Goal: Information Seeking & Learning: Compare options

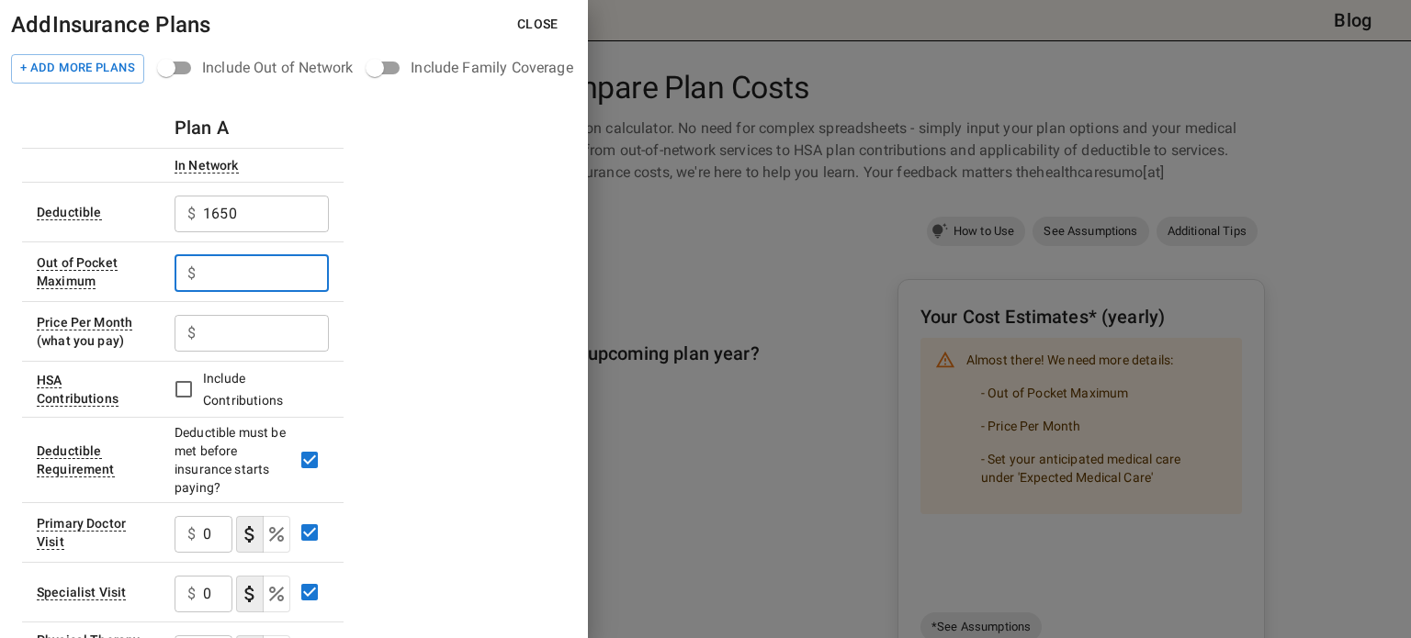
scroll to position [118, 0]
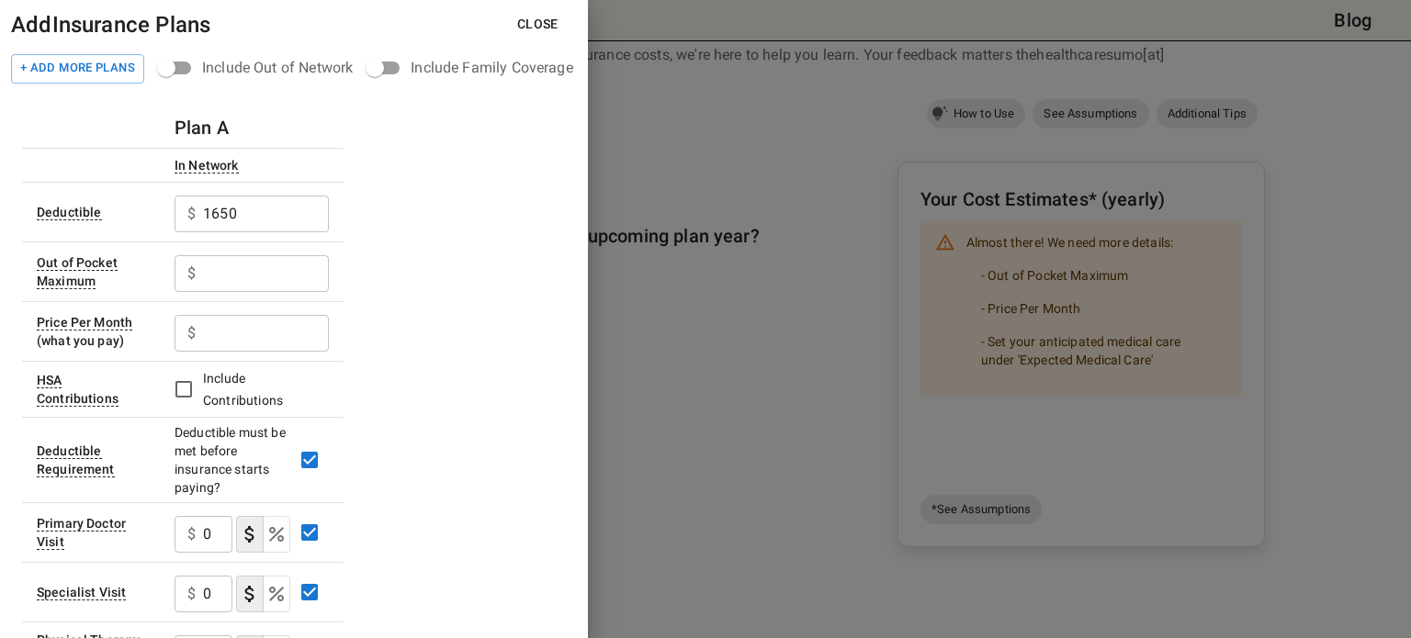
click at [213, 128] on h6 "Plan A" at bounding box center [202, 127] width 54 height 29
click at [253, 216] on input "1650" at bounding box center [266, 214] width 126 height 37
click at [253, 277] on input "text" at bounding box center [266, 273] width 126 height 37
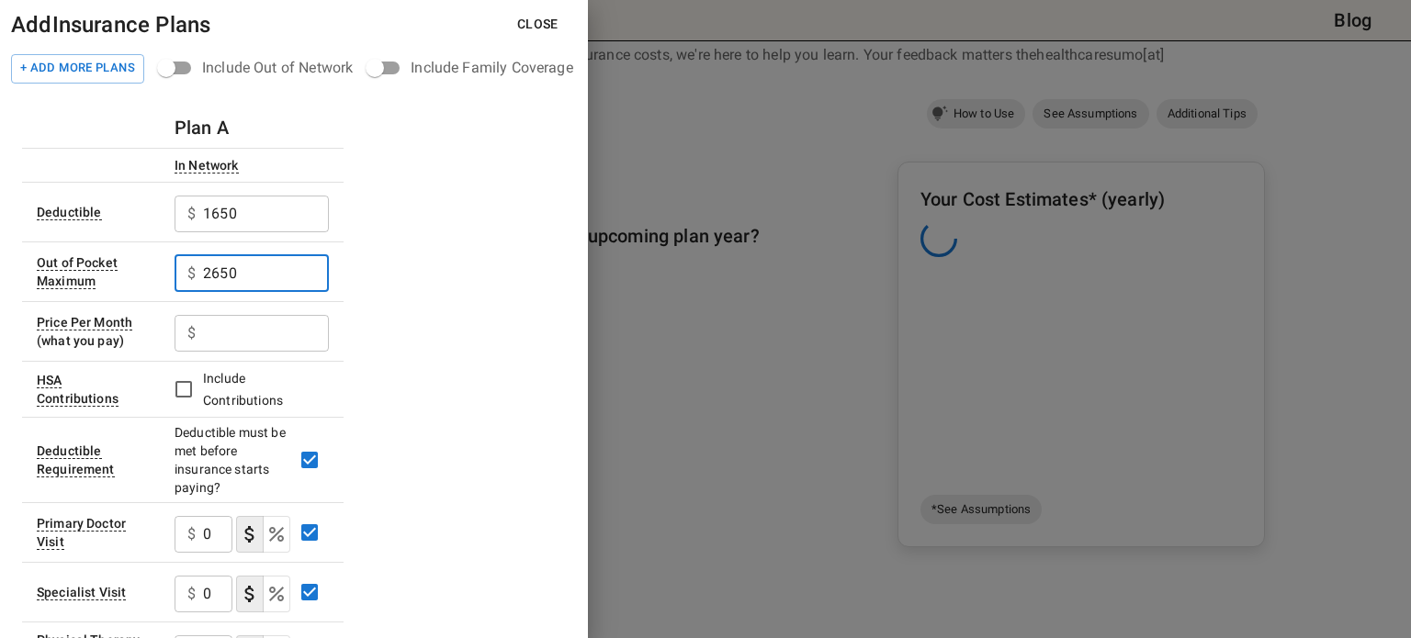
type input "2650"
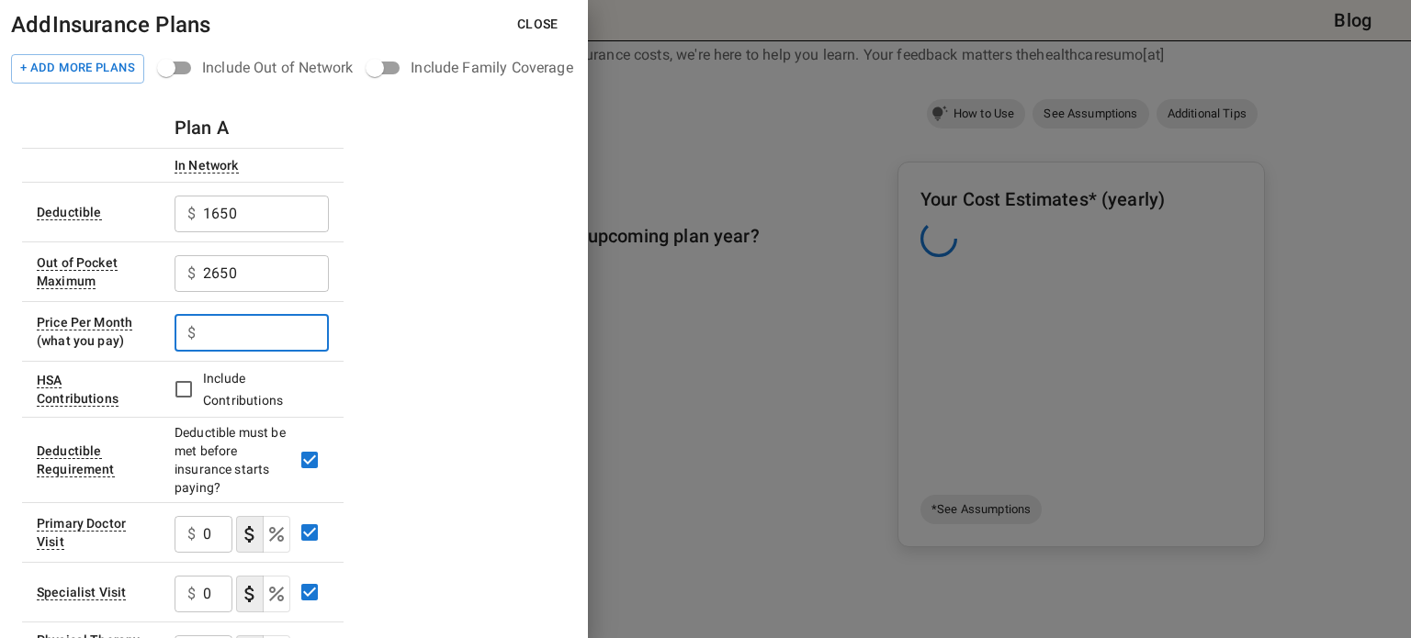
click at [261, 339] on input "text" at bounding box center [266, 333] width 126 height 37
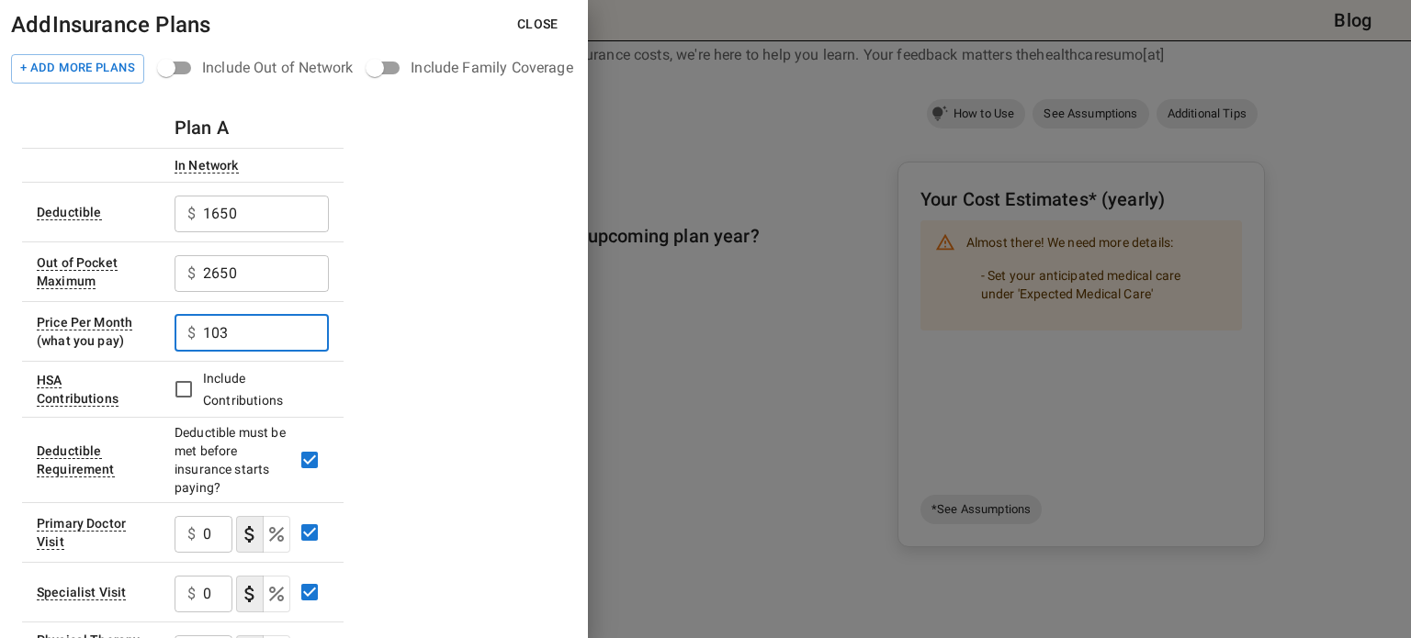
type input "103"
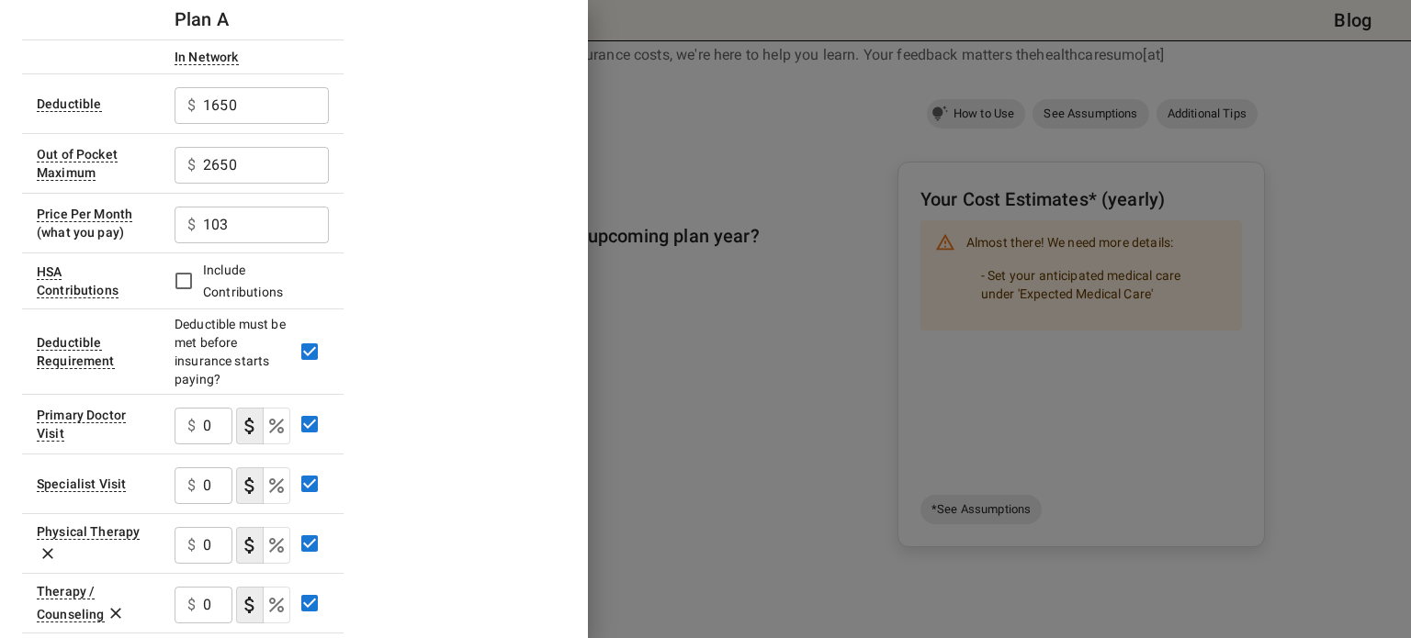
scroll to position [113, 0]
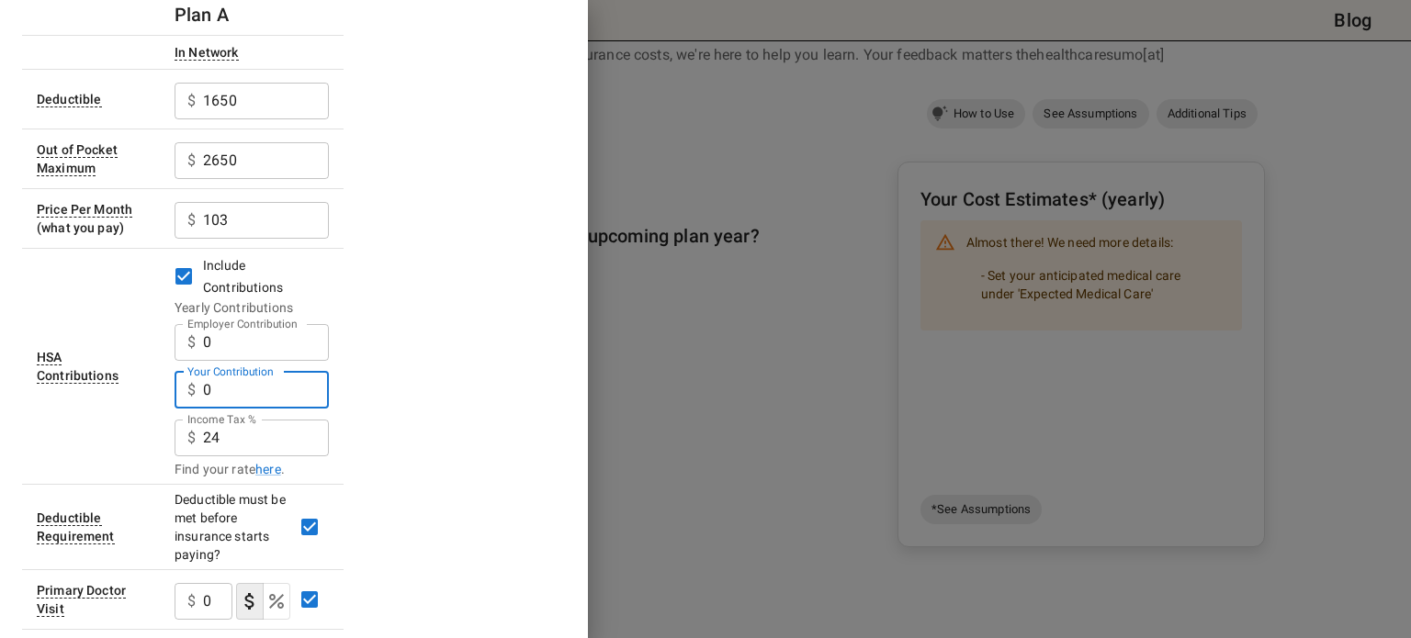
click at [239, 400] on input "0" at bounding box center [266, 390] width 126 height 37
type input "1000"
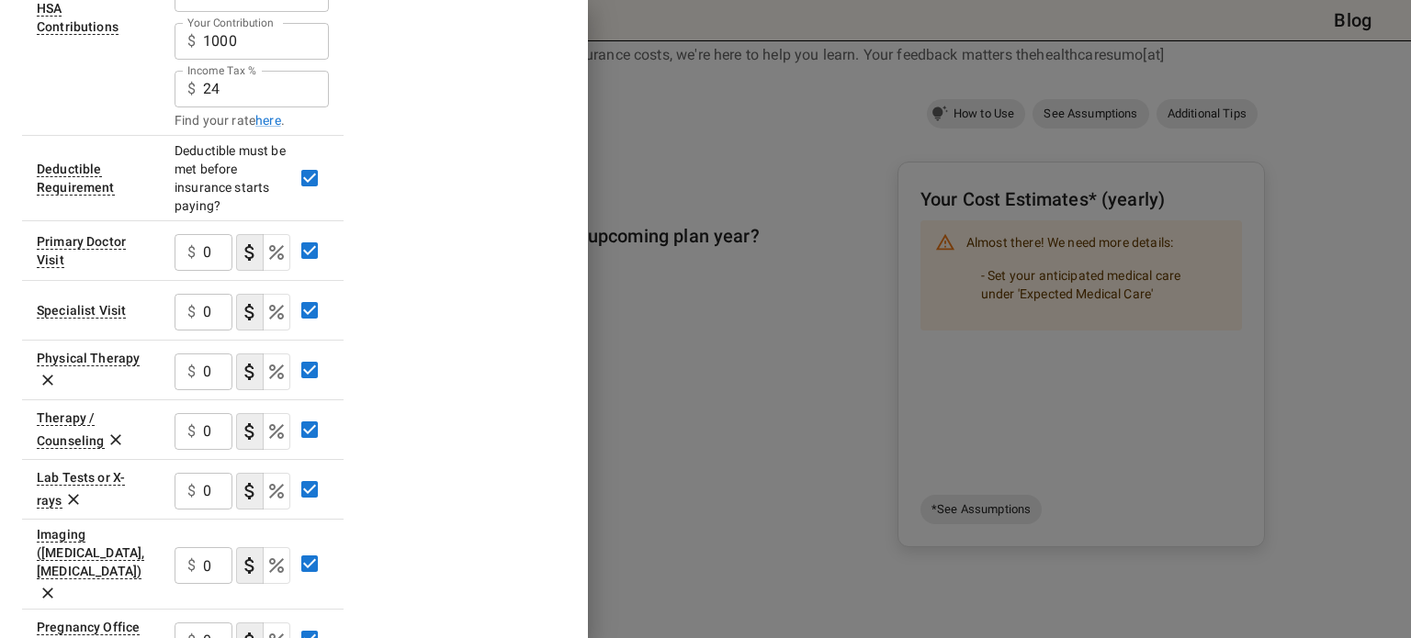
scroll to position [466, 0]
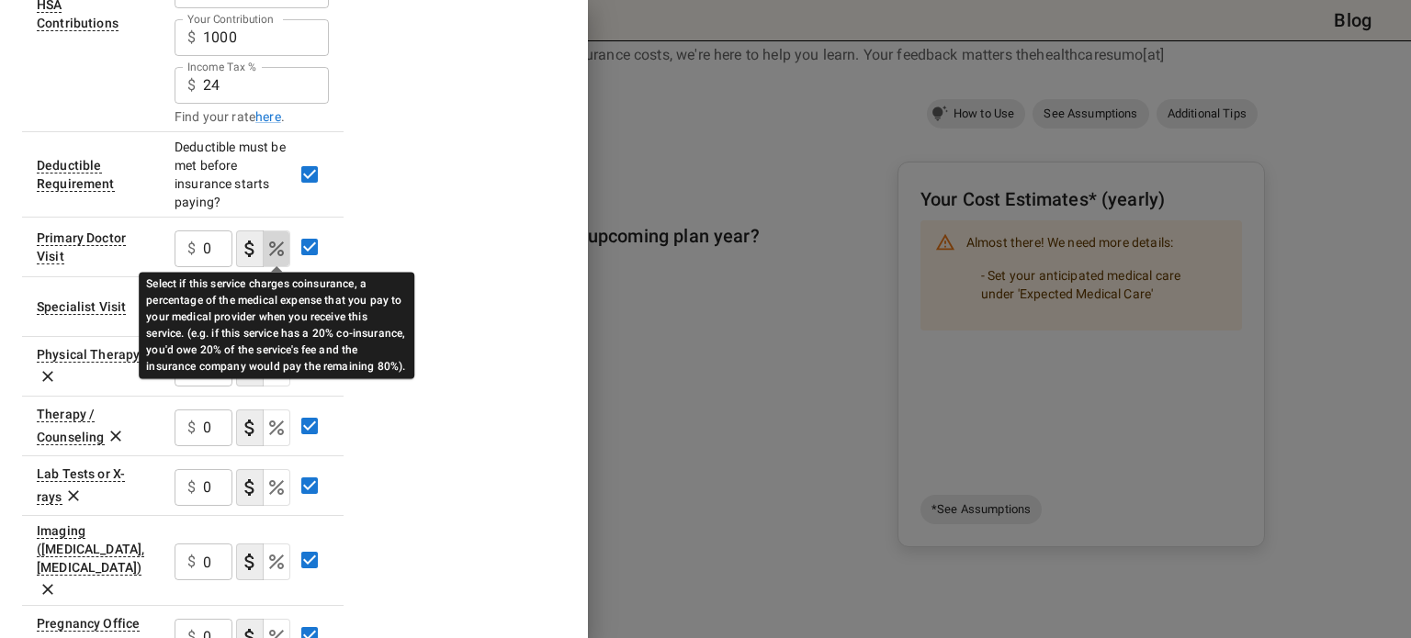
click at [277, 251] on icon "Select if this service charges coinsurance, a percentage of the medical expense…" at bounding box center [276, 249] width 22 height 22
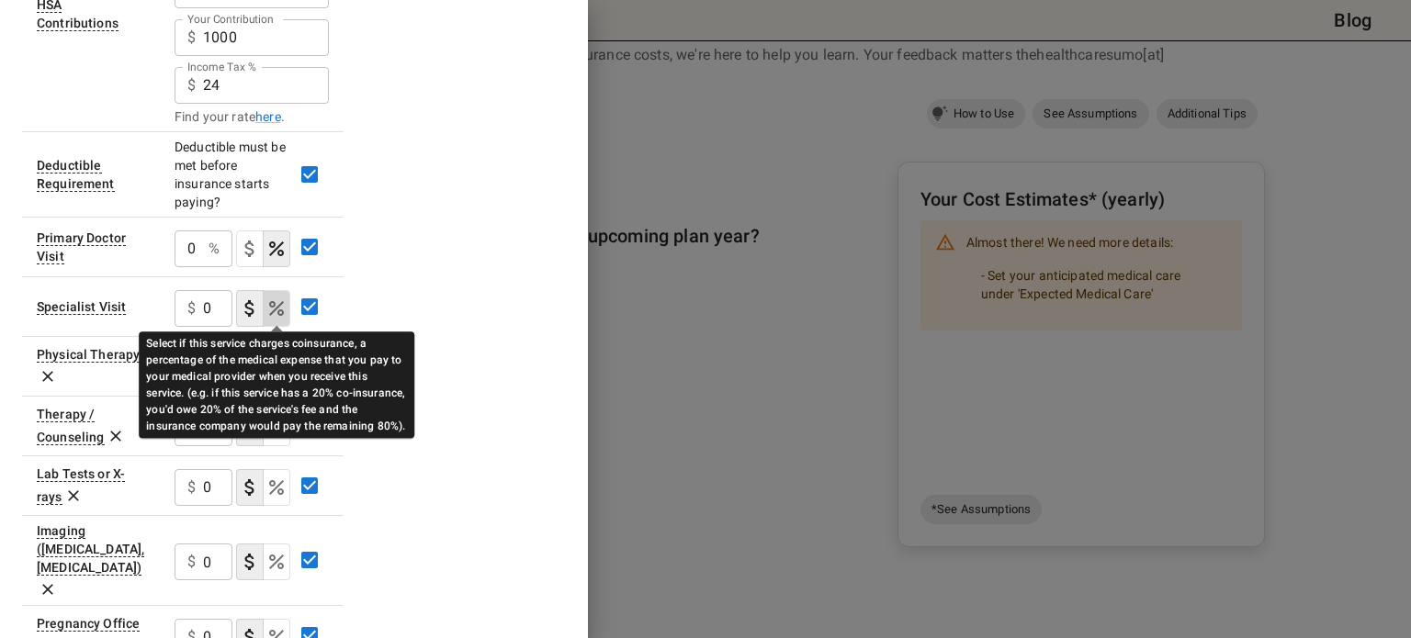
click at [279, 307] on icon "Select if this service charges coinsurance, a percentage of the medical expense…" at bounding box center [276, 309] width 22 height 22
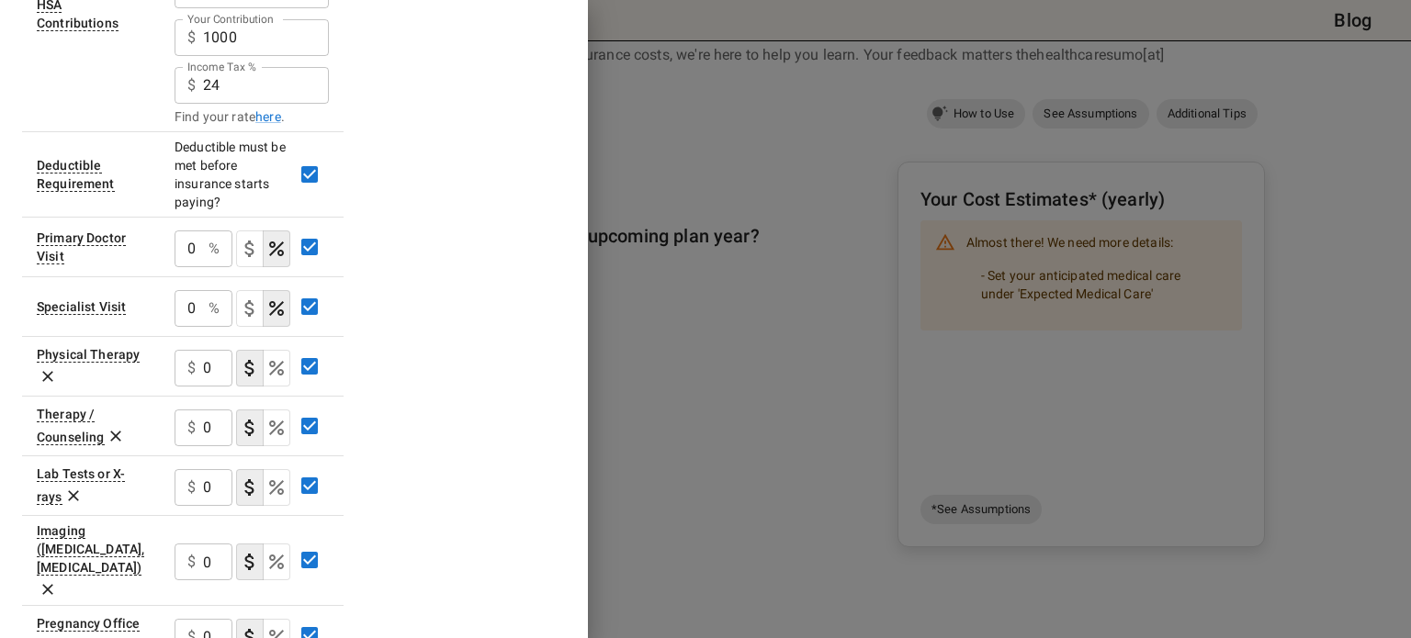
click at [490, 430] on div "Plan A In Network Deductible $ 1650 ​ Out of Pocket Maximum $ 2650 ​ Price Per …" at bounding box center [294, 423] width 544 height 1562
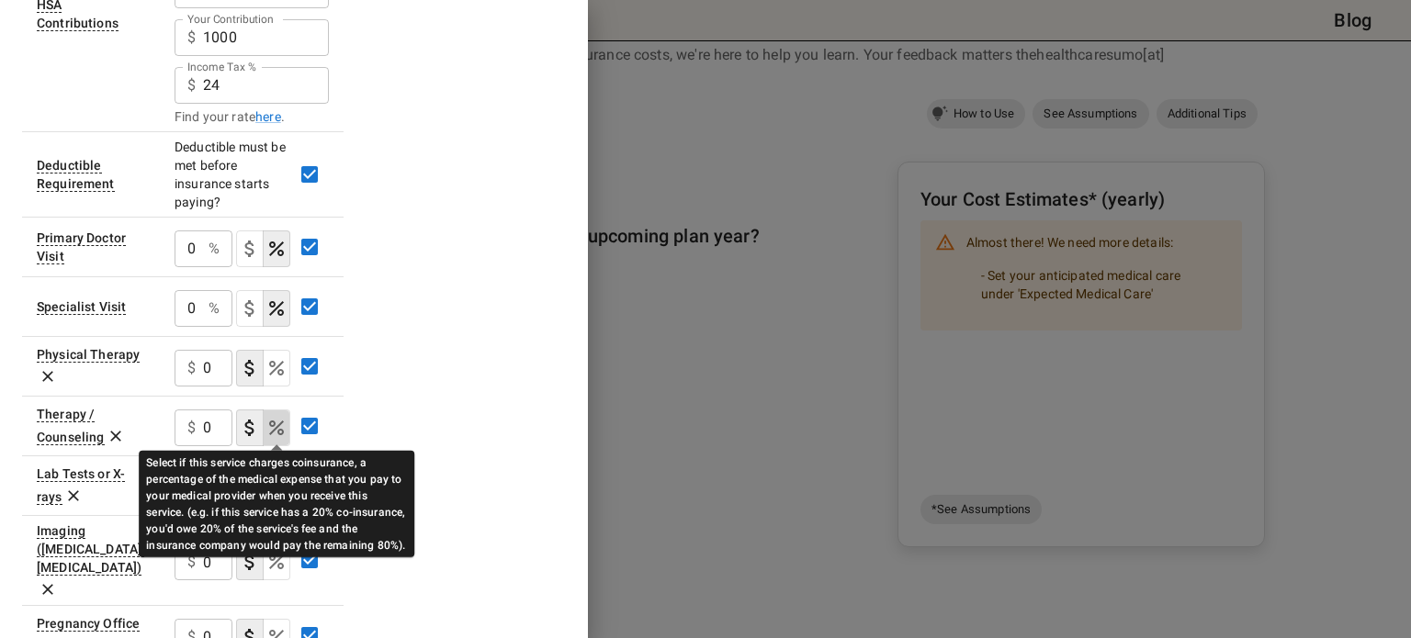
click at [280, 421] on icon "Select if this service charges coinsurance, a percentage of the medical expense…" at bounding box center [276, 428] width 15 height 15
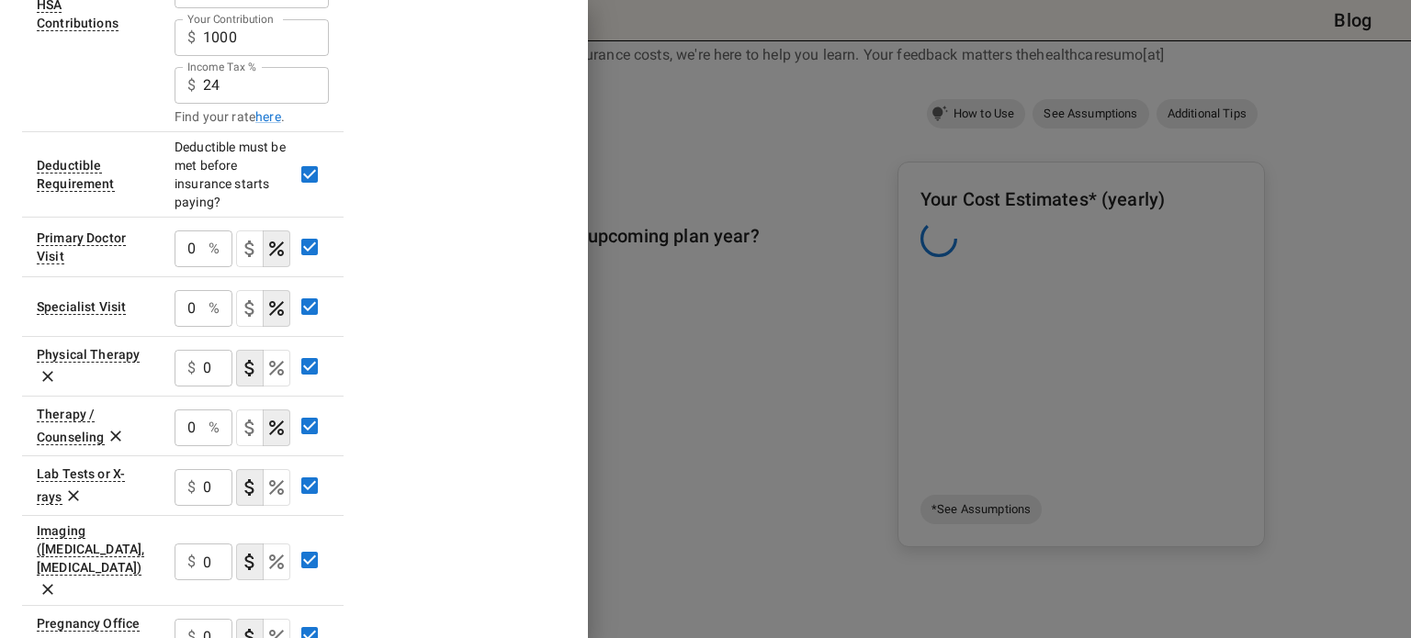
click at [426, 414] on div "Plan A In Network Deductible $ 1650 ​ Out of Pocket Maximum $ 2650 ​ Price Per …" at bounding box center [294, 423] width 544 height 1562
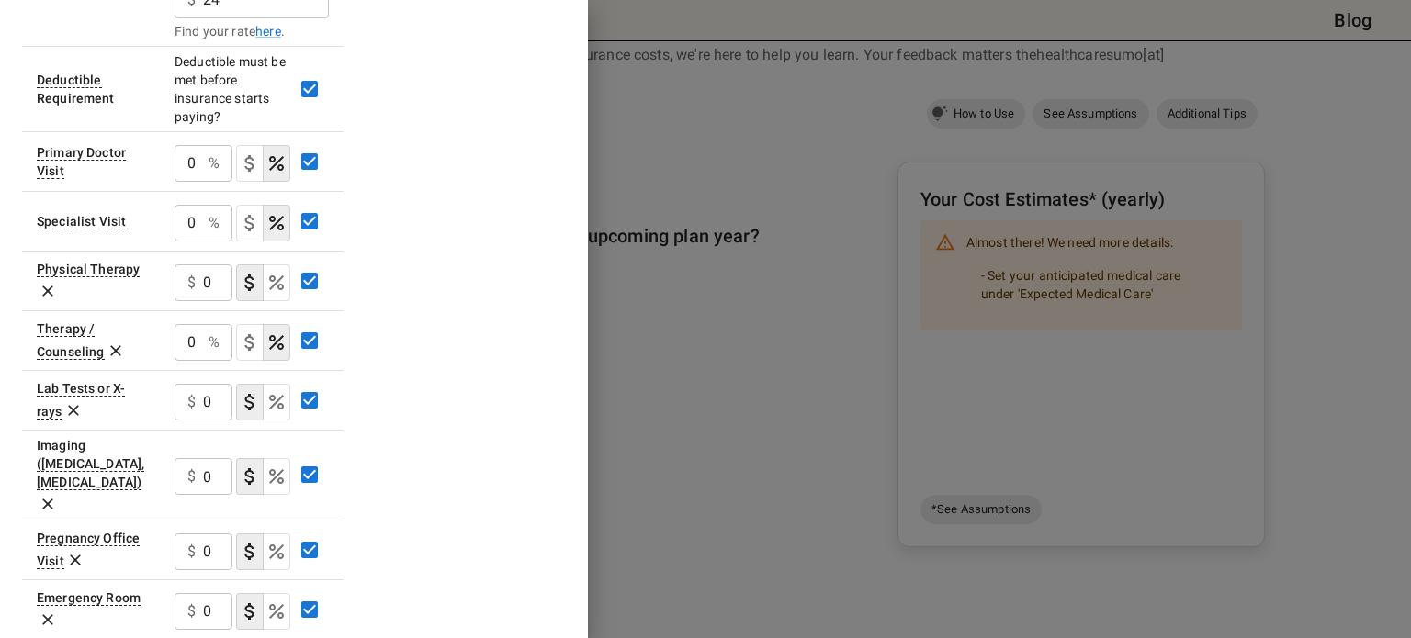
scroll to position [550, 0]
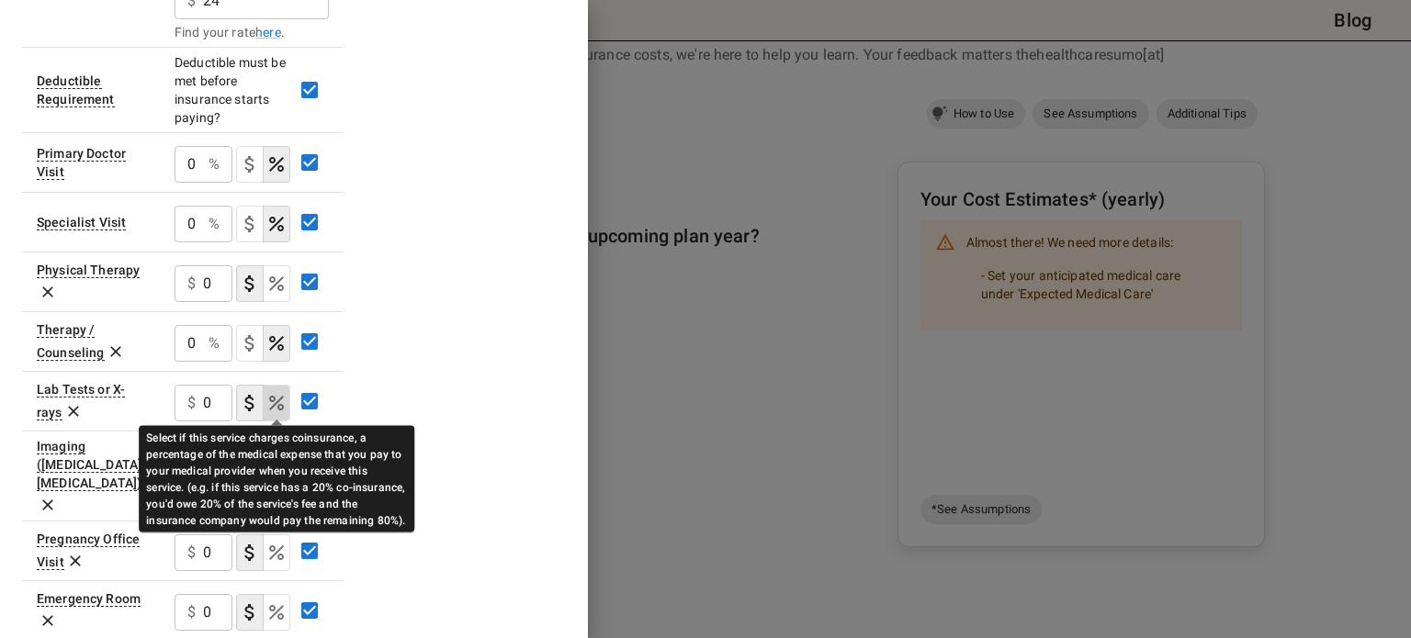
click at [265, 400] on button "coinsurance" at bounding box center [277, 403] width 28 height 37
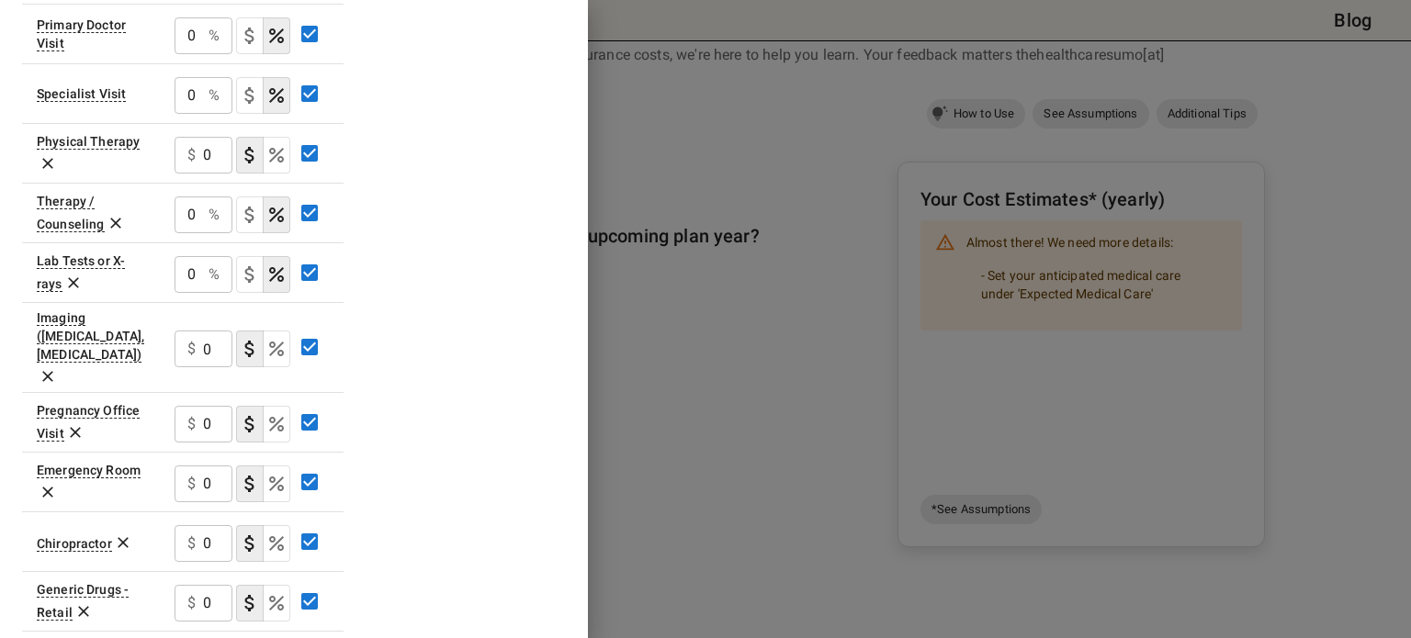
scroll to position [742, 0]
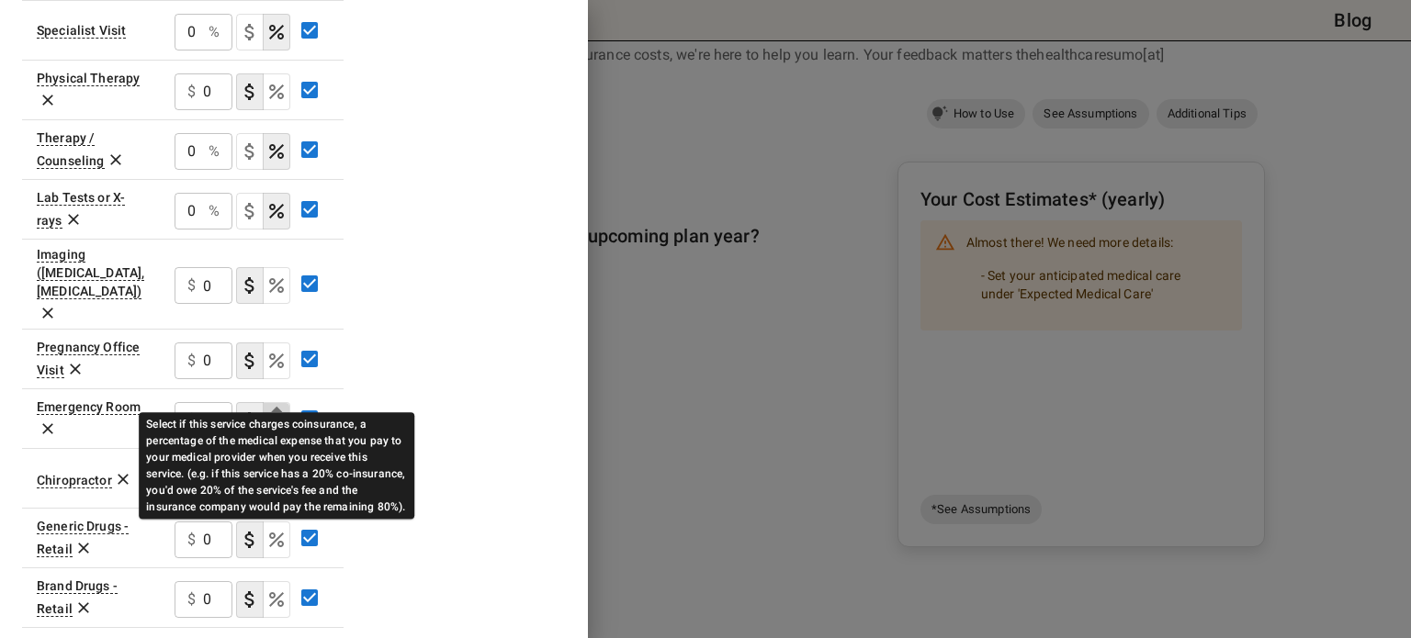
click at [284, 410] on icon "Select if this service charges coinsurance, a percentage of the medical expense…" at bounding box center [276, 421] width 22 height 22
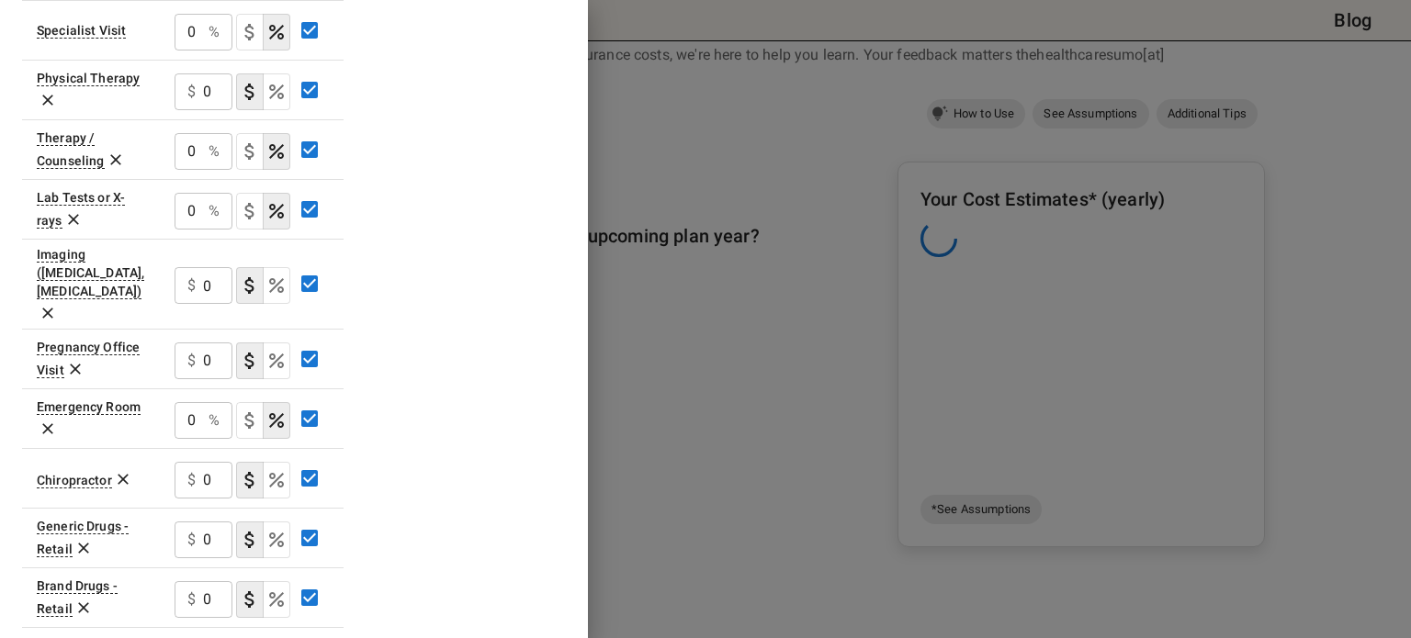
click at [480, 407] on div "Plan A In Network Deductible $ 1650 ​ Out of Pocket Maximum $ 2650 ​ Price Per …" at bounding box center [294, 146] width 544 height 1562
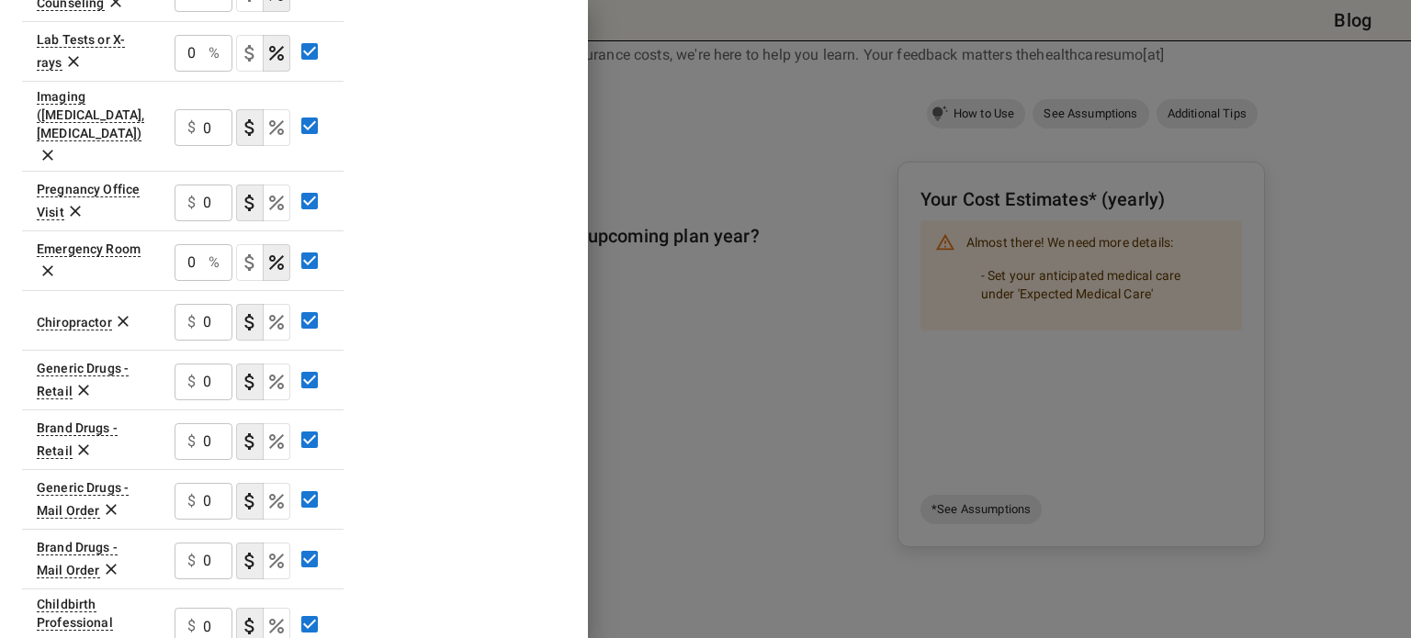
scroll to position [1018, 0]
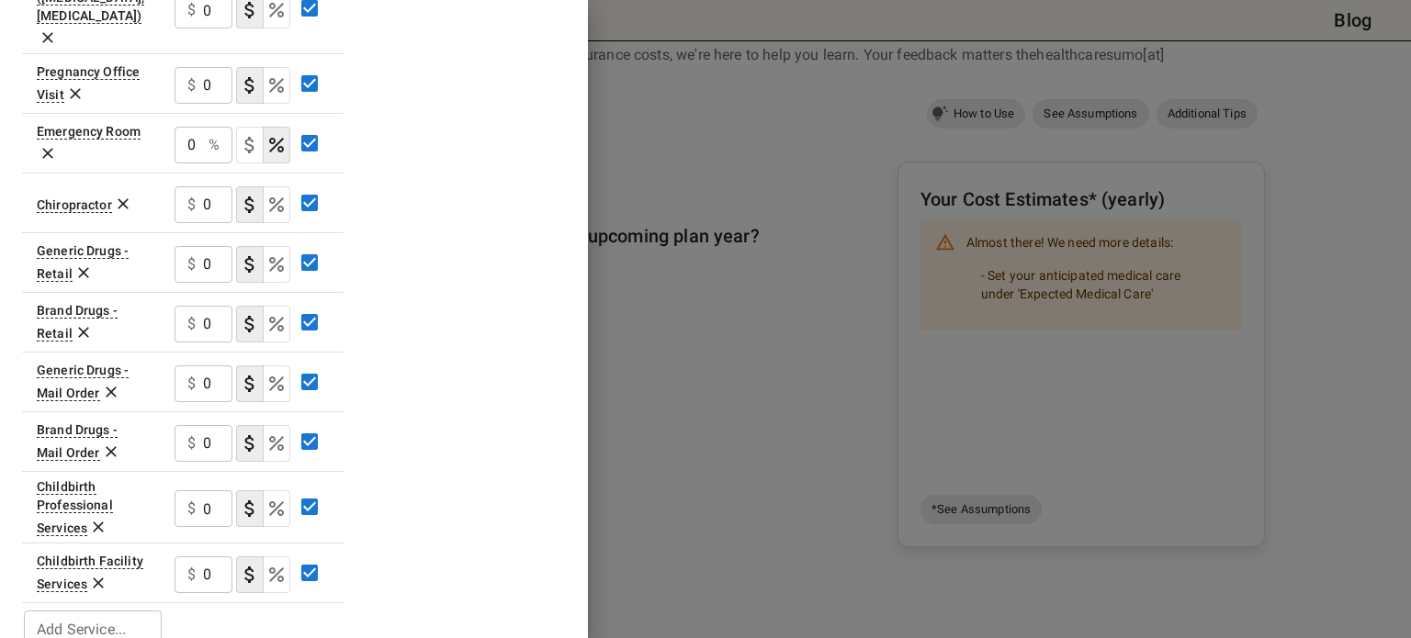
click at [96, 579] on icon at bounding box center [98, 584] width 11 height 11
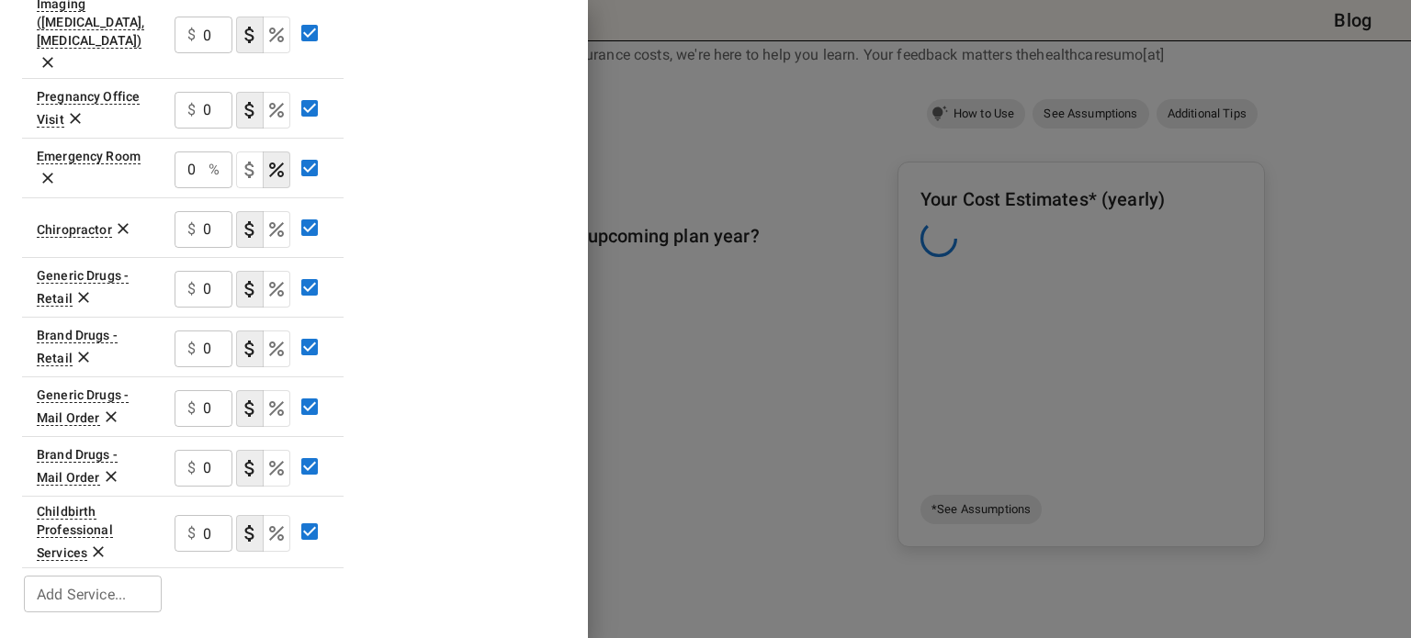
scroll to position [958, 0]
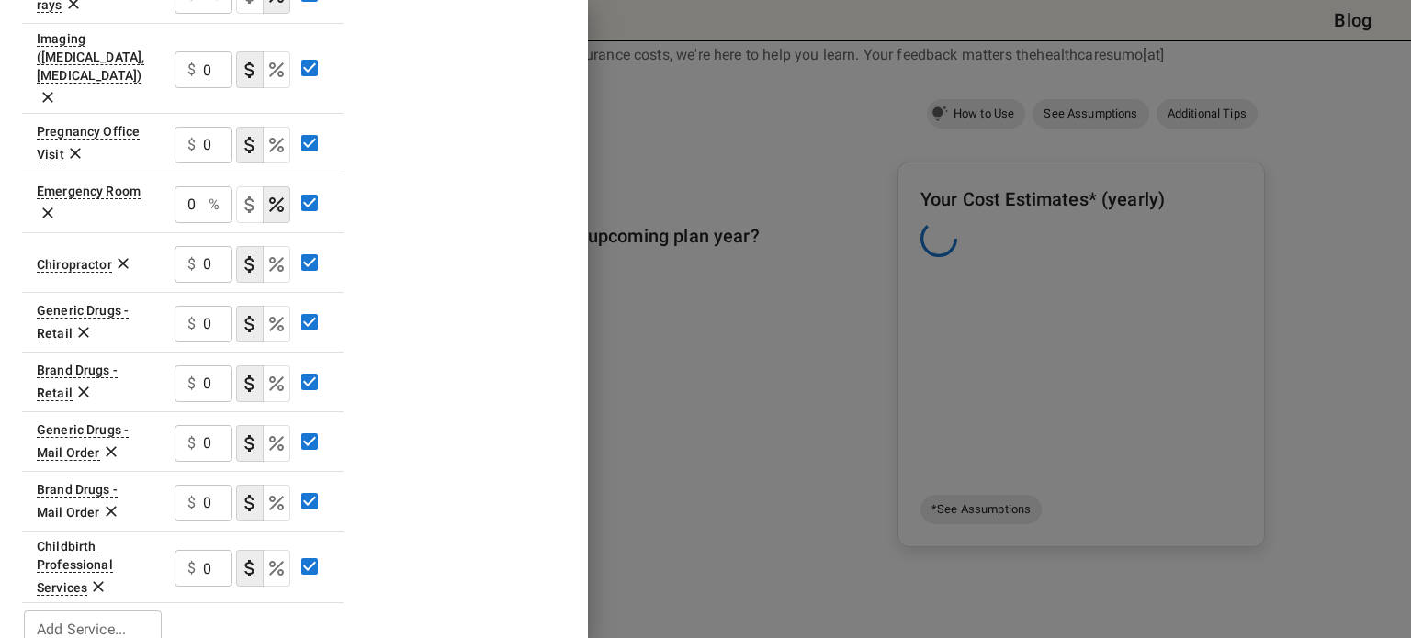
click at [99, 581] on icon at bounding box center [98, 586] width 11 height 11
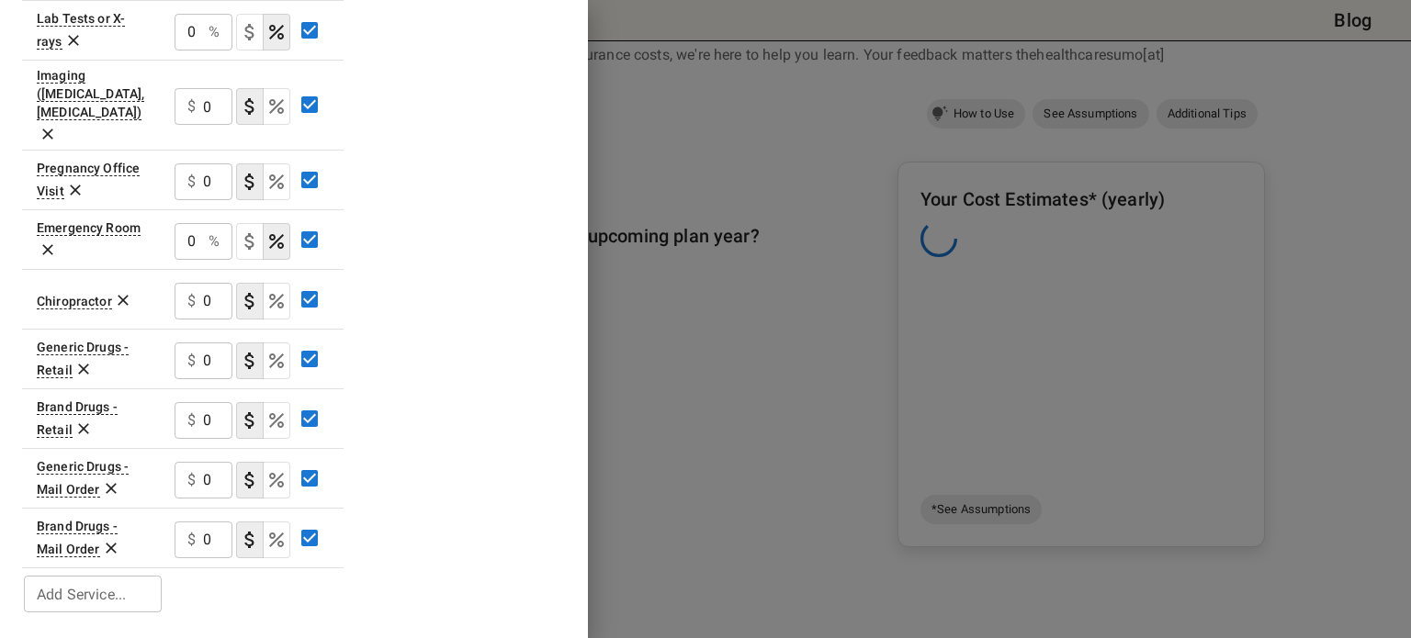
scroll to position [886, 0]
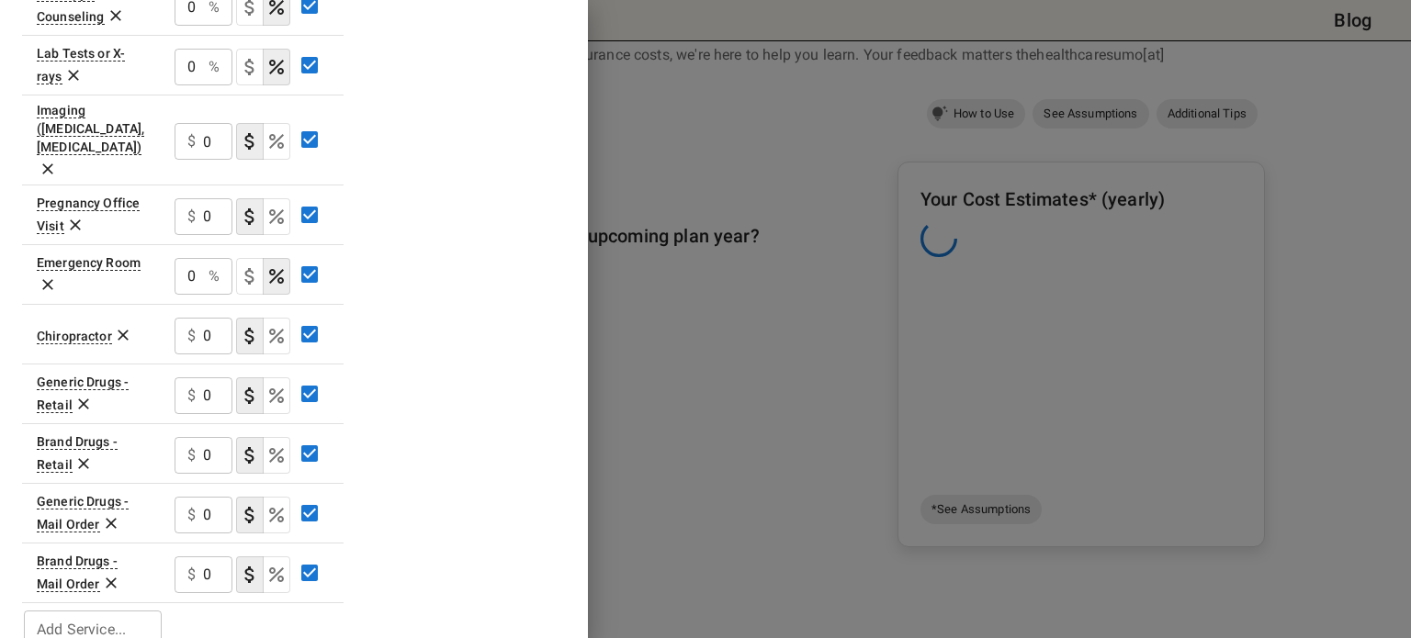
click at [107, 574] on icon at bounding box center [111, 583] width 18 height 18
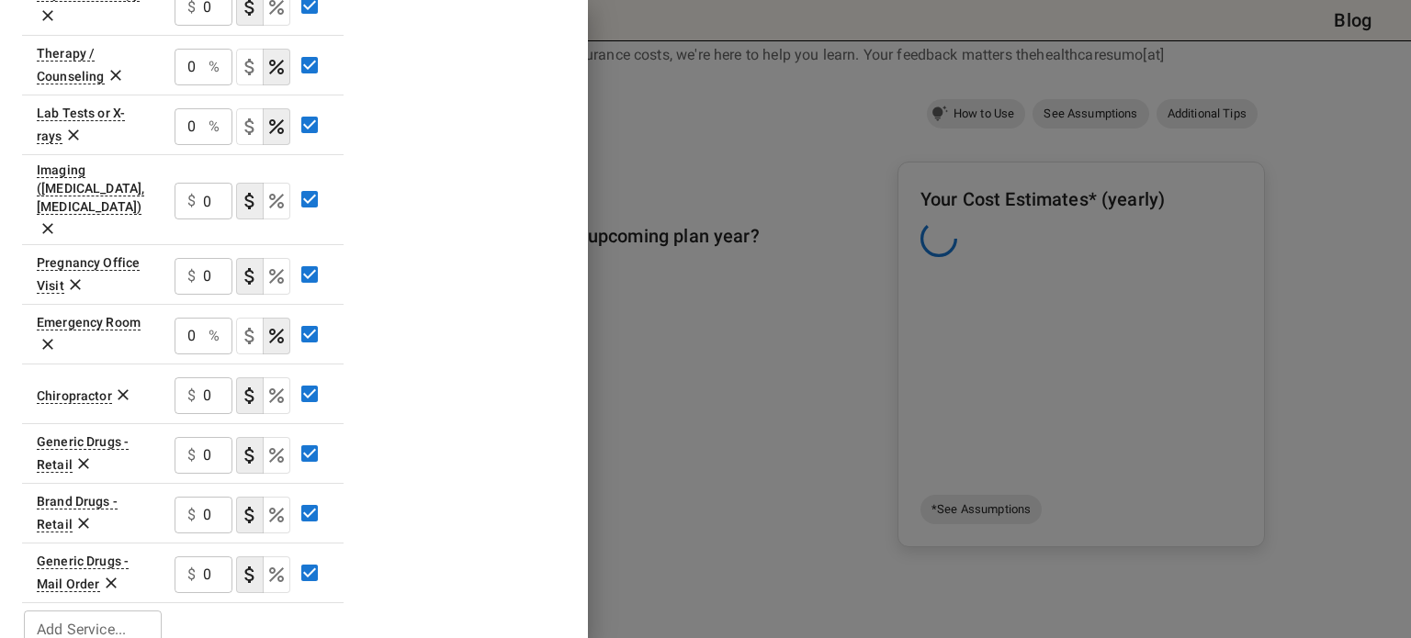
click at [107, 574] on icon at bounding box center [111, 583] width 18 height 18
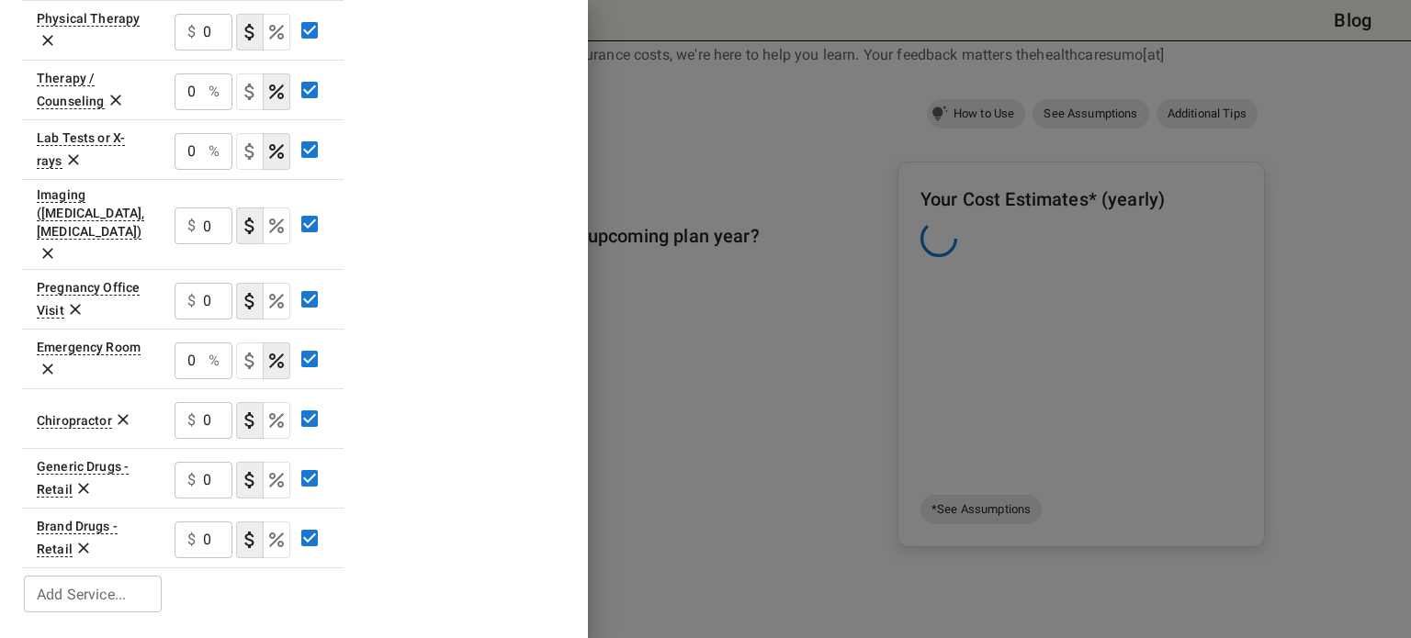
scroll to position [768, 0]
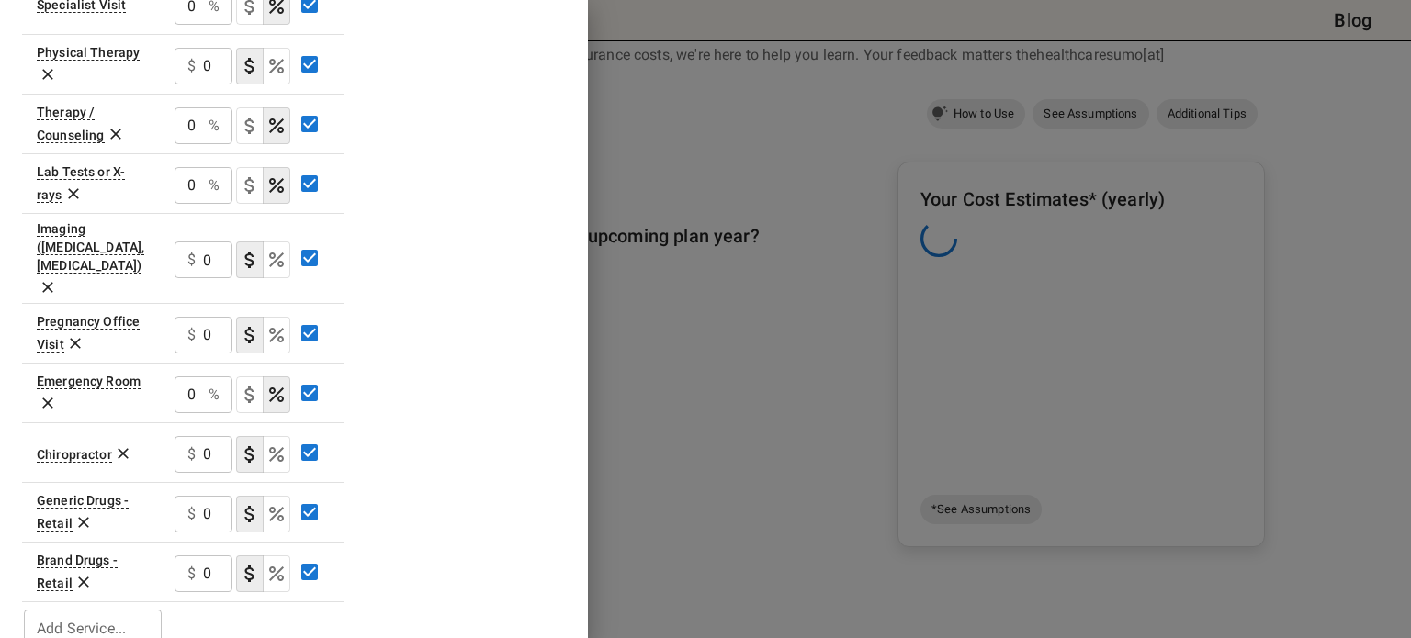
click at [85, 578] on icon at bounding box center [83, 583] width 11 height 11
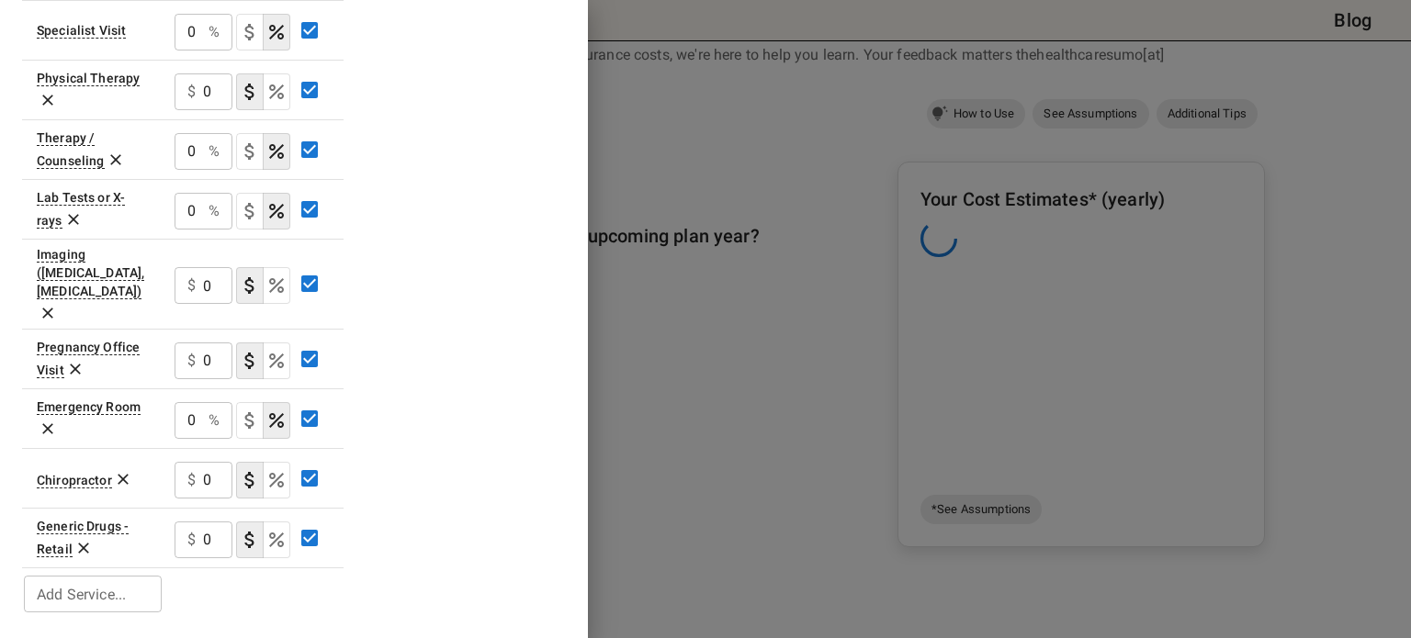
scroll to position [708, 0]
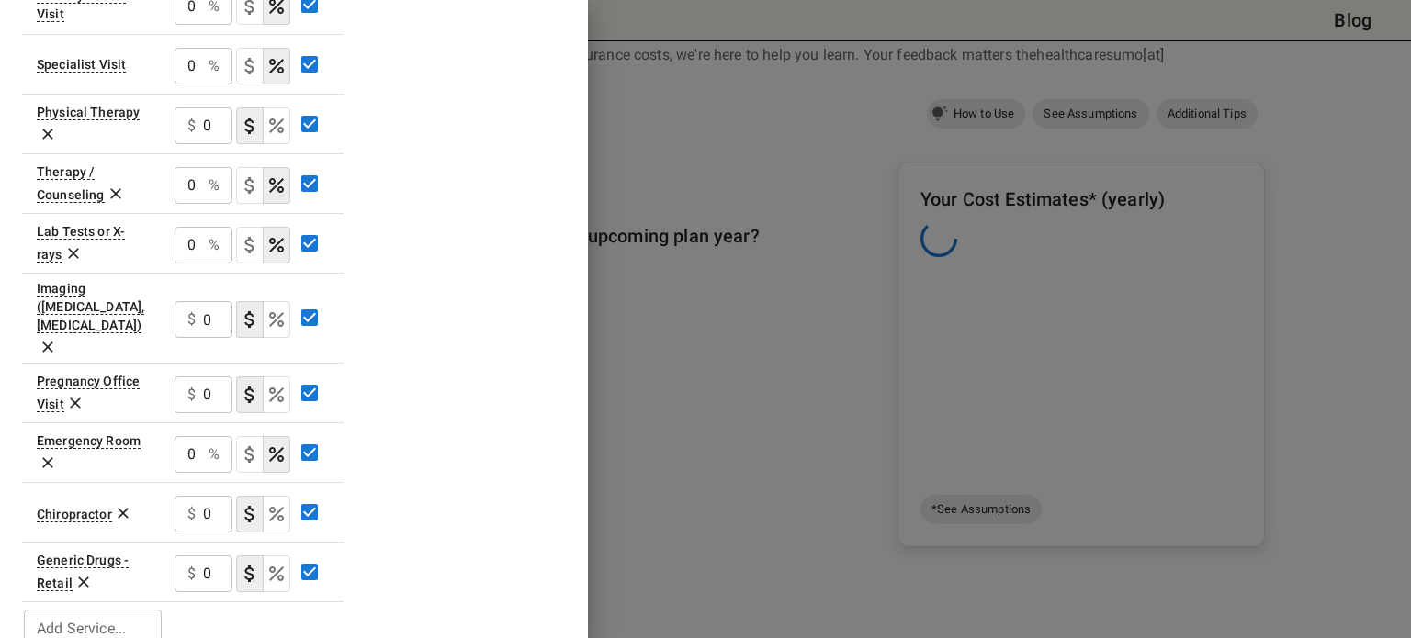
click at [121, 504] on icon at bounding box center [123, 513] width 18 height 18
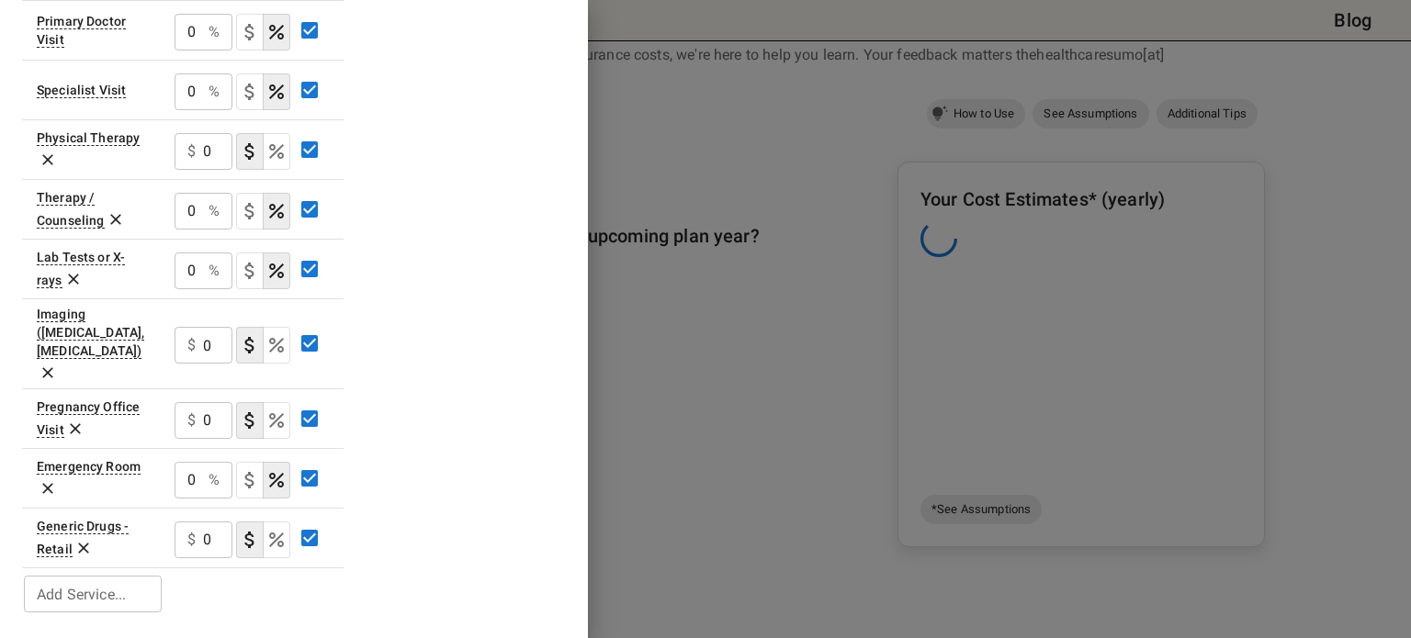
scroll to position [649, 0]
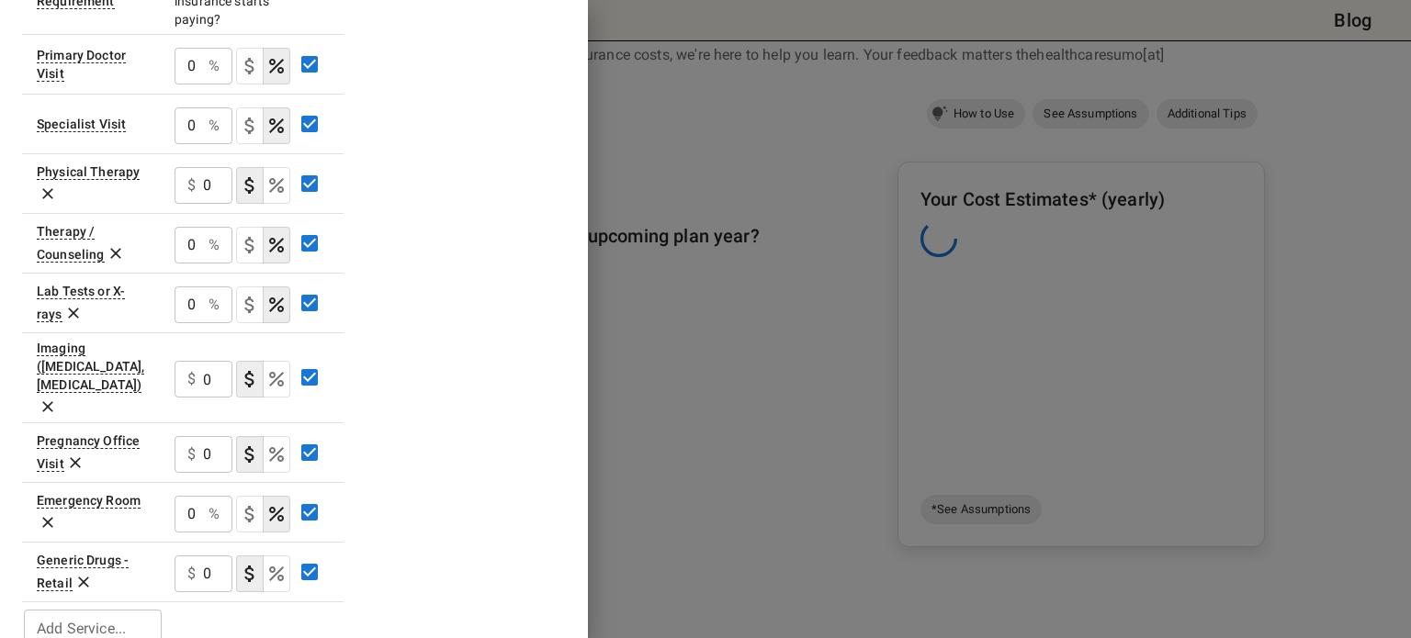
click at [73, 458] on icon at bounding box center [75, 463] width 11 height 11
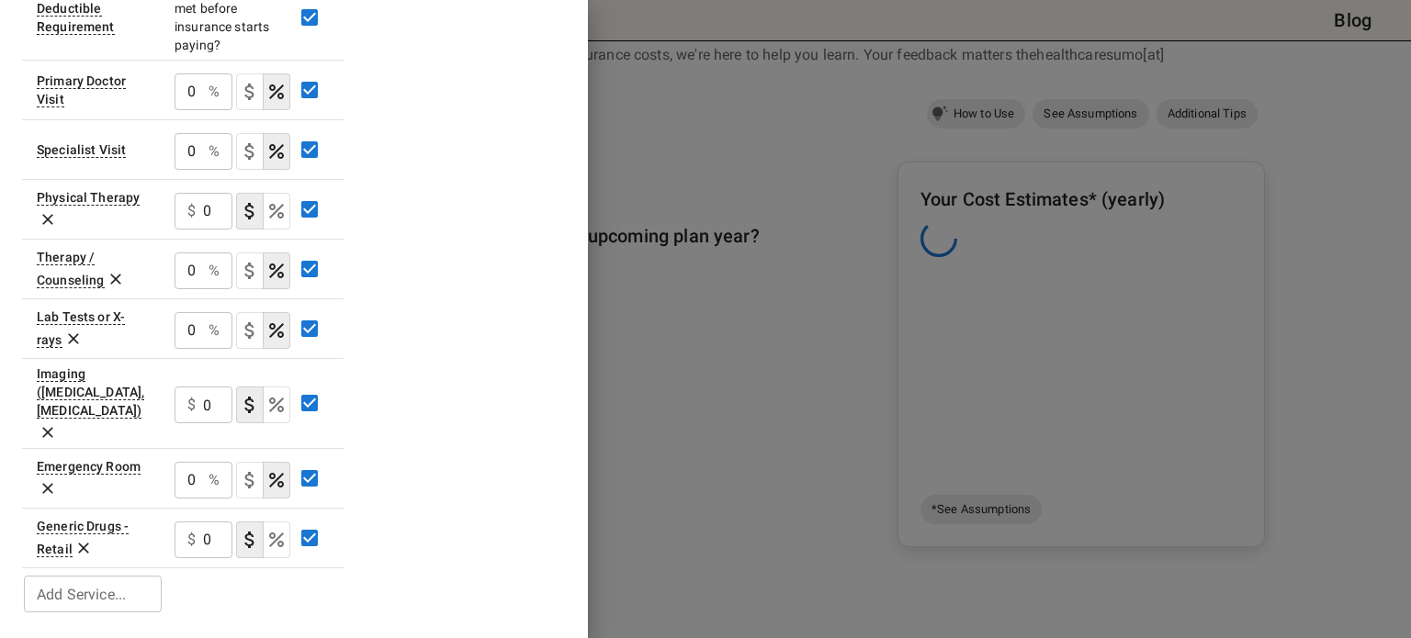
scroll to position [589, 0]
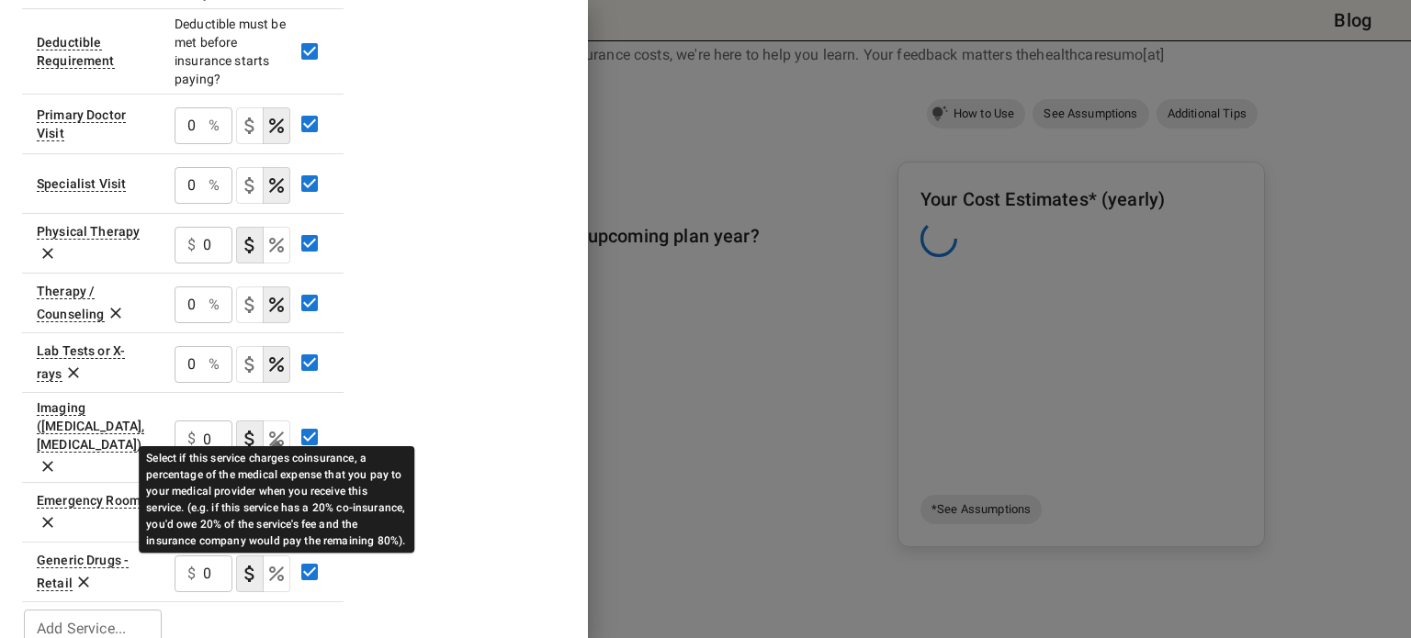
click at [276, 428] on icon "Select if this service charges coinsurance, a percentage of the medical expense…" at bounding box center [276, 439] width 22 height 22
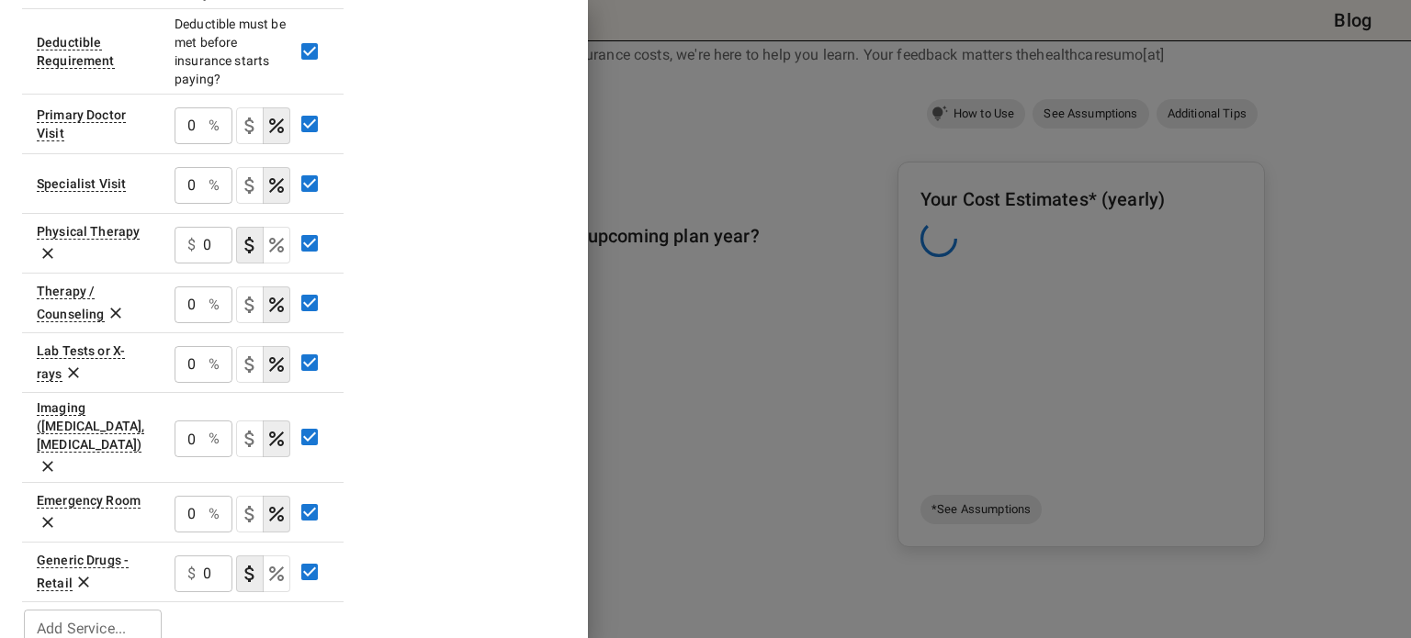
click at [47, 249] on icon at bounding box center [48, 253] width 18 height 18
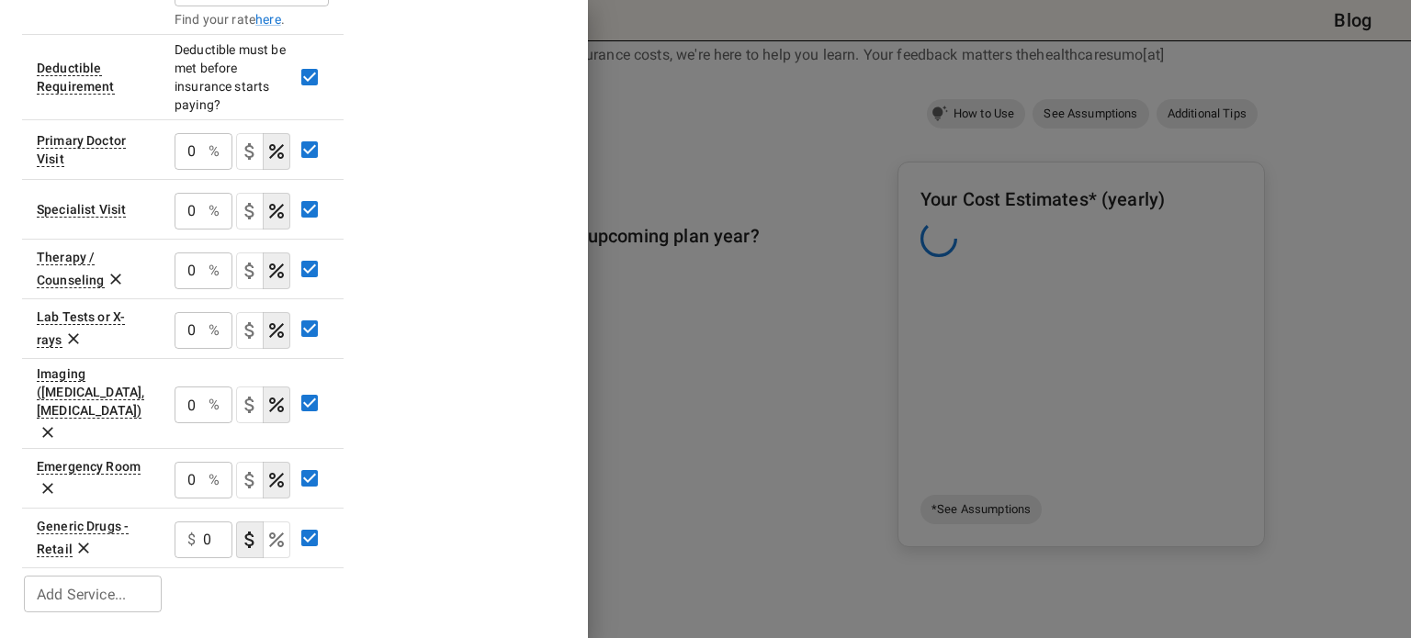
scroll to position [529, 0]
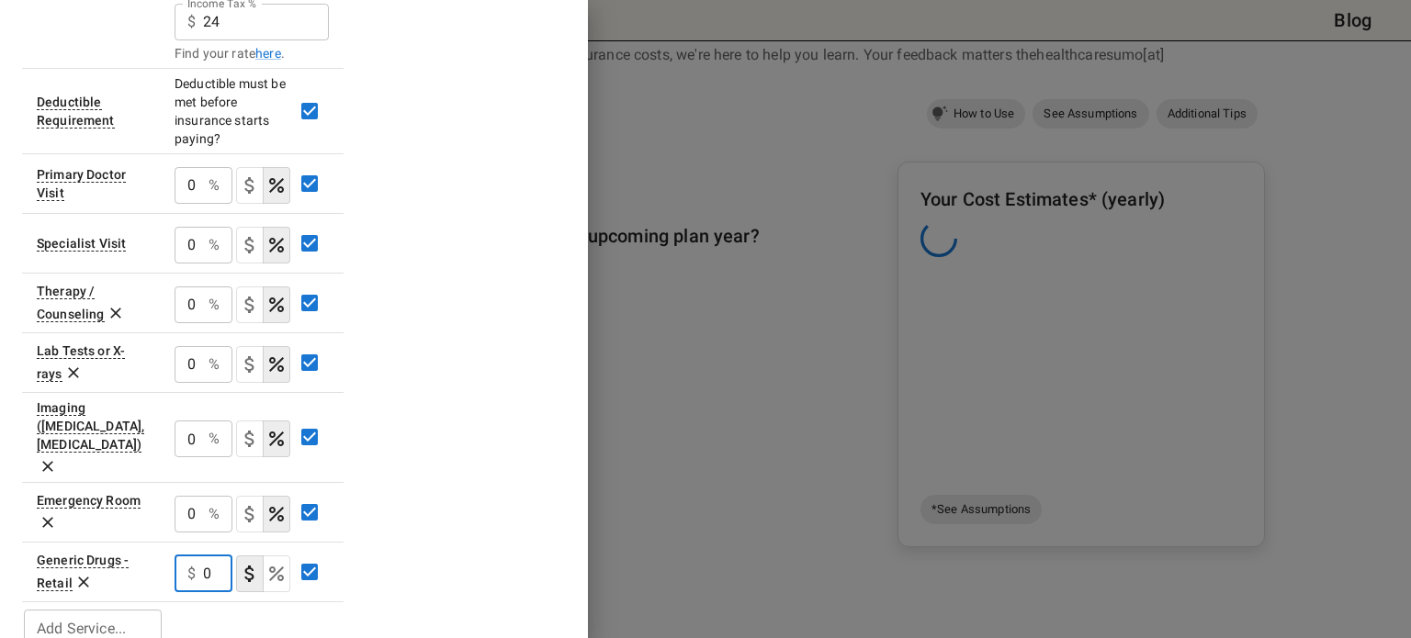
click at [209, 556] on input "0" at bounding box center [217, 574] width 29 height 37
type input "10"
click at [535, 350] on div "Plan A In Network Deductible $ 1650 ​ Out of Pocket Maximum $ 2650 ​ Price Per …" at bounding box center [294, 114] width 544 height 1072
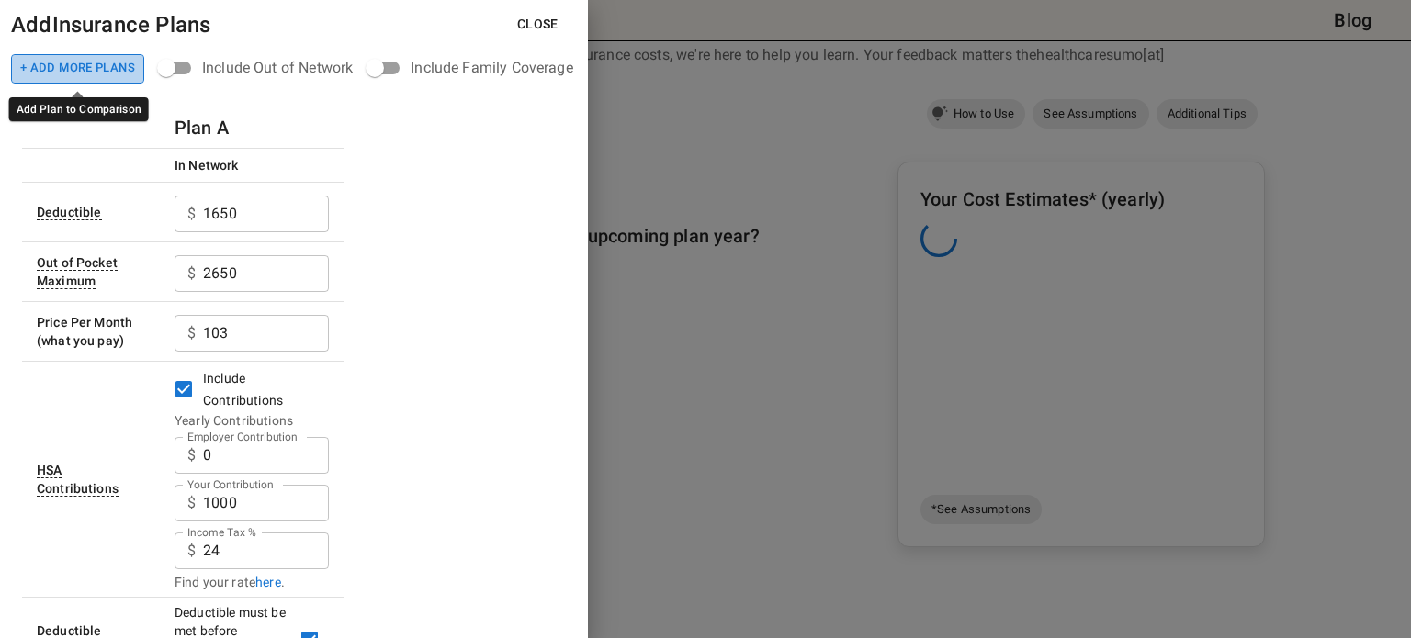
click at [103, 72] on button "+ Add More Plans" at bounding box center [77, 68] width 133 height 29
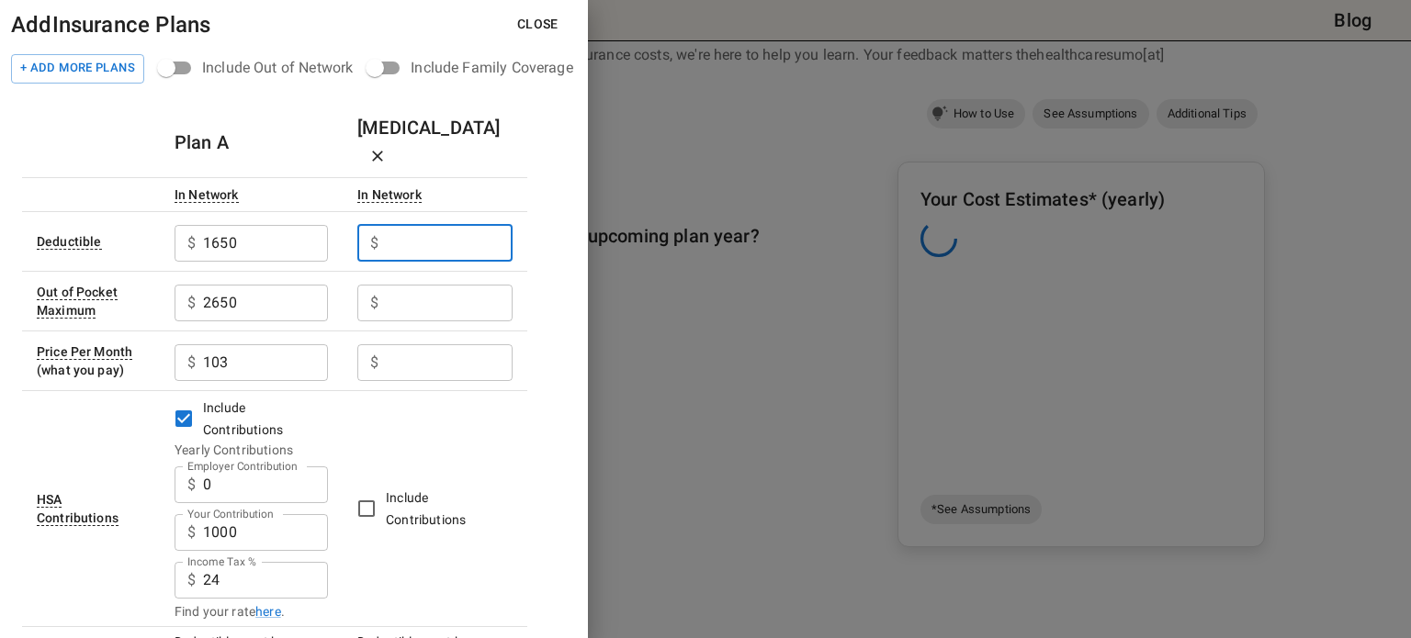
click at [404, 225] on input "Employer Contribution" at bounding box center [449, 243] width 127 height 37
type input "2000"
click at [416, 285] on input "Employer Contribution" at bounding box center [449, 303] width 127 height 37
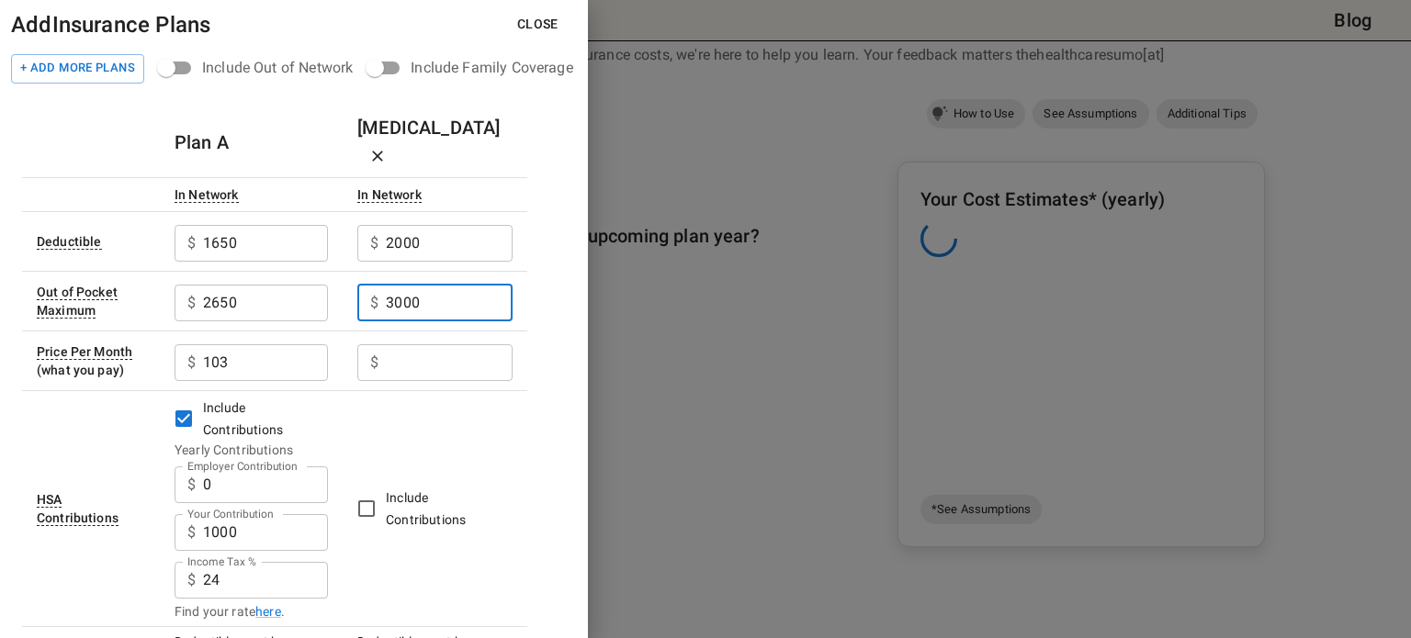
type input "3000"
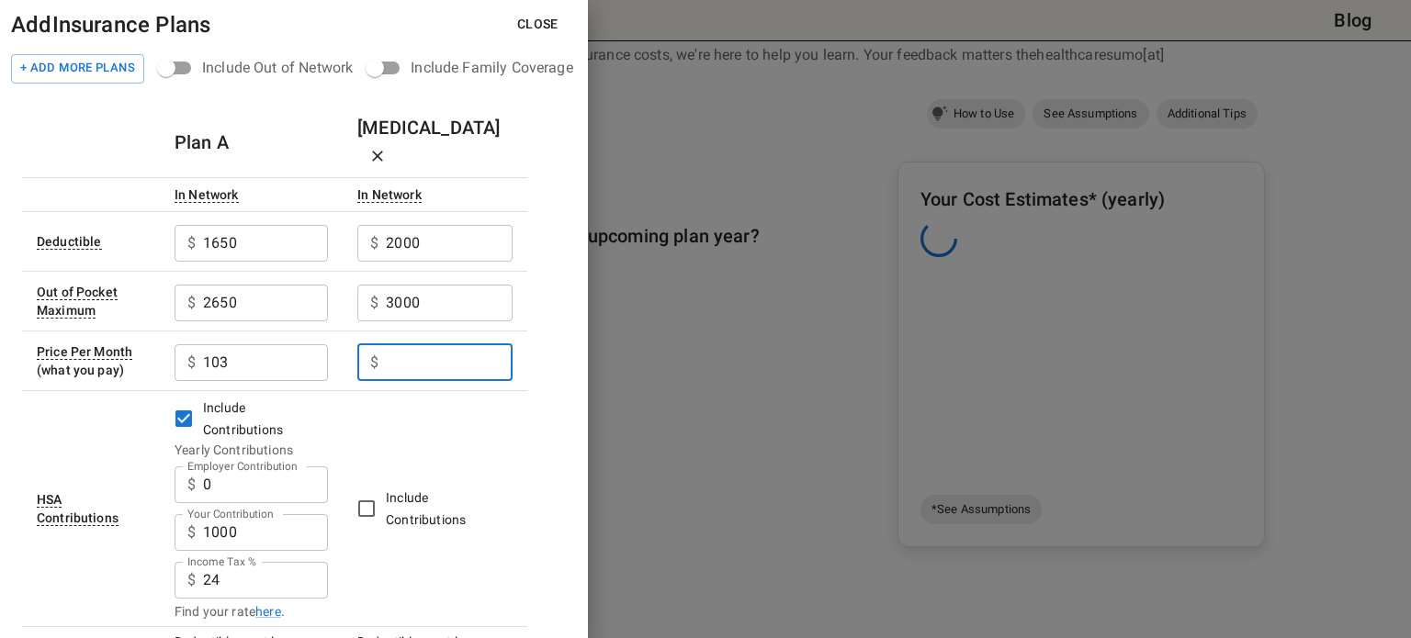
click at [426, 344] on input "Employer Contribution" at bounding box center [449, 362] width 127 height 37
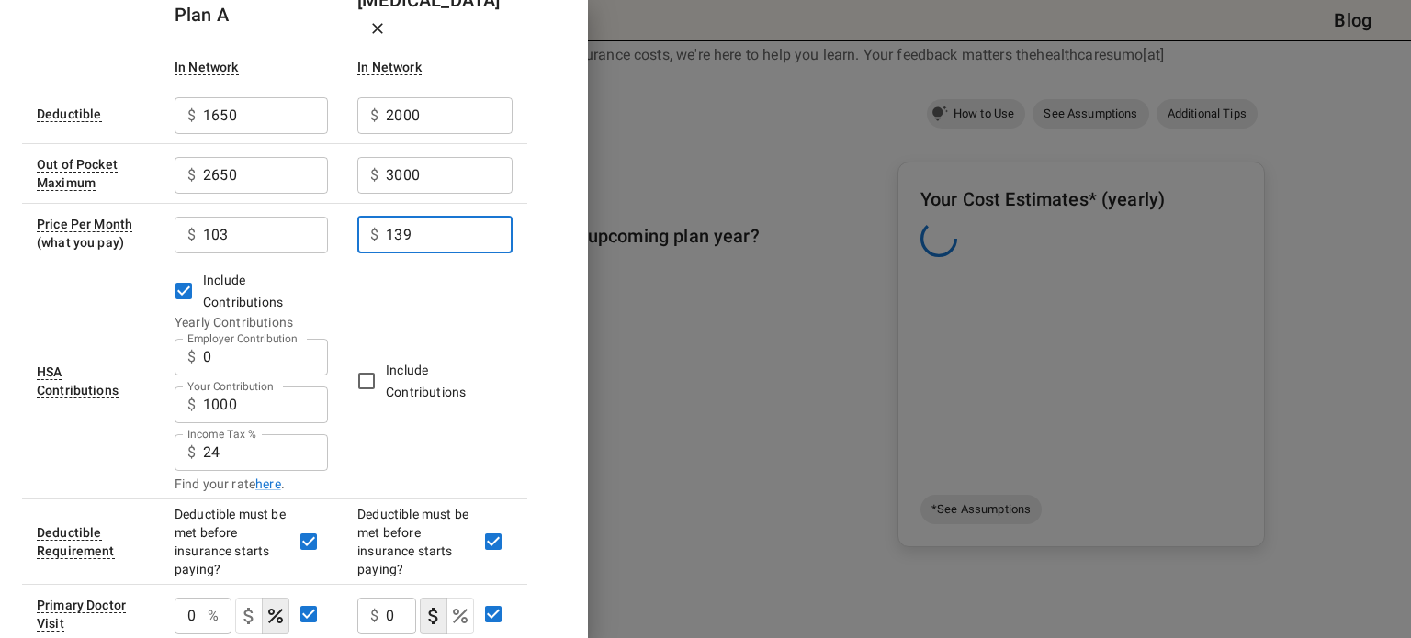
type input "139"
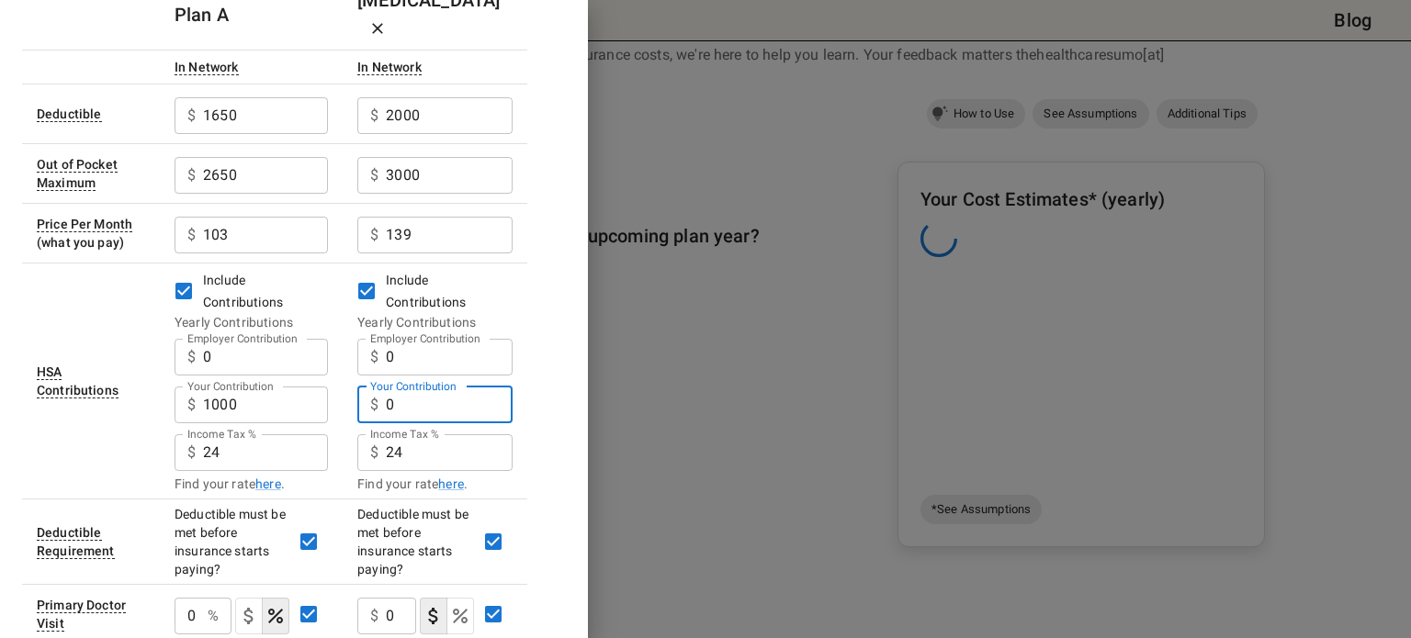
click at [419, 387] on input "0" at bounding box center [449, 405] width 127 height 37
type input "1000"
click at [218, 435] on input "24" at bounding box center [265, 453] width 125 height 37
type input "25"
click at [456, 435] on input "24" at bounding box center [449, 453] width 127 height 37
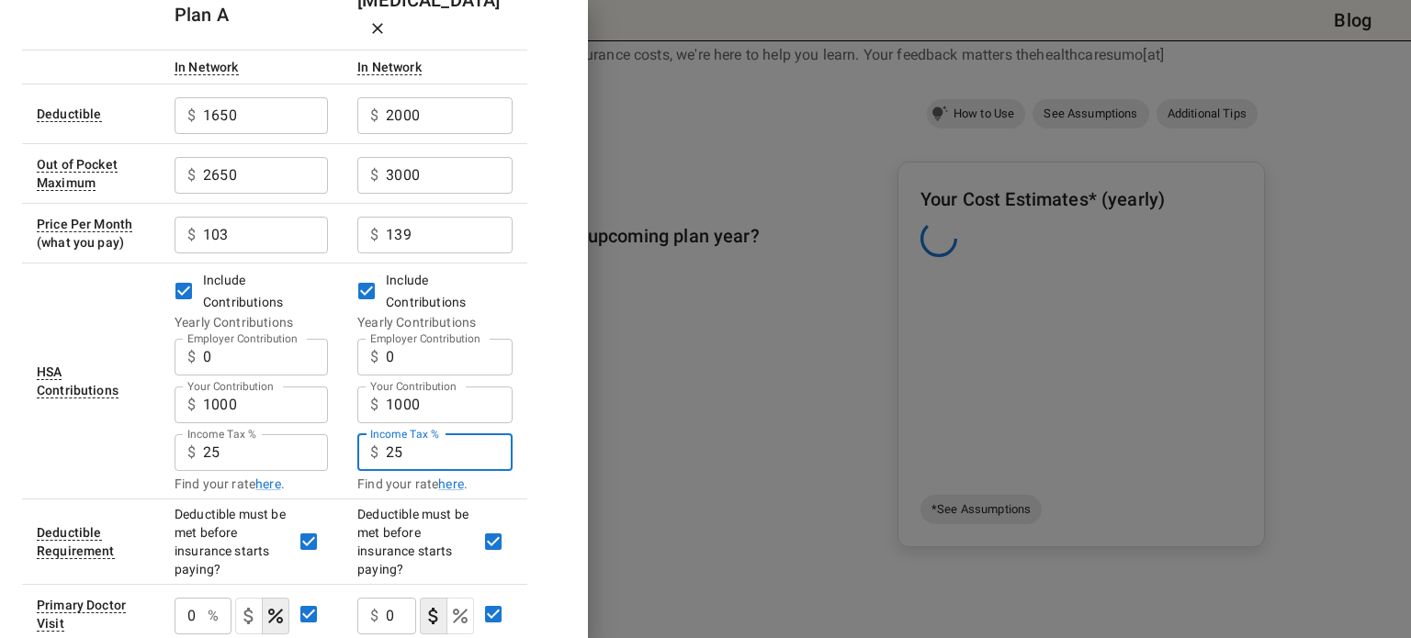
type input "25"
click at [545, 388] on div "Plan A [MEDICAL_DATA] In Network In Network Deductible $ 1650 ​ $ 2000 ​ Out of…" at bounding box center [294, 530] width 544 height 1101
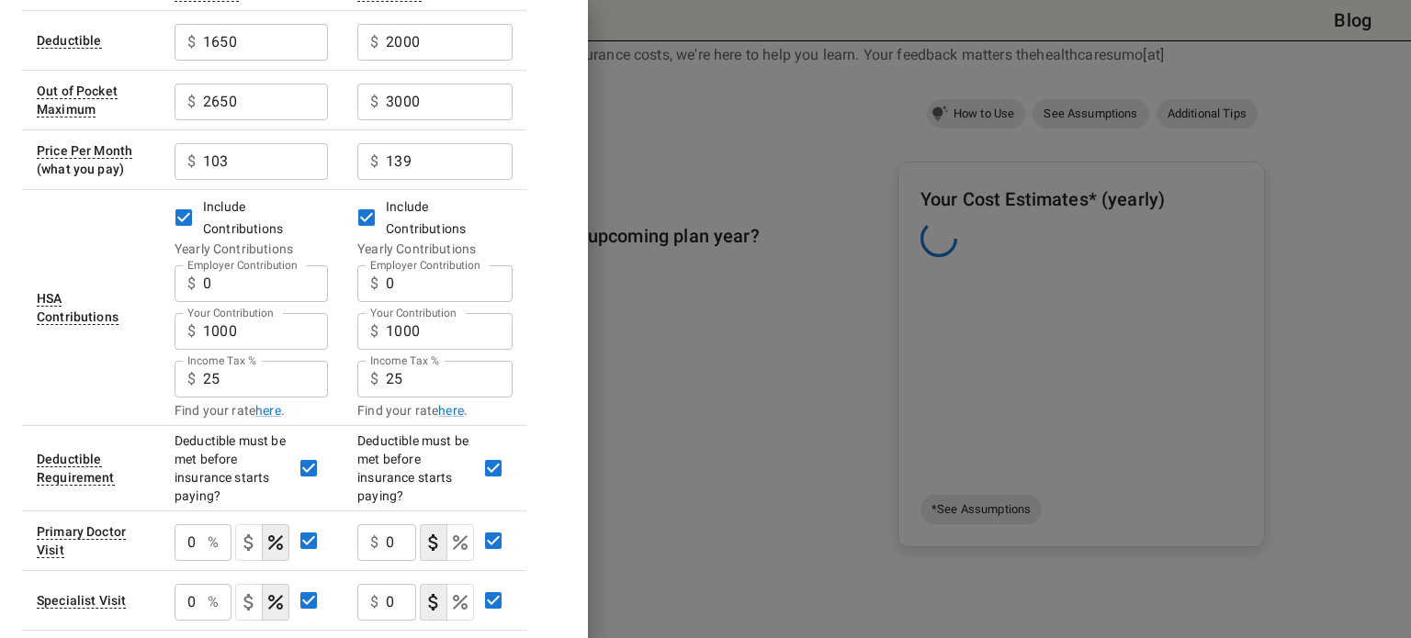
scroll to position [0, 0]
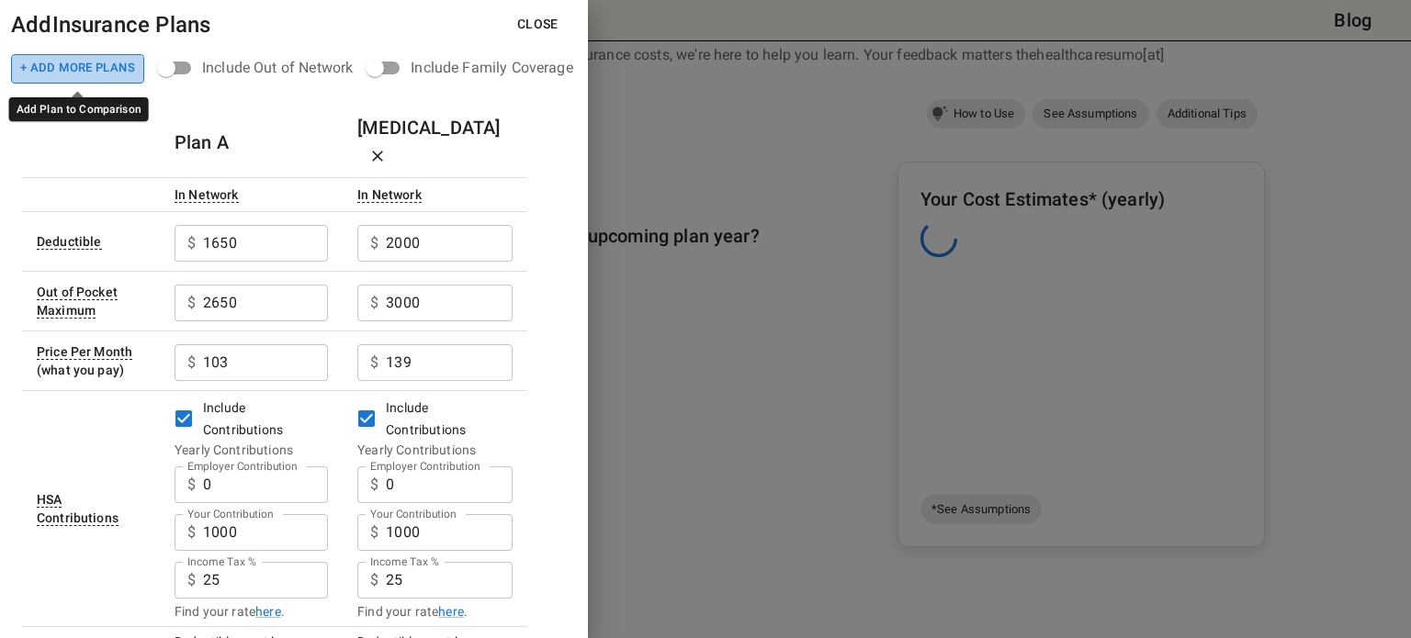
click at [79, 68] on button "+ Add More Plans" at bounding box center [77, 68] width 133 height 29
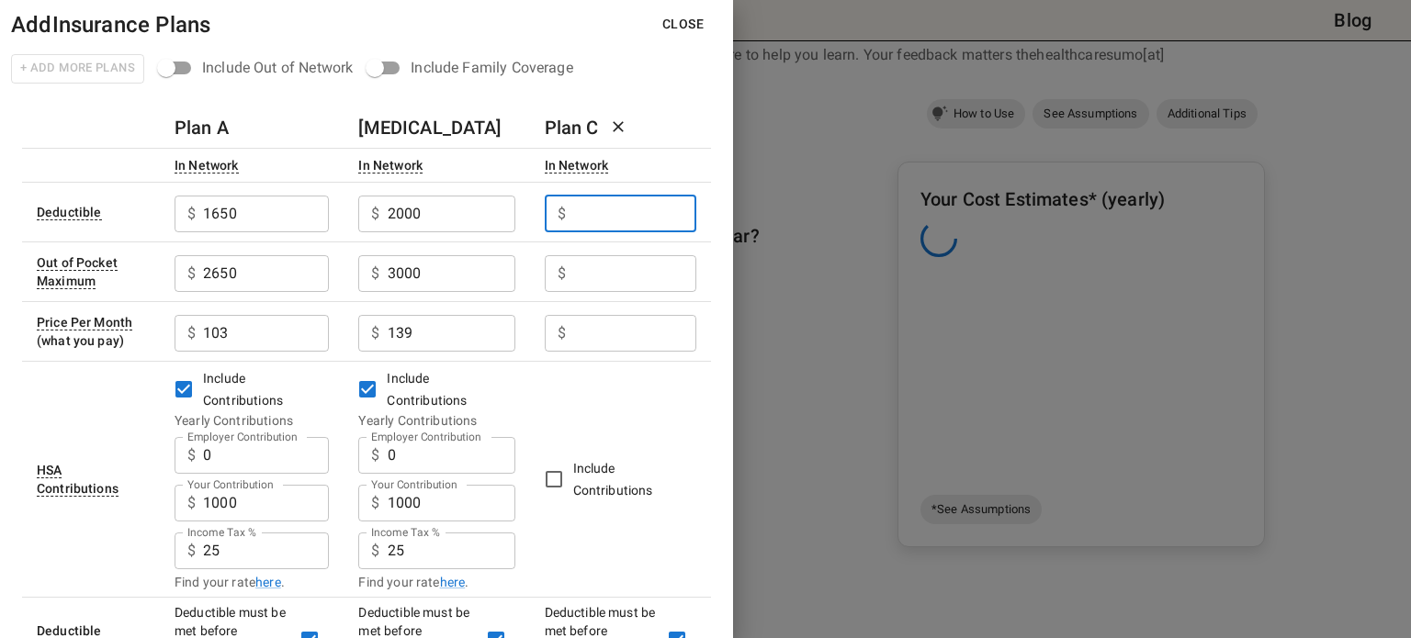
click at [624, 210] on input "Employer Contribution" at bounding box center [634, 214] width 123 height 37
type input "1650"
click at [610, 270] on input "Employer Contribution" at bounding box center [634, 273] width 123 height 37
type input "4000"
click at [602, 336] on input "Employer Contribution" at bounding box center [634, 333] width 123 height 37
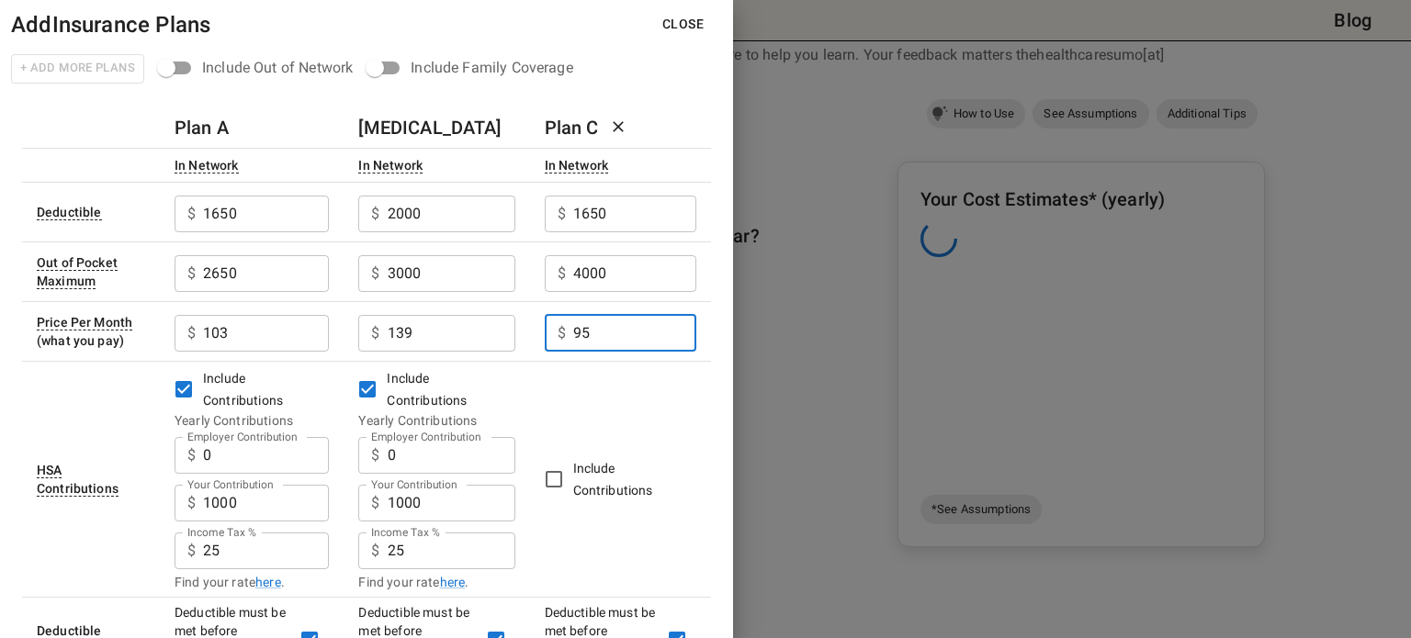
type input "95"
click at [661, 421] on td "Include Contributions" at bounding box center [620, 479] width 181 height 236
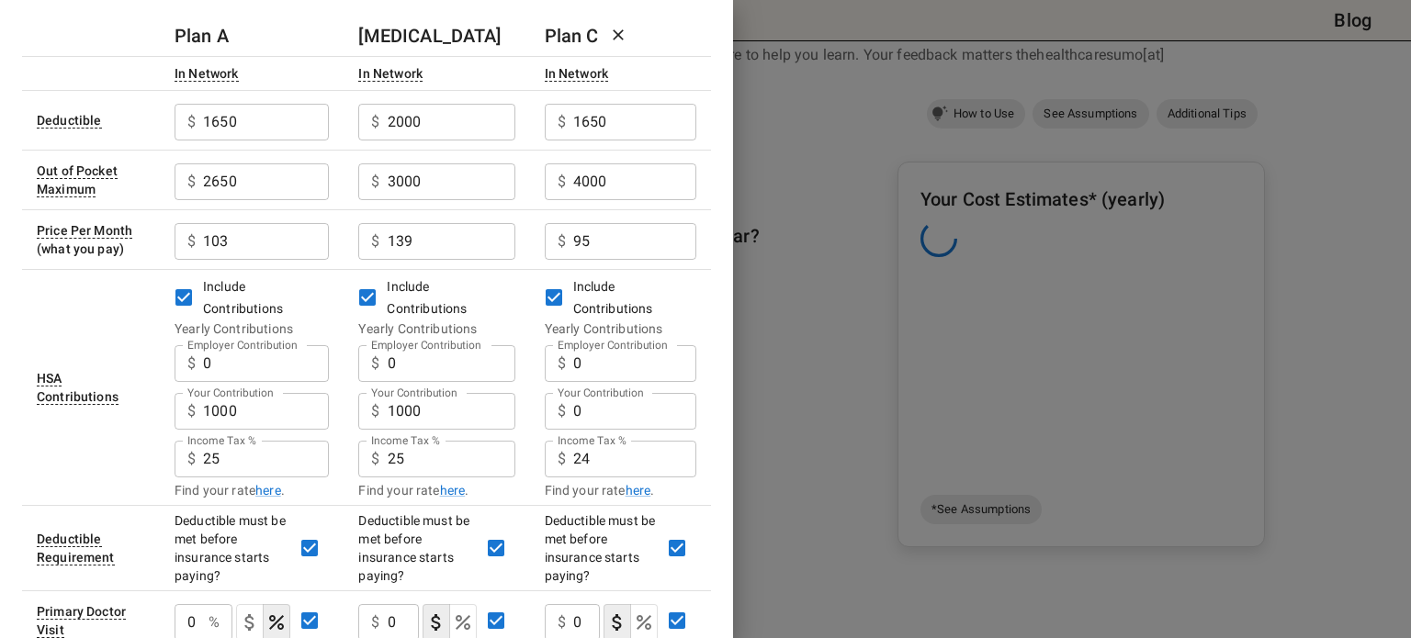
scroll to position [94, 0]
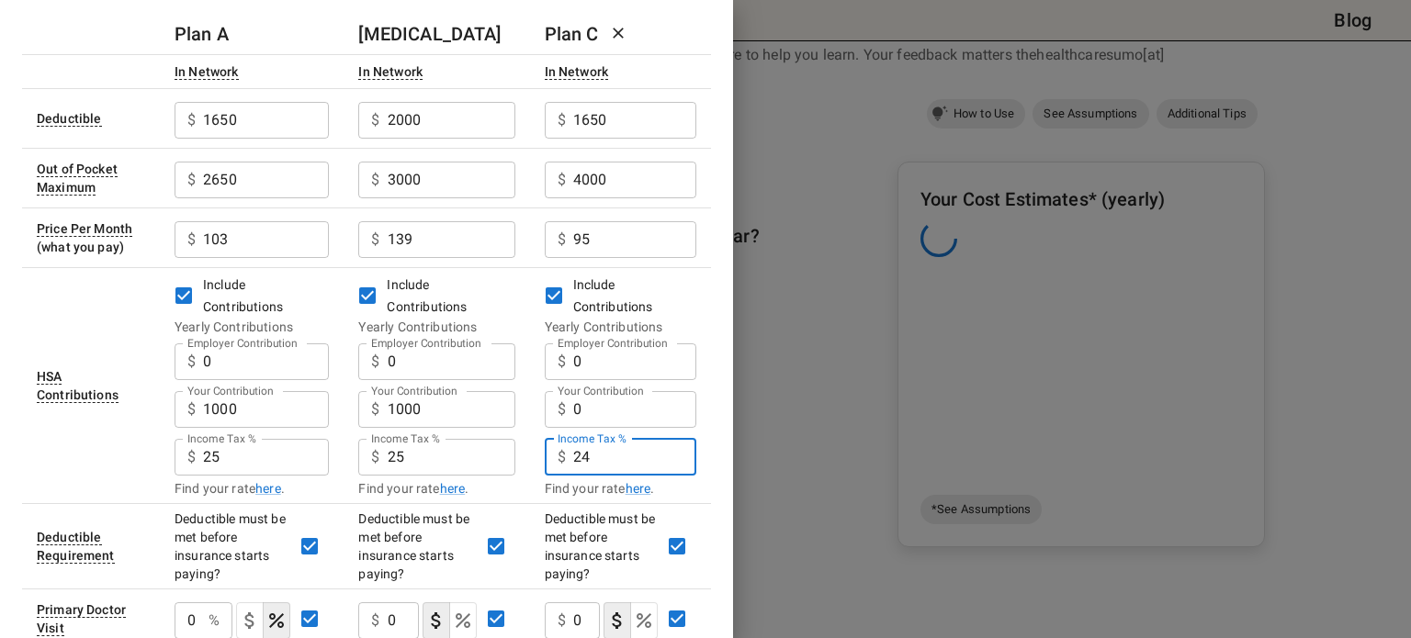
click at [599, 454] on input "24" at bounding box center [634, 457] width 123 height 37
type input "25"
click at [603, 411] on input "0" at bounding box center [634, 409] width 123 height 37
type input "1000"
click at [713, 363] on div "Add Insurance Plans Close + Add More Plans Include Out of Network Include Famil…" at bounding box center [366, 319] width 733 height 638
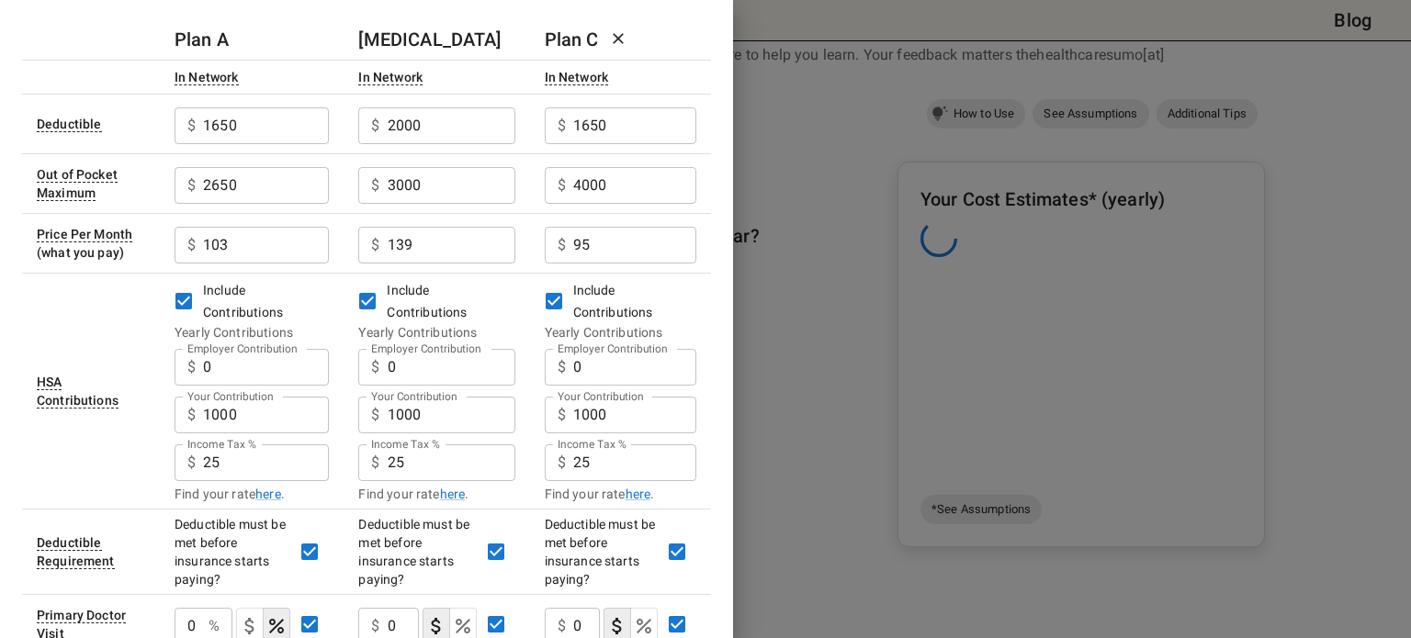
scroll to position [85, 0]
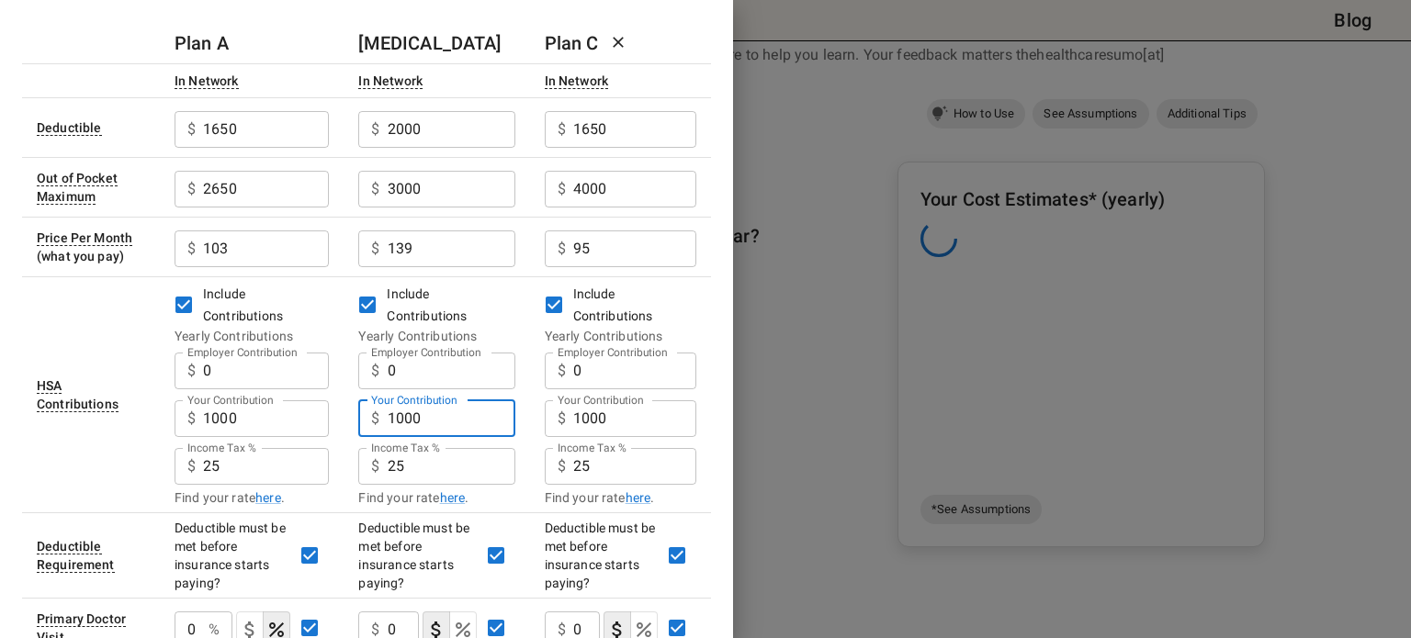
click at [401, 417] on input "1000" at bounding box center [452, 419] width 128 height 37
type input "0"
type input "1500"
click at [307, 422] on input "1000" at bounding box center [266, 419] width 126 height 37
type input "1500"
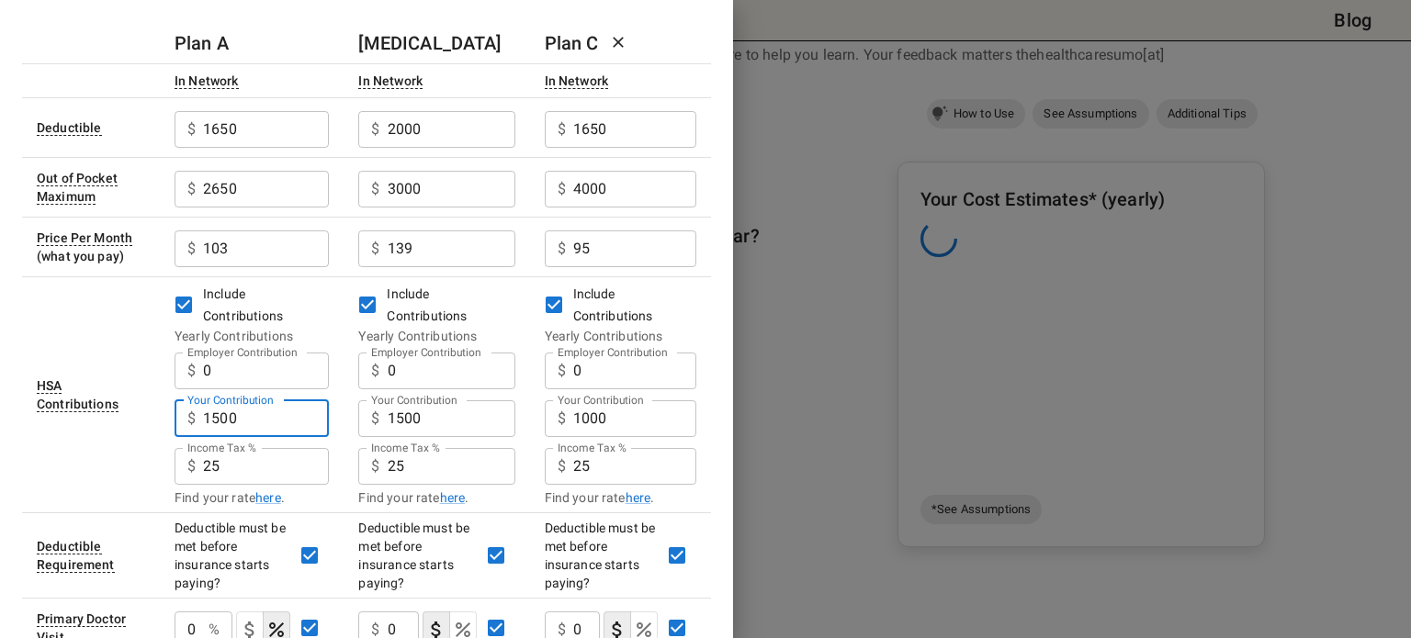
click at [618, 415] on input "1000" at bounding box center [634, 419] width 123 height 37
type input "1500"
click at [715, 278] on div "Add Insurance Plans Close + Add More Plans Include Out of Network Include Famil…" at bounding box center [366, 319] width 733 height 638
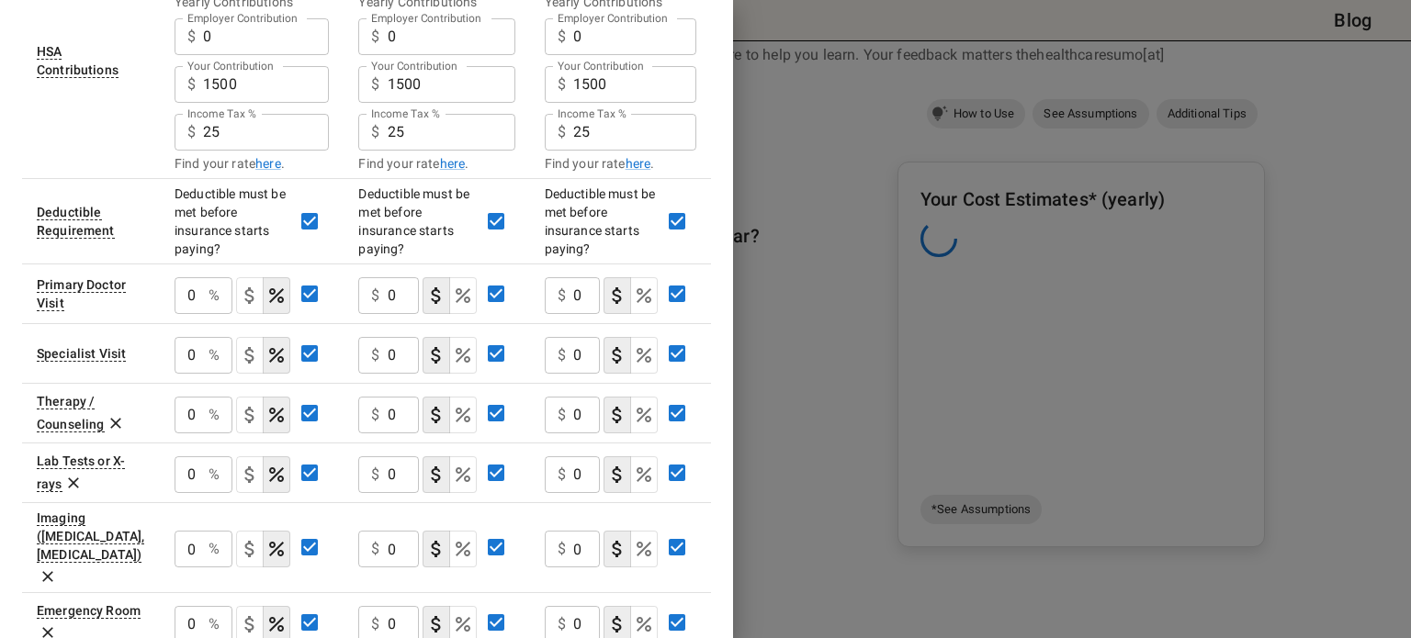
scroll to position [419, 0]
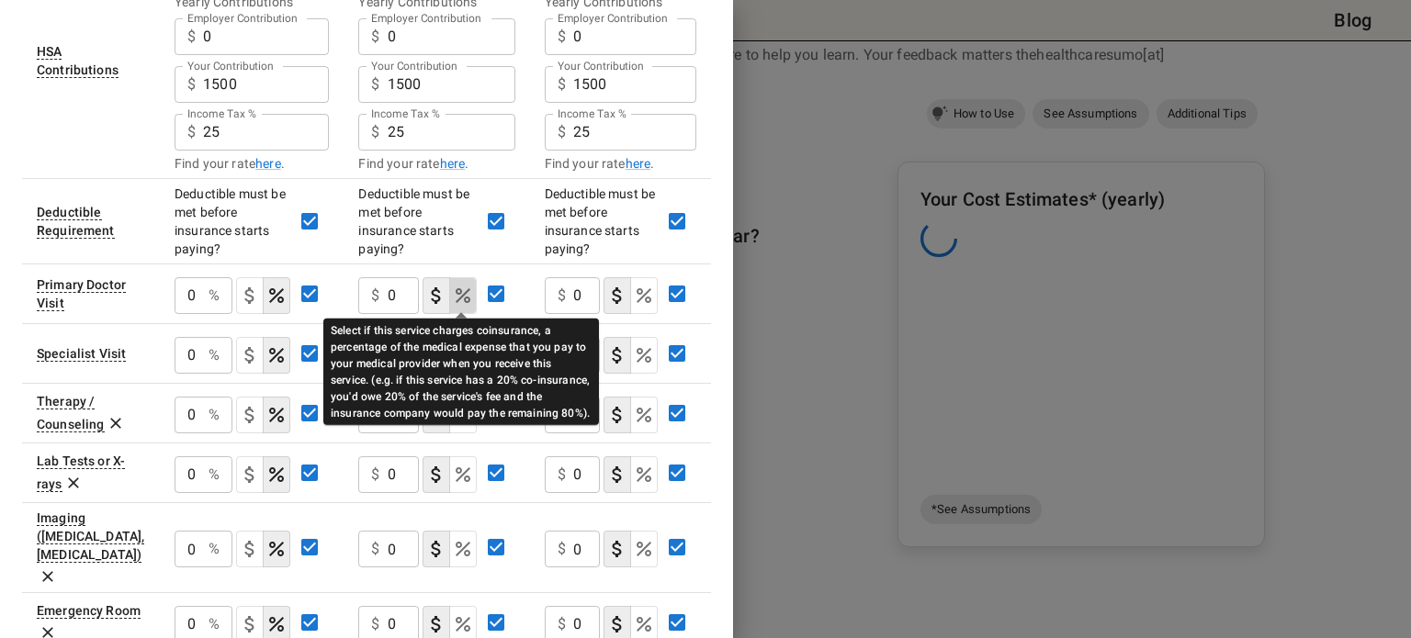
click at [461, 293] on icon "Select if this service charges coinsurance, a percentage of the medical expense…" at bounding box center [463, 295] width 15 height 15
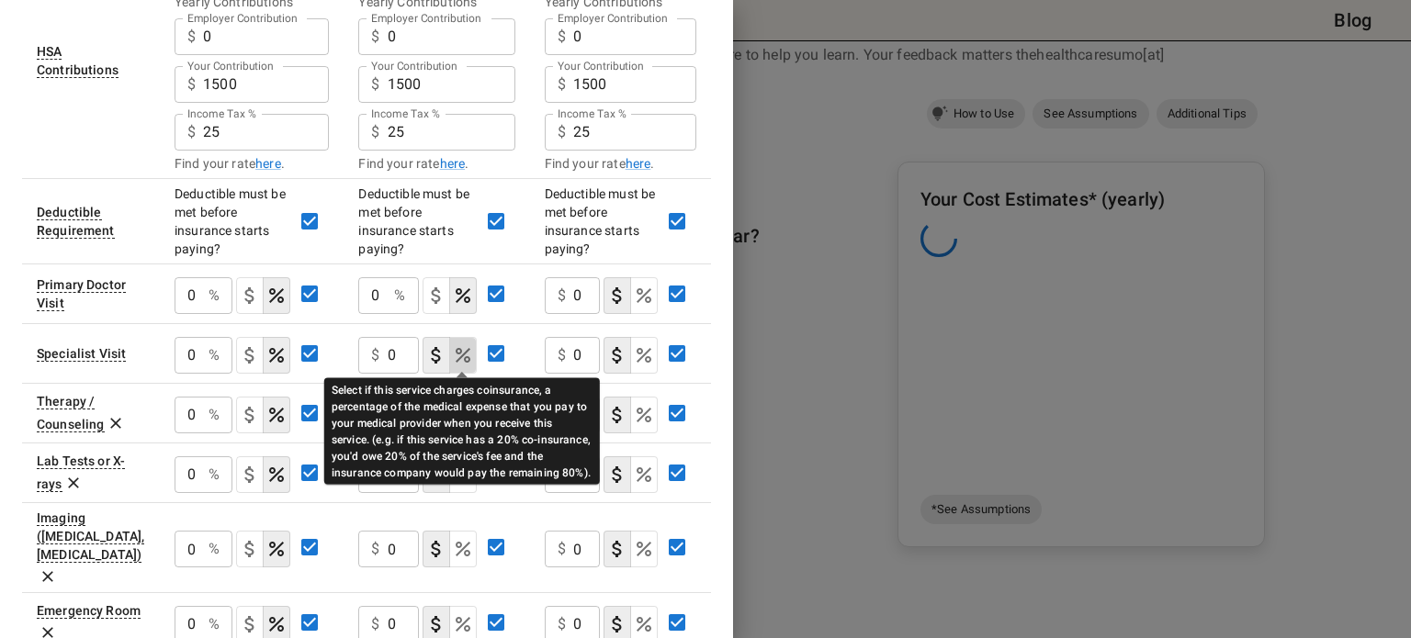
click at [462, 354] on icon "Select if this service charges coinsurance, a percentage of the medical expense…" at bounding box center [463, 355] width 15 height 15
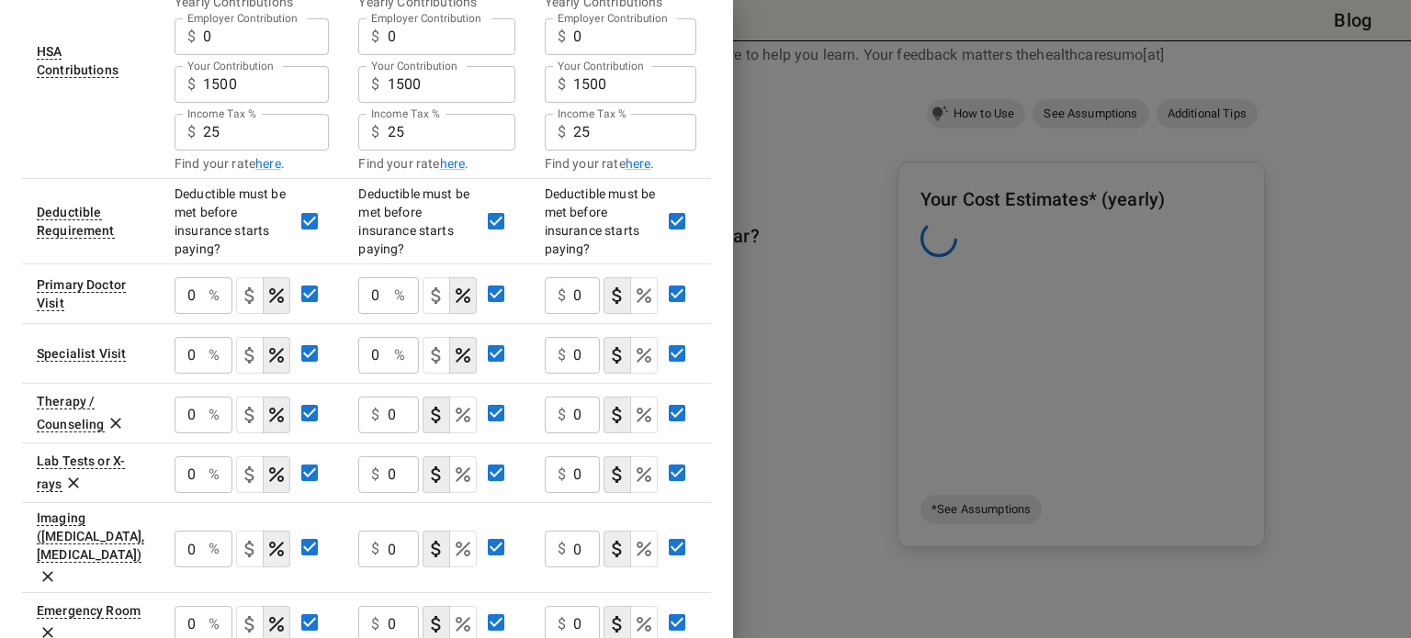
click at [469, 422] on icon "Select if this service charges coinsurance, a percentage of the medical expense…" at bounding box center [463, 415] width 22 height 22
click at [457, 489] on button "coinsurance" at bounding box center [463, 475] width 28 height 37
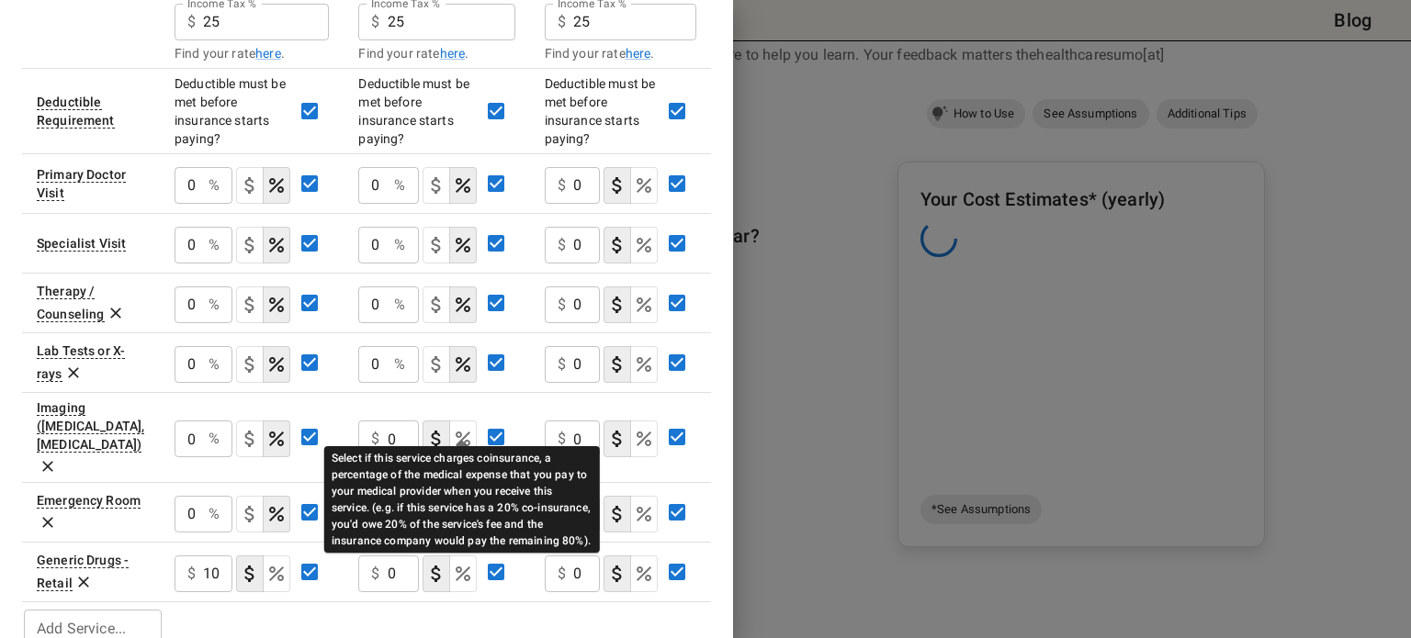
click at [461, 428] on icon "Select if this service charges coinsurance, a percentage of the medical expense…" at bounding box center [463, 439] width 22 height 22
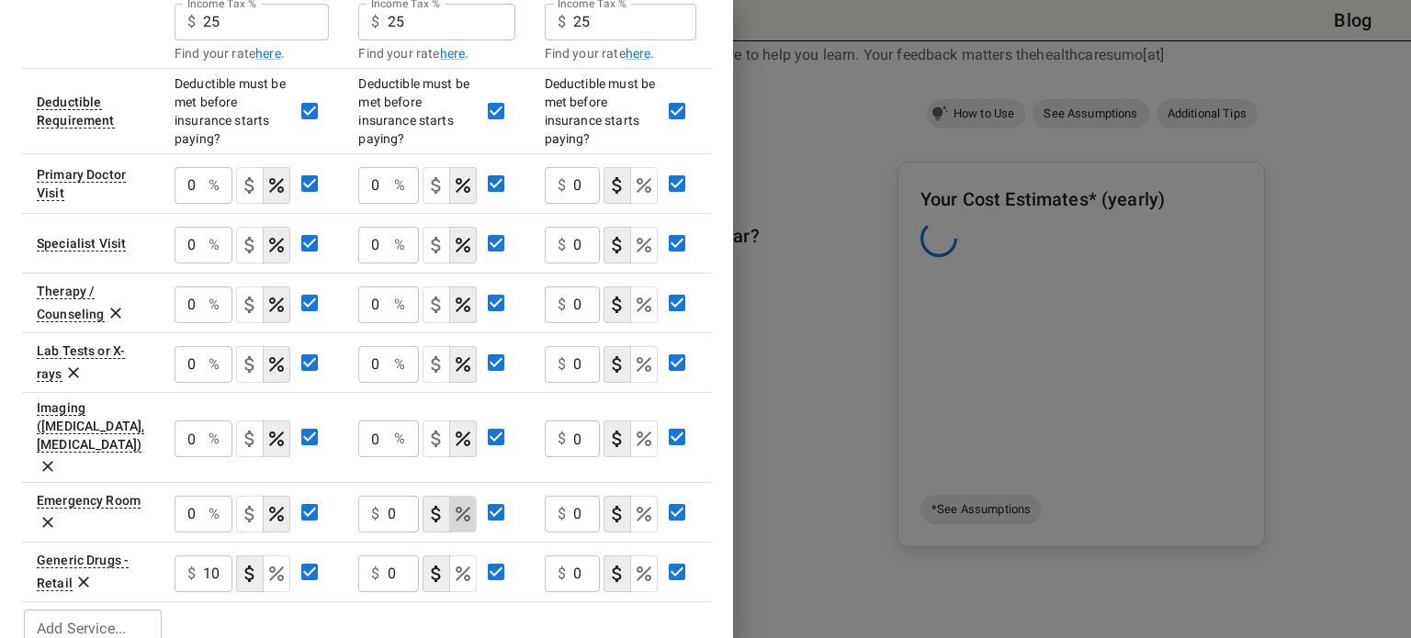
click at [470, 497] on button "coinsurance" at bounding box center [463, 514] width 28 height 37
click at [392, 556] on input "0" at bounding box center [403, 574] width 31 height 37
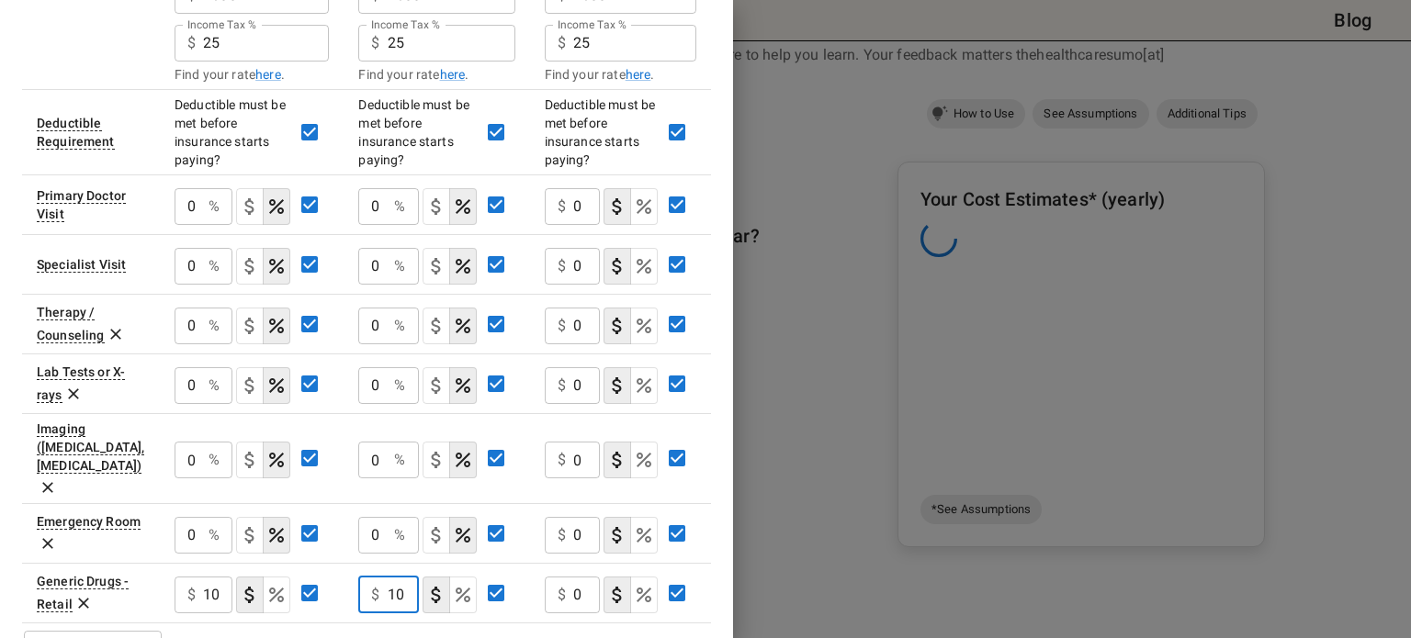
scroll to position [507, 0]
type input "10"
click at [584, 207] on input "0" at bounding box center [586, 207] width 27 height 37
type input "25"
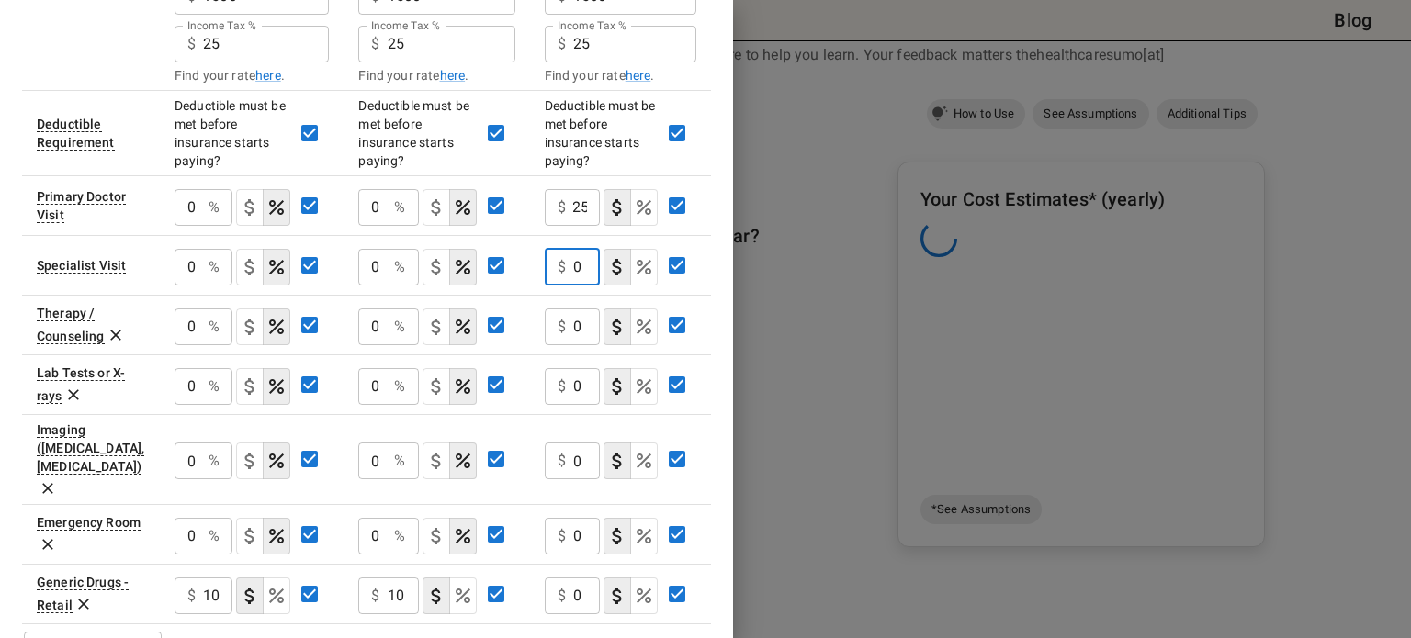
scroll to position [0, 0]
click at [582, 272] on input "0" at bounding box center [586, 267] width 27 height 37
type input "50"
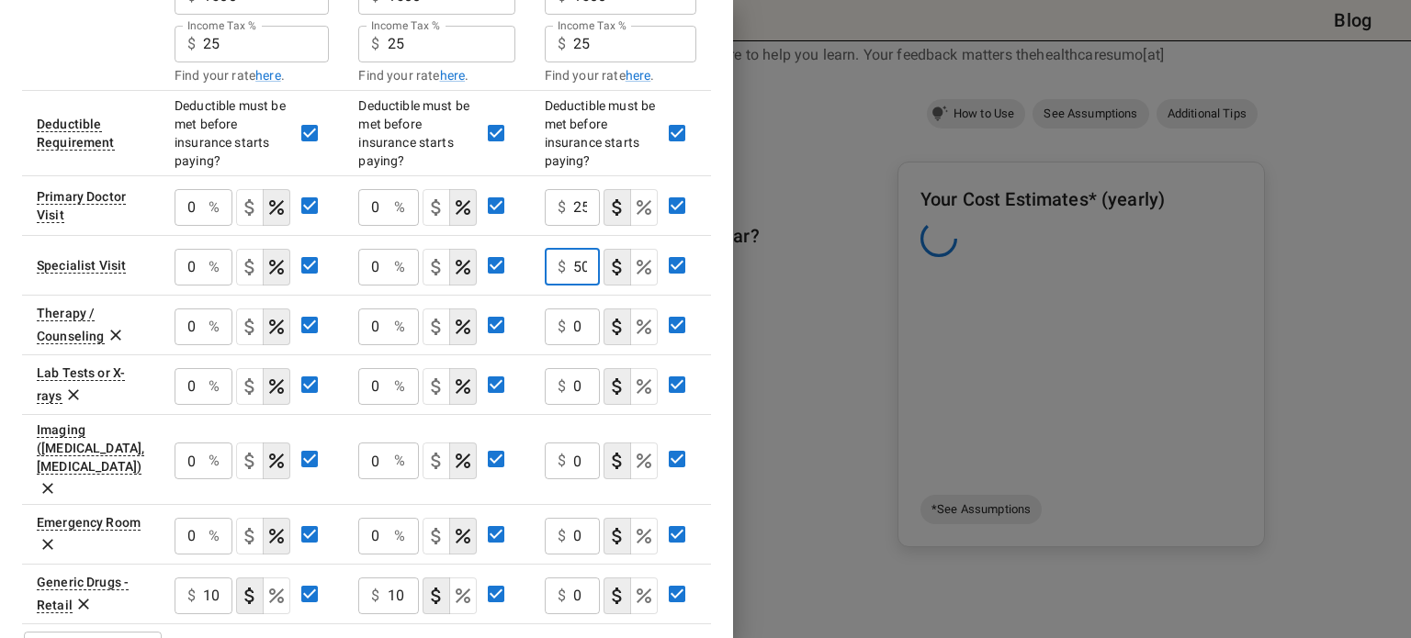
click at [582, 329] on input "0" at bounding box center [586, 327] width 27 height 37
type input "25"
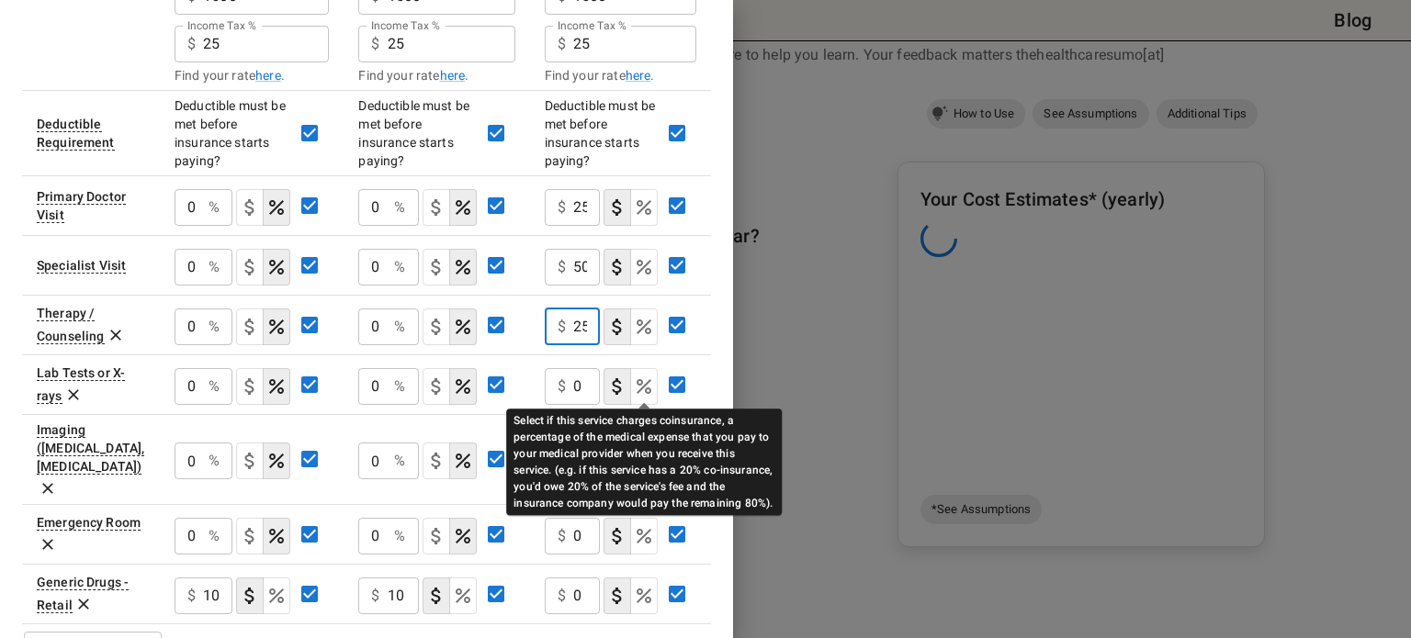
click at [640, 386] on icon "Select if this service charges coinsurance, a percentage of the medical expense…" at bounding box center [644, 386] width 15 height 15
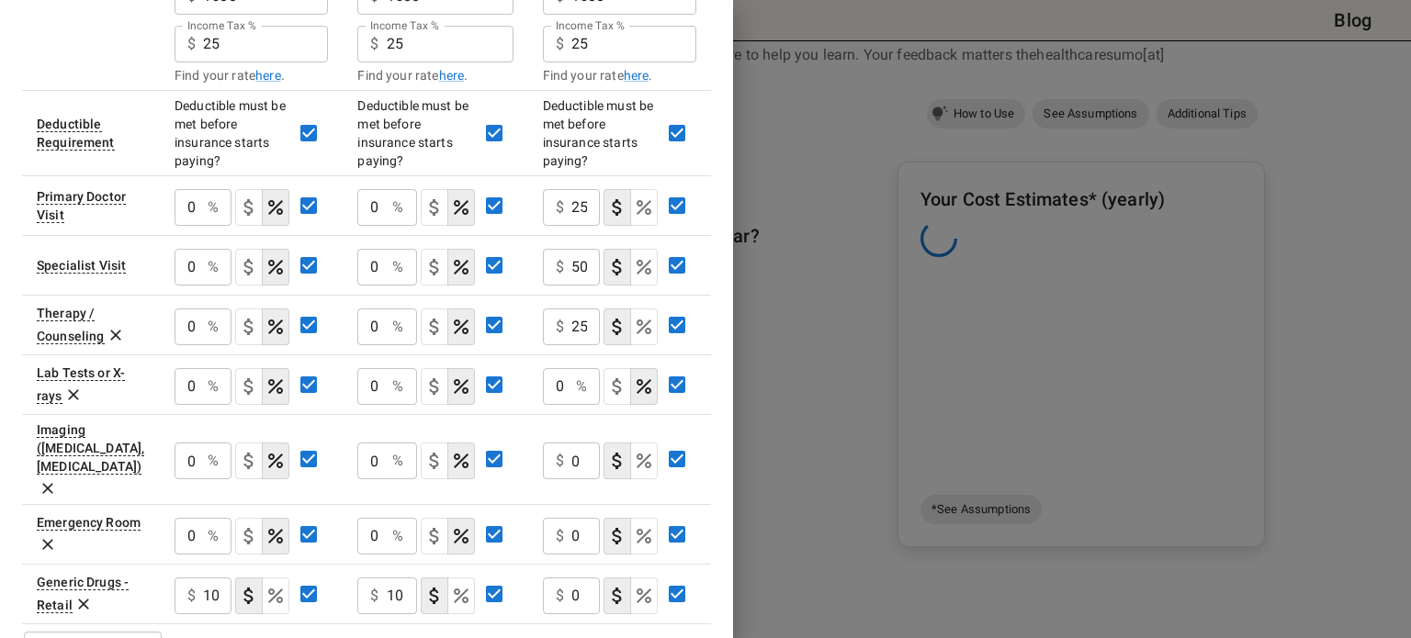
click at [566, 385] on input "0" at bounding box center [556, 386] width 26 height 37
type input "20"
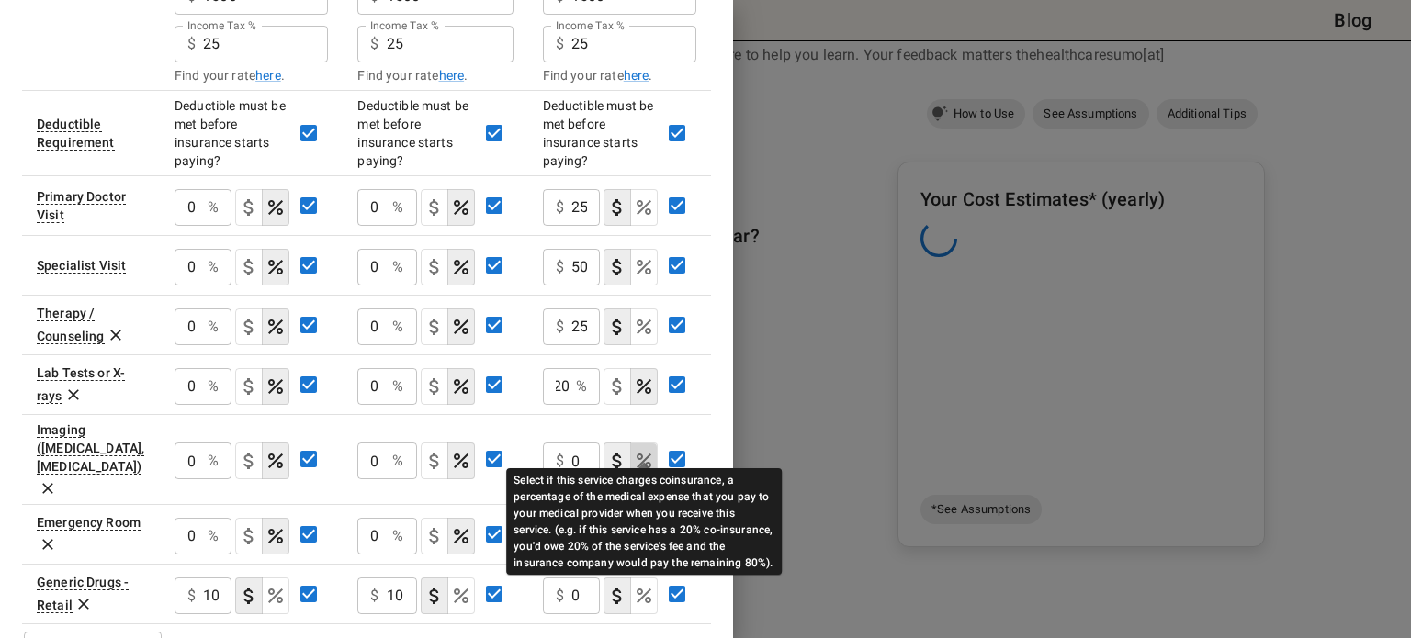
scroll to position [0, 0]
click at [638, 450] on icon "Select if this service charges coinsurance, a percentage of the medical expense…" at bounding box center [644, 461] width 22 height 22
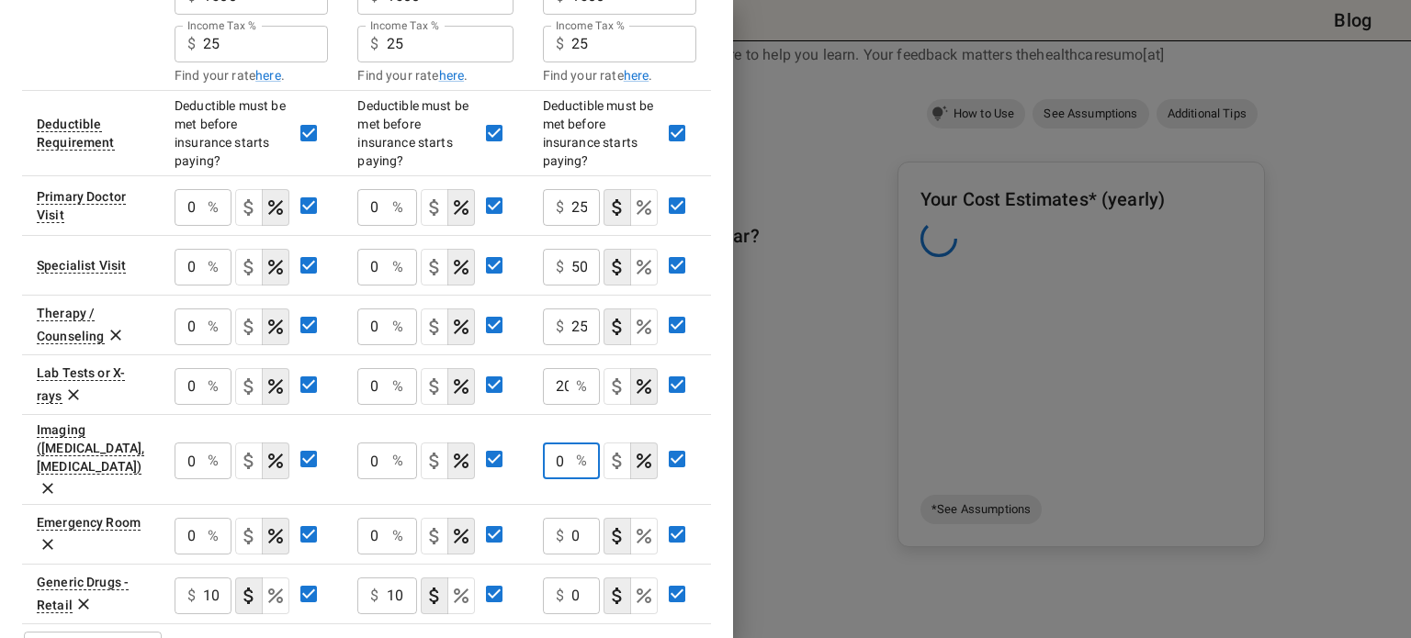
click at [566, 447] on input "0" at bounding box center [556, 461] width 26 height 37
type input "20"
click at [565, 518] on div "$ 0 ​" at bounding box center [571, 536] width 57 height 37
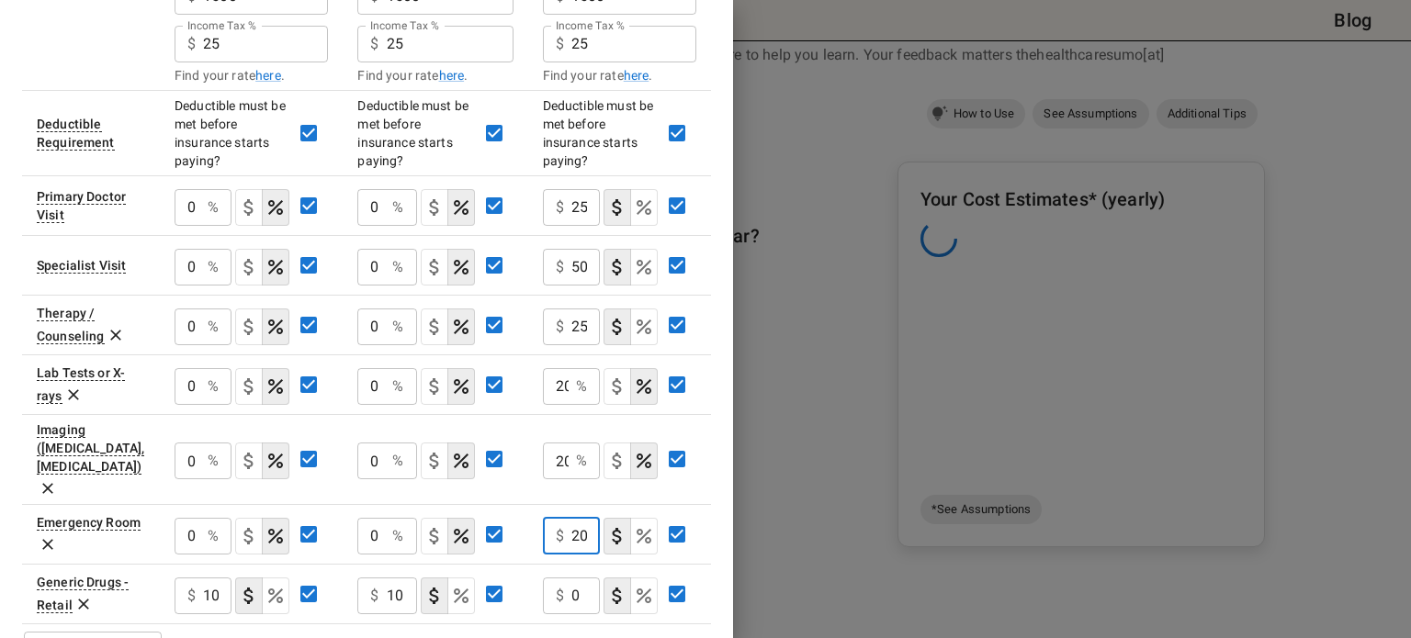
scroll to position [0, 8]
type input "200"
click at [574, 578] on input "0" at bounding box center [585, 596] width 28 height 37
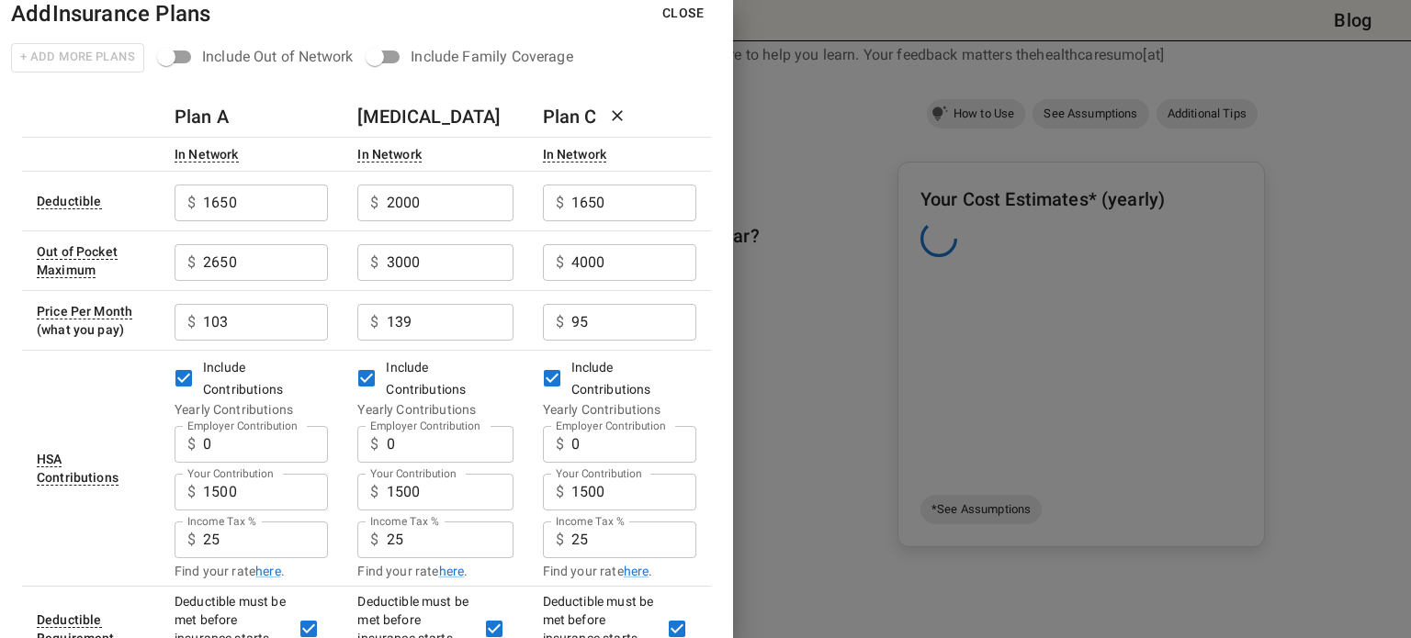
scroll to position [14, 0]
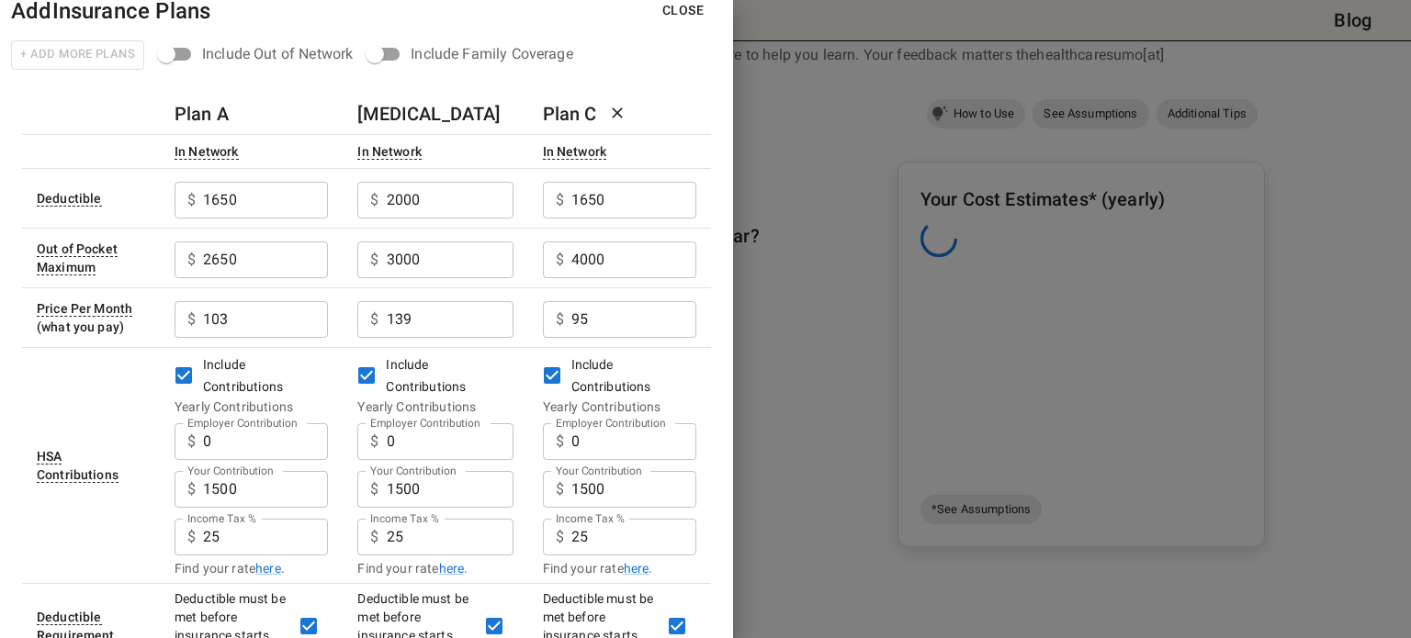
type input "10"
click at [445, 212] on input "2000" at bounding box center [450, 200] width 127 height 37
type input "2"
type input "374"
click at [430, 259] on input "3000" at bounding box center [450, 260] width 127 height 37
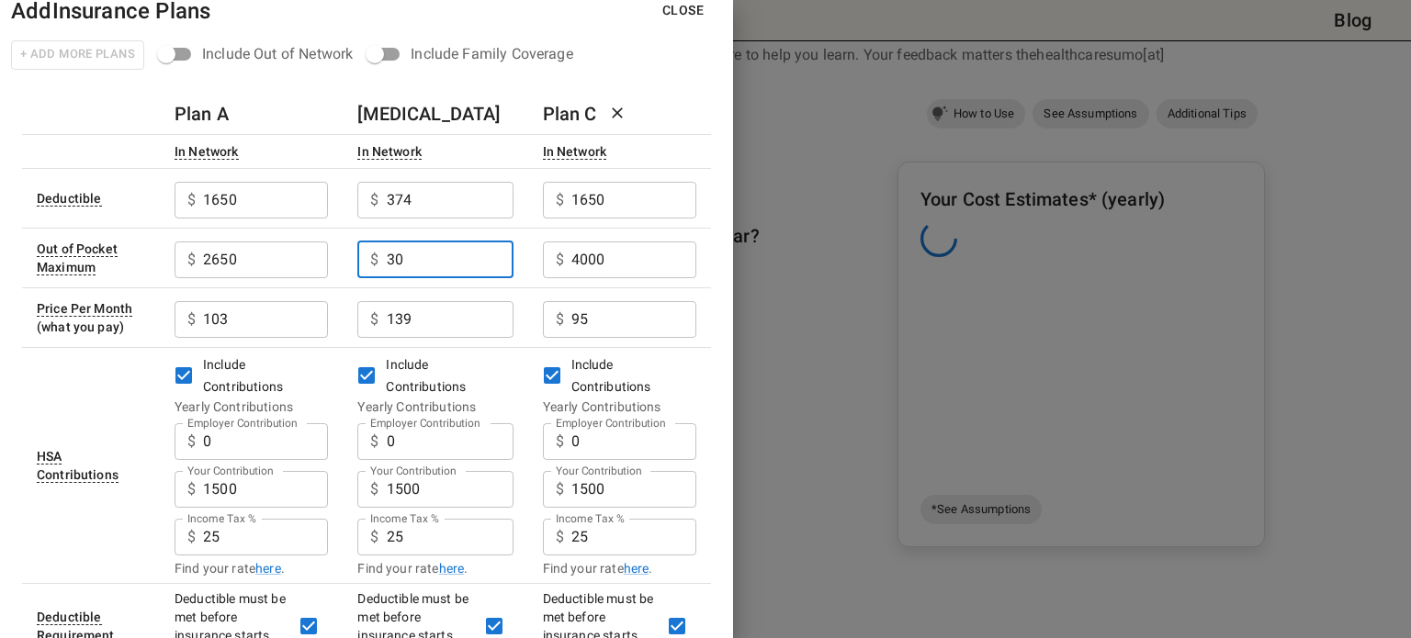
type input "3"
type input "9000"
click at [425, 322] on input "139" at bounding box center [450, 319] width 127 height 37
type input "1"
type input "37"
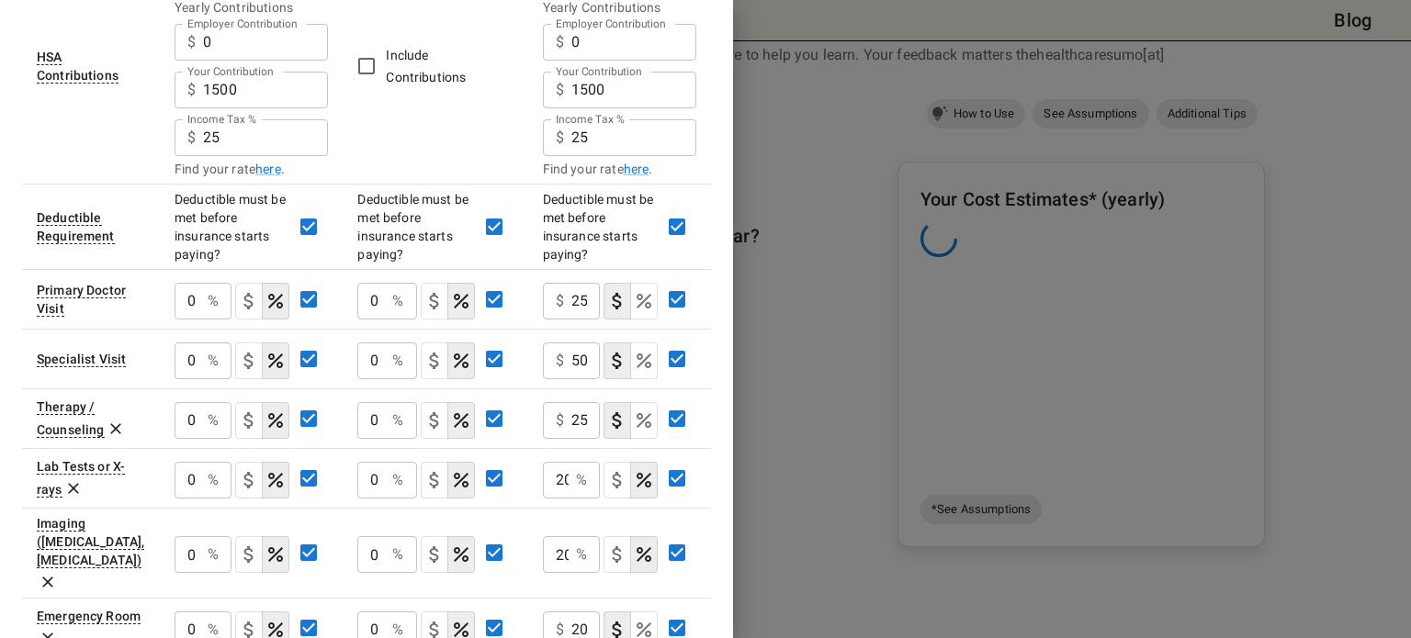
scroll to position [413, 0]
click at [375, 305] on input "0" at bounding box center [371, 301] width 28 height 37
type input "20"
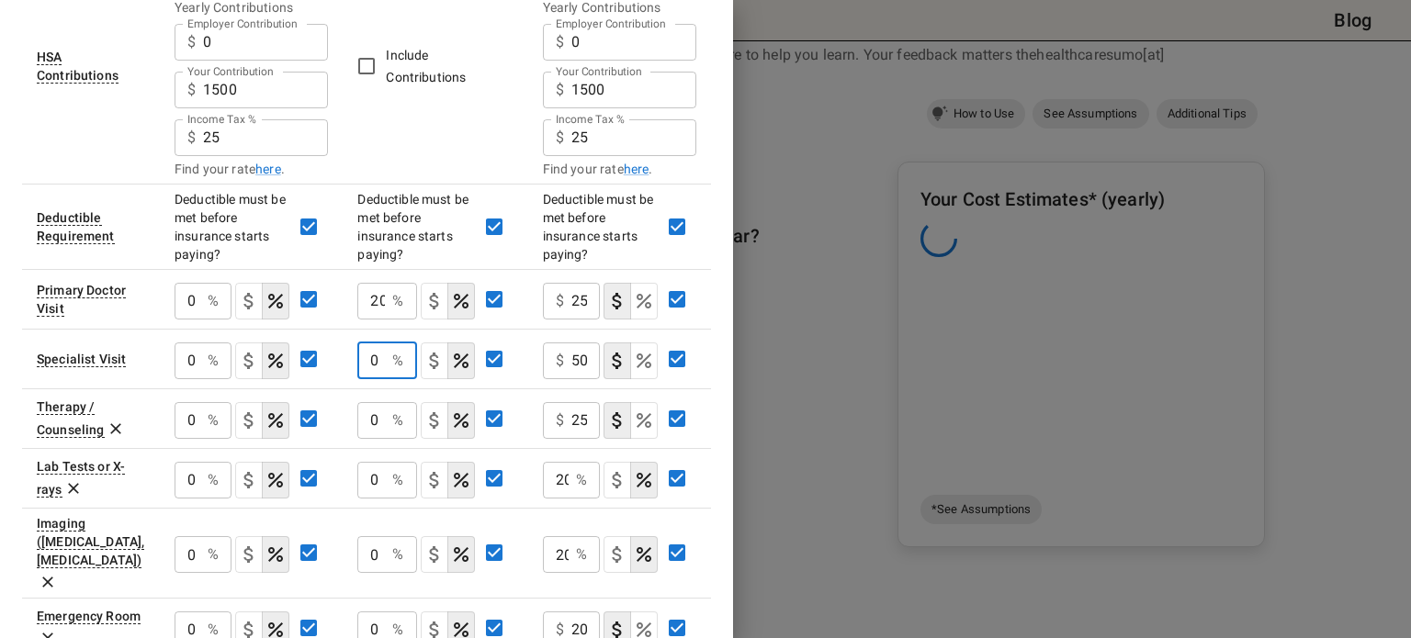
click at [378, 367] on input "0" at bounding box center [371, 361] width 28 height 37
type input "20"
click at [380, 410] on input "0" at bounding box center [371, 420] width 28 height 37
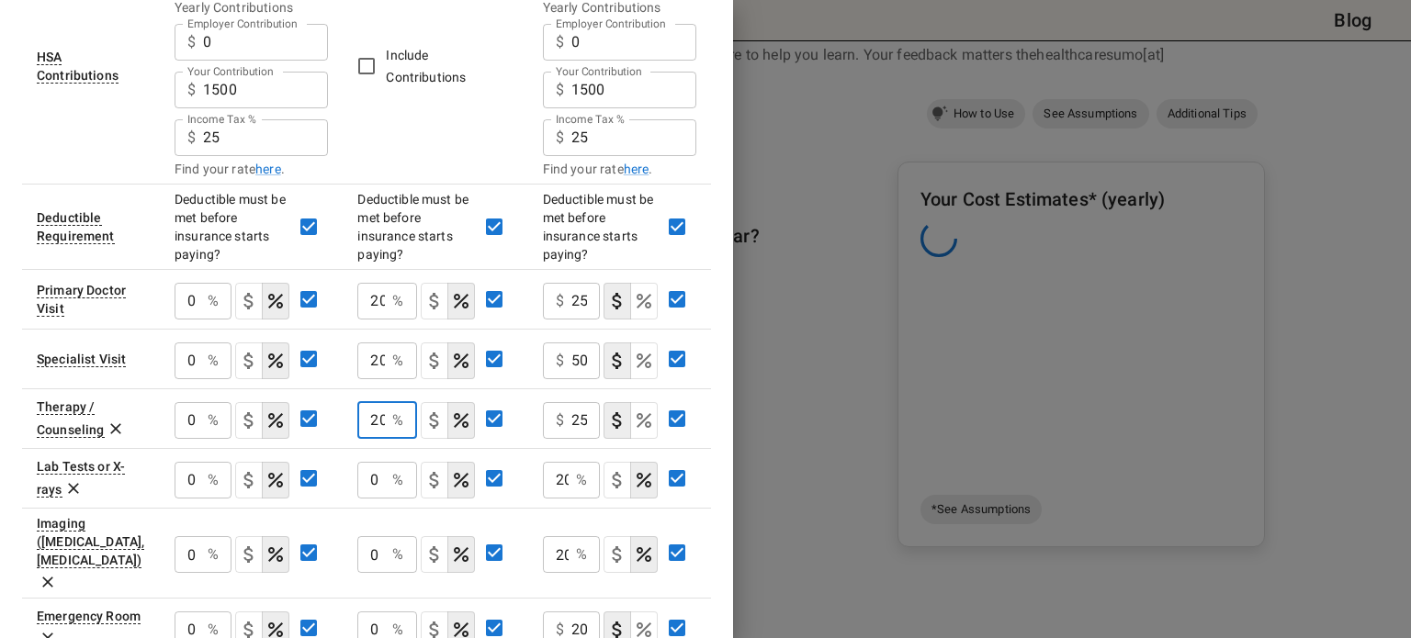
scroll to position [0, 3]
type input "20"
click at [378, 481] on input "0" at bounding box center [371, 480] width 28 height 37
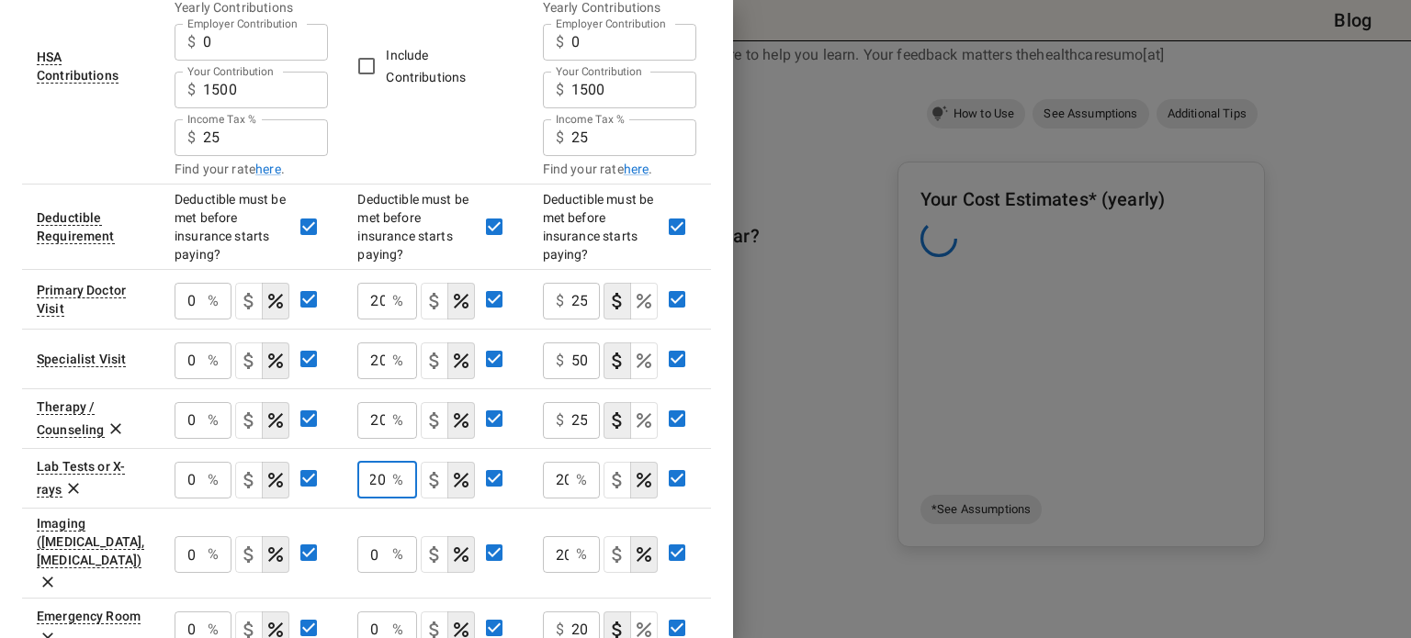
type input "20"
click at [377, 540] on input "0" at bounding box center [371, 554] width 28 height 37
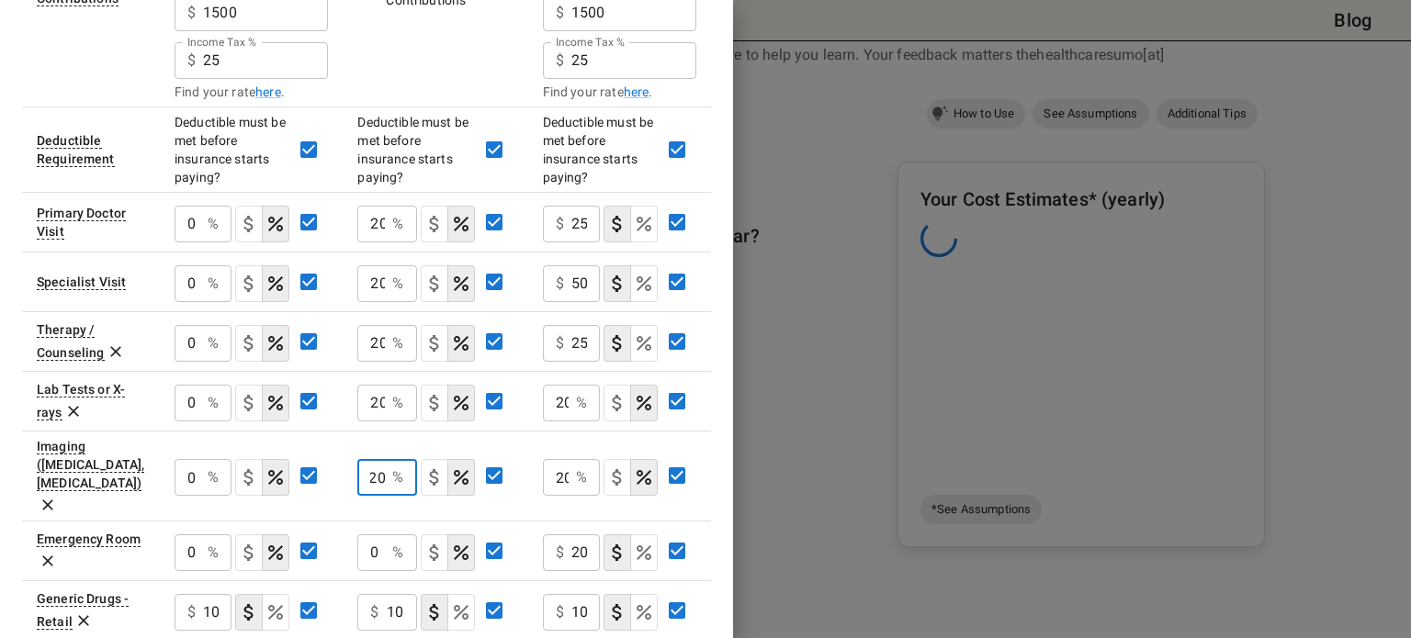
scroll to position [492, 0]
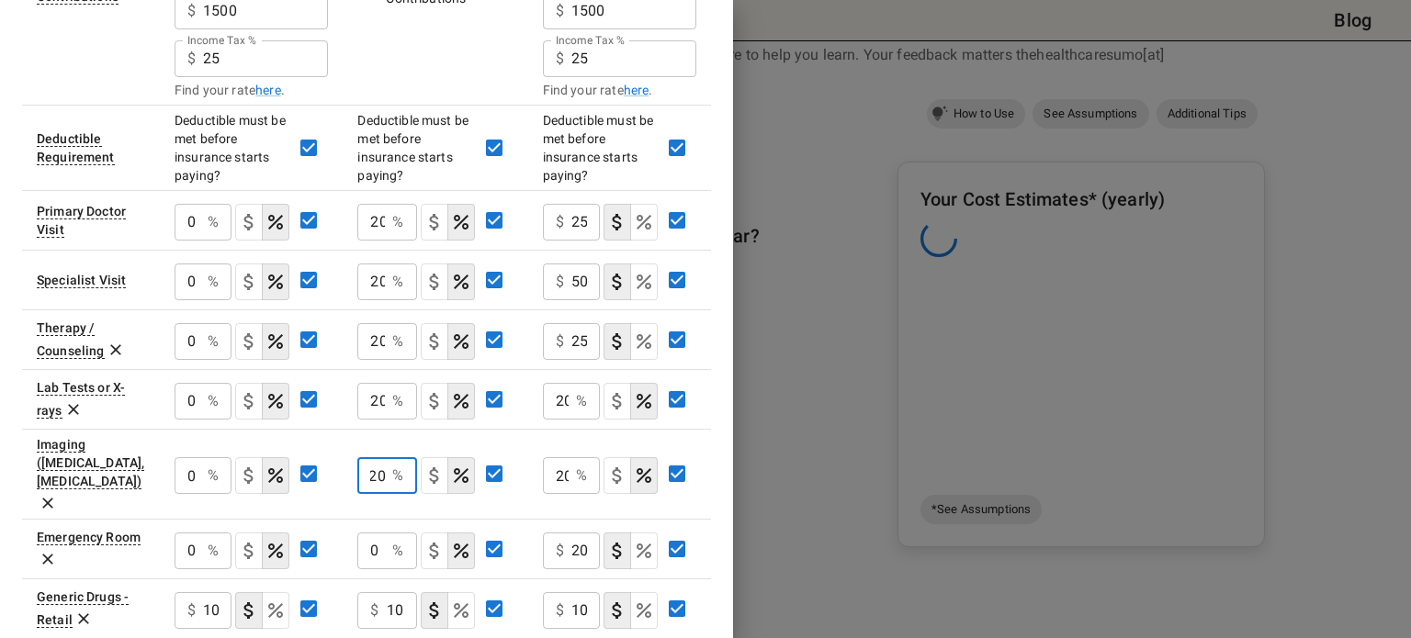
type input "20"
click at [385, 533] on div "0 % ​" at bounding box center [386, 551] width 59 height 37
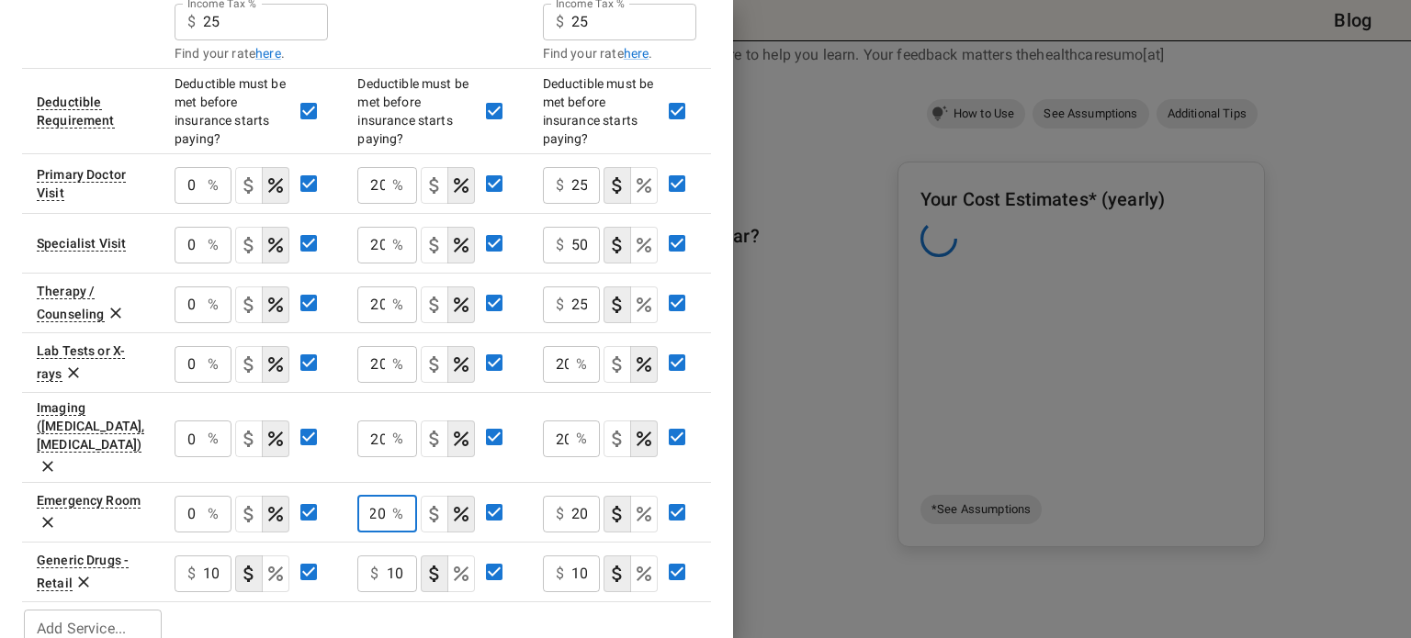
type input "20"
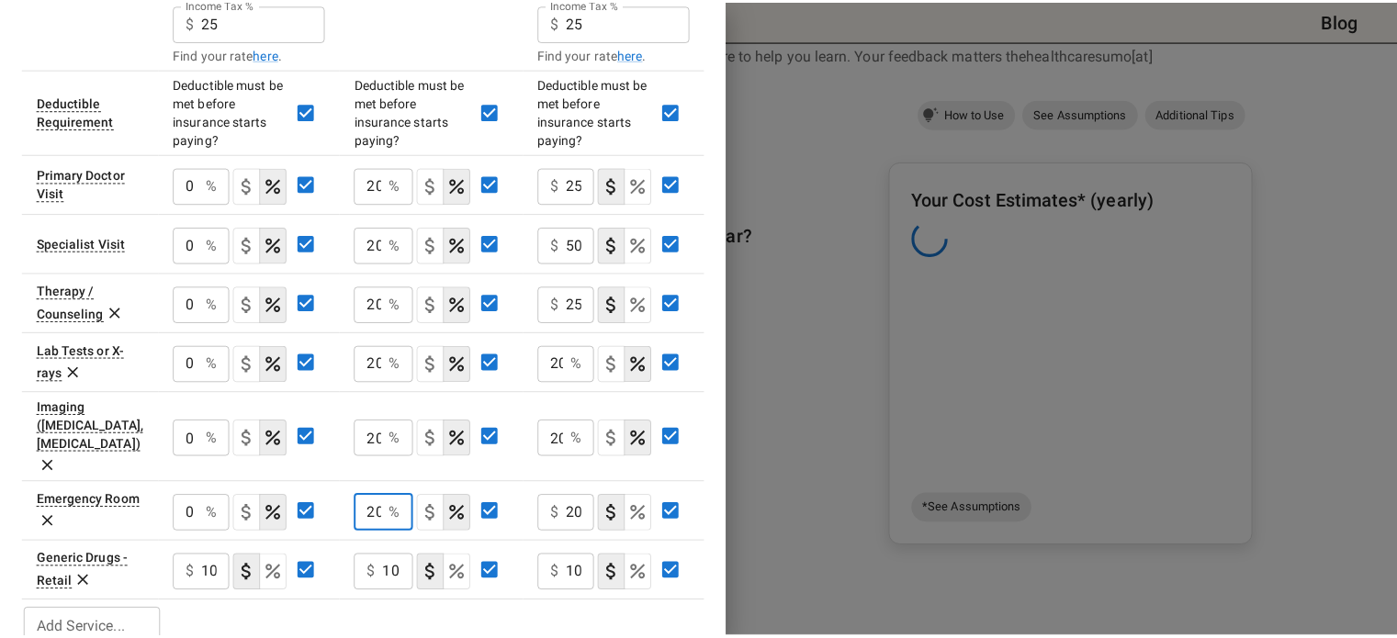
scroll to position [0, 0]
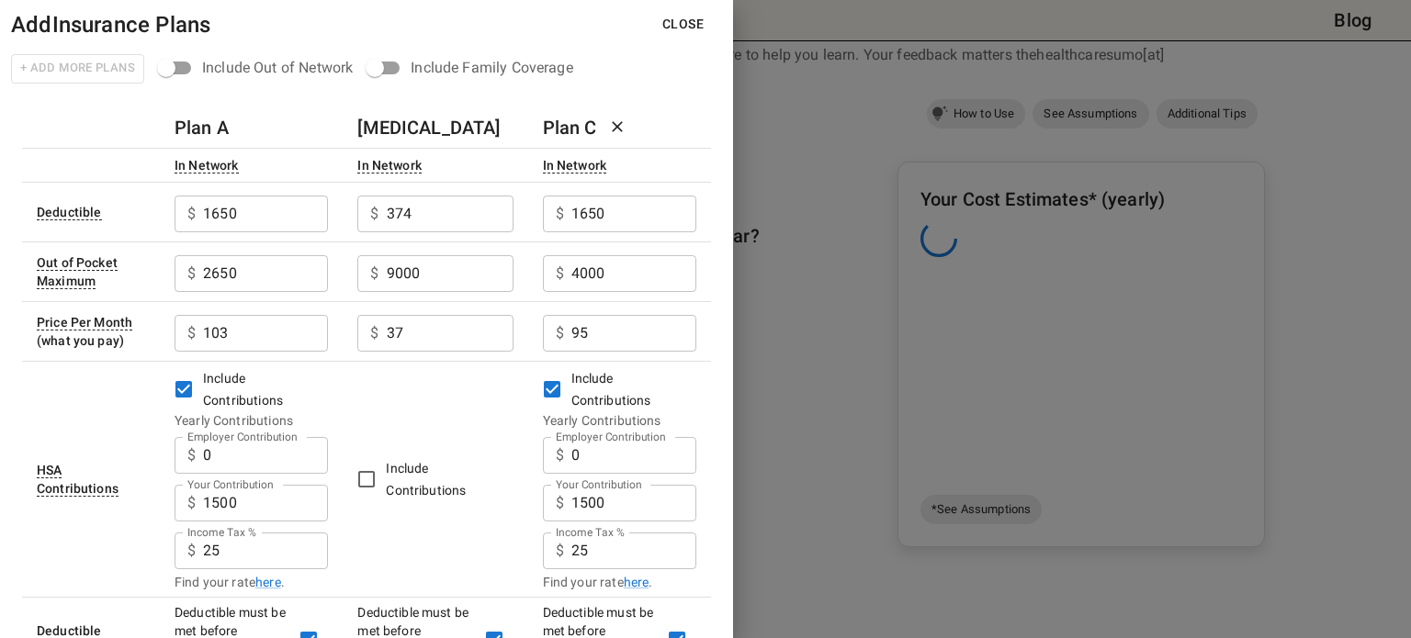
click at [693, 24] on button "Close" at bounding box center [683, 24] width 71 height 34
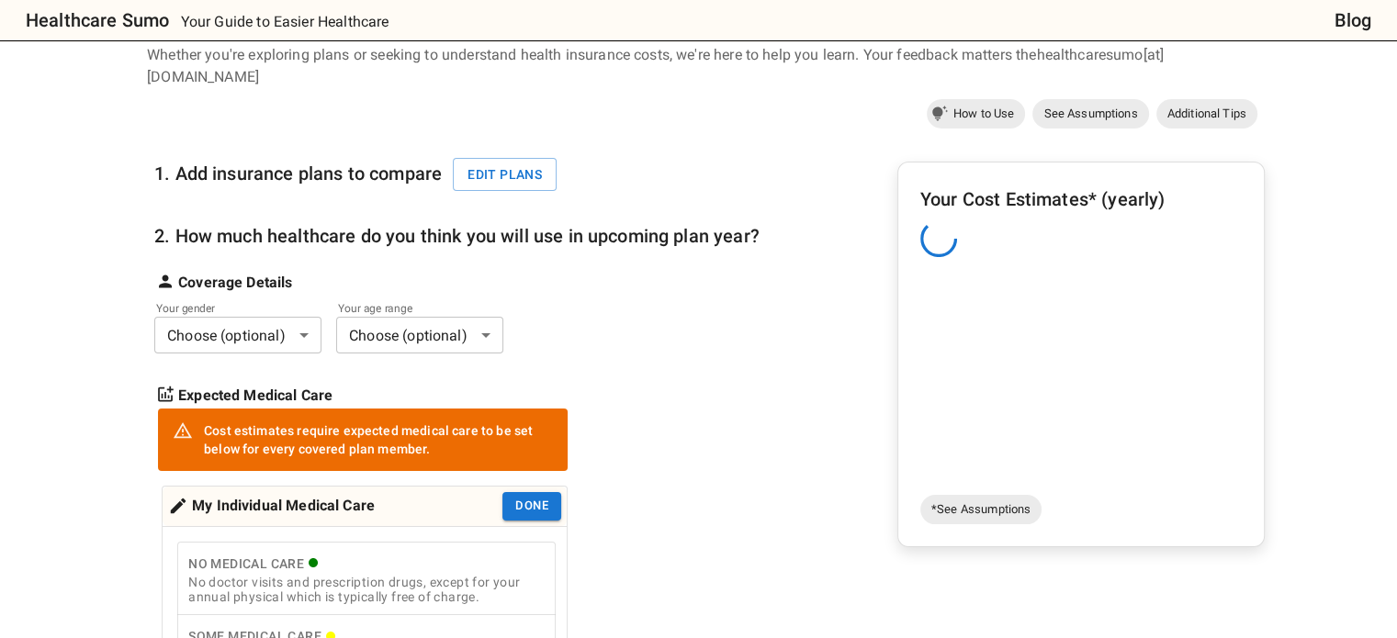
click at [716, 363] on div "Expected Medical Care" at bounding box center [456, 385] width 605 height 44
click at [525, 158] on button "Edit plans" at bounding box center [505, 175] width 104 height 34
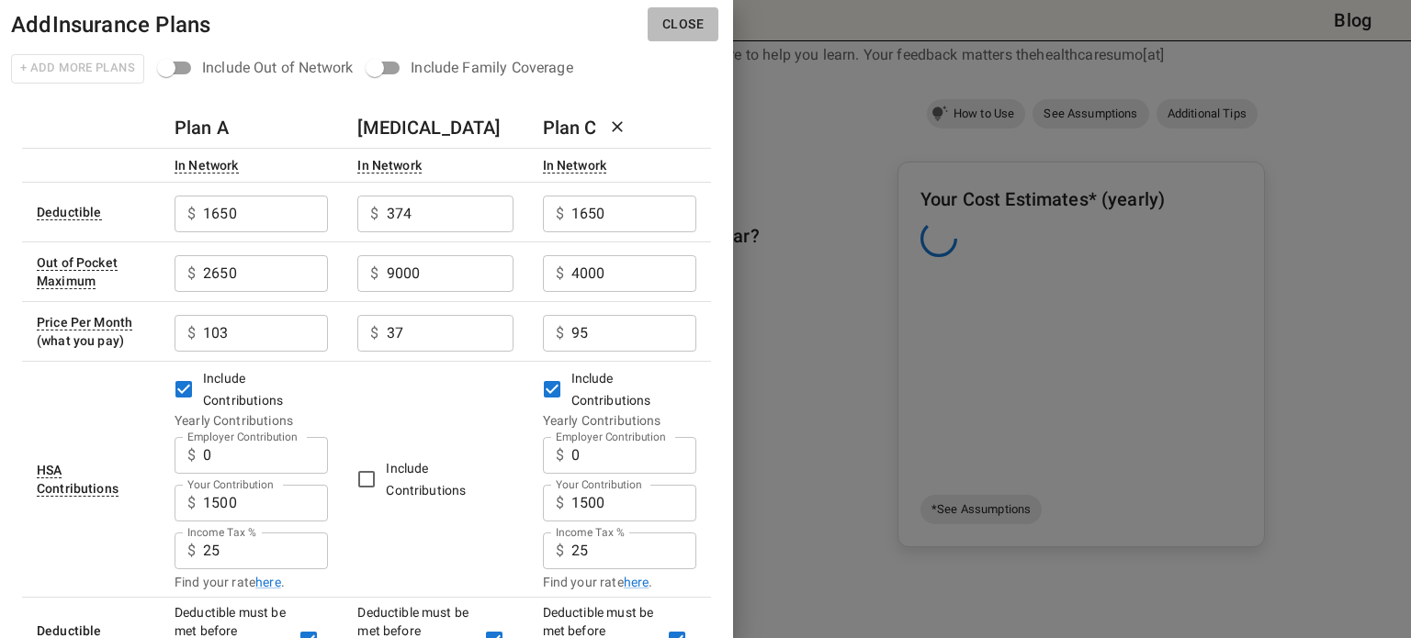
click at [696, 18] on button "Close" at bounding box center [683, 24] width 71 height 34
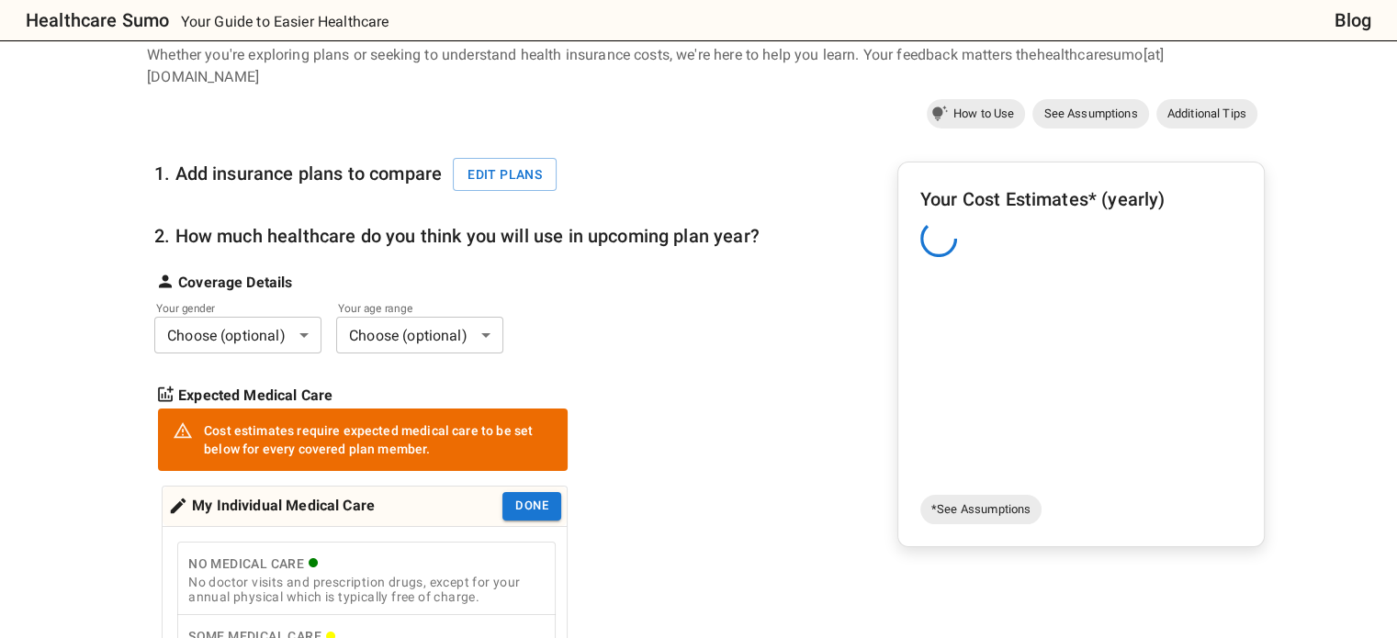
click at [691, 315] on div "Your gender Choose (optional) * ​ Your age range Choose (optional) * ​" at bounding box center [456, 331] width 605 height 45
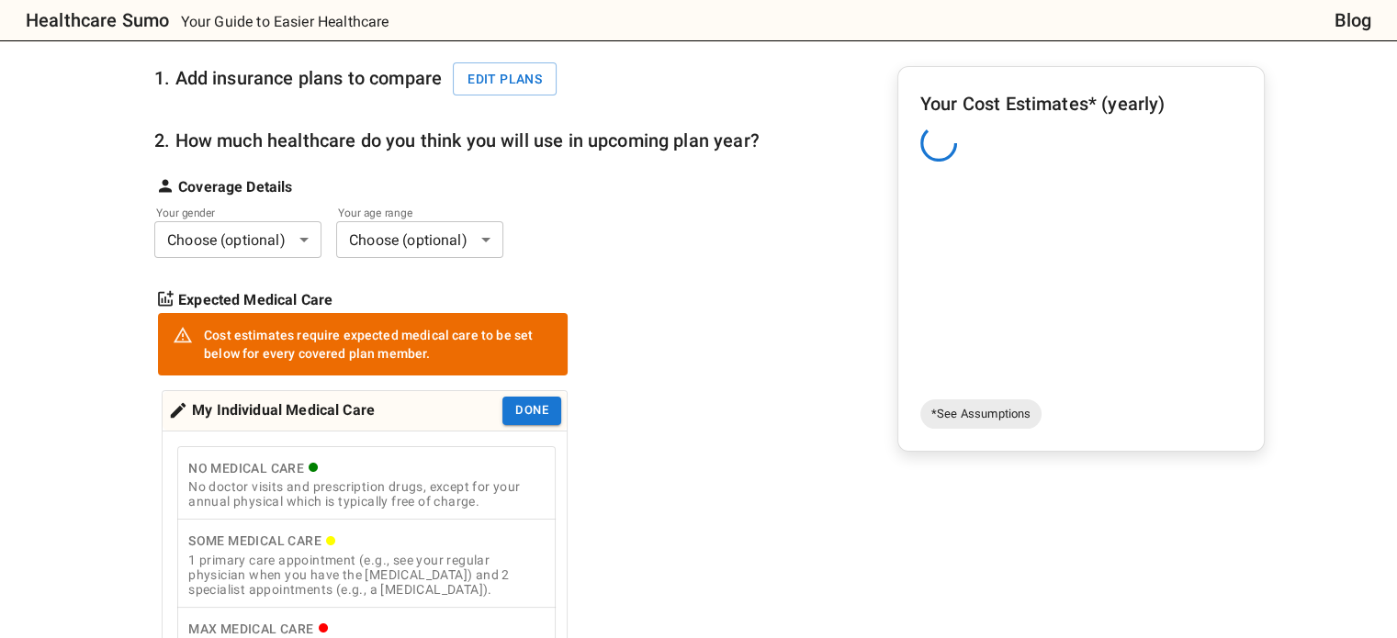
scroll to position [215, 0]
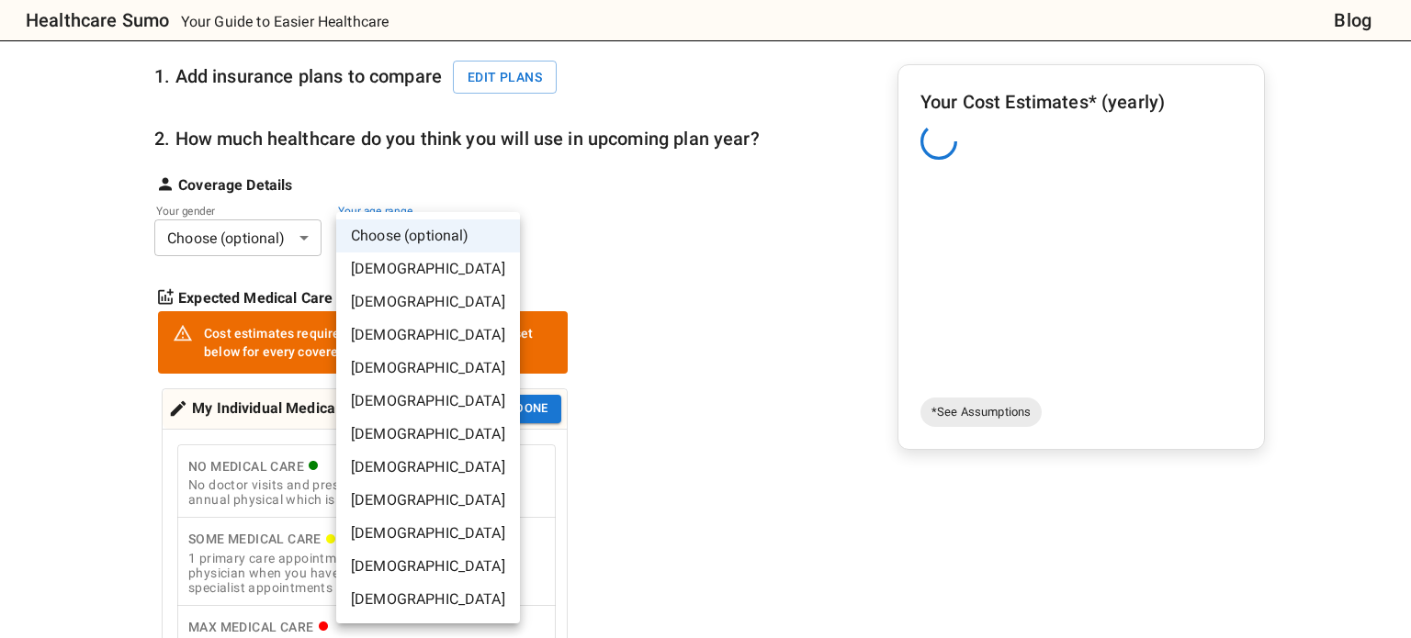
click at [396, 393] on li "[DEMOGRAPHIC_DATA]" at bounding box center [428, 401] width 184 height 33
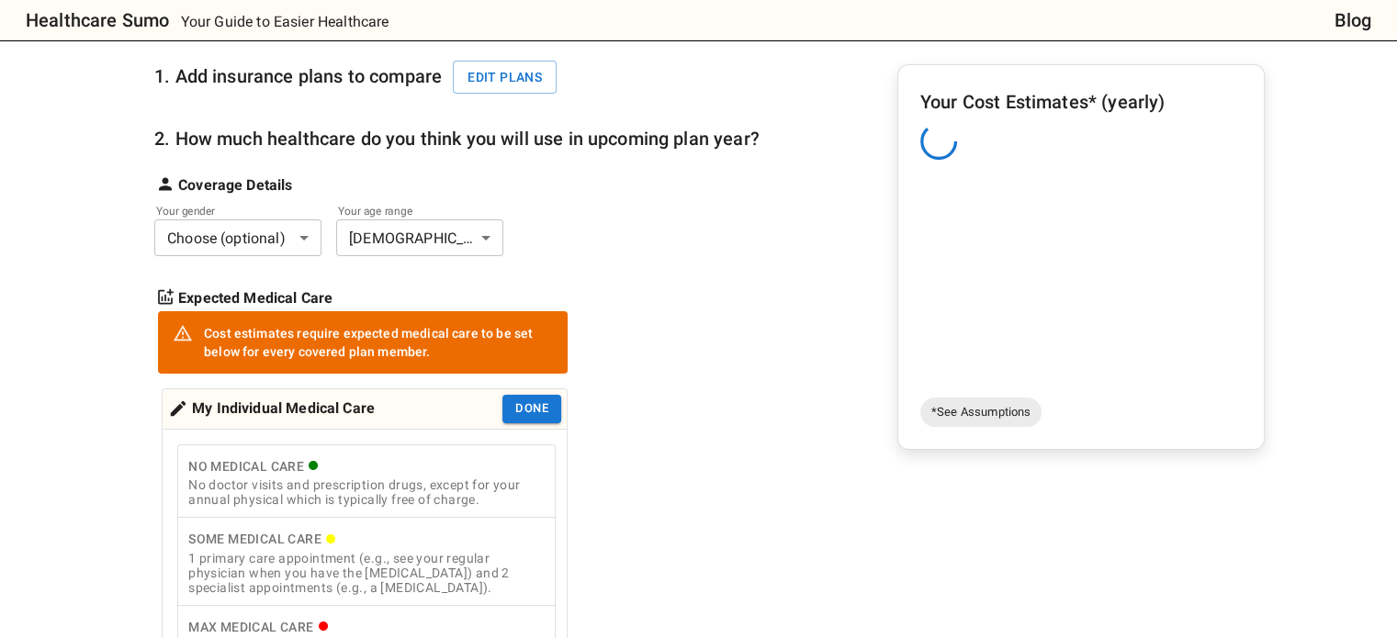
click at [634, 379] on div "1. Add insurance plans to compare Edit plans 2. How much healthcare do you thin…" at bounding box center [456, 408] width 605 height 742
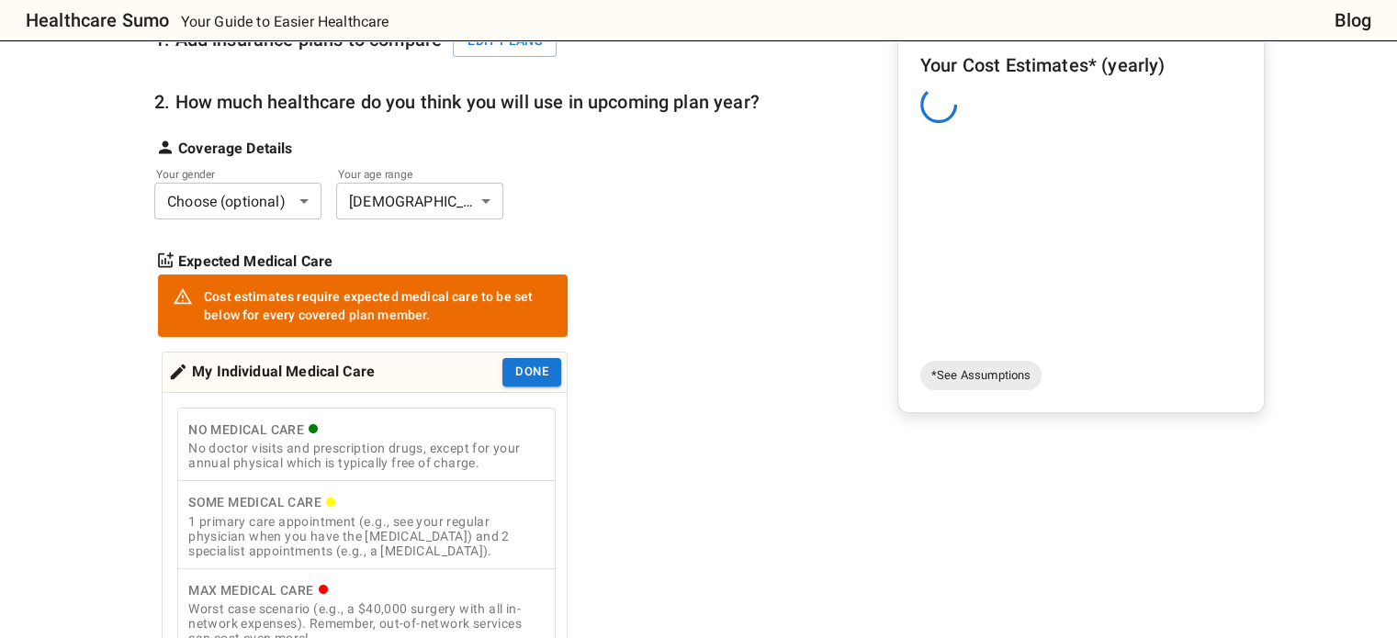
scroll to position [255, 0]
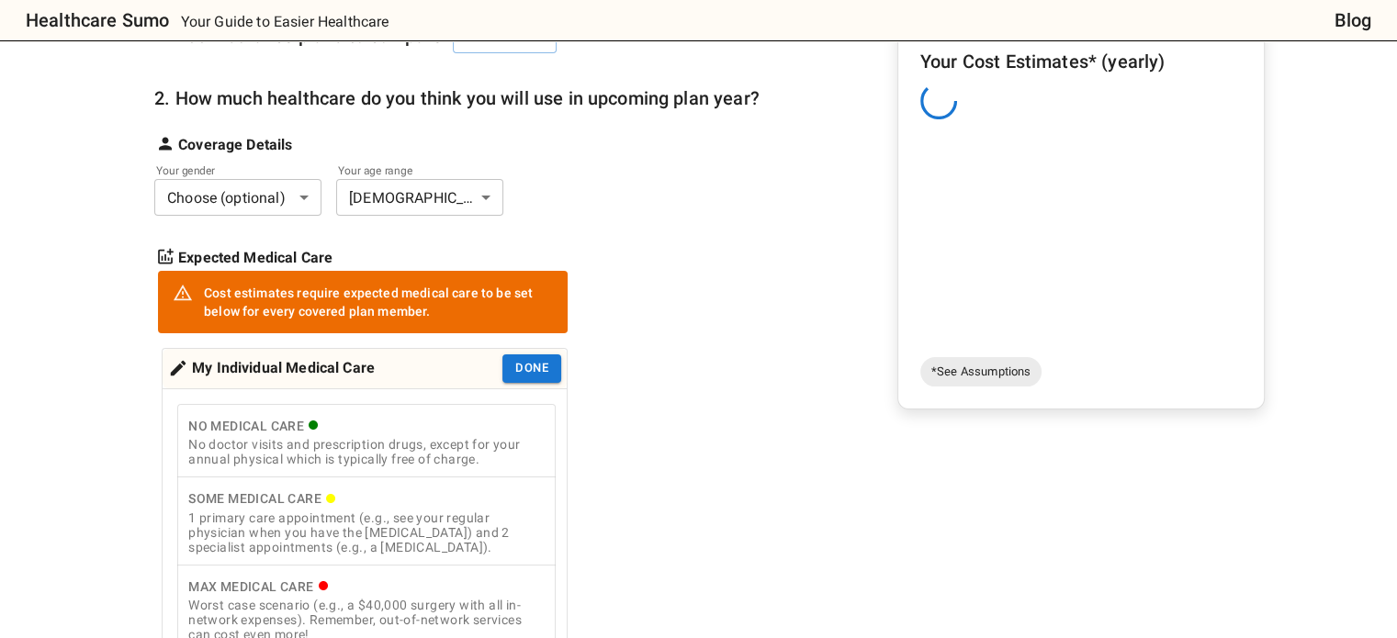
click at [390, 511] on div "1 primary care appointment (e.g., see your regular physician when you have the …" at bounding box center [366, 533] width 356 height 44
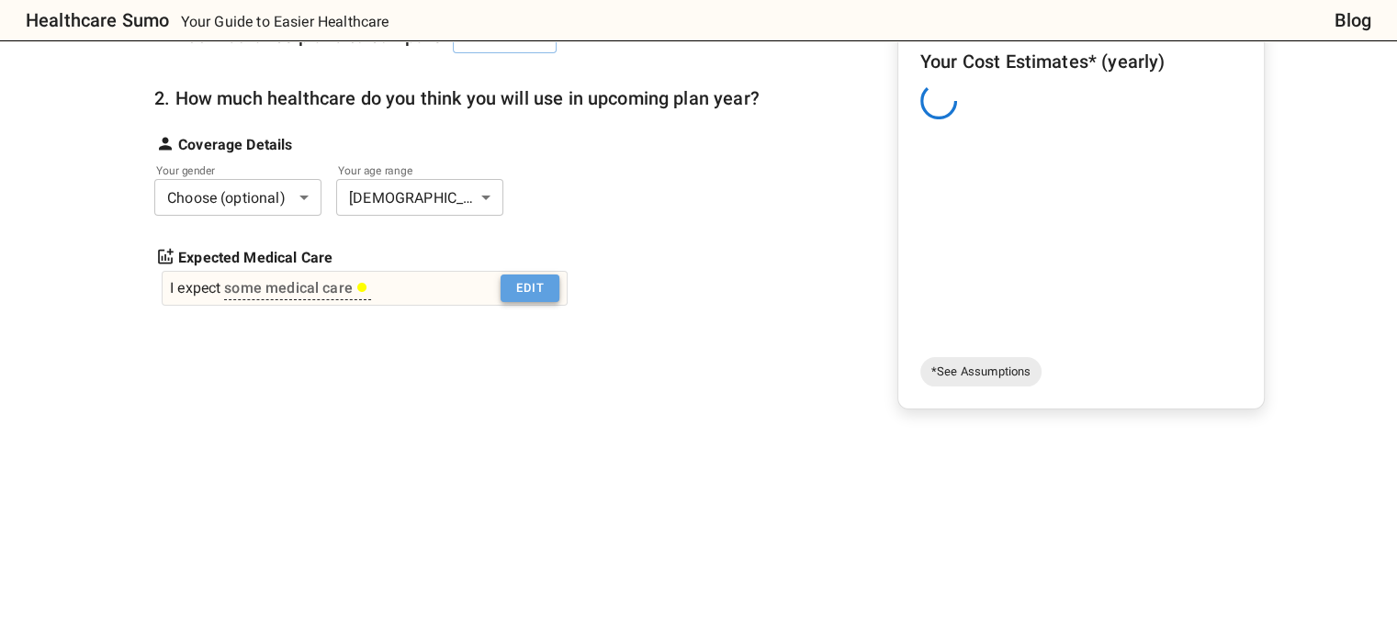
click at [540, 275] on button "Edit" at bounding box center [530, 289] width 59 height 28
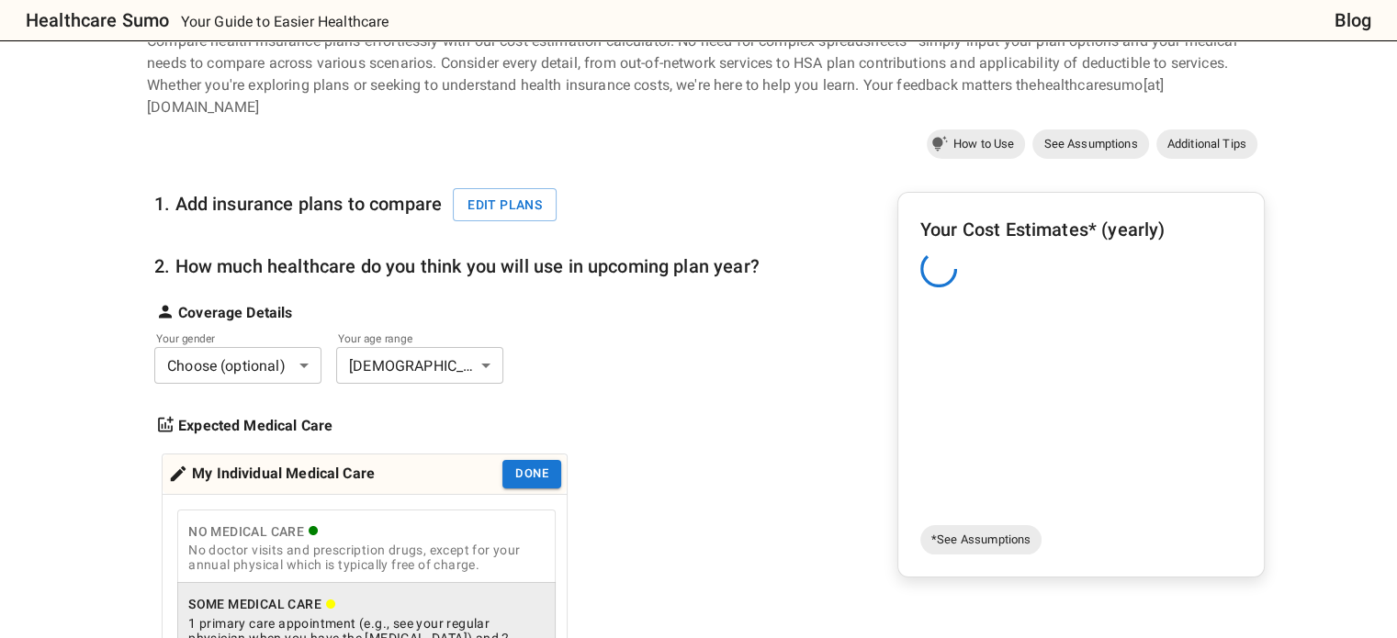
scroll to position [39, 0]
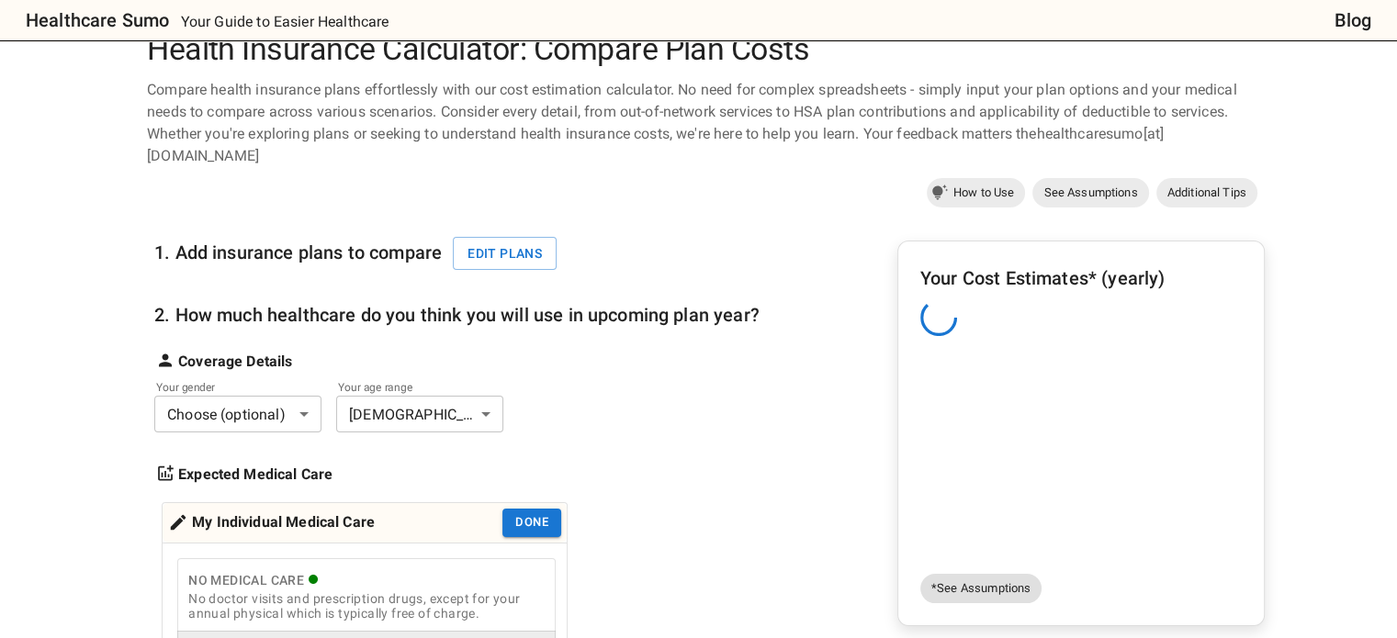
click at [979, 580] on span "*See Assumptions" at bounding box center [980, 589] width 121 height 18
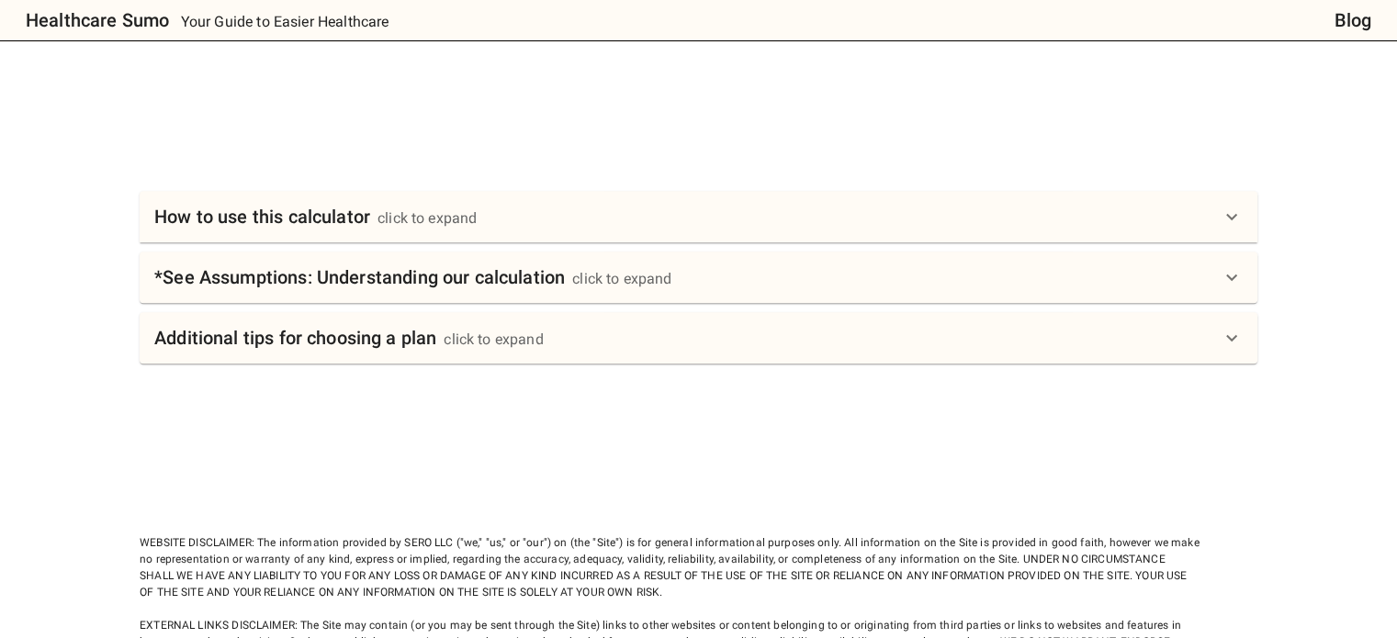
scroll to position [965, 0]
click at [672, 269] on div "click to expand" at bounding box center [621, 280] width 99 height 22
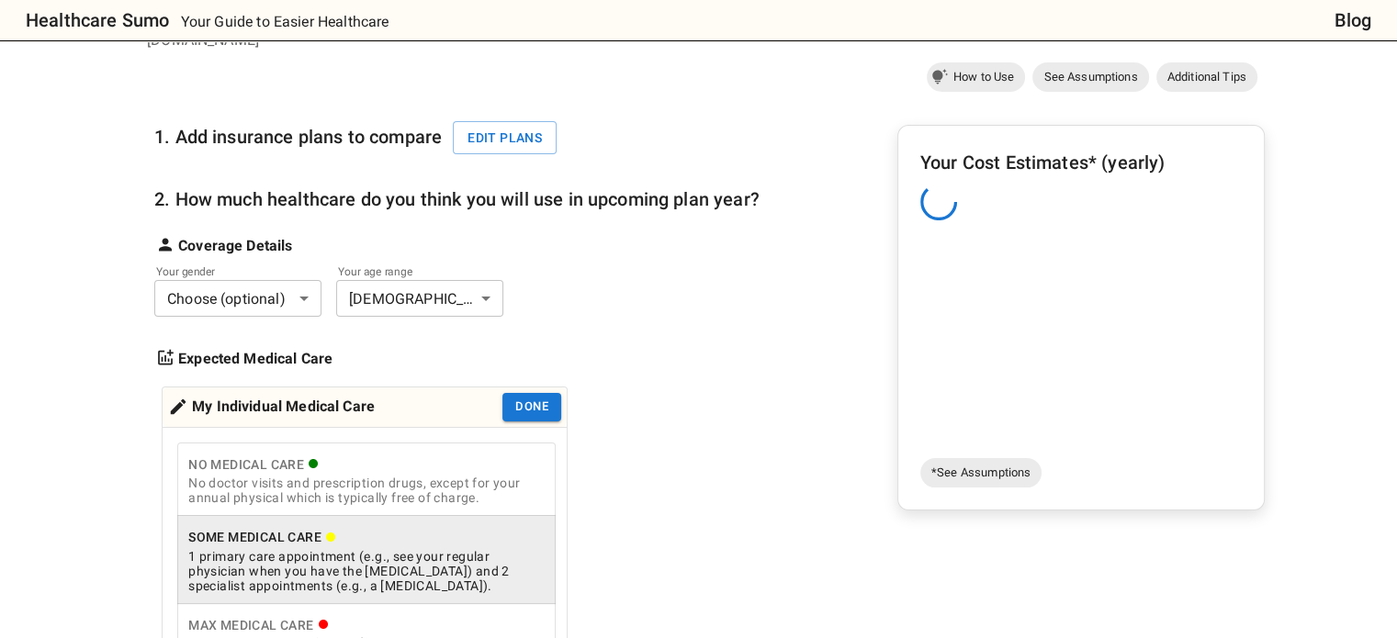
scroll to position [0, 0]
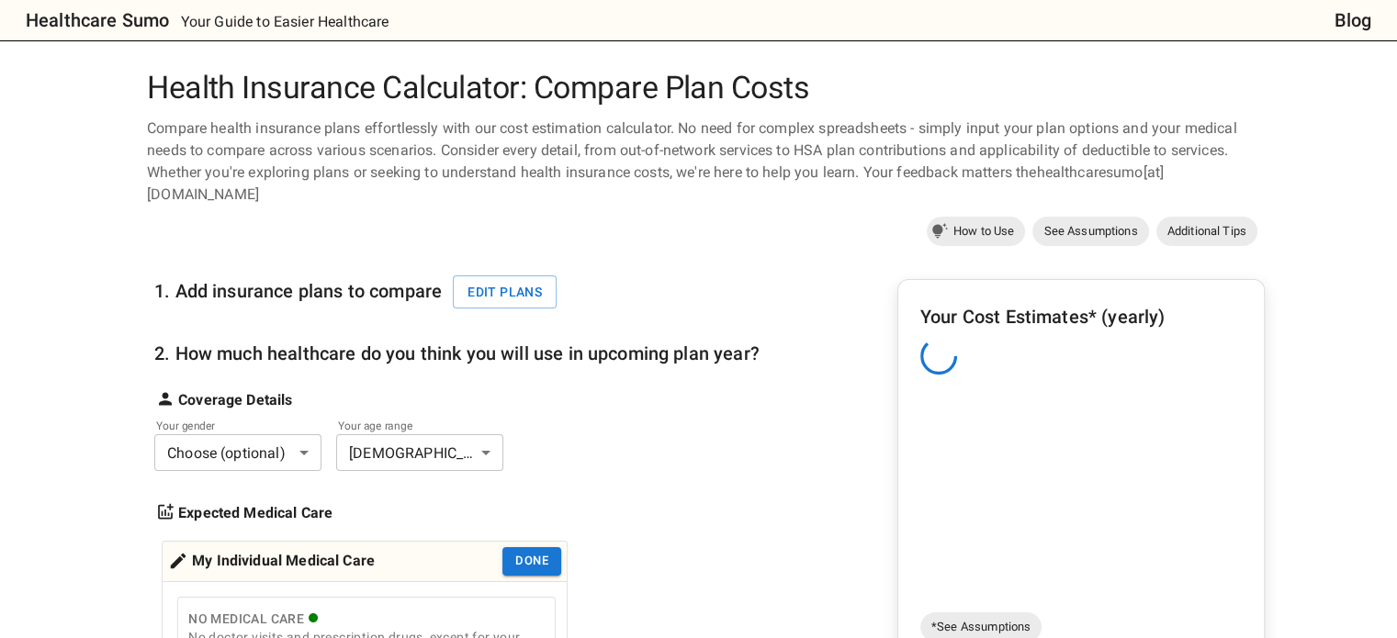
drag, startPoint x: 1103, startPoint y: 467, endPoint x: 1067, endPoint y: 432, distance: 50.0
click at [1067, 432] on div "Your Cost Estimates* (yearly)" at bounding box center [1081, 453] width 322 height 303
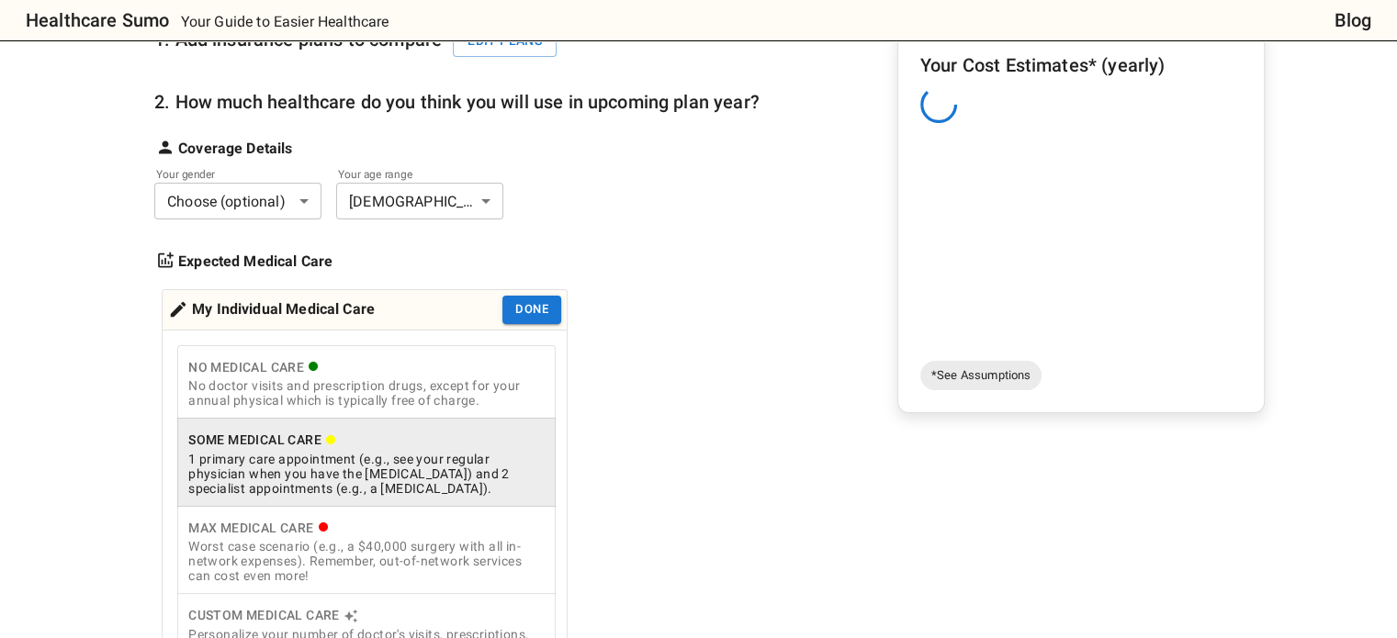
scroll to position [375, 0]
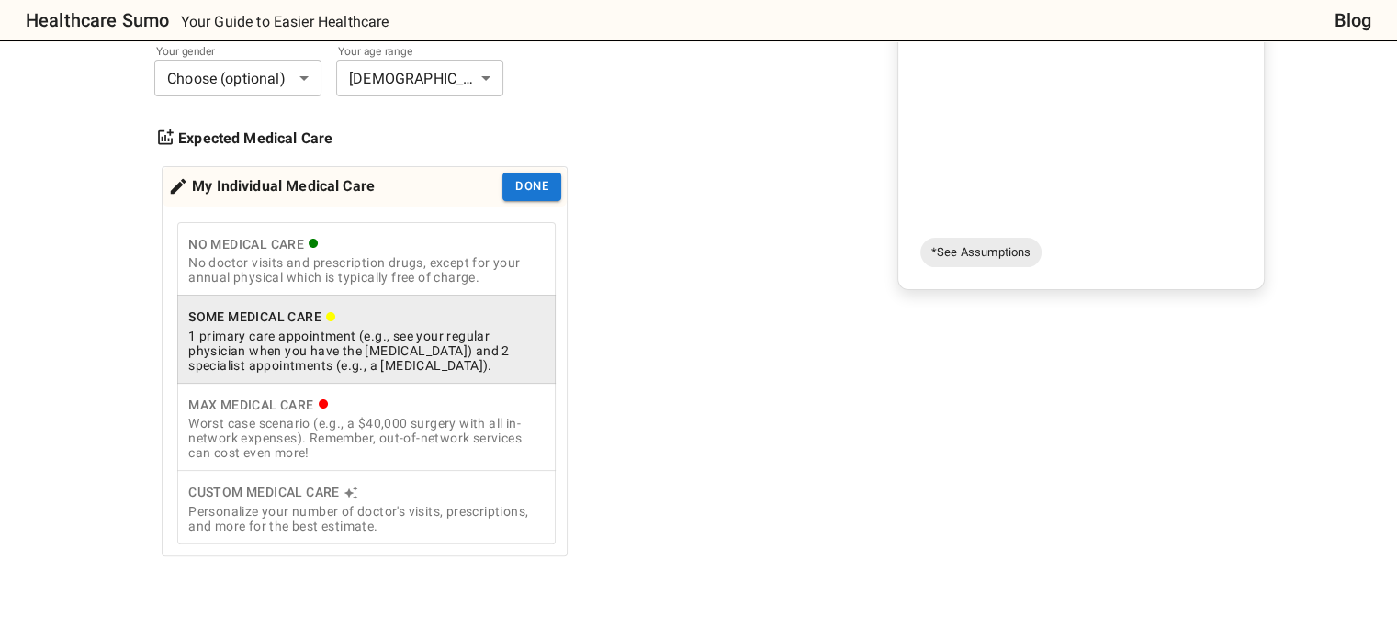
click at [437, 504] on div "Personalize your number of doctor's visits, prescriptions, and more for the bes…" at bounding box center [366, 518] width 356 height 29
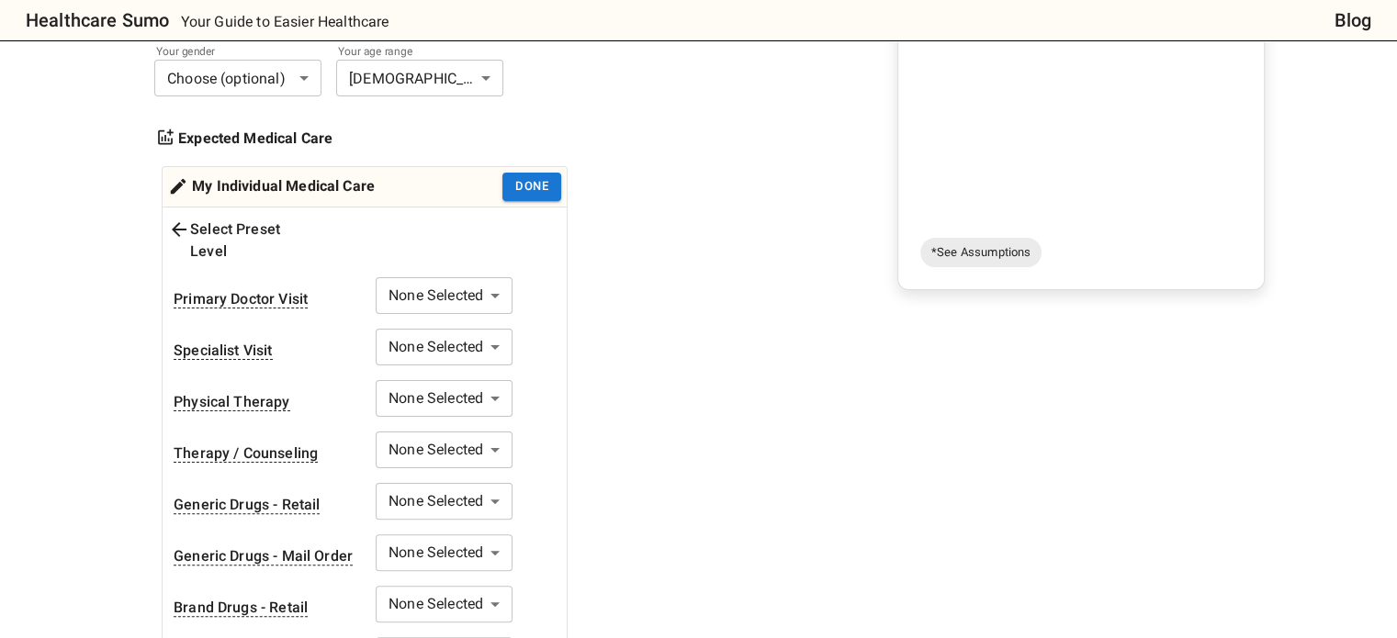
scroll to position [487, 0]
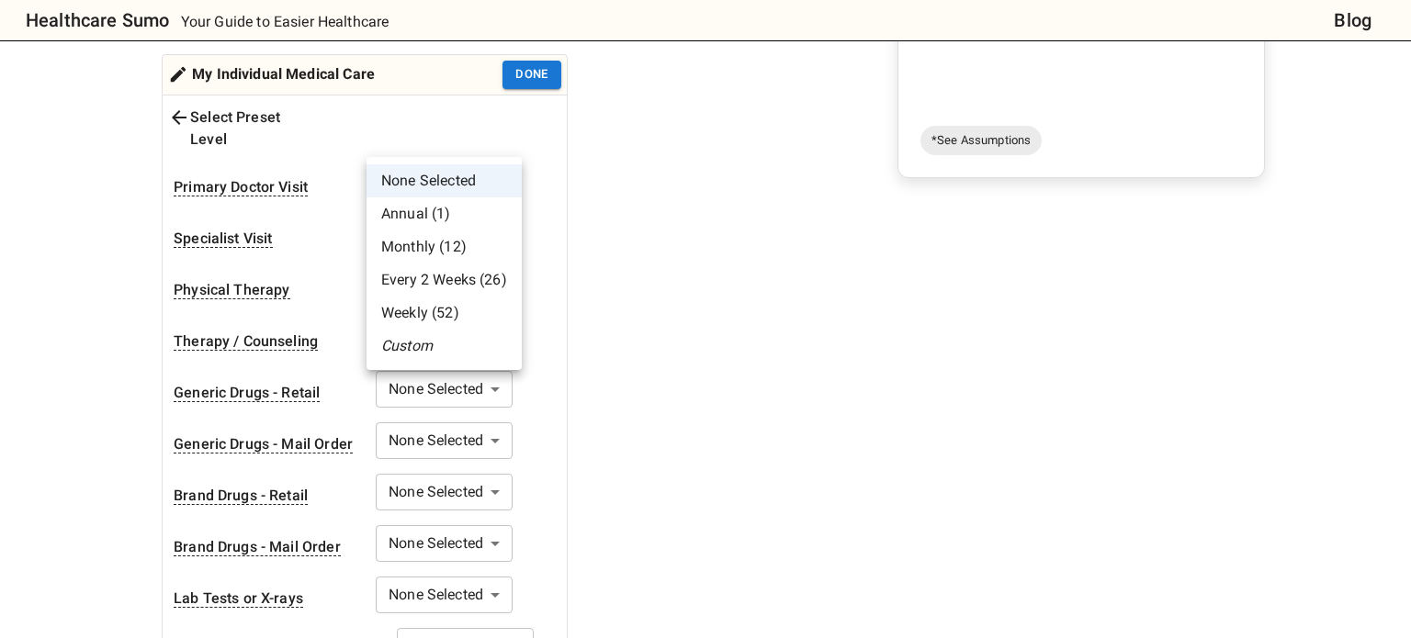
click at [419, 344] on li "Custom" at bounding box center [444, 346] width 155 height 33
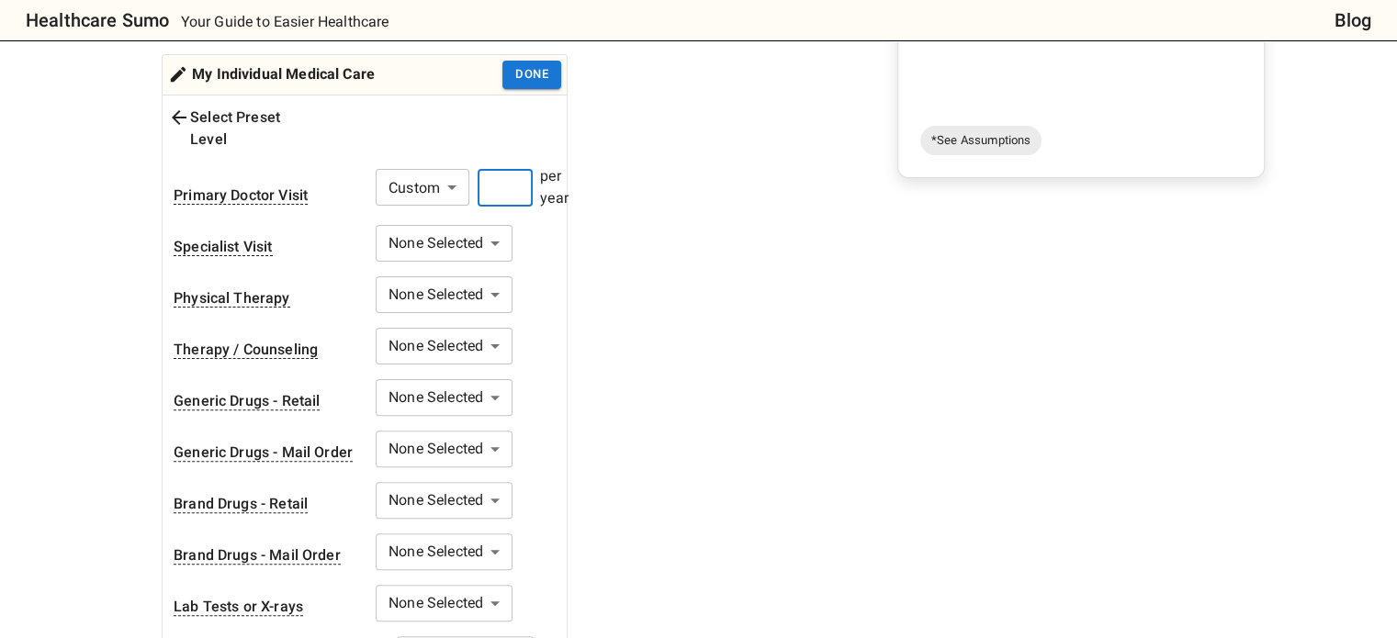
click at [514, 170] on input "number" at bounding box center [505, 188] width 55 height 37
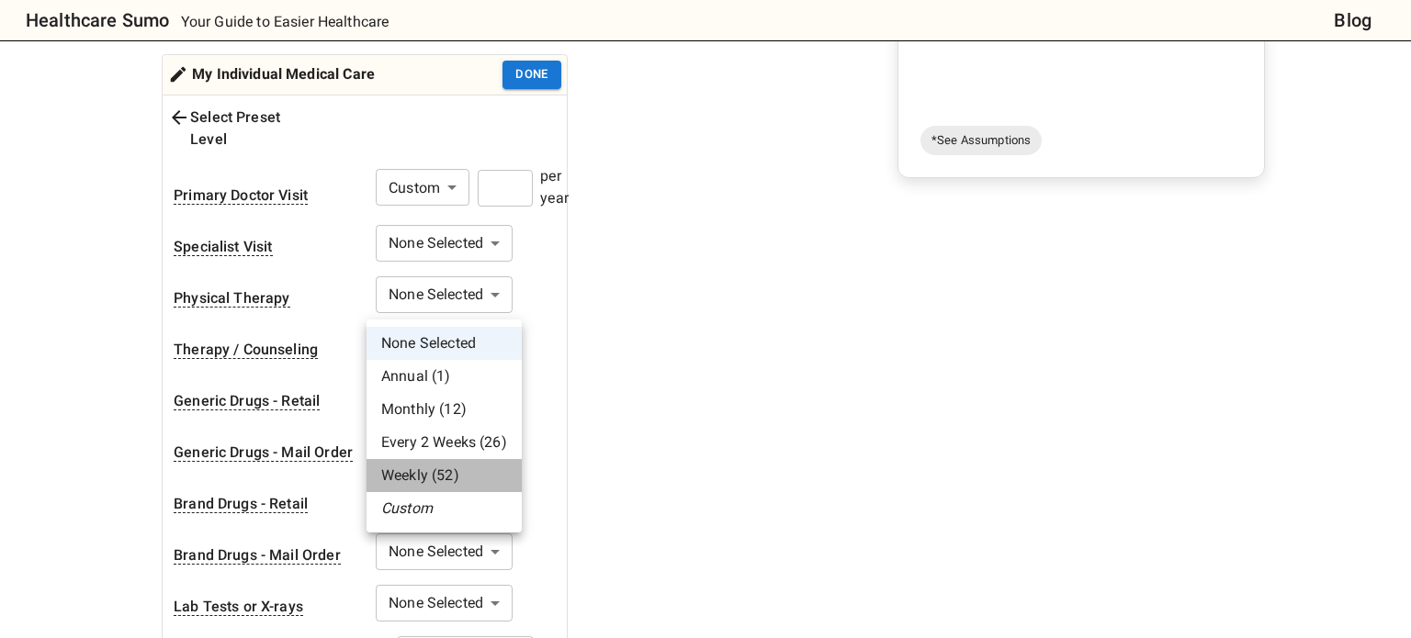
click at [445, 475] on li "Weekly (52)" at bounding box center [444, 475] width 155 height 33
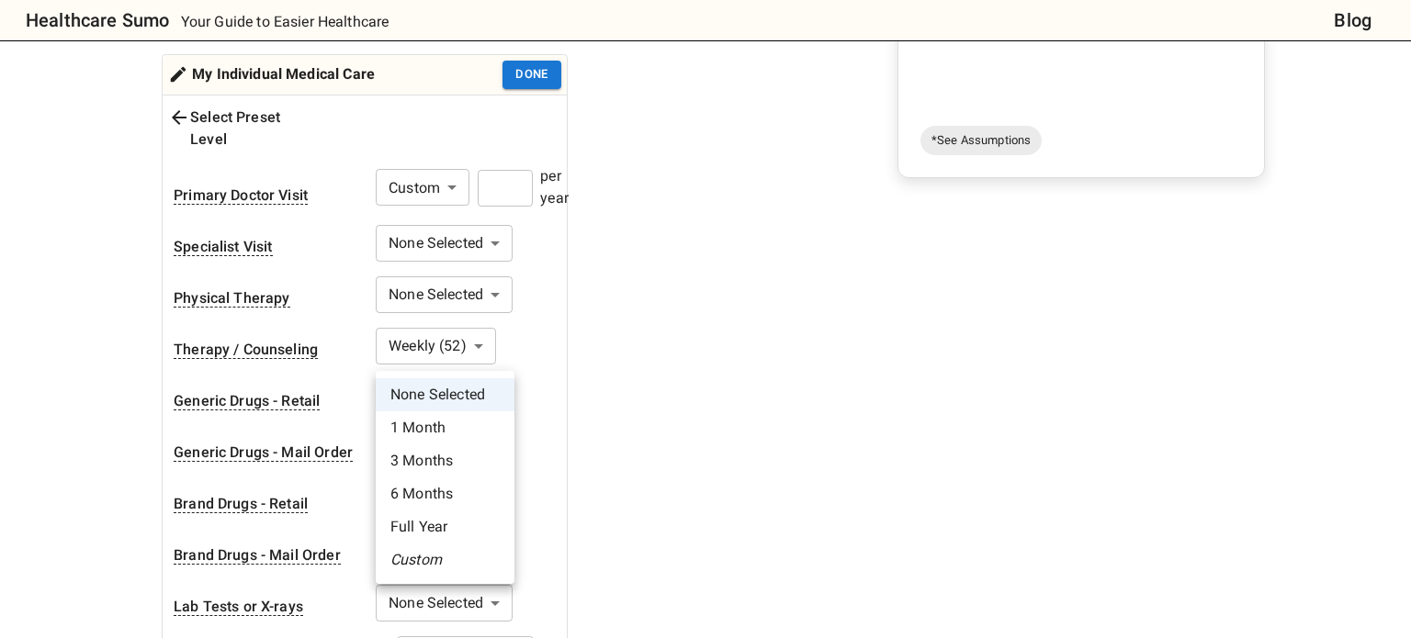
click at [460, 433] on li "1 Month" at bounding box center [445, 428] width 139 height 33
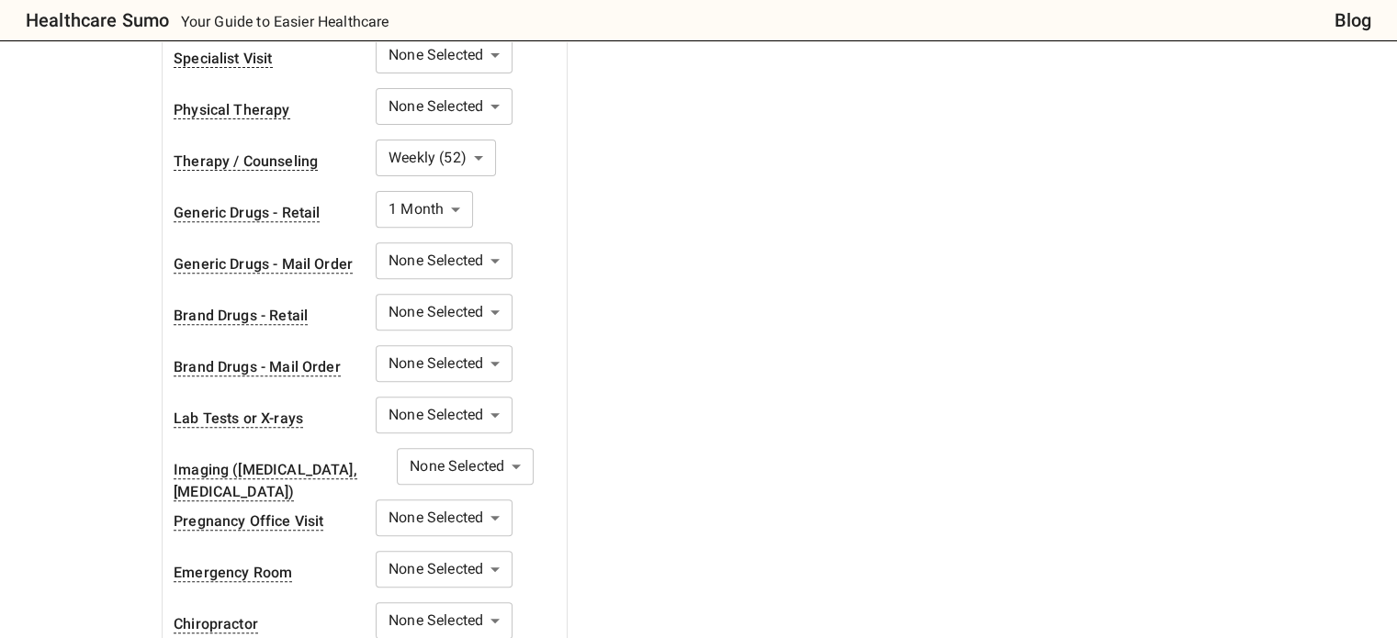
scroll to position [783, 0]
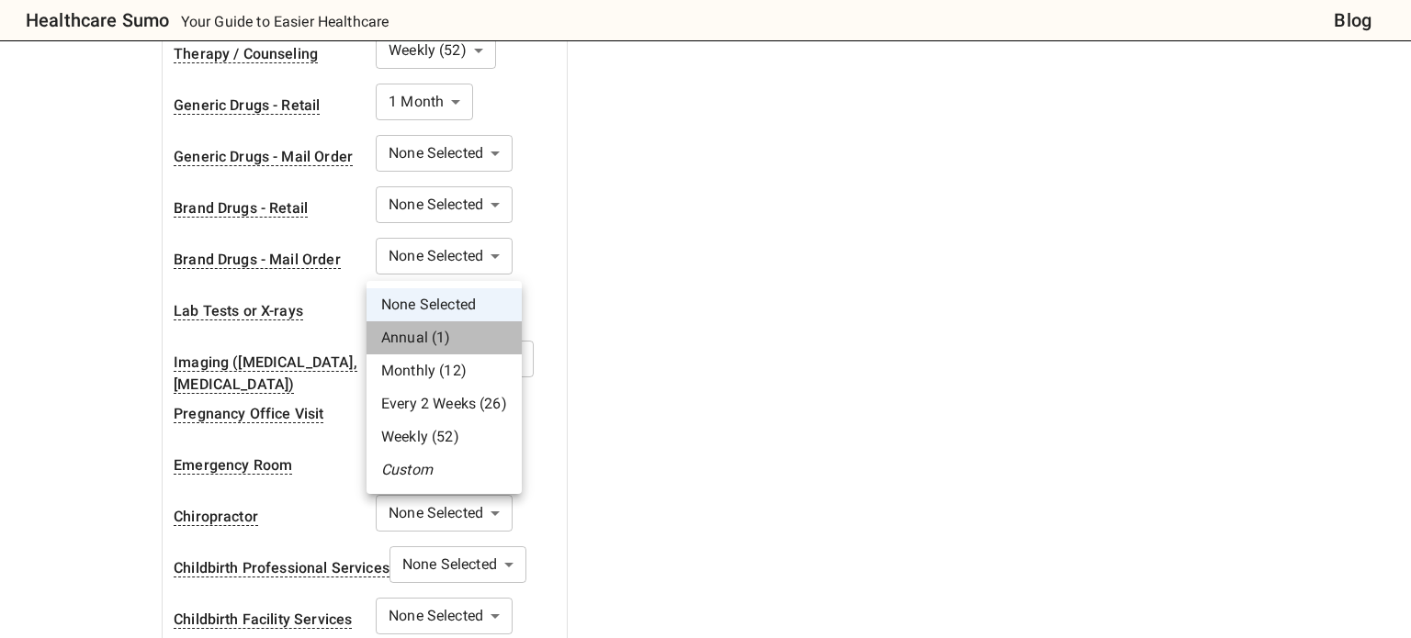
click at [437, 340] on li "Annual (1)" at bounding box center [444, 338] width 155 height 33
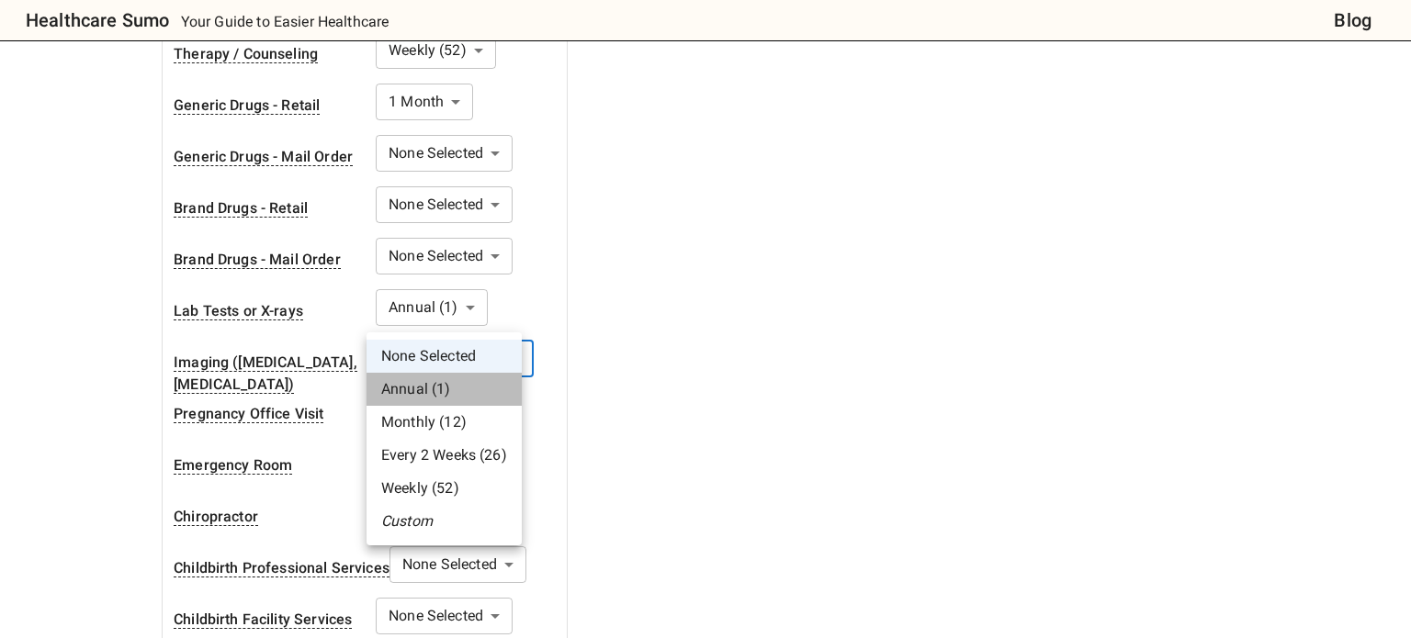
click at [451, 377] on li "Annual (1)" at bounding box center [444, 389] width 155 height 33
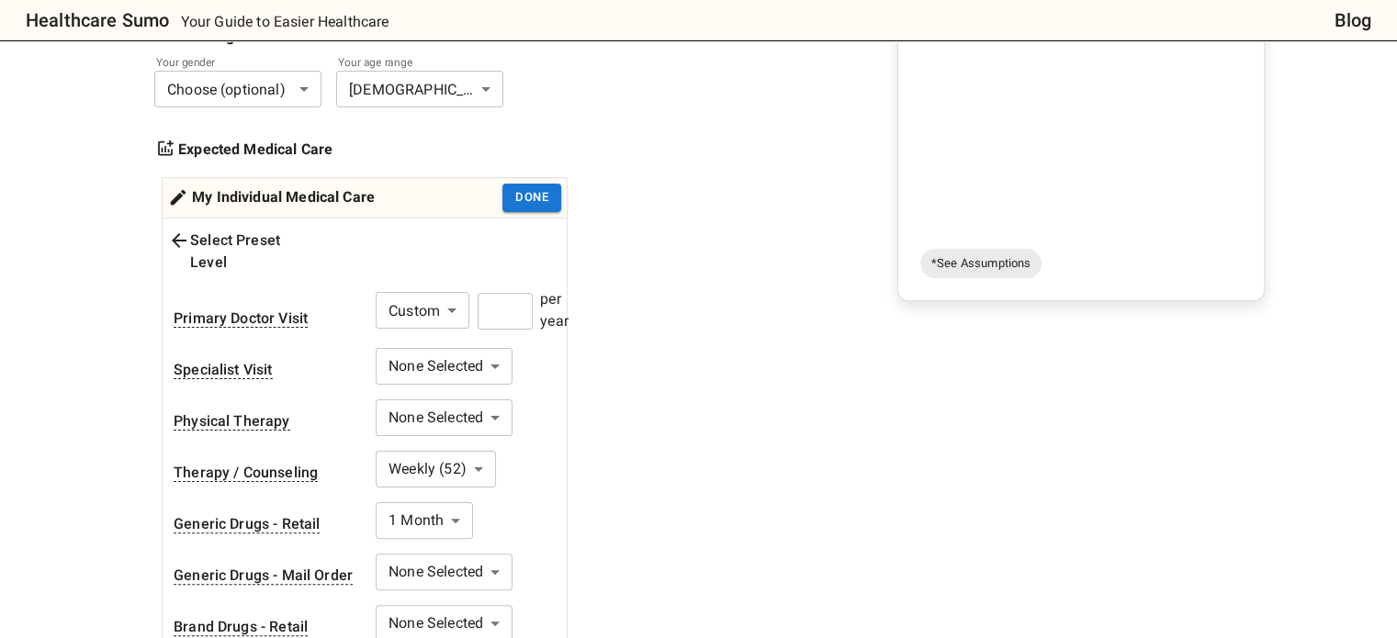
scroll to position [349, 0]
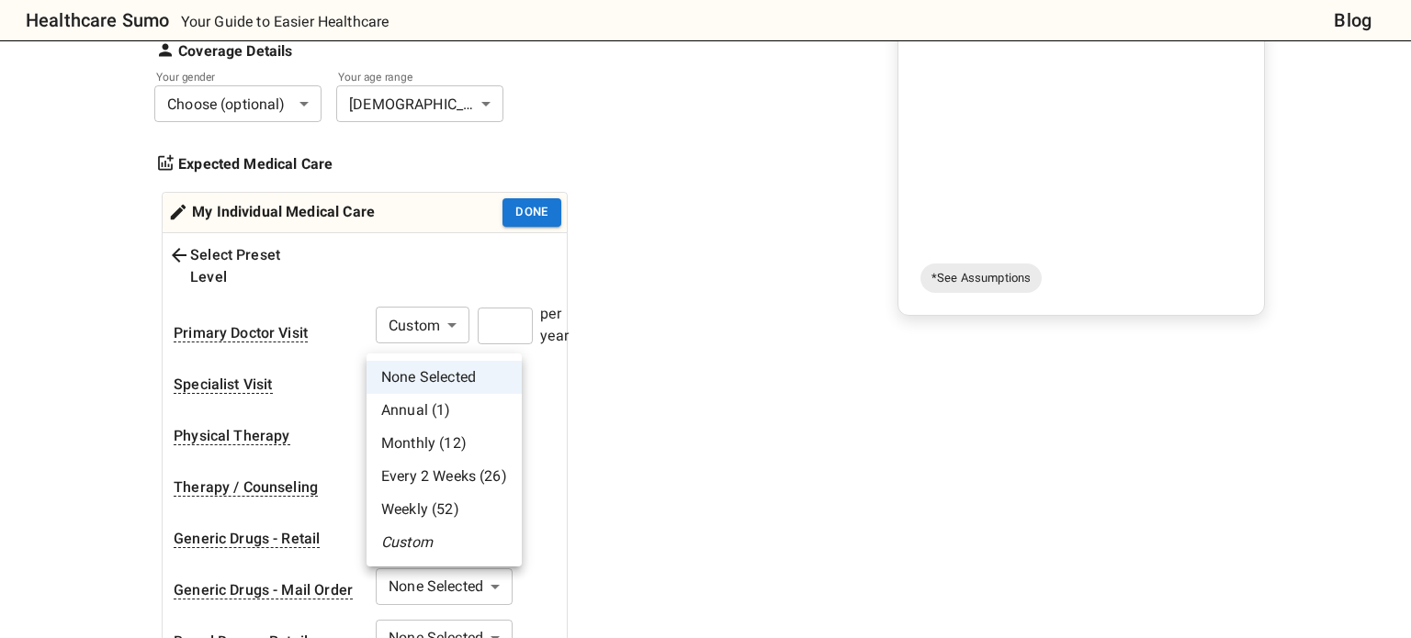
click at [430, 416] on li "Annual (1)" at bounding box center [444, 410] width 155 height 33
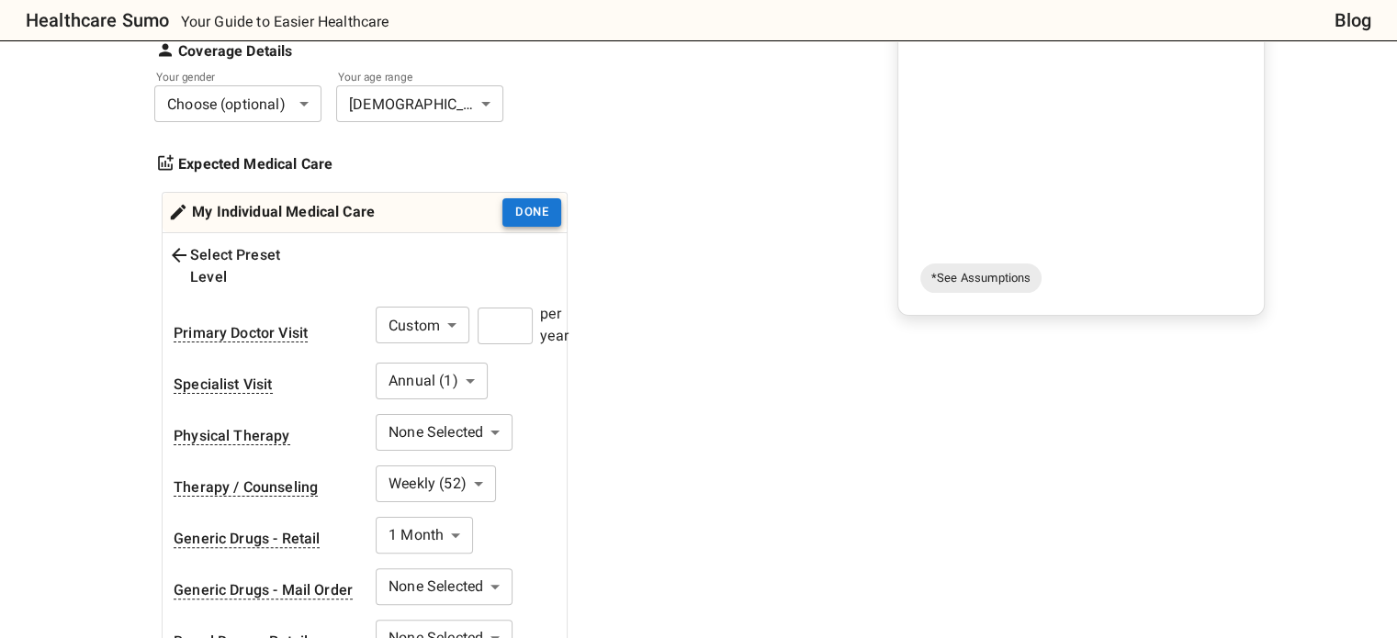
click at [541, 198] on button "Done" at bounding box center [531, 212] width 59 height 28
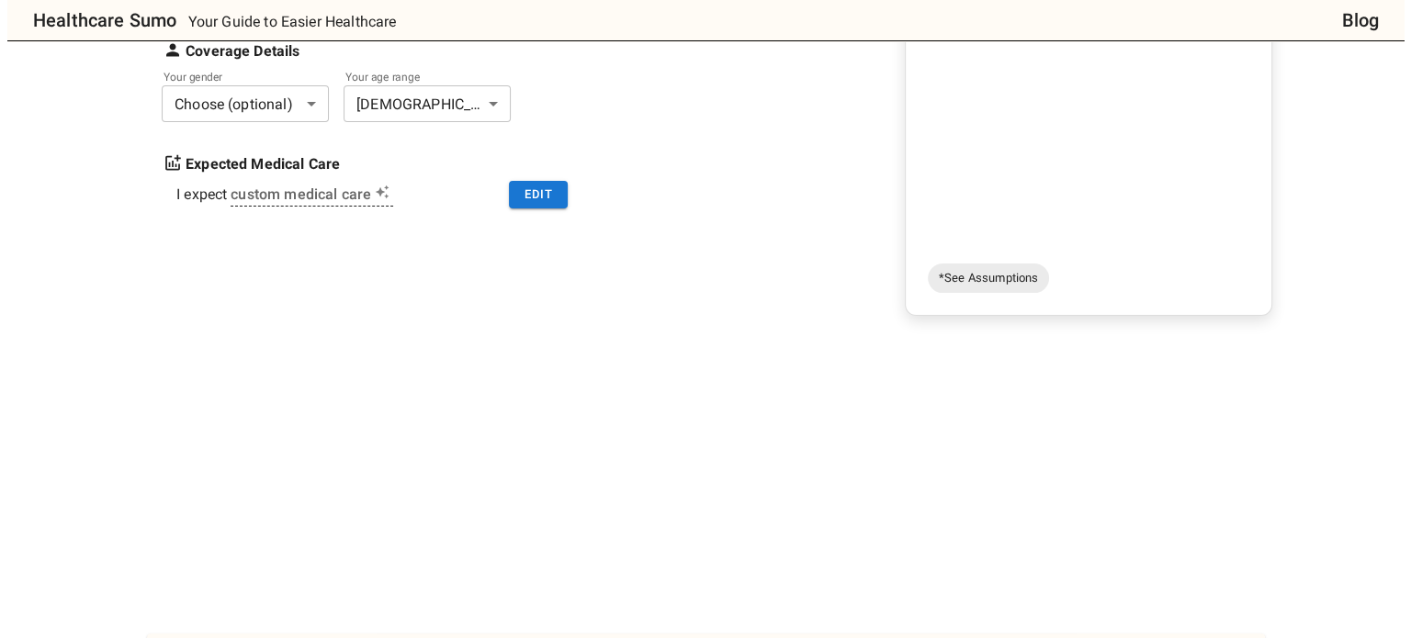
scroll to position [0, 0]
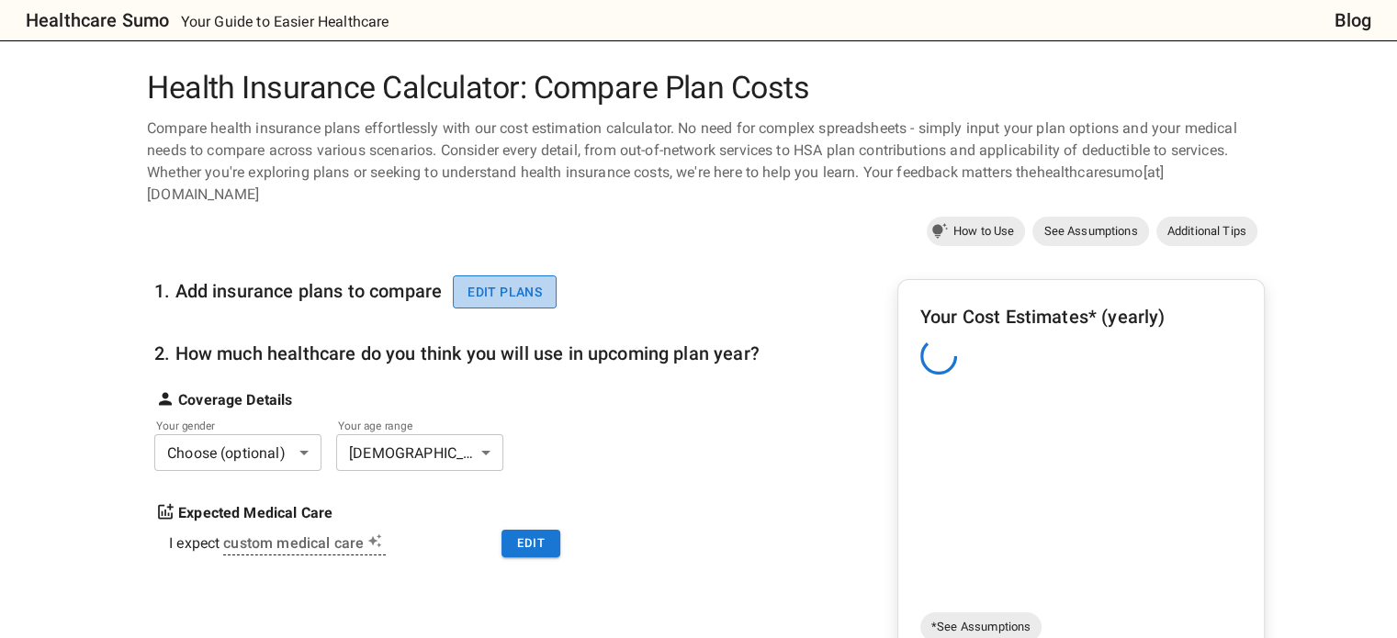
click at [522, 276] on button "Edit plans" at bounding box center [505, 293] width 104 height 34
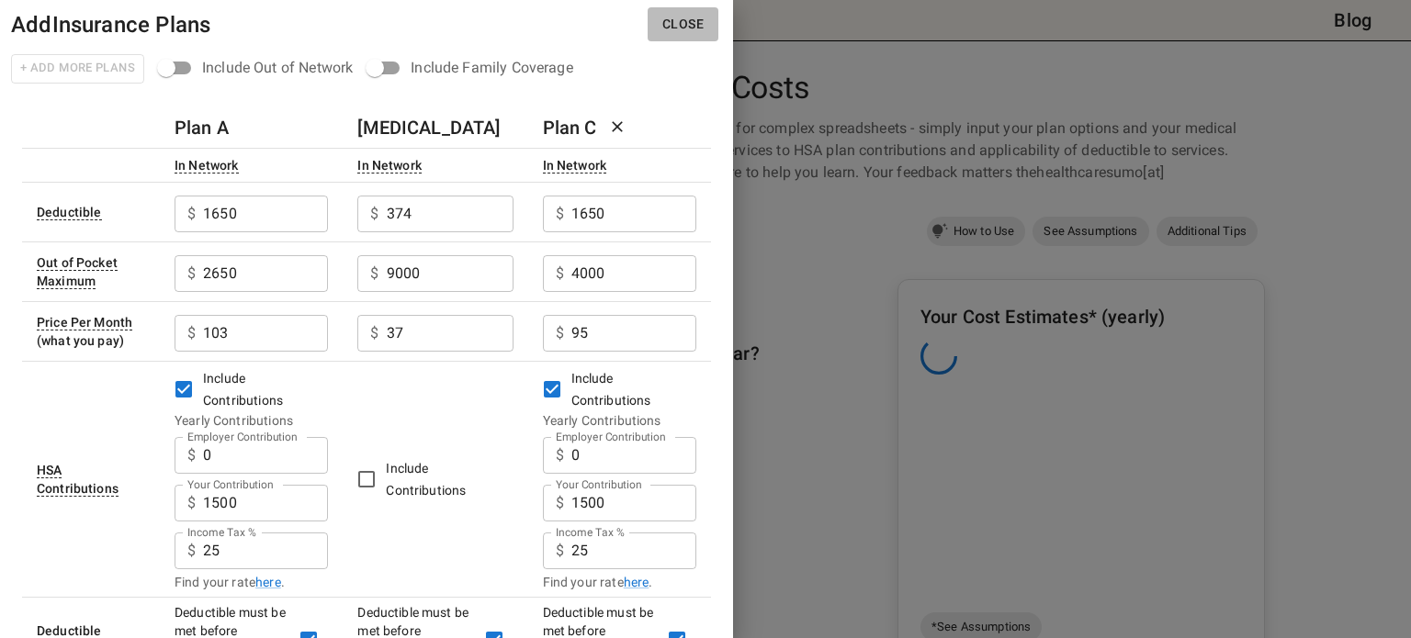
click at [674, 16] on button "Close" at bounding box center [683, 24] width 71 height 34
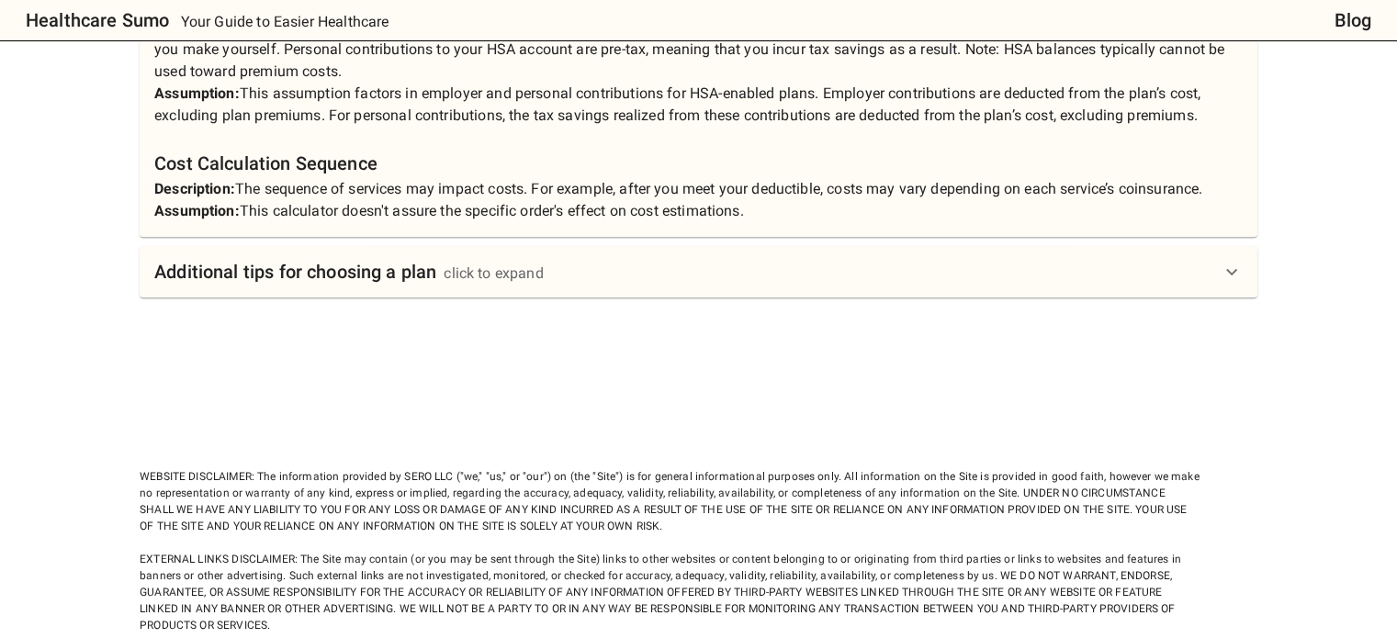
scroll to position [1643, 0]
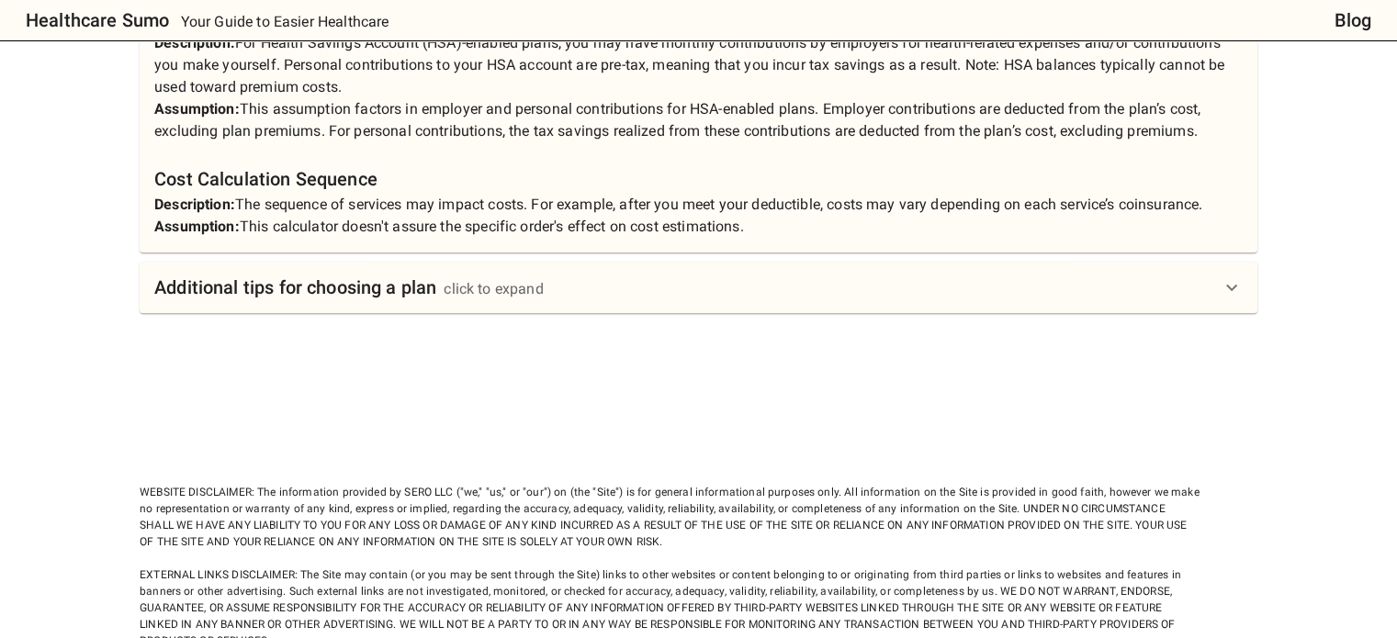
click at [917, 273] on div "Additional tips for choosing a plan click to expand" at bounding box center [687, 287] width 1067 height 29
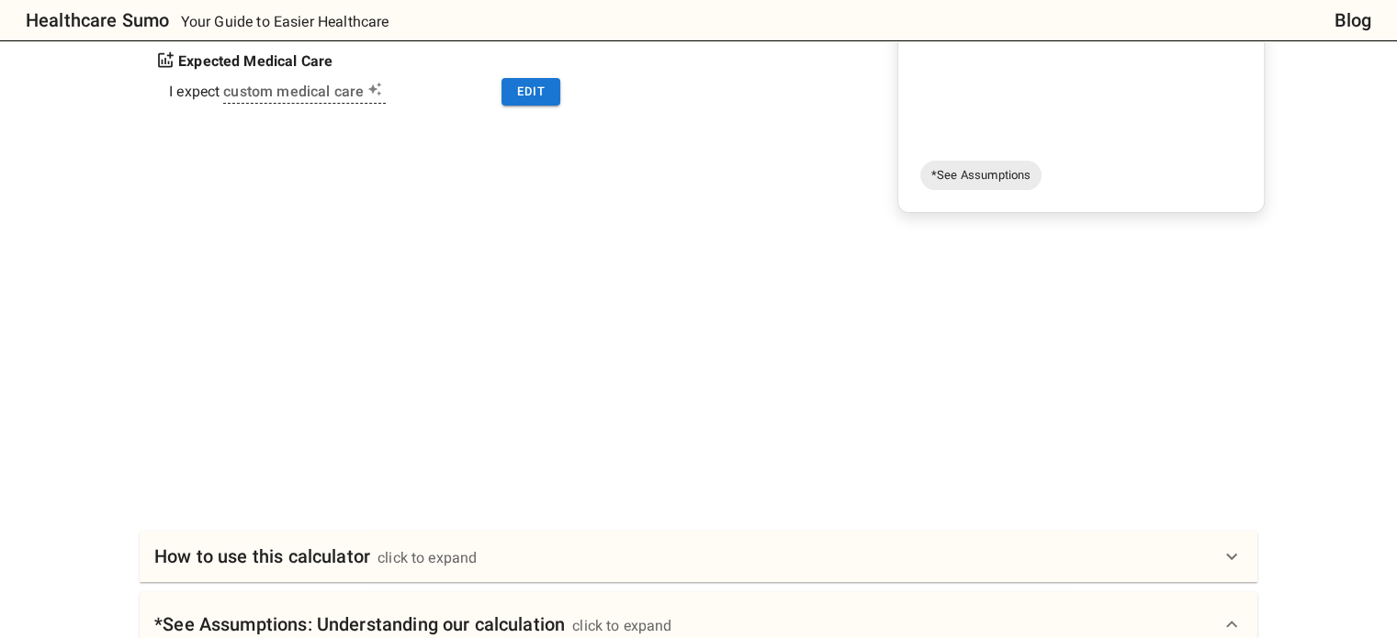
scroll to position [114, 0]
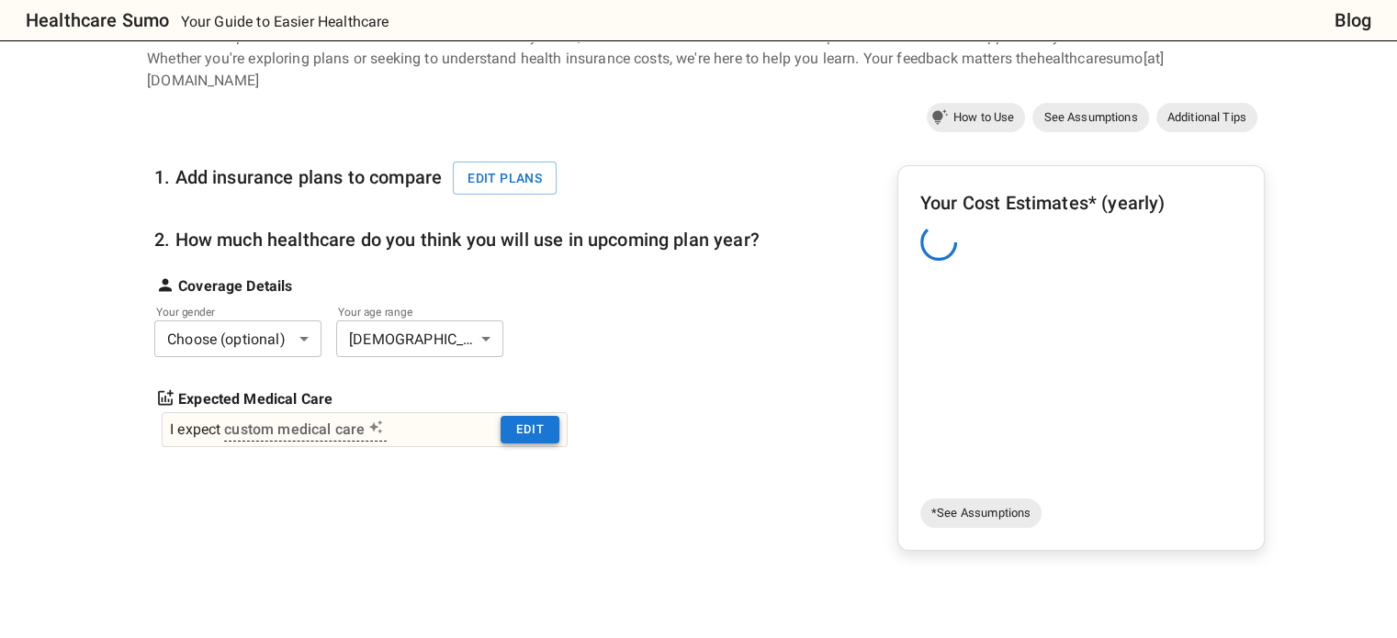
click at [529, 416] on button "Edit" at bounding box center [530, 430] width 59 height 28
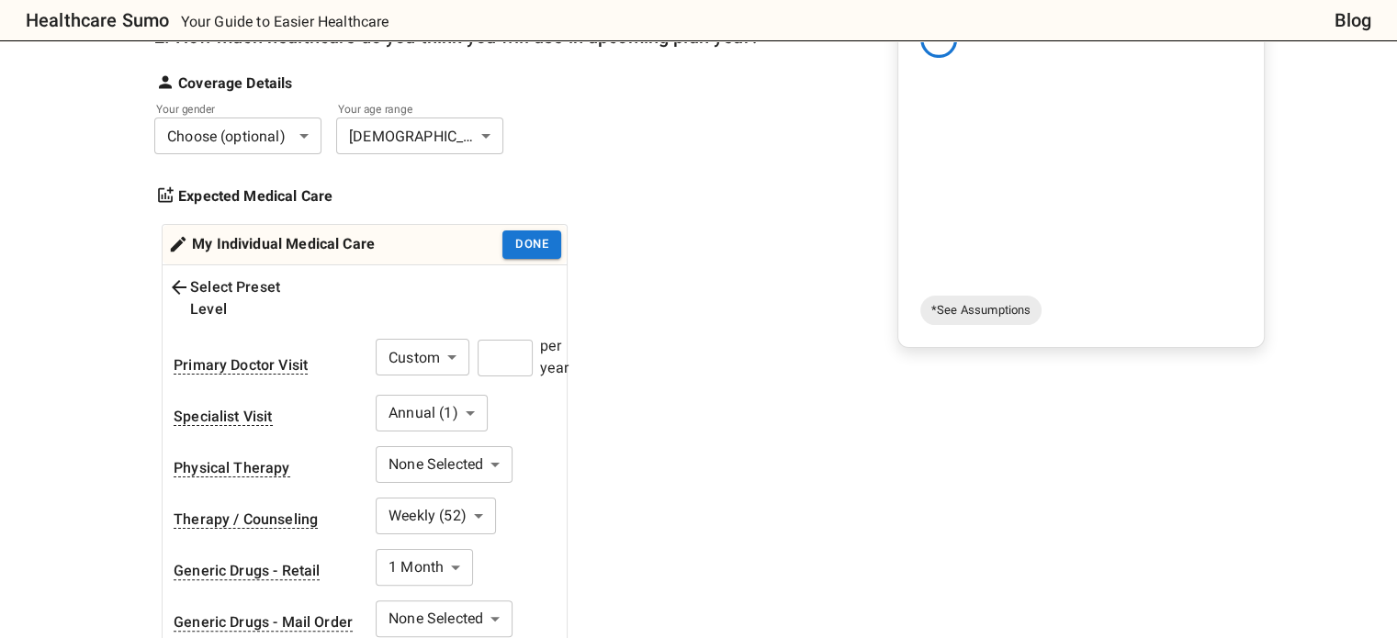
scroll to position [316, 0]
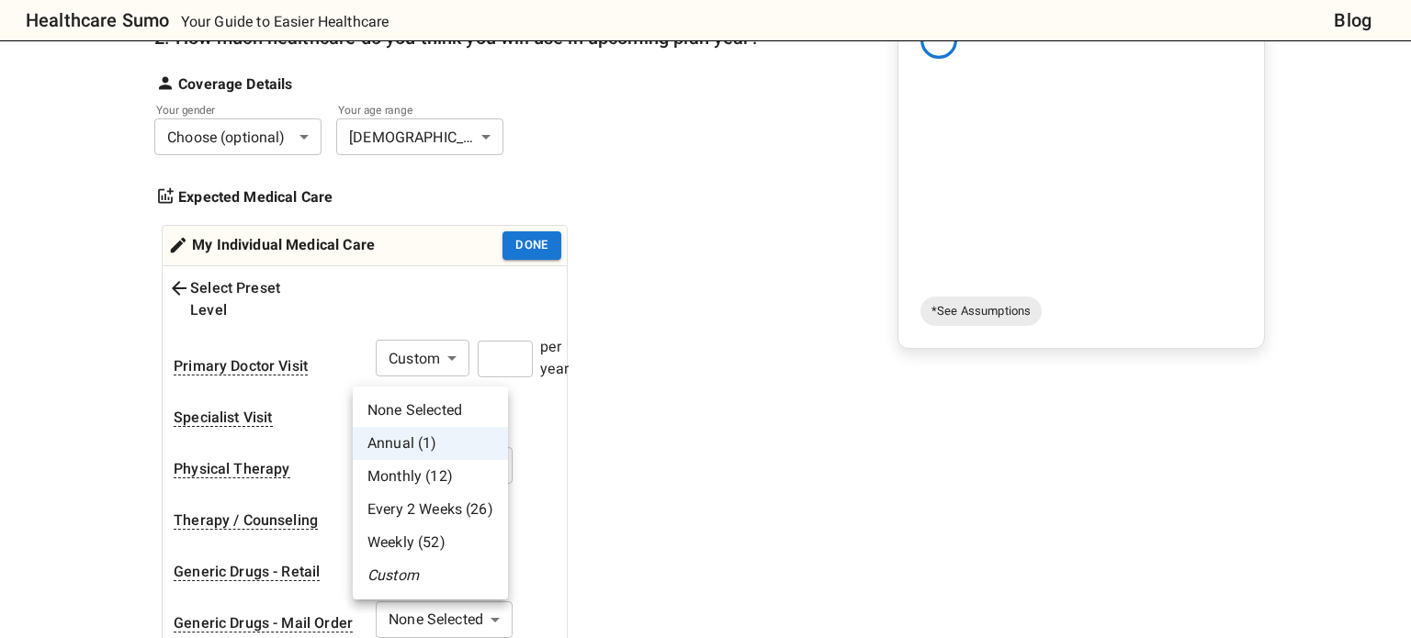
click at [416, 576] on li "Custom" at bounding box center [430, 575] width 155 height 33
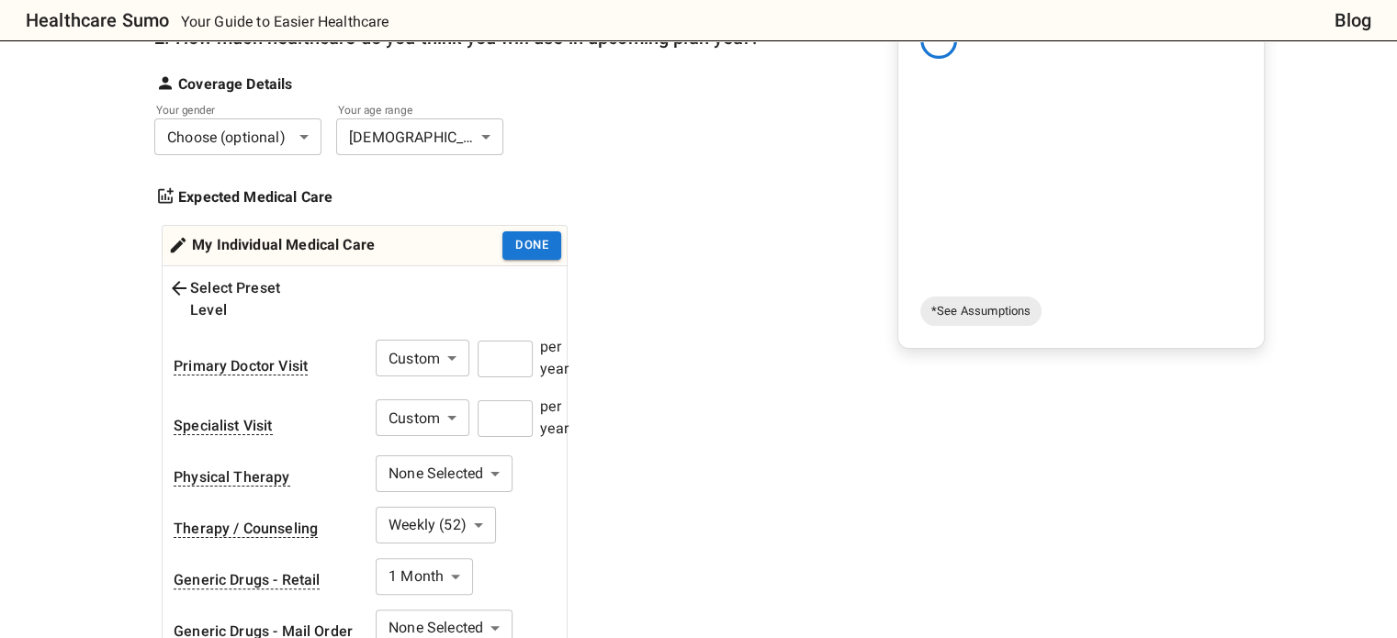
click at [509, 401] on input "number" at bounding box center [505, 419] width 55 height 37
click at [544, 231] on button "Done" at bounding box center [531, 245] width 59 height 28
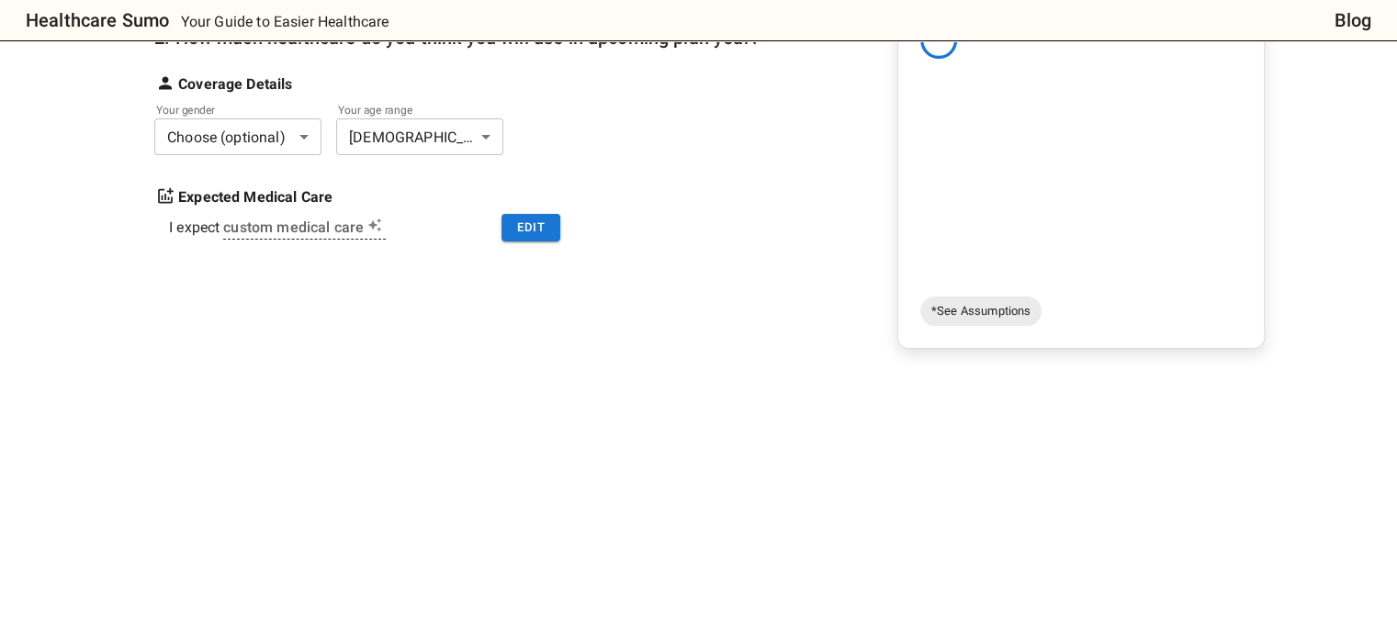
click at [704, 301] on div "1. Add insurance plans to compare Edit plans 2. How much healthcare do you thin…" at bounding box center [706, 257] width 1118 height 643
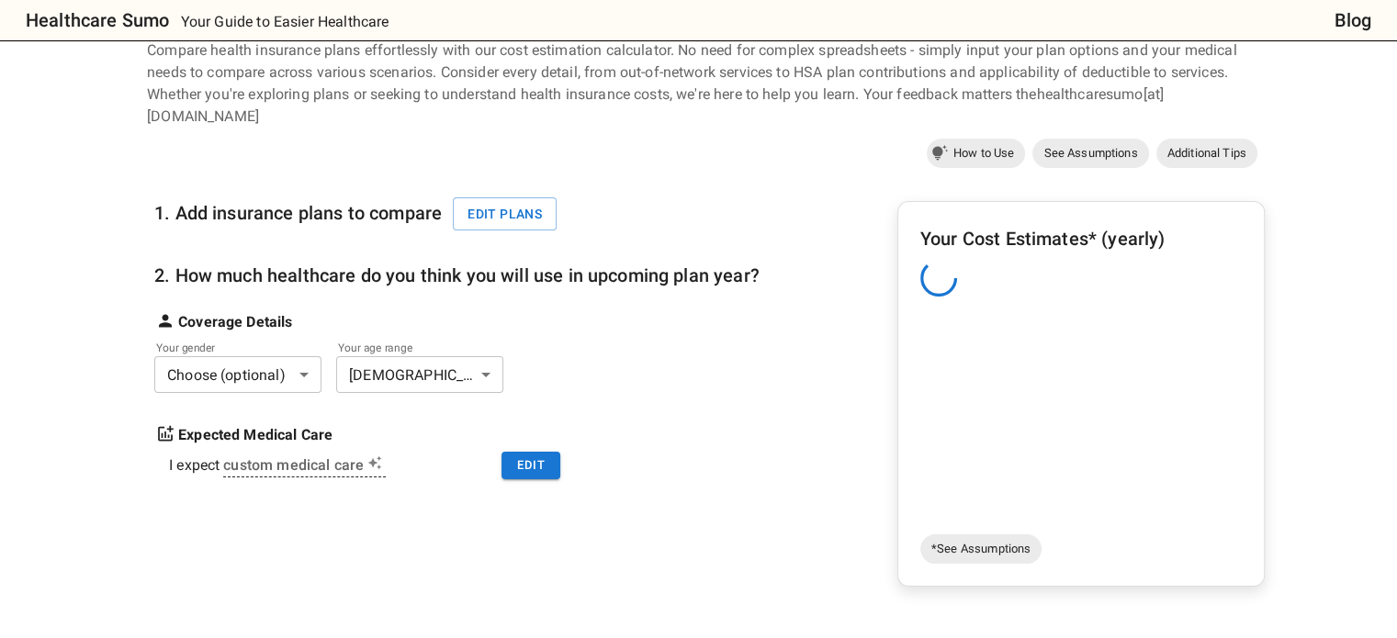
scroll to position [0, 0]
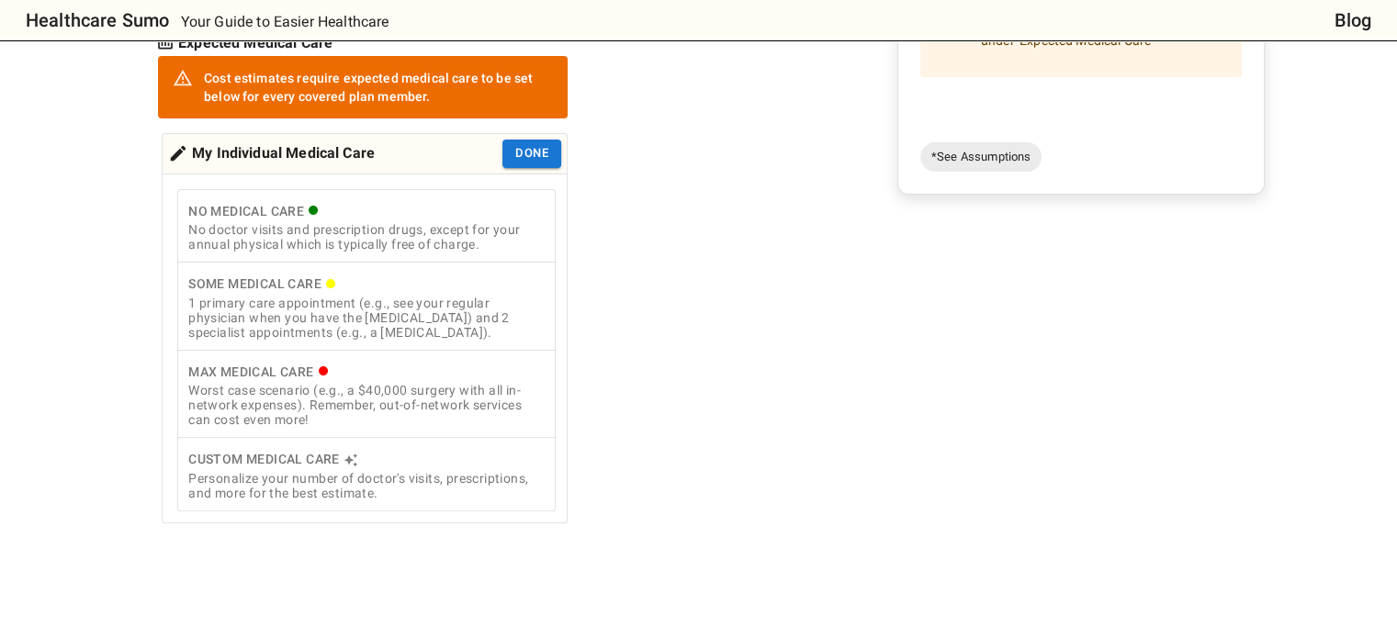
scroll to position [469, 0]
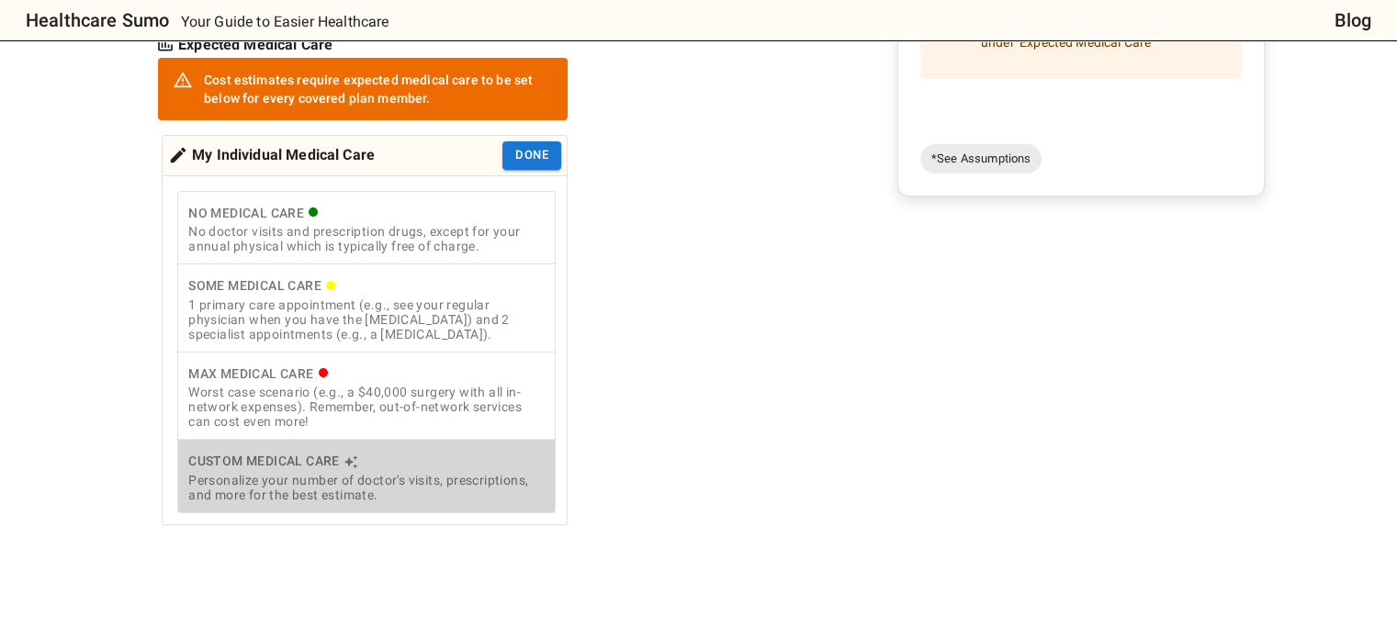
click at [459, 451] on div "Custom Medical Care" at bounding box center [366, 461] width 356 height 23
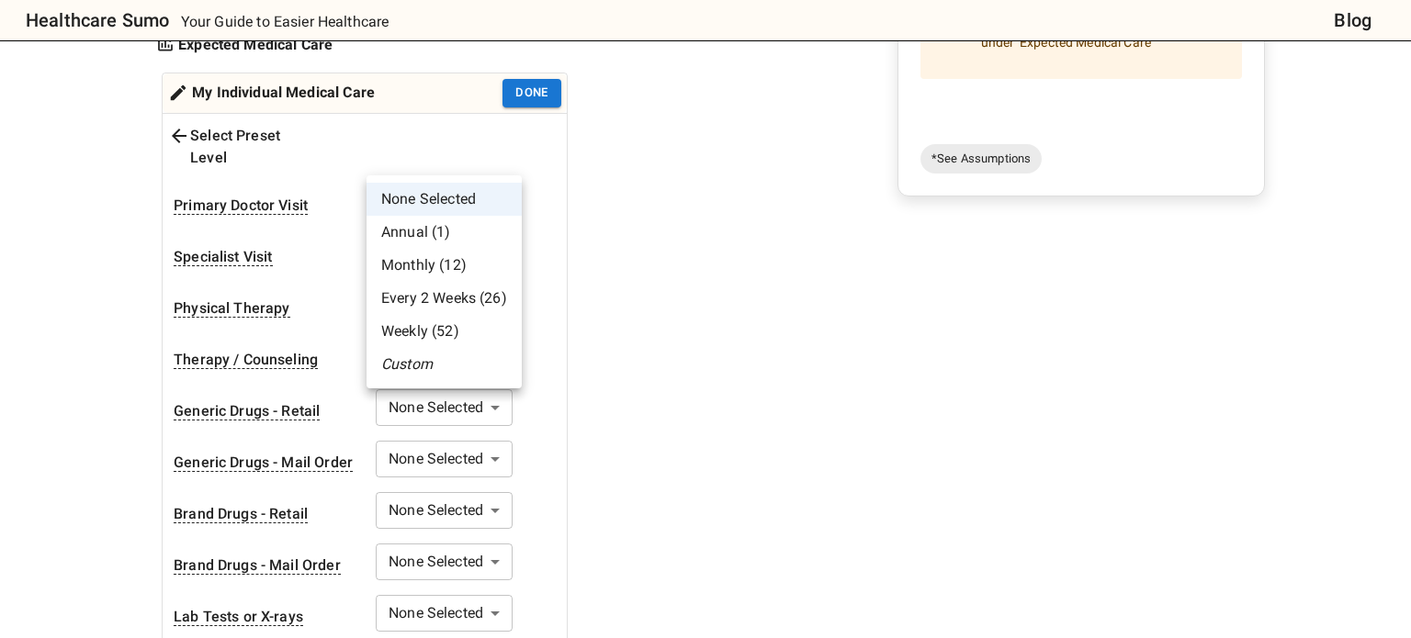
click at [452, 152] on body "Healthcare Sumo Your Guide to Easier Healthcare Blog Health Insurance Calculato…" at bounding box center [705, 625] width 1411 height 2189
click at [431, 366] on li "Custom" at bounding box center [444, 364] width 155 height 33
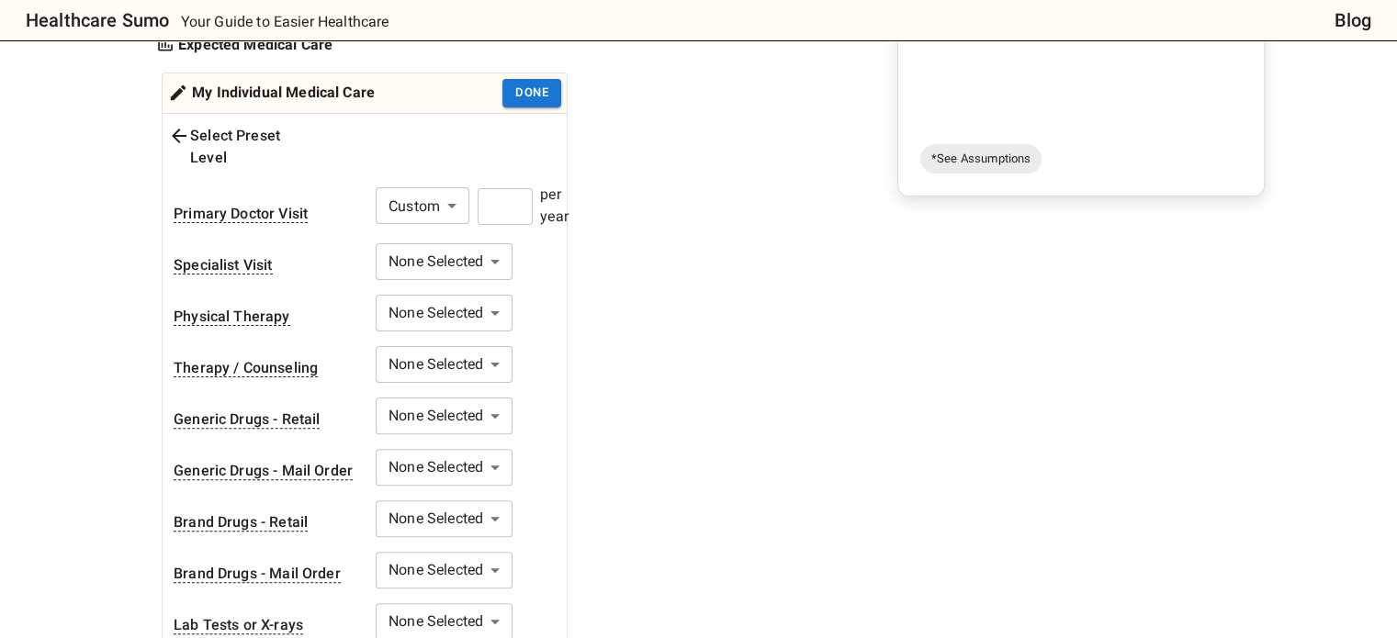
click at [493, 188] on input "number" at bounding box center [505, 206] width 55 height 37
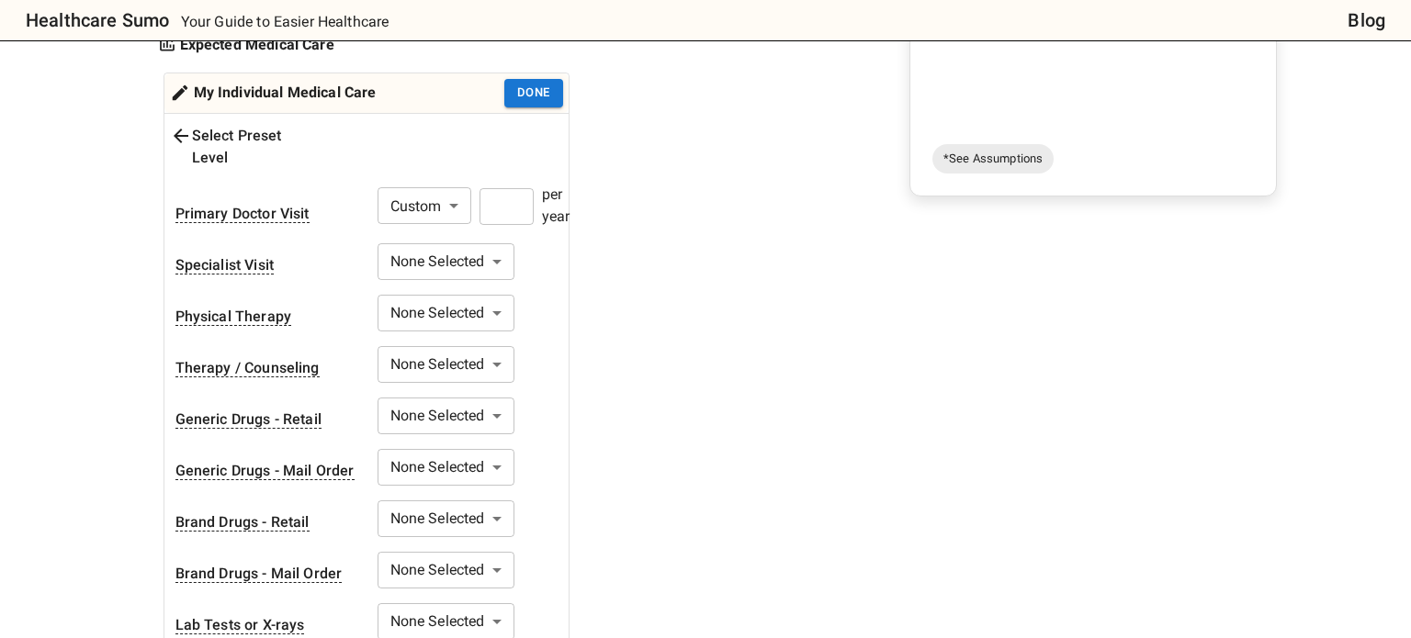
click at [465, 220] on body "Healthcare Sumo Your Guide to Easier Healthcare Blog Health Insurance Calculato…" at bounding box center [705, 629] width 1411 height 2197
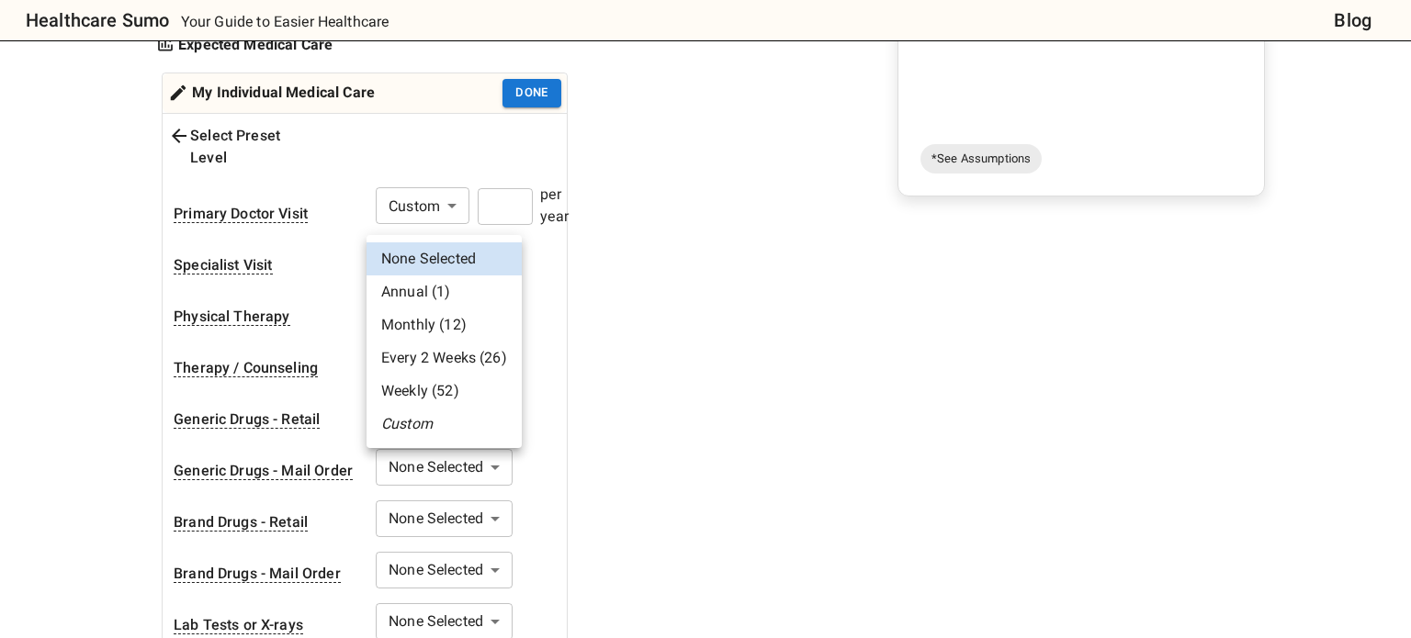
click at [444, 436] on li "Custom" at bounding box center [444, 424] width 155 height 33
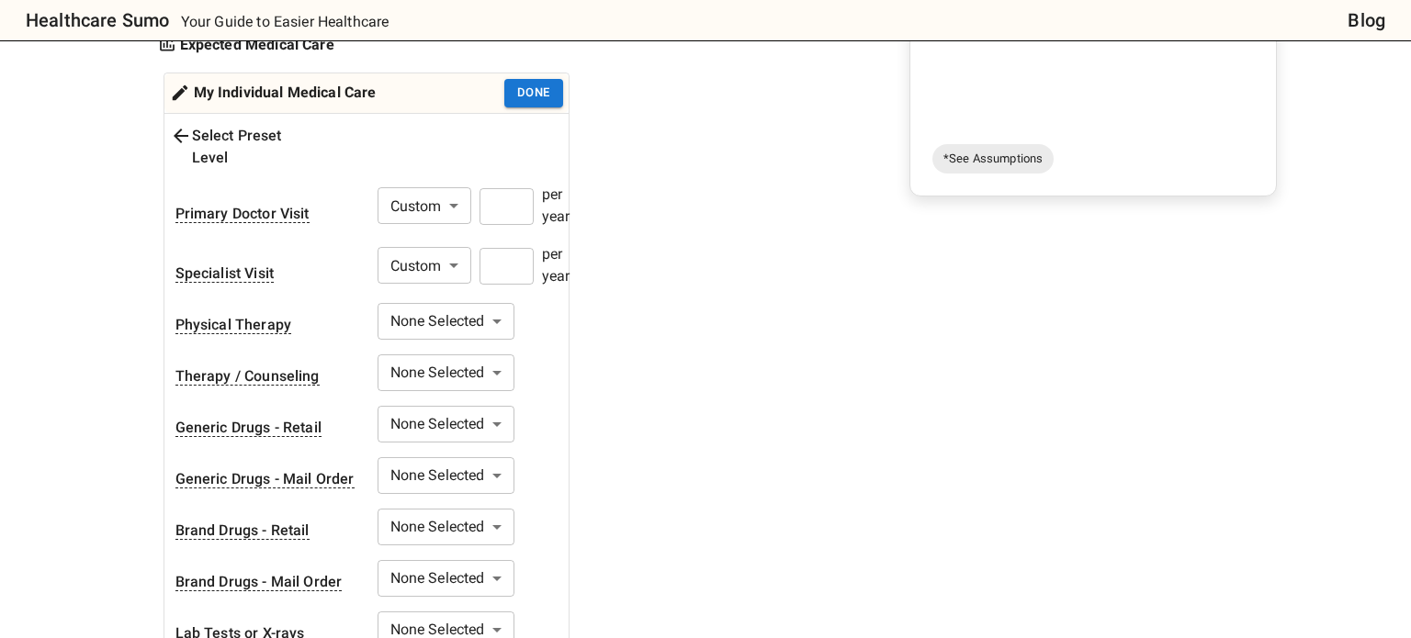
click at [449, 220] on body "Healthcare Sumo Your Guide to Easier Healthcare Blog Health Insurance Calculato…" at bounding box center [705, 634] width 1411 height 2206
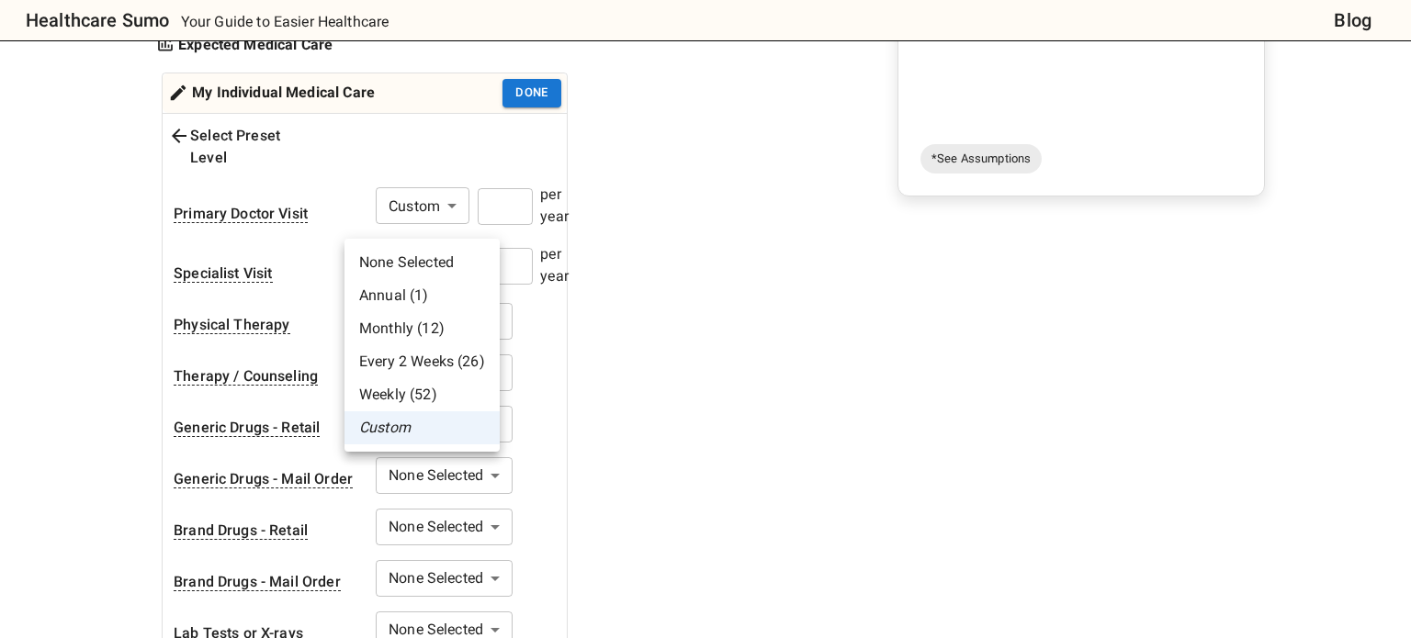
click at [445, 264] on li "None Selected" at bounding box center [421, 262] width 155 height 33
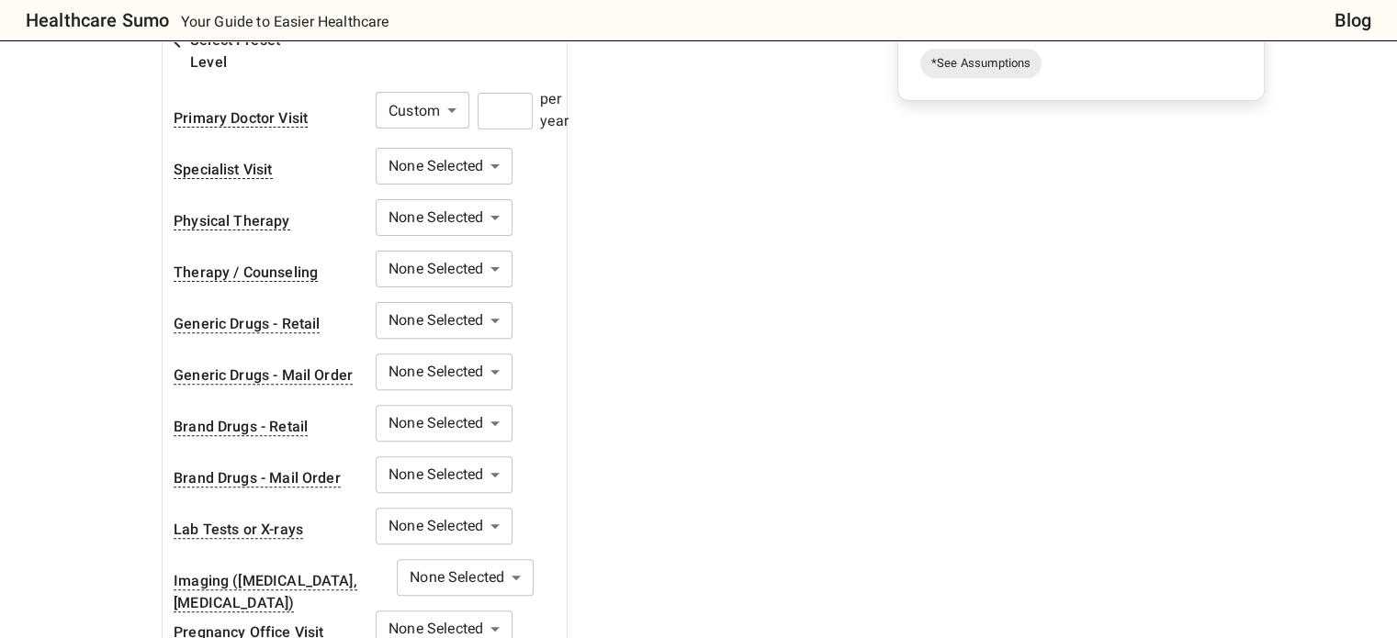
scroll to position [566, 0]
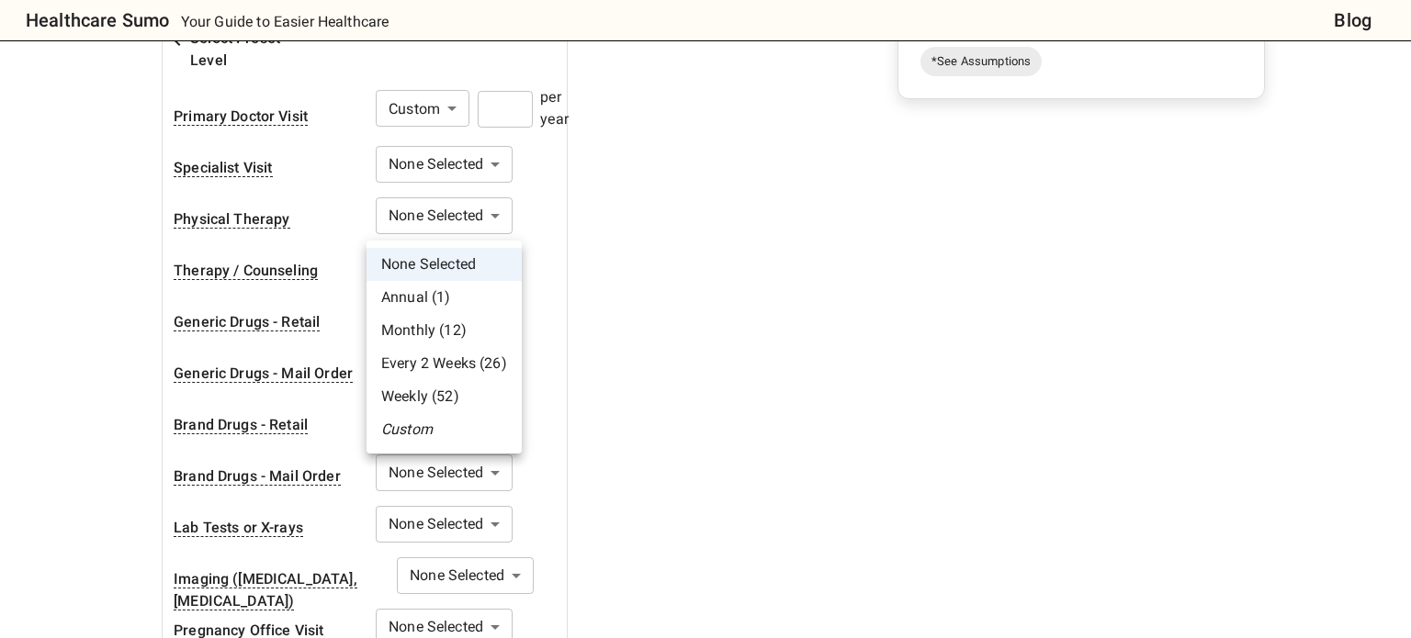
click at [435, 234] on body "Healthcare Sumo Your Guide to Easier Healthcare Blog Health Insurance Calculato…" at bounding box center [705, 532] width 1411 height 2197
click at [433, 394] on li "Weekly (52)" at bounding box center [444, 396] width 155 height 33
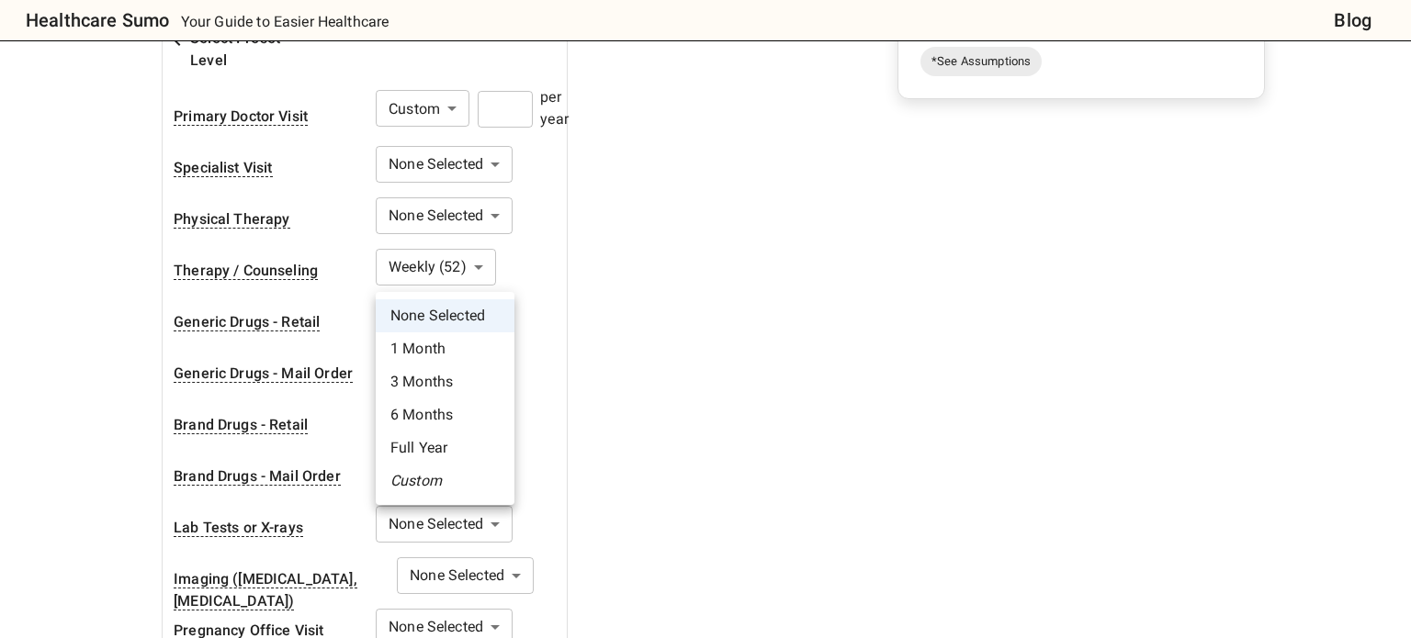
click at [474, 278] on body "Healthcare Sumo Your Guide to Easier Healthcare Blog Health Insurance Calculato…" at bounding box center [705, 532] width 1411 height 2197
click at [456, 356] on li "1 Month" at bounding box center [445, 349] width 139 height 33
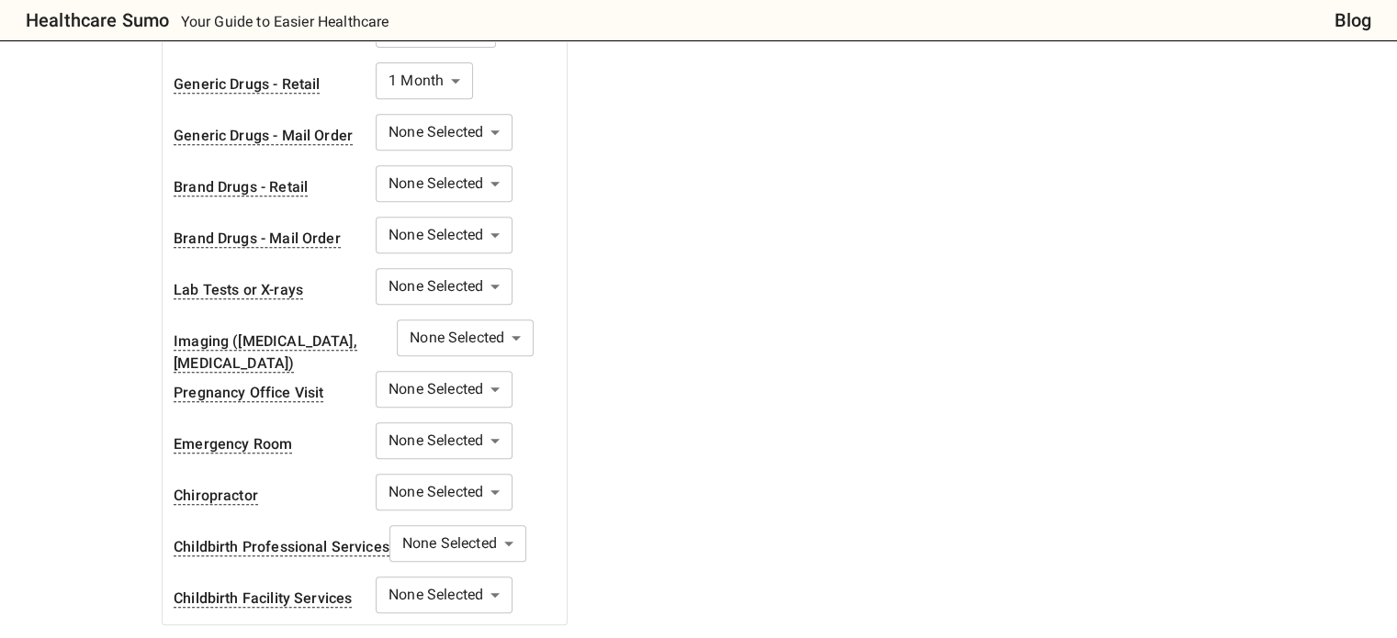
scroll to position [805, 0]
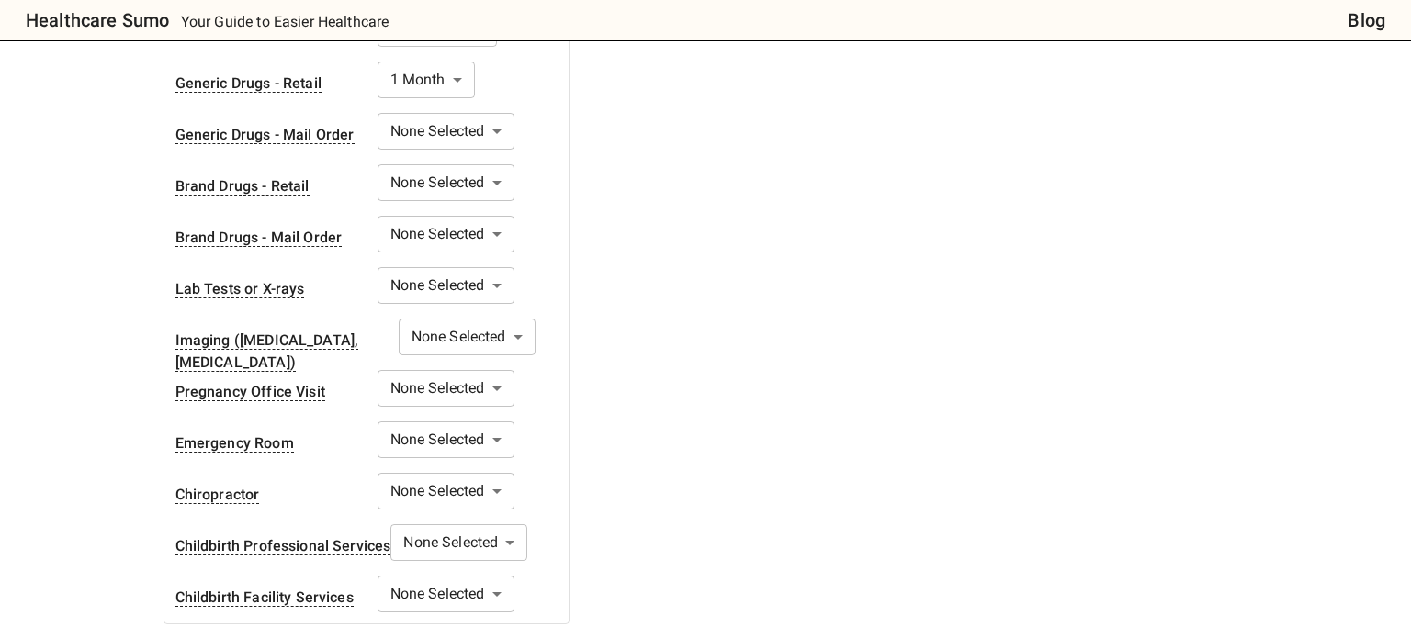
click at [419, 231] on body "Healthcare Sumo Your Guide to Easier Healthcare Blog Health Insurance Calculato…" at bounding box center [705, 293] width 1411 height 2197
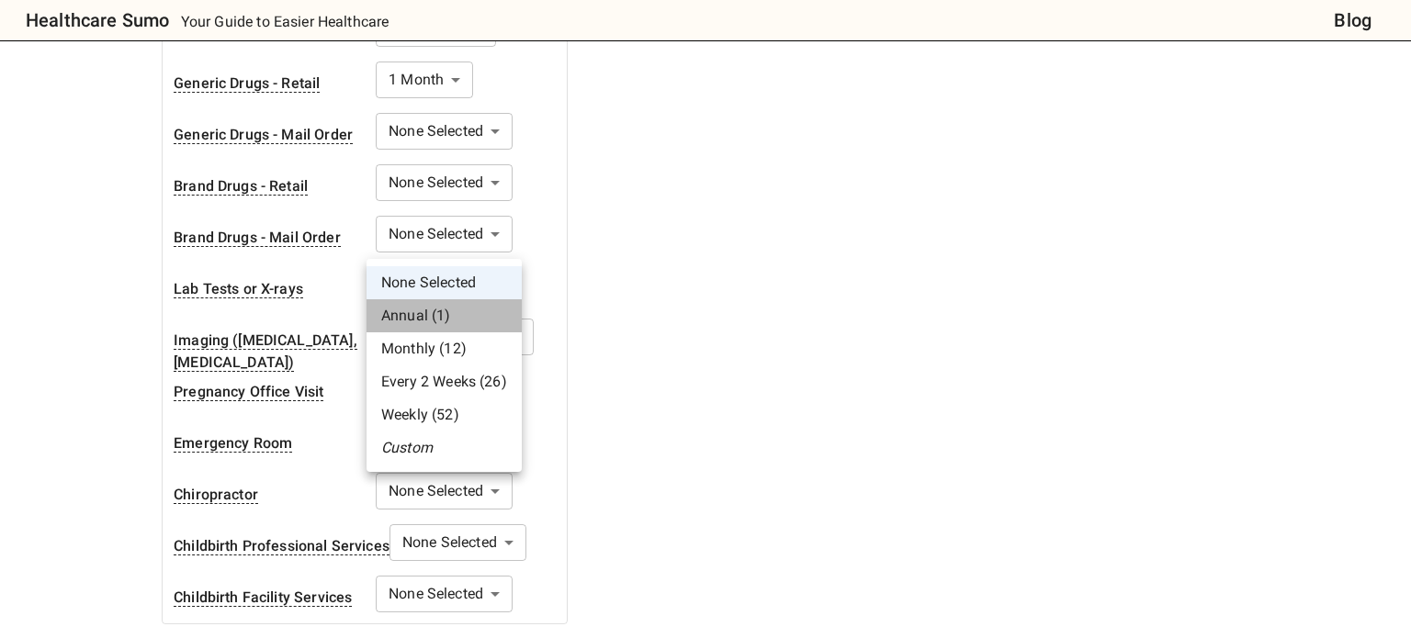
click at [430, 319] on li "Annual (1)" at bounding box center [444, 315] width 155 height 33
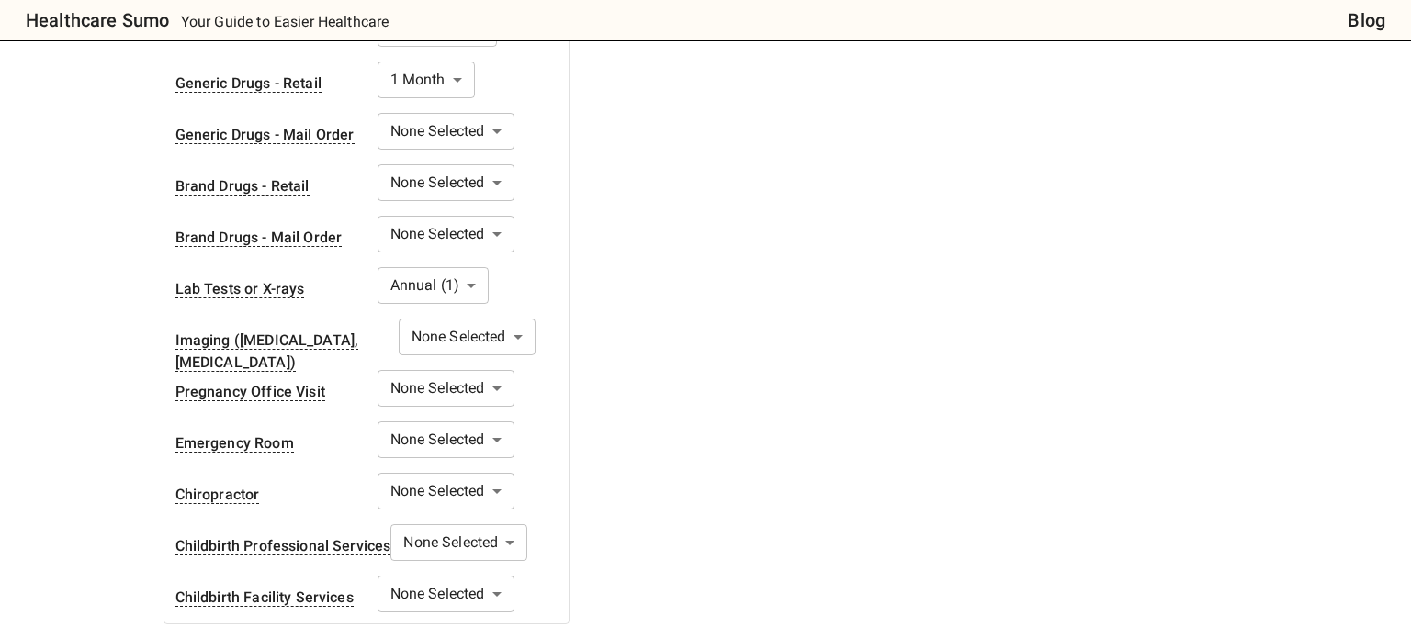
click at [424, 291] on body "Healthcare Sumo Your Guide to Easier Healthcare Blog Health Insurance Calculato…" at bounding box center [705, 293] width 1411 height 2197
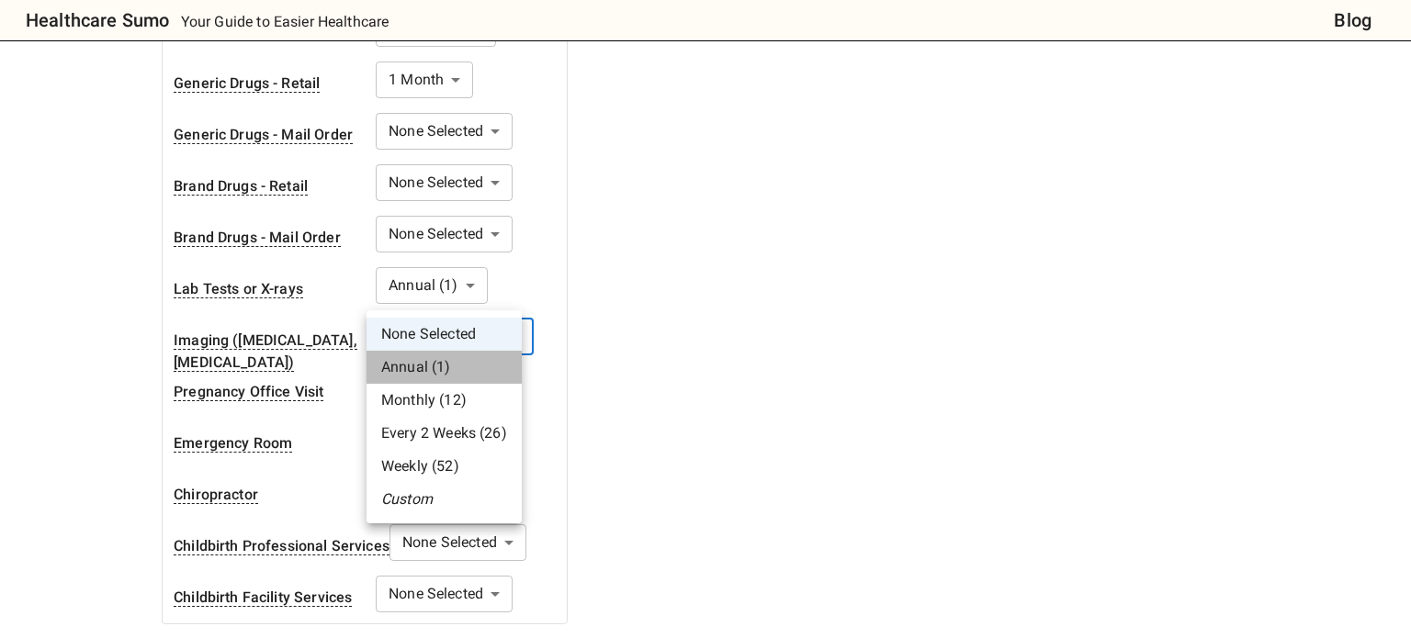
click at [423, 380] on li "Annual (1)" at bounding box center [444, 367] width 155 height 33
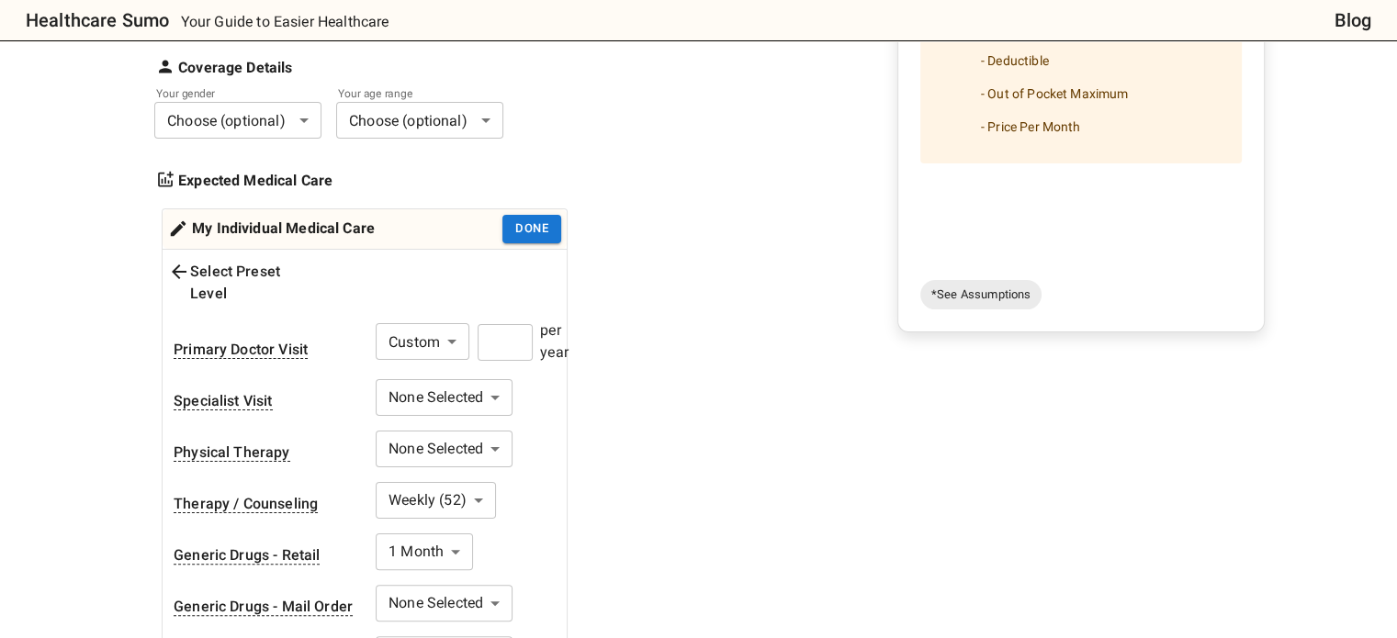
scroll to position [331, 0]
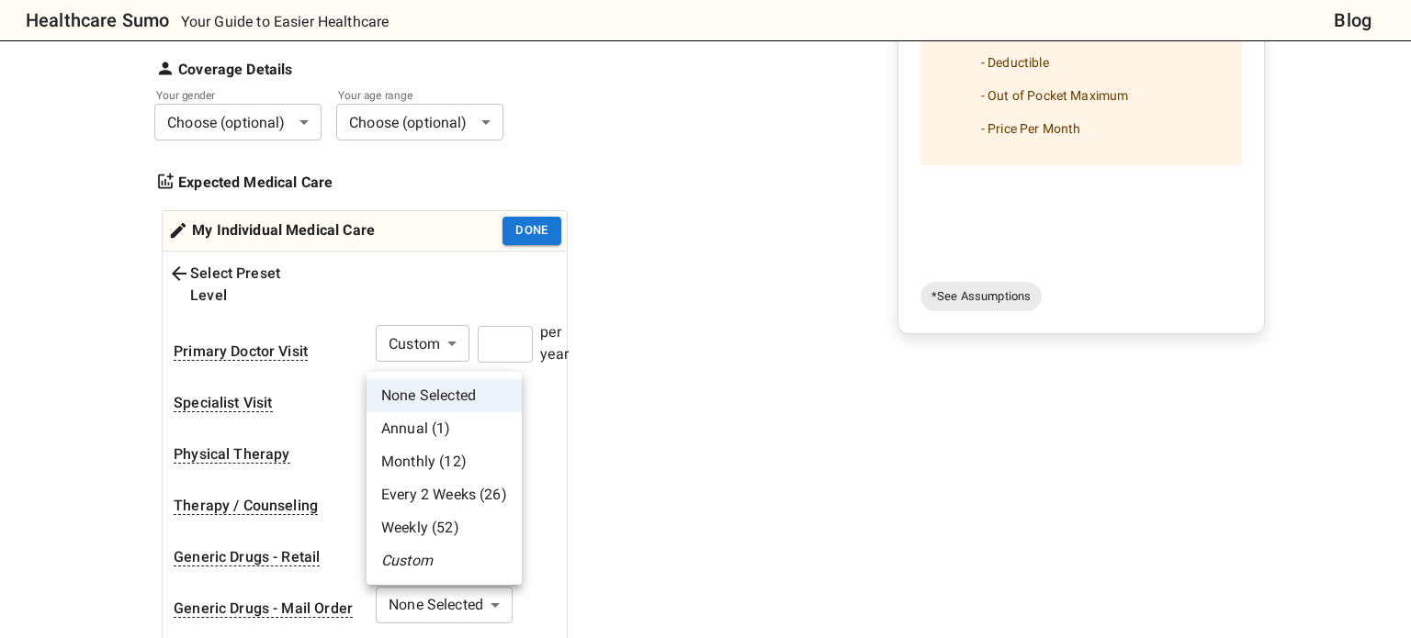
click at [444, 547] on li "Custom" at bounding box center [444, 561] width 155 height 33
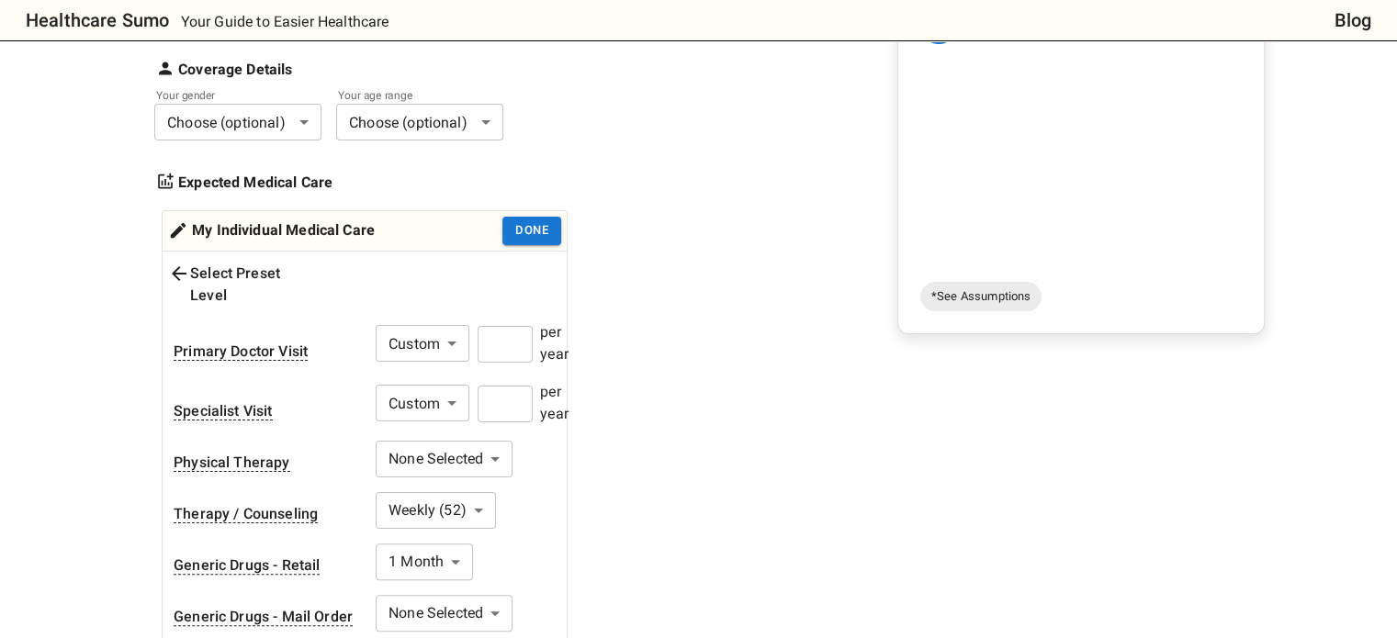
click at [509, 386] on input "number" at bounding box center [505, 404] width 55 height 37
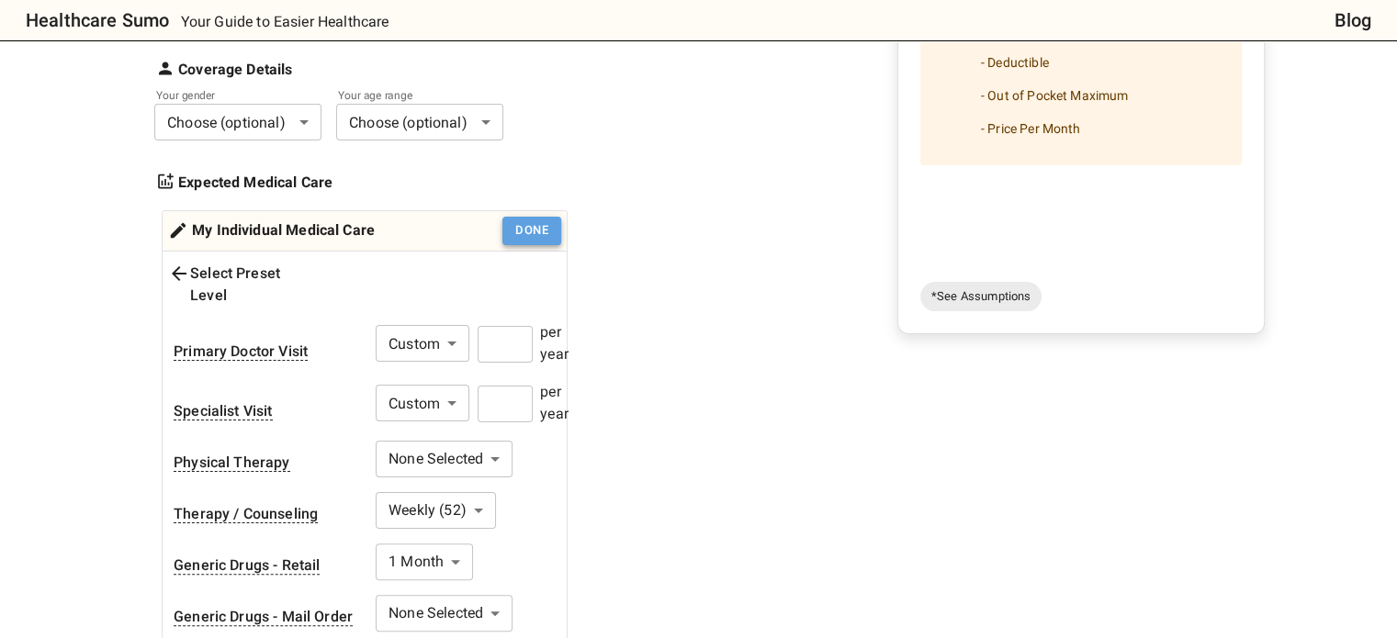
click at [545, 217] on button "Done" at bounding box center [531, 231] width 59 height 28
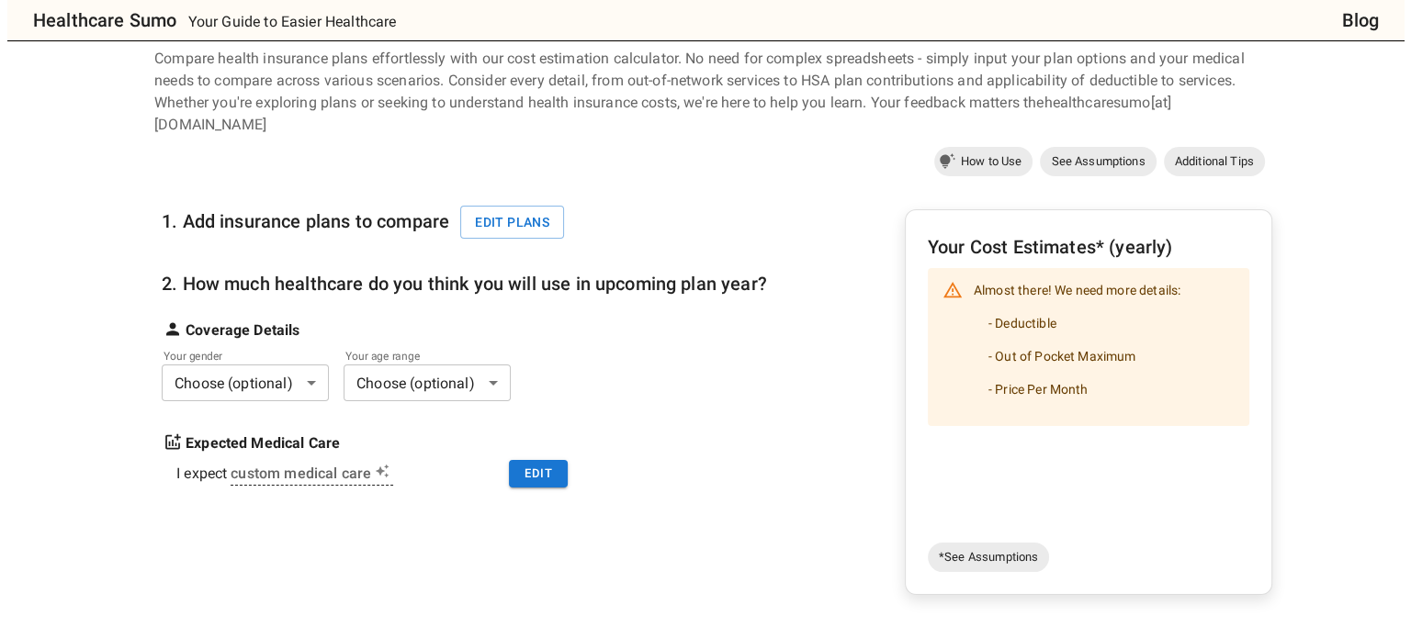
scroll to position [68, 0]
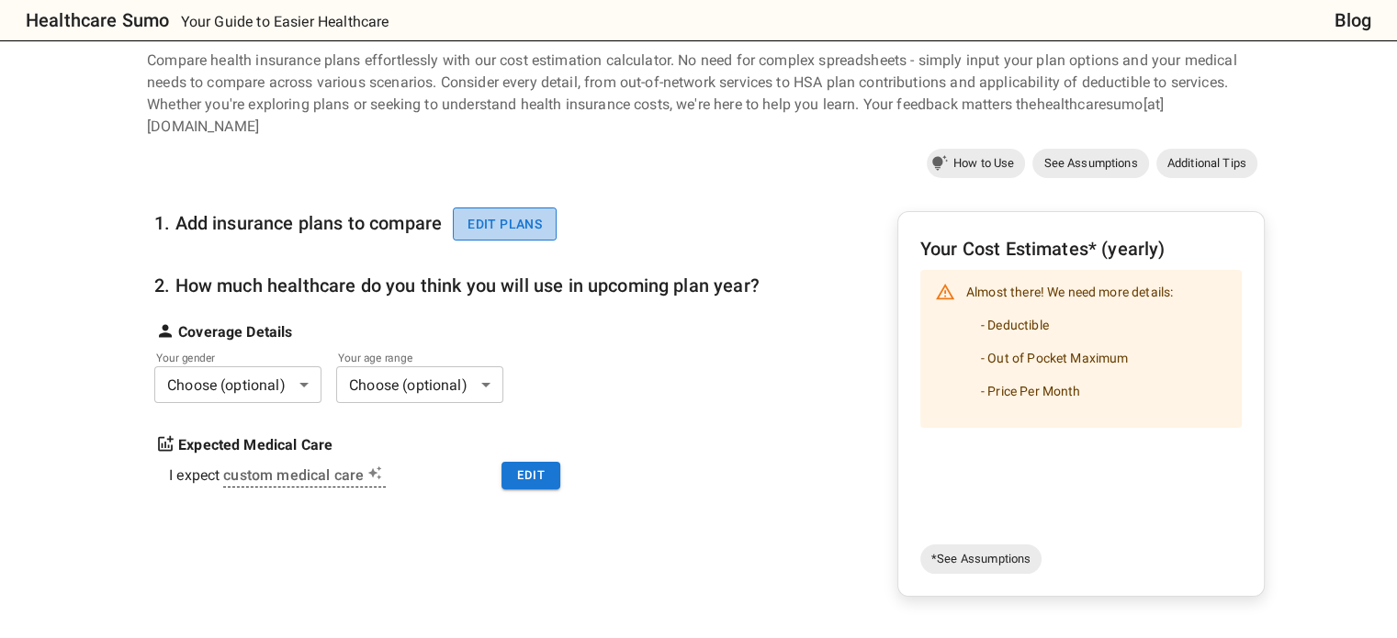
click at [522, 208] on button "Edit plans" at bounding box center [505, 225] width 104 height 34
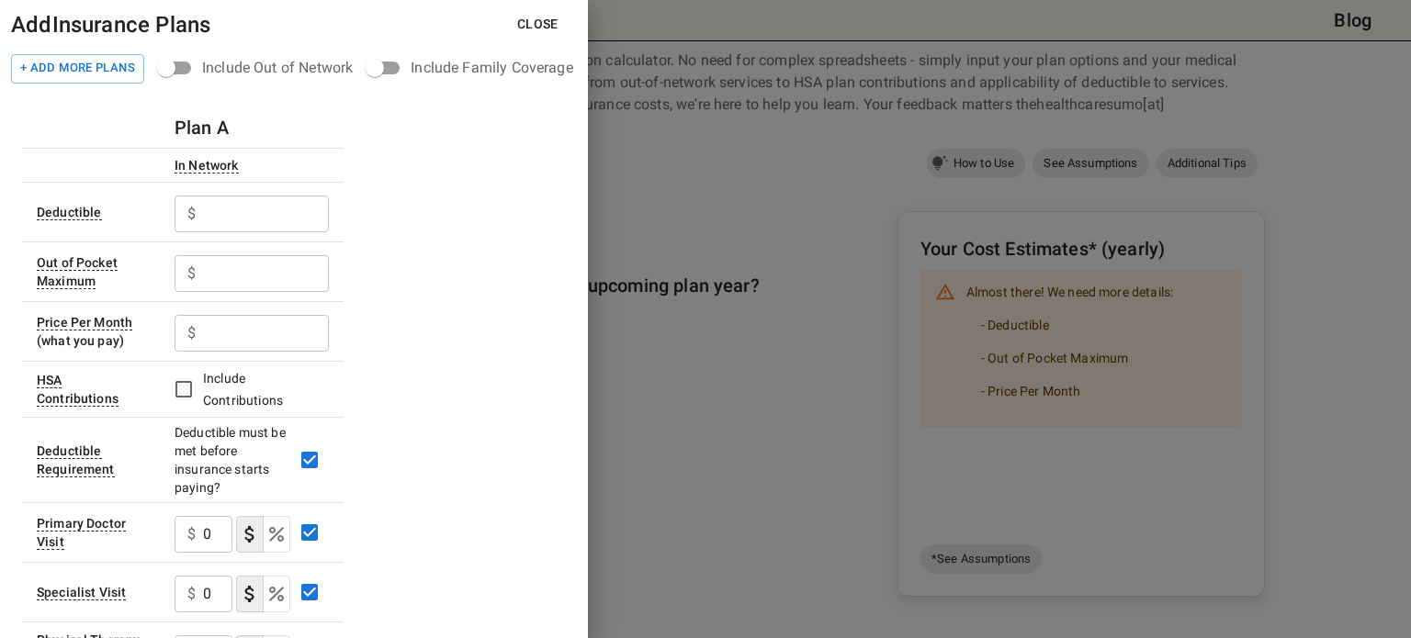
click at [265, 206] on input "text" at bounding box center [266, 214] width 126 height 37
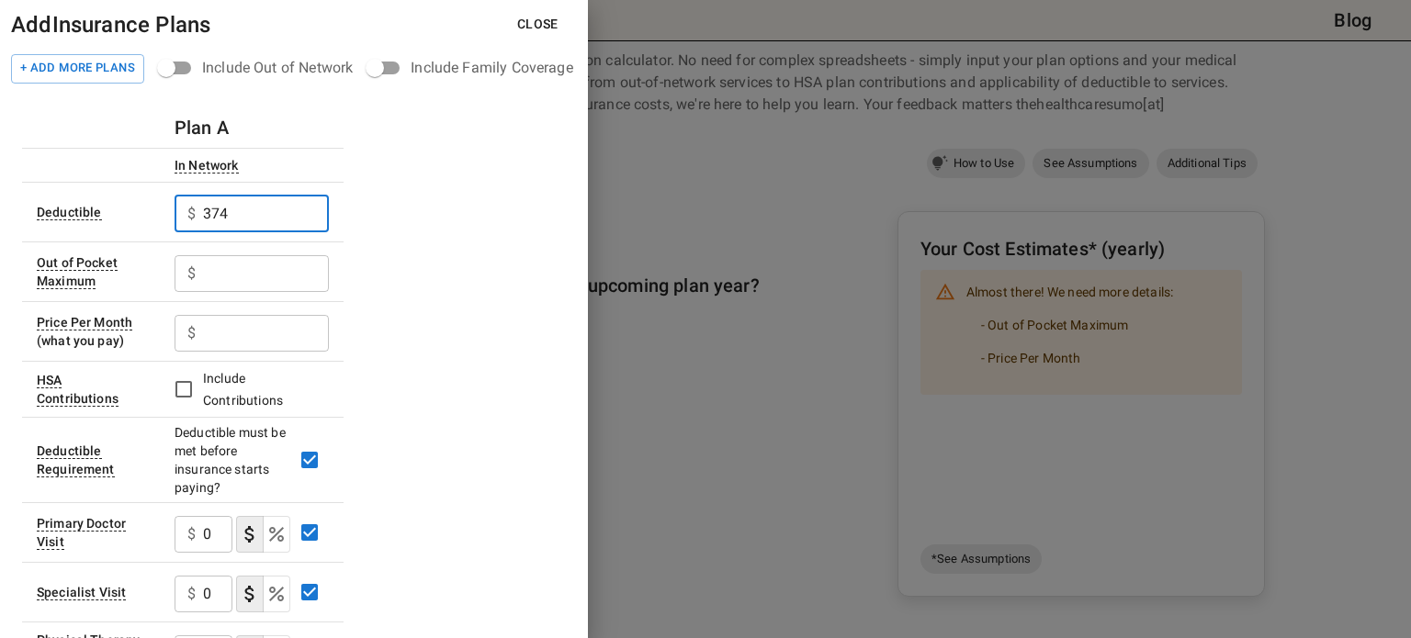
type input "374"
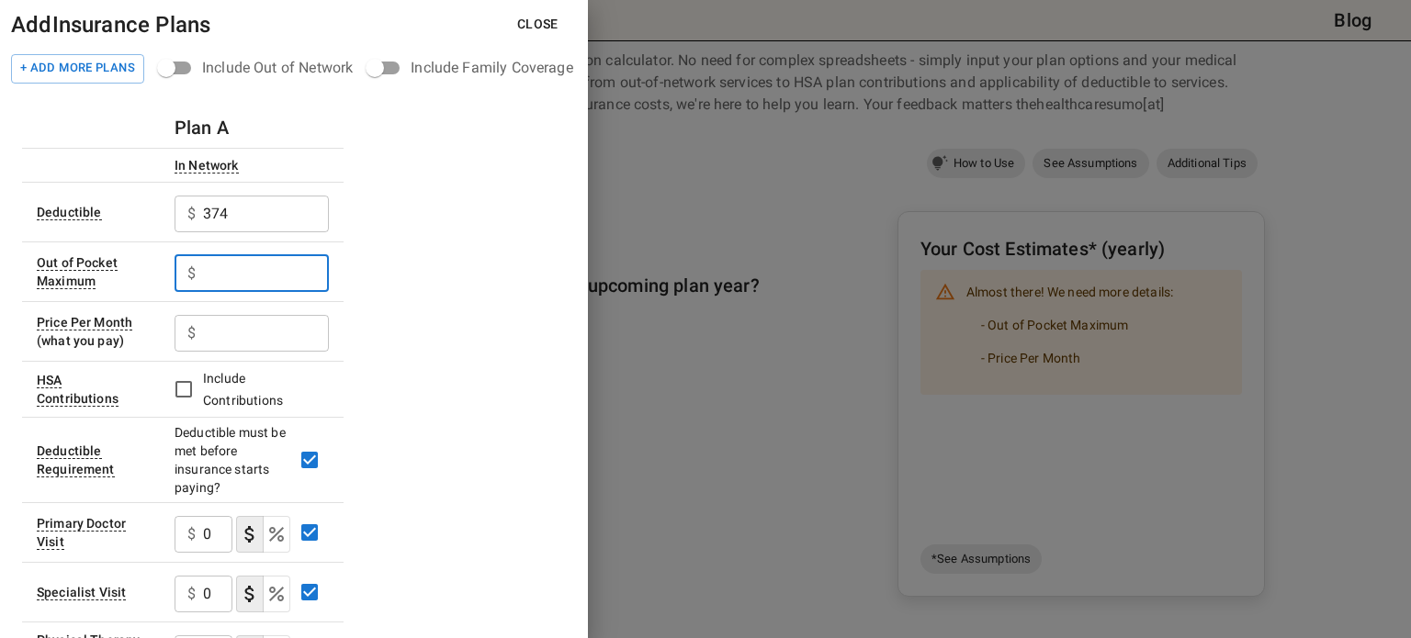
click at [253, 271] on input "text" at bounding box center [266, 273] width 126 height 37
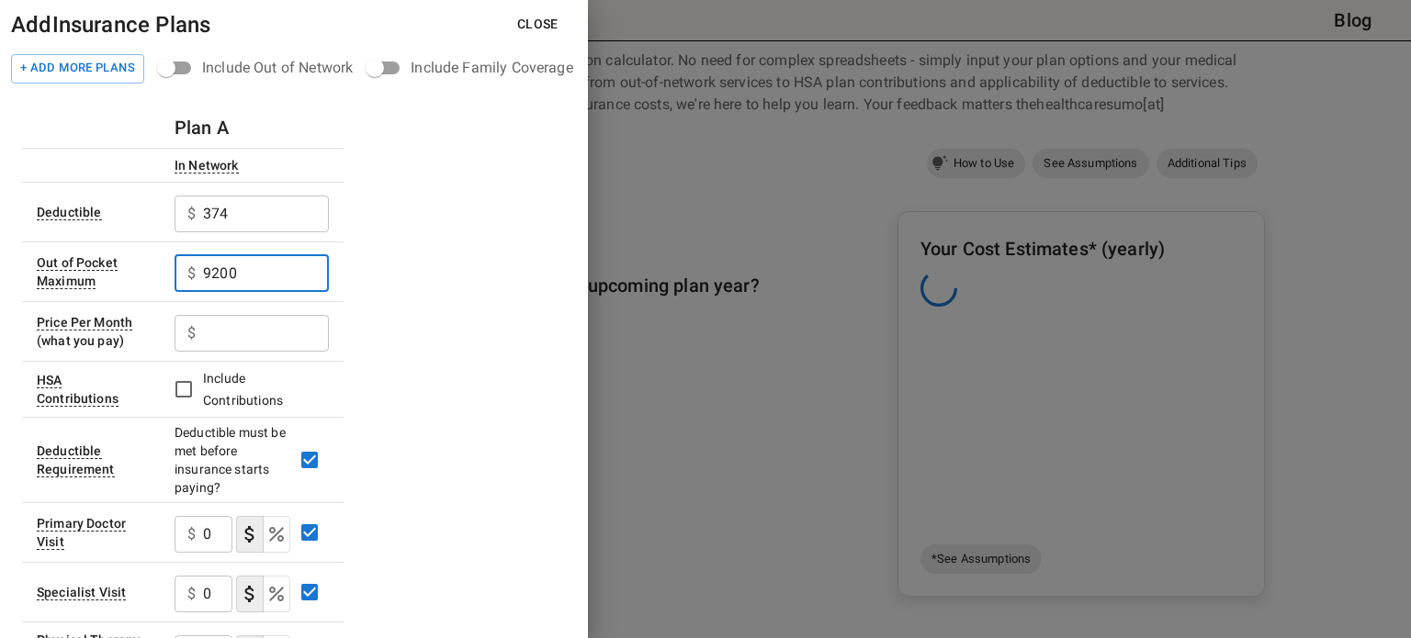
type input "9200"
click at [239, 321] on input "text" at bounding box center [266, 333] width 126 height 37
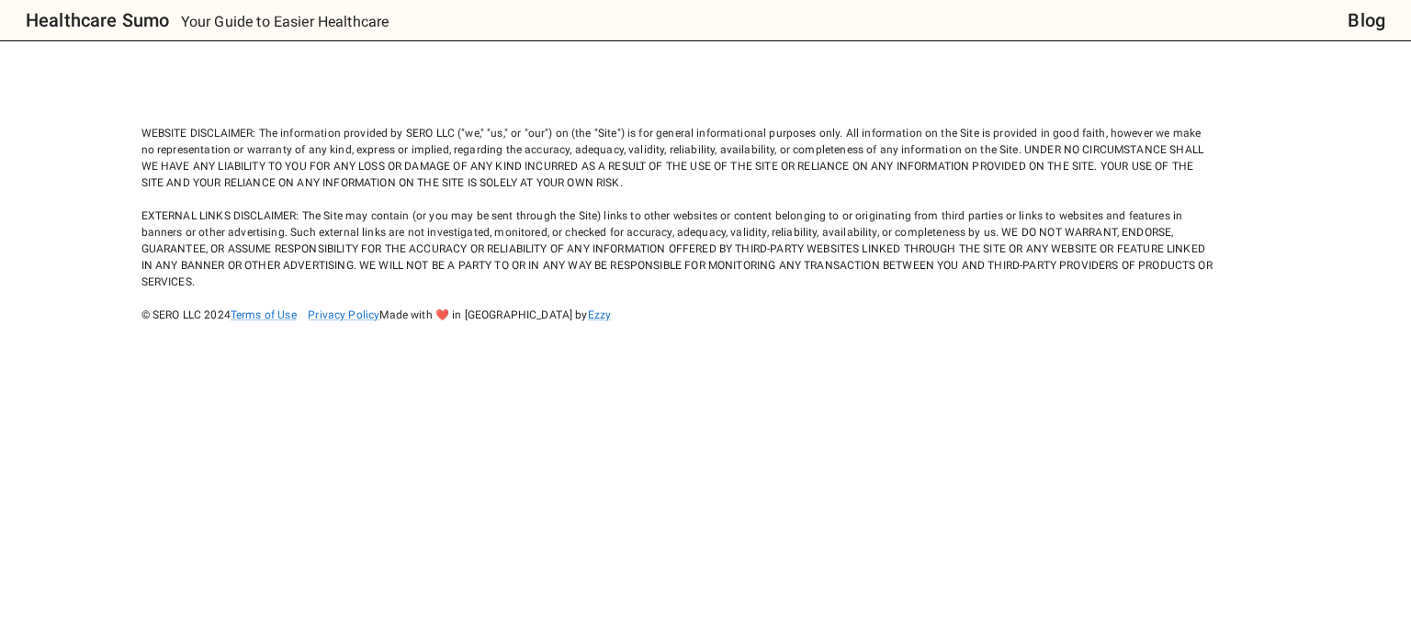
scroll to position [0, 0]
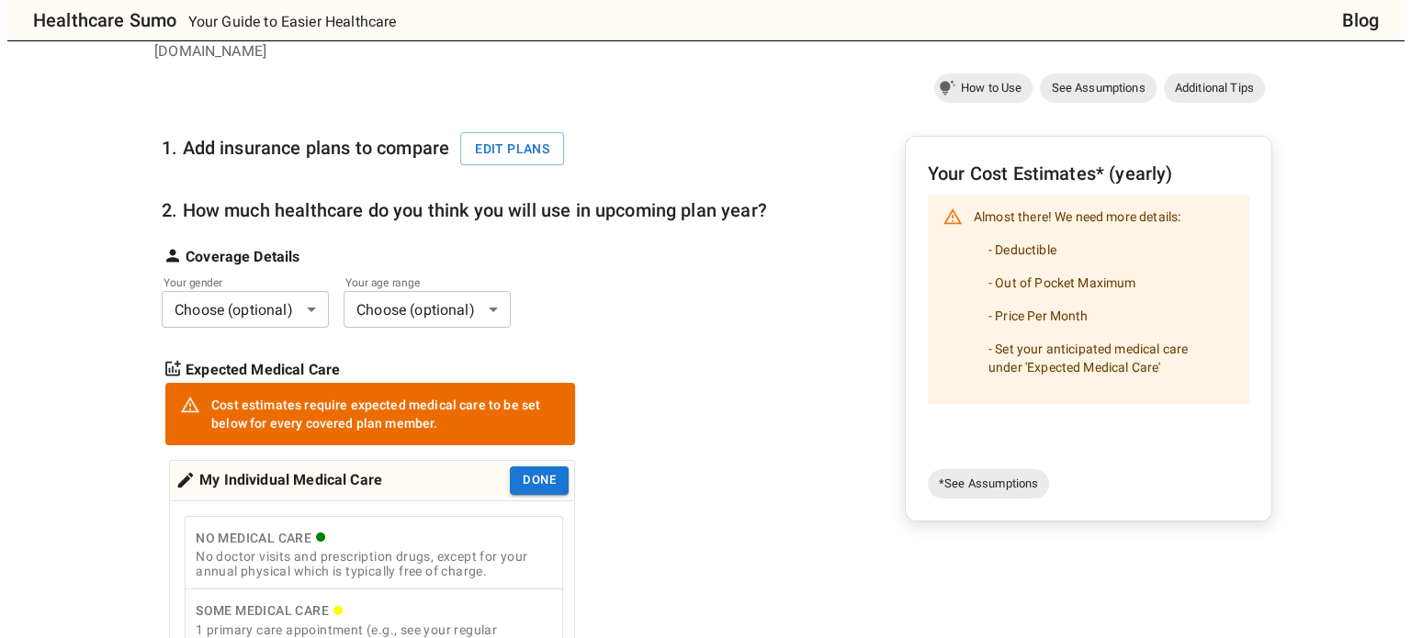
scroll to position [120, 0]
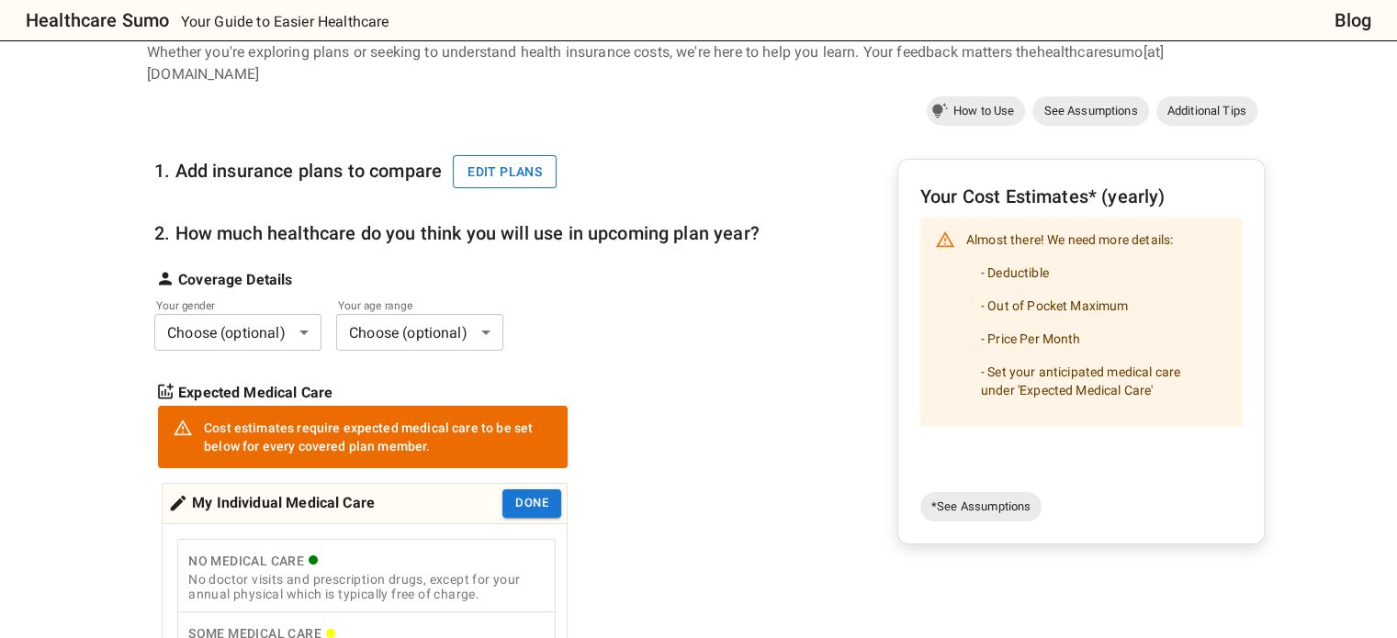
click at [497, 155] on button "Edit plans" at bounding box center [505, 172] width 104 height 34
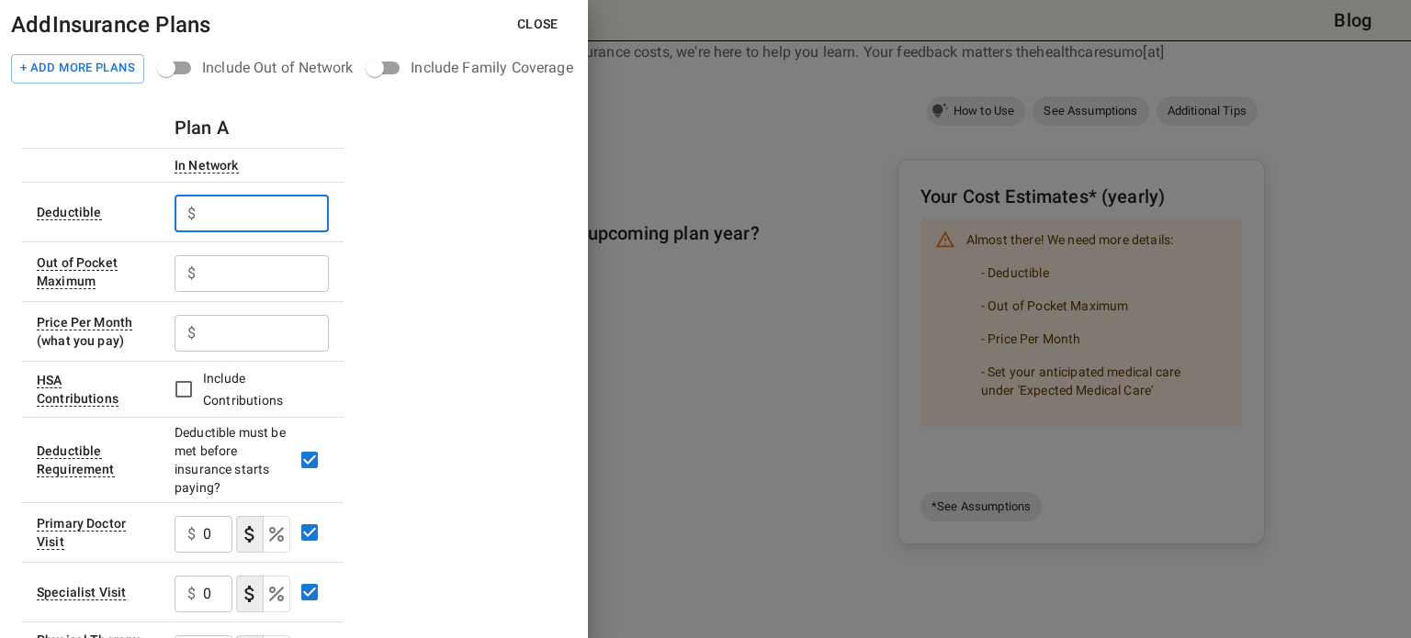
click at [258, 209] on input "text" at bounding box center [266, 214] width 126 height 37
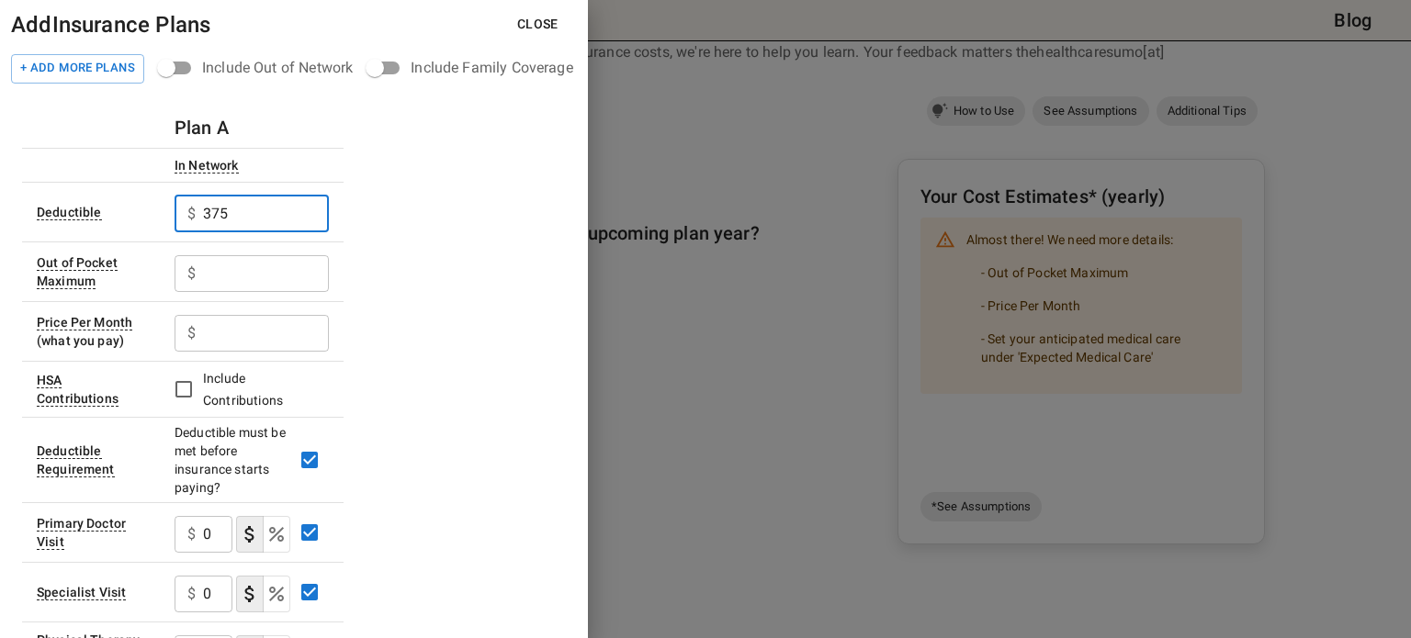
type input "375"
click at [231, 265] on input "text" at bounding box center [266, 273] width 126 height 37
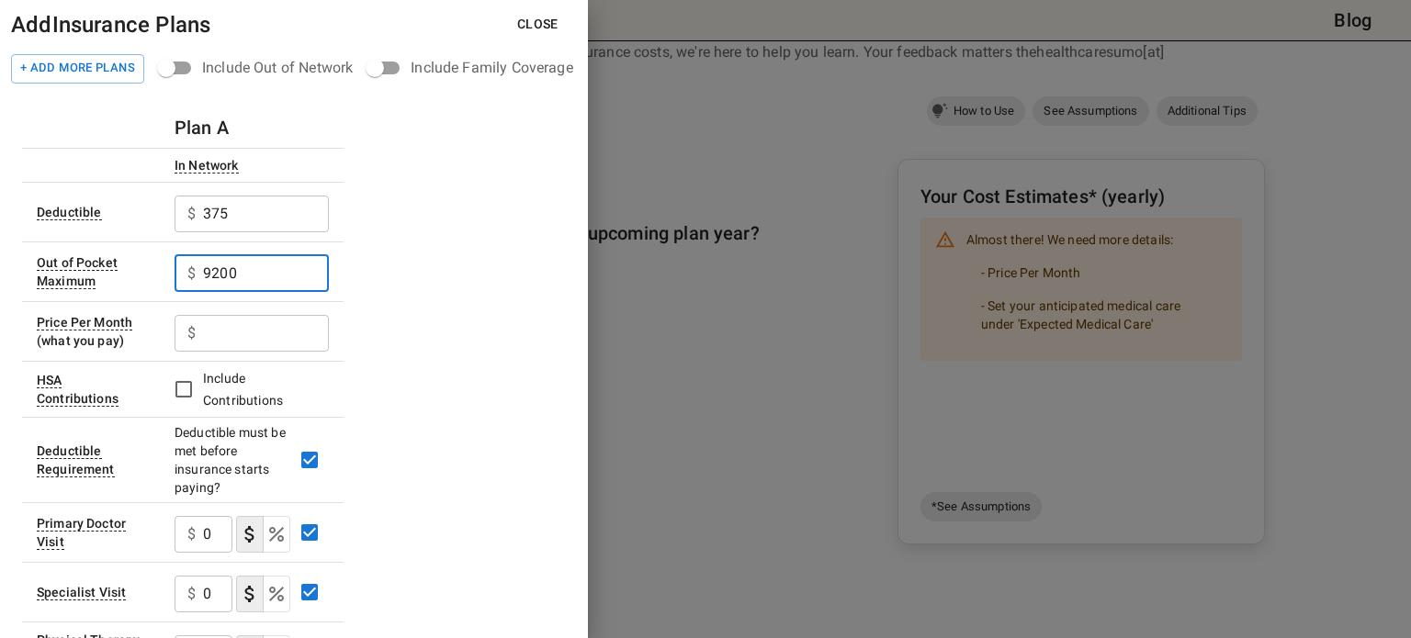
type input "9200"
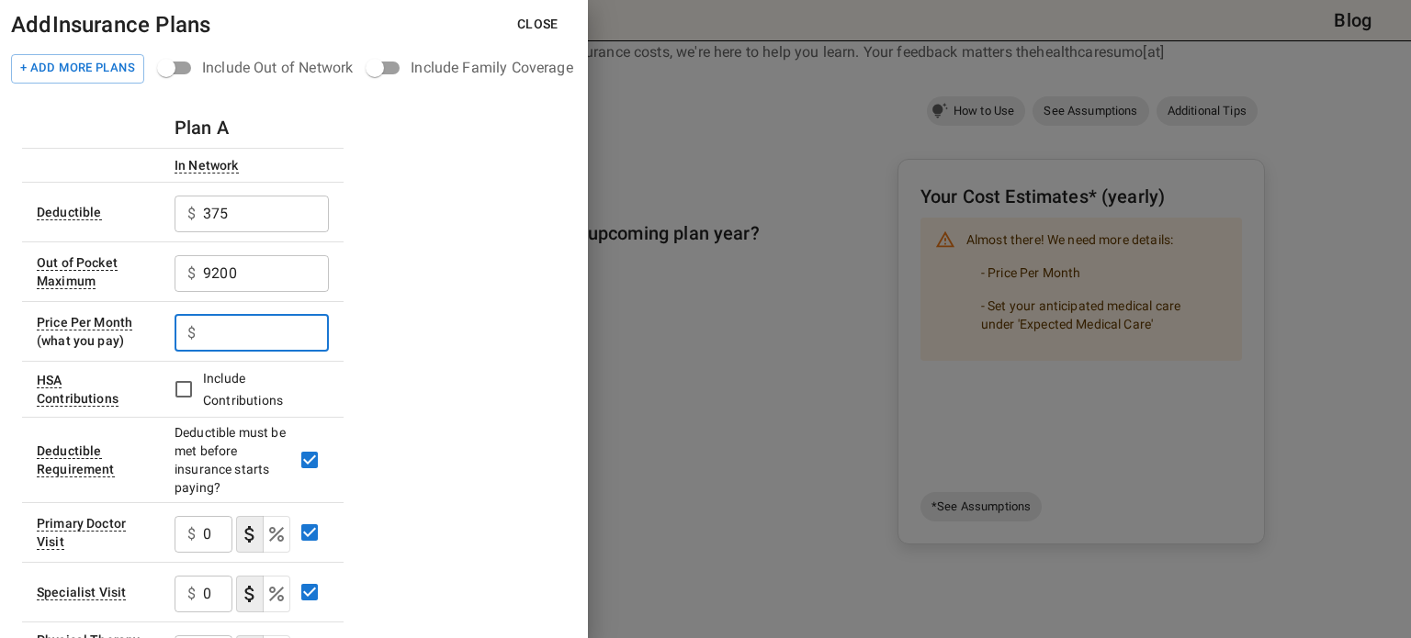
click at [223, 330] on input "text" at bounding box center [266, 333] width 126 height 37
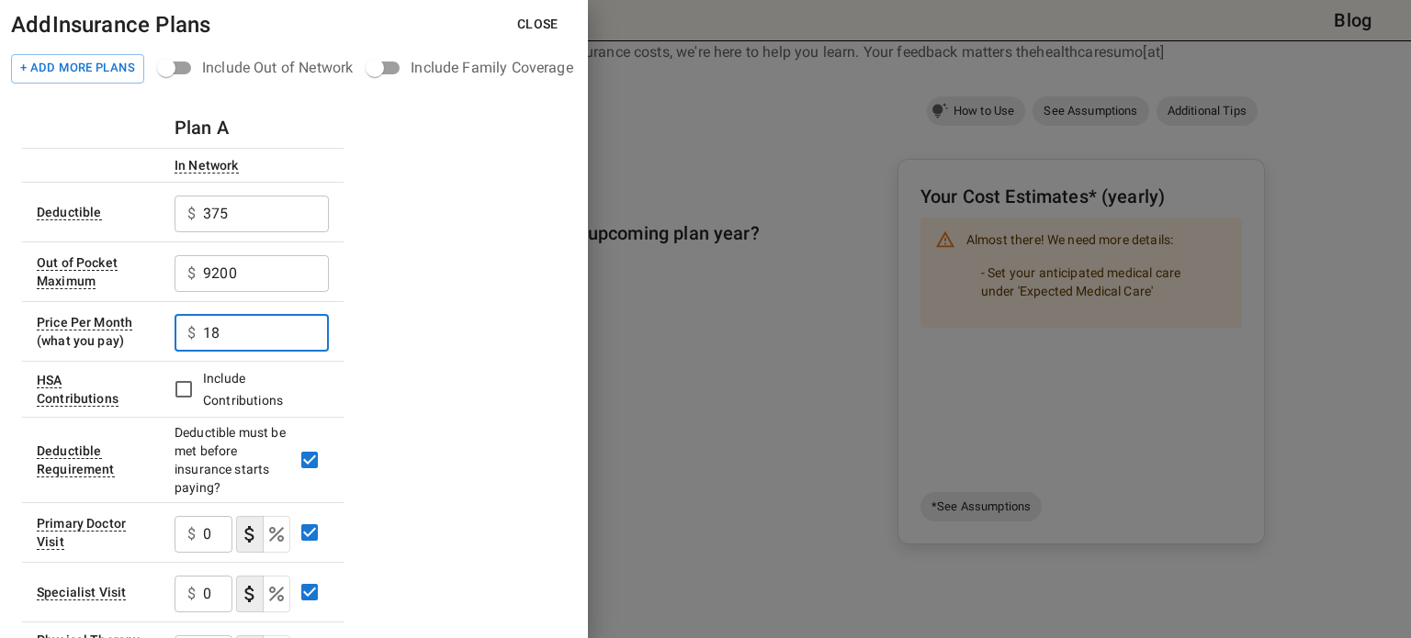
type input "18"
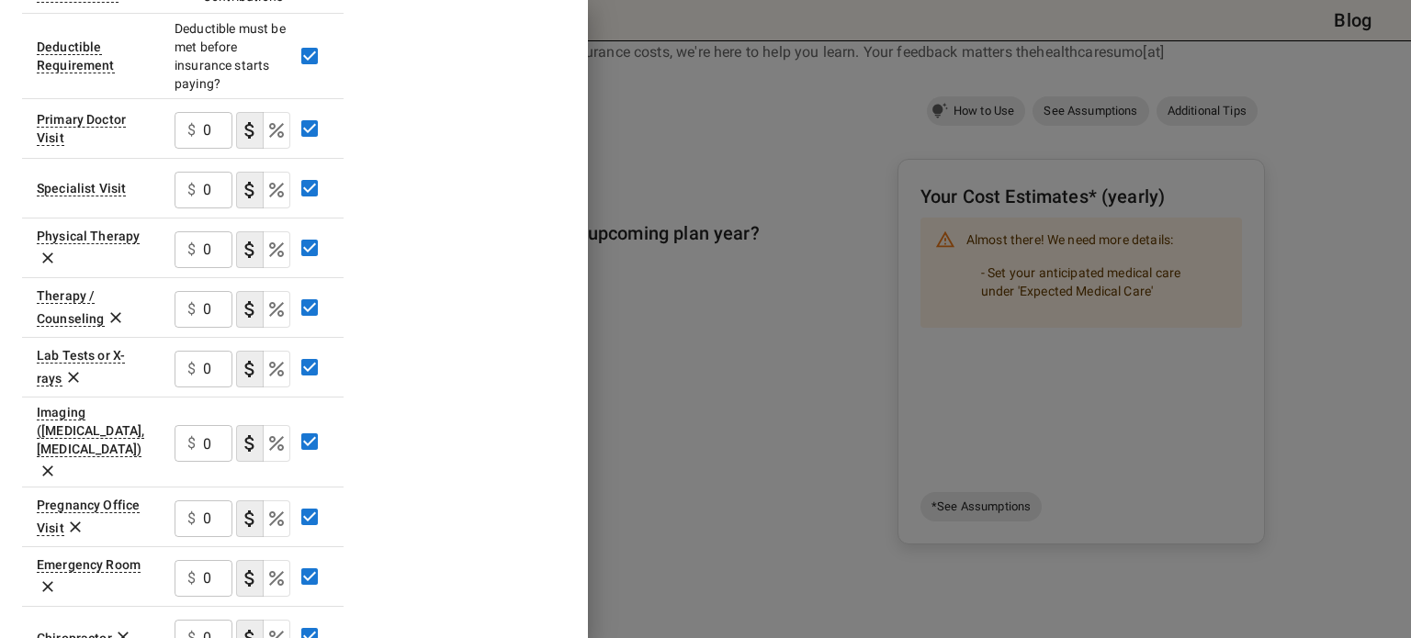
scroll to position [473, 0]
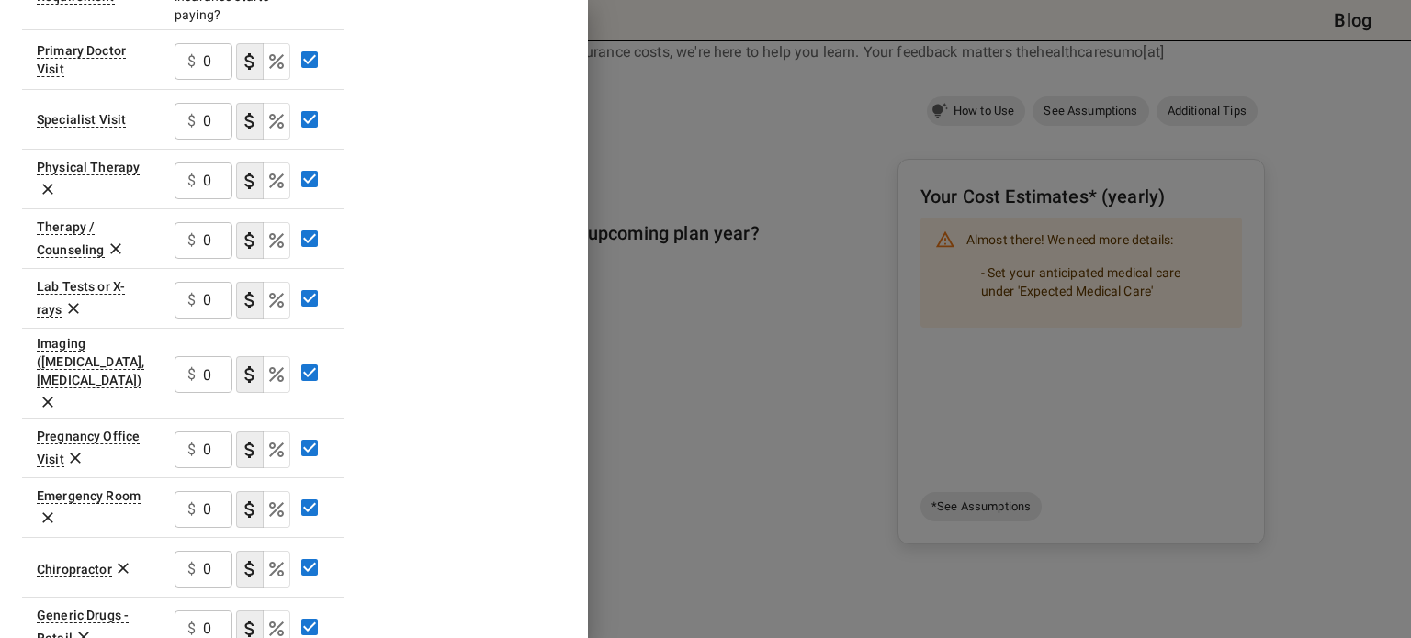
click at [81, 449] on icon at bounding box center [75, 458] width 18 height 18
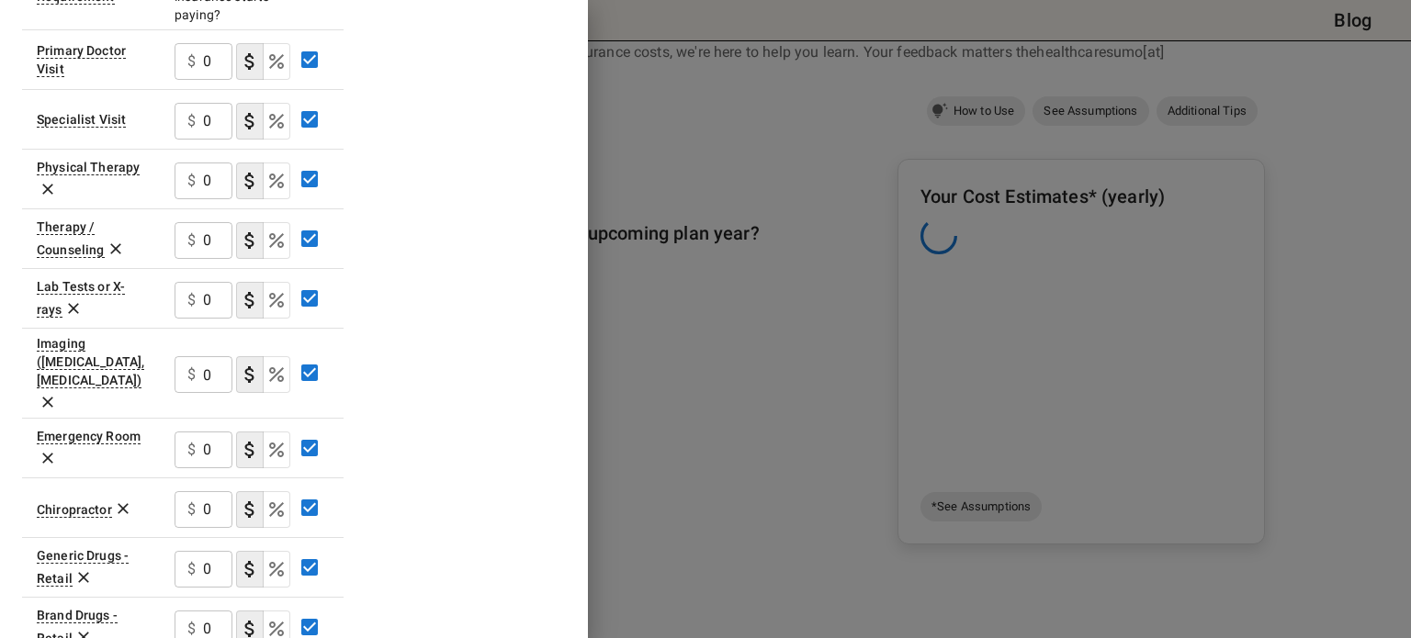
click at [121, 504] on icon at bounding box center [123, 509] width 11 height 11
click at [84, 569] on icon at bounding box center [83, 578] width 18 height 18
click at [107, 573] on icon at bounding box center [111, 578] width 11 height 11
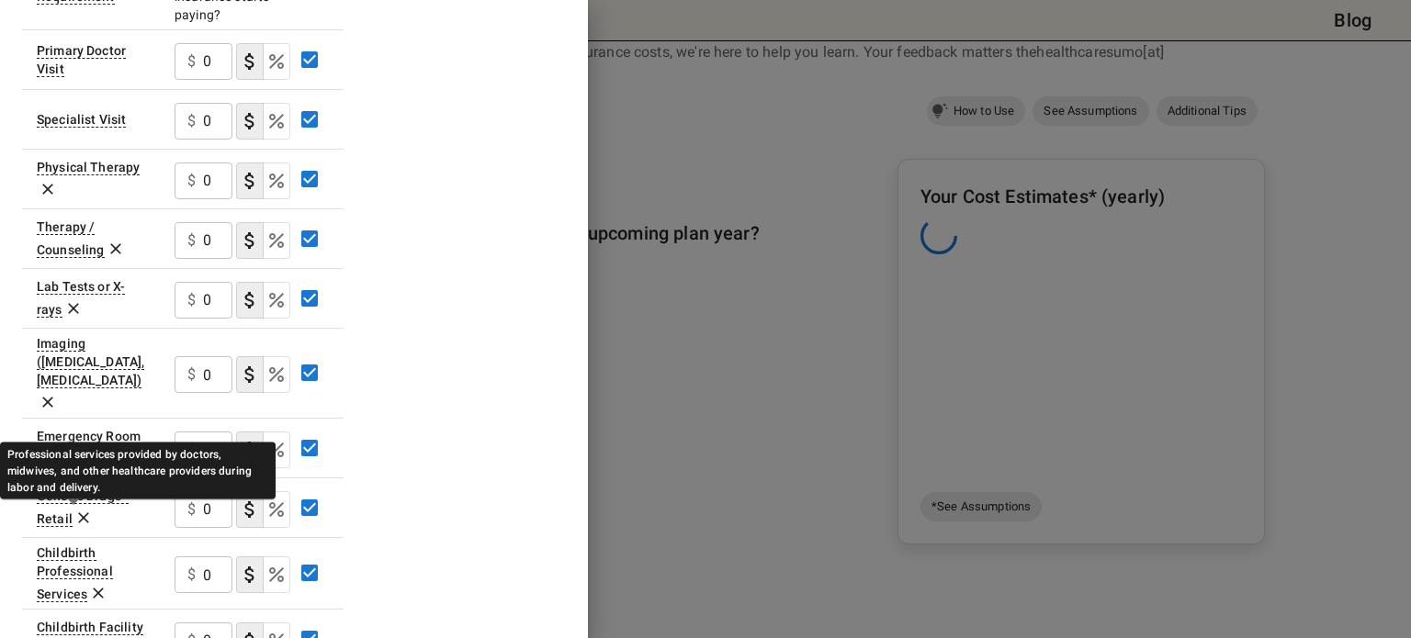
click at [107, 546] on div "Childbirth Professional Services" at bounding box center [75, 574] width 76 height 57
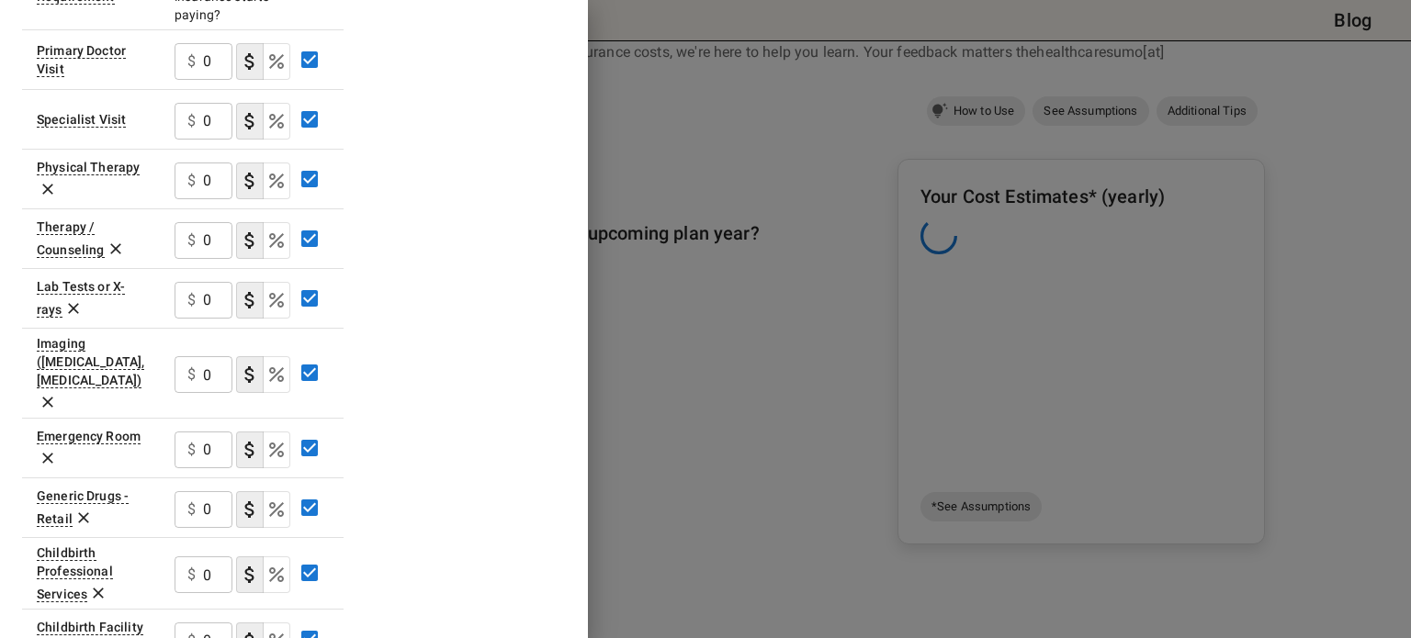
click at [98, 584] on icon at bounding box center [98, 593] width 18 height 18
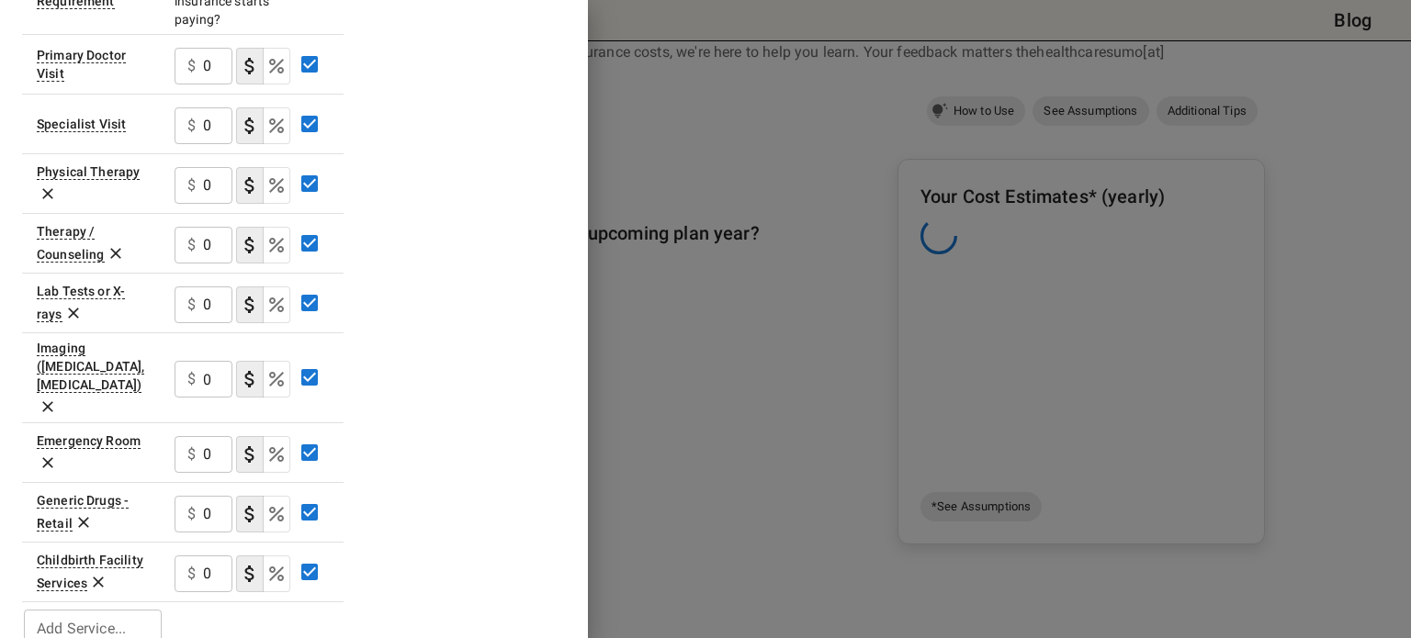
click at [96, 578] on icon at bounding box center [98, 583] width 11 height 11
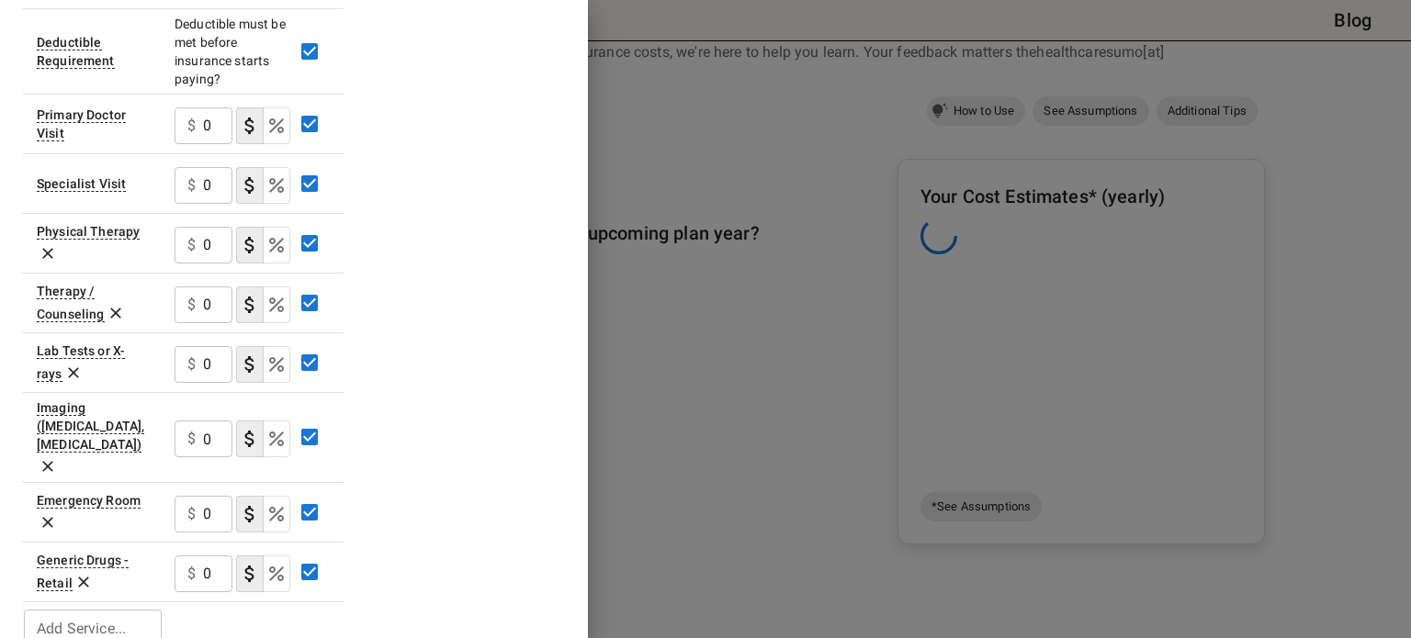
click at [50, 255] on icon at bounding box center [48, 253] width 18 height 18
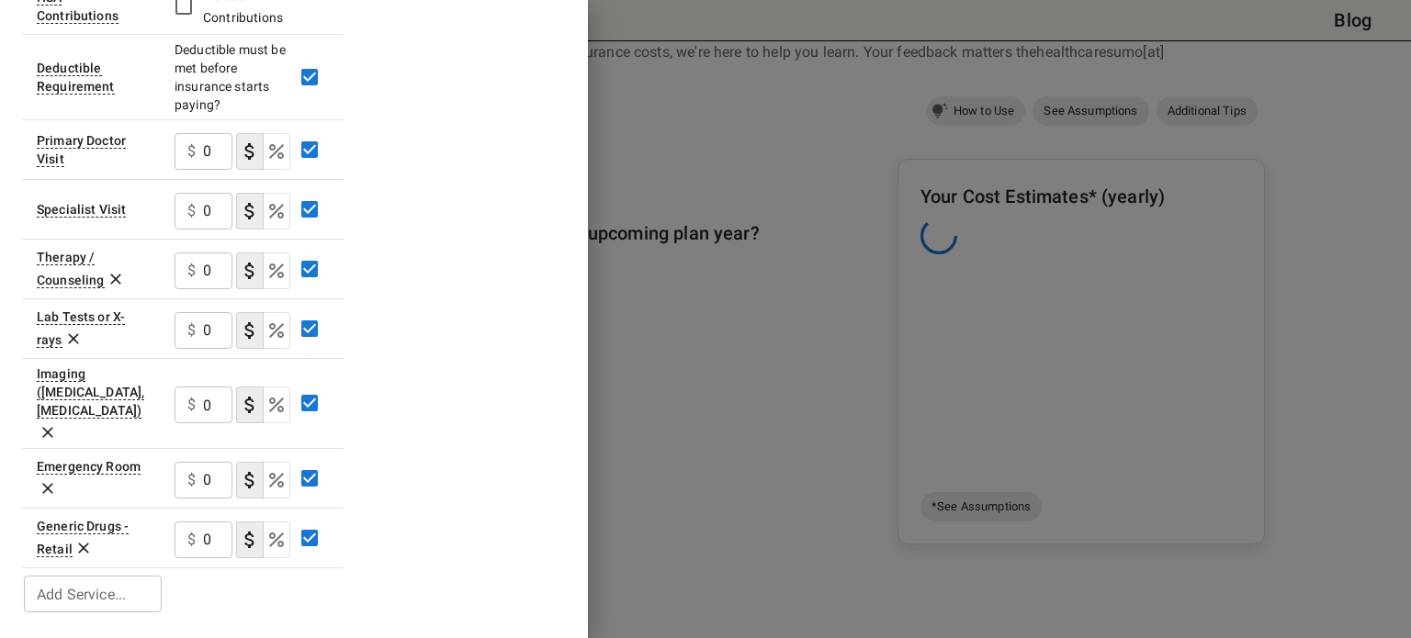
scroll to position [349, 0]
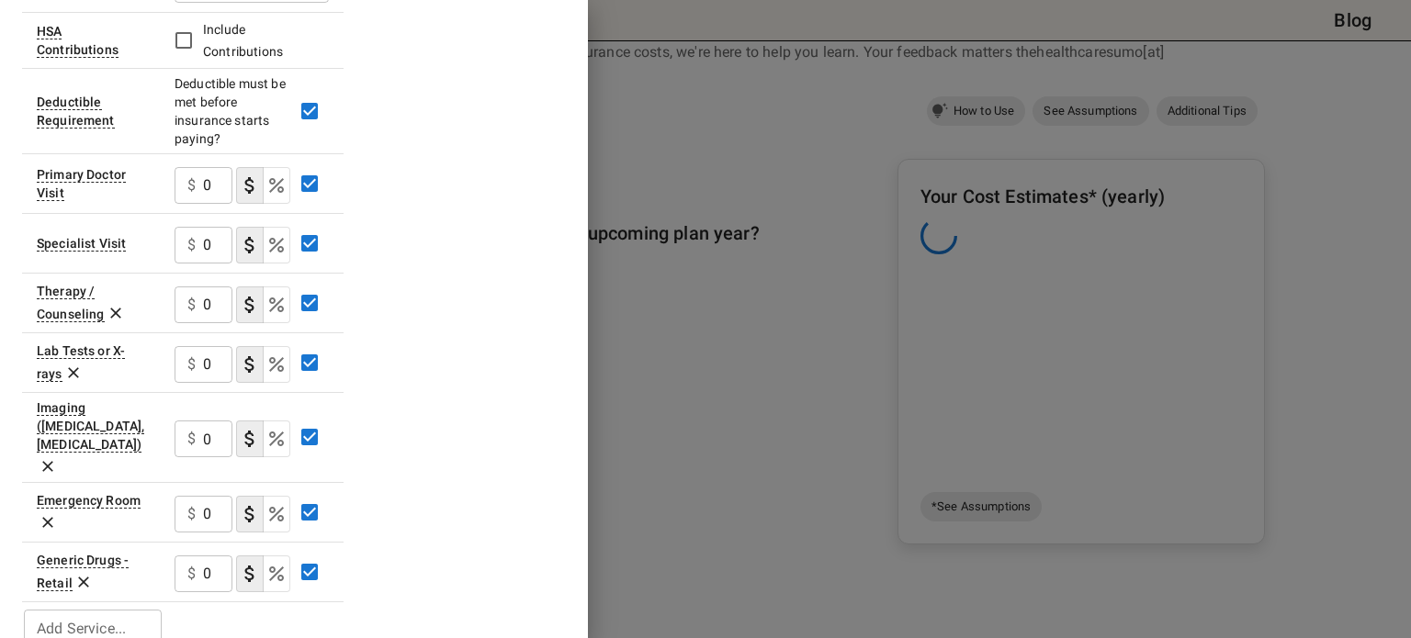
click at [210, 556] on input "0" at bounding box center [217, 574] width 29 height 37
type input "10"
click at [272, 503] on icon "Select if this service charges coinsurance, a percentage of the medical expense…" at bounding box center [276, 514] width 22 height 22
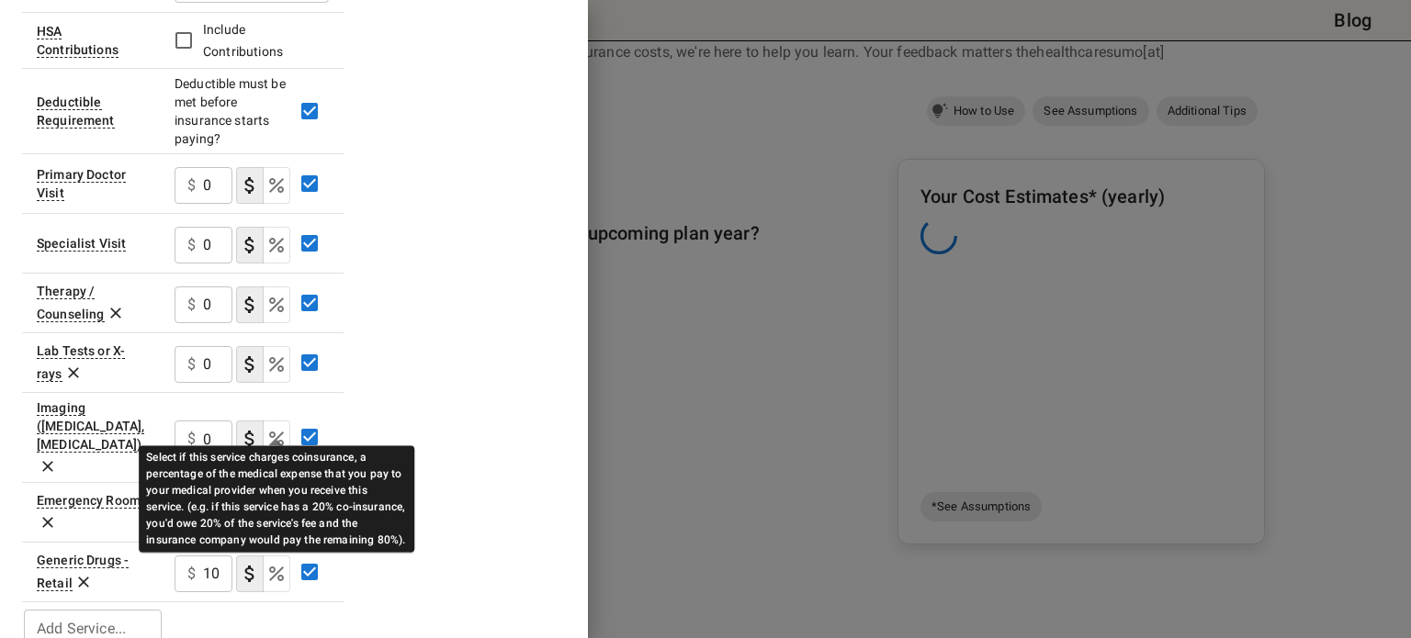
click at [277, 432] on icon "Select if this service charges coinsurance, a percentage of the medical expense…" at bounding box center [276, 439] width 15 height 15
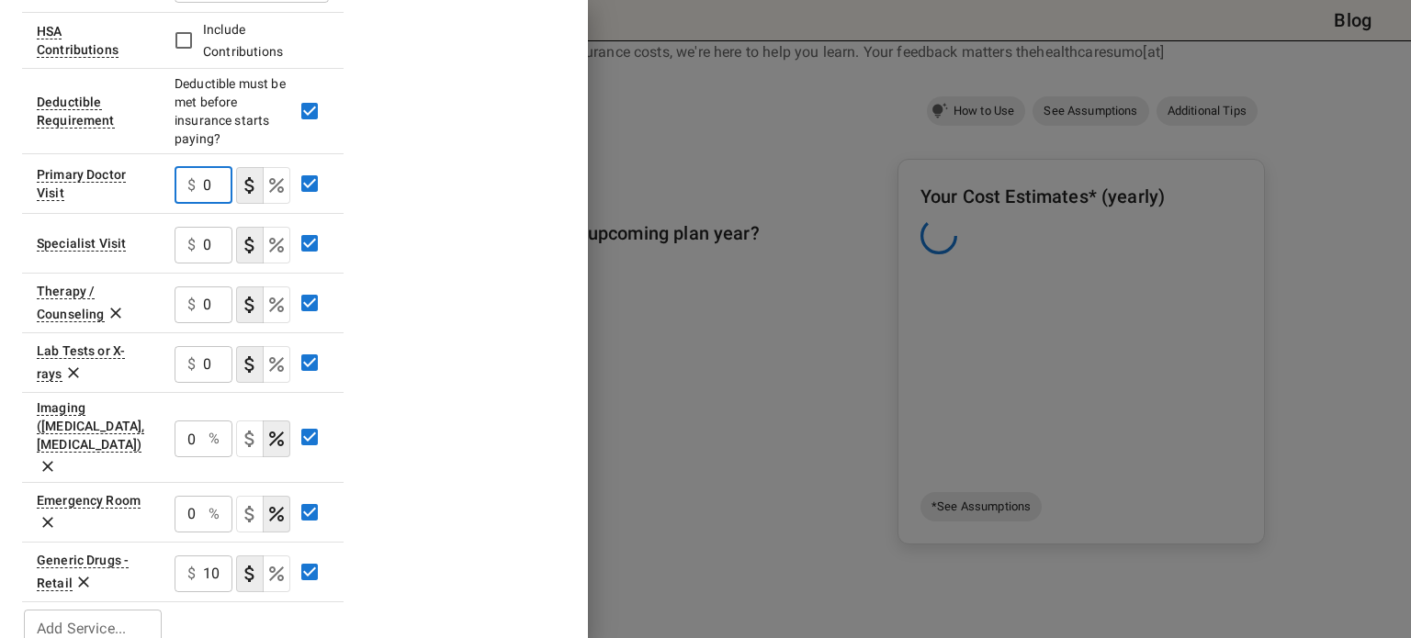
click at [205, 182] on input "0" at bounding box center [217, 185] width 29 height 37
type input "250"
click at [203, 258] on input "0" at bounding box center [217, 245] width 29 height 37
type input "0"
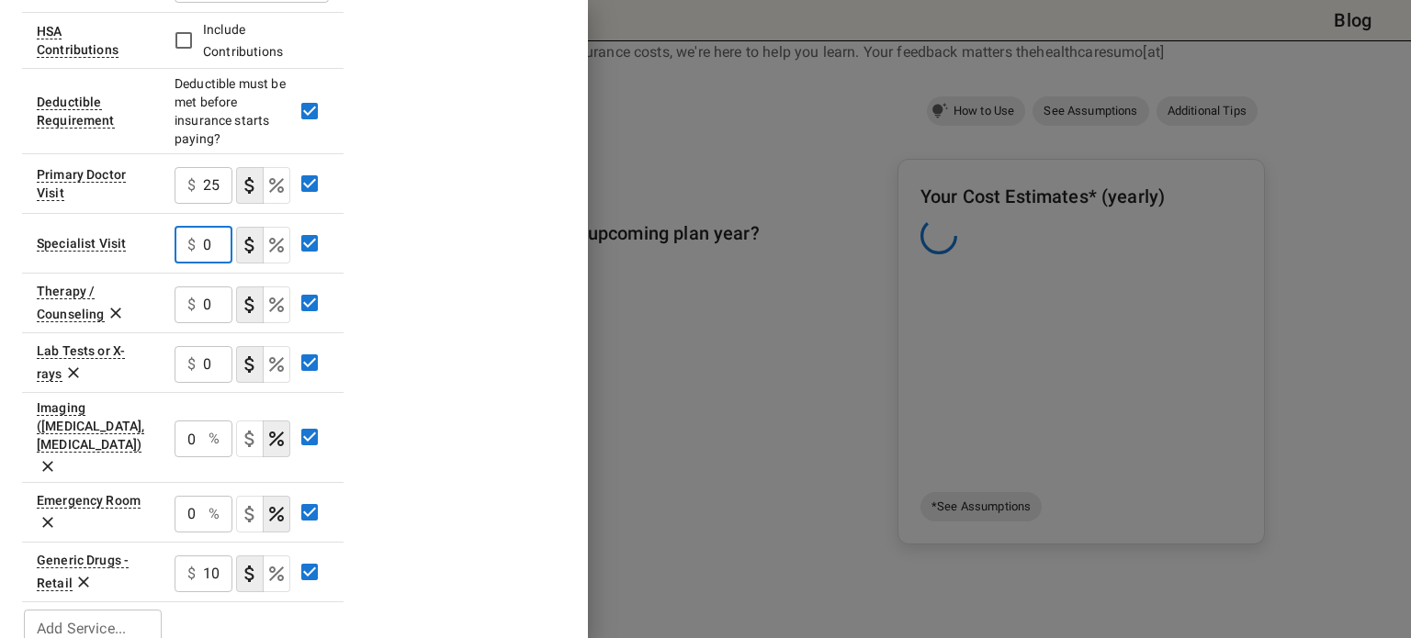
click at [203, 304] on input "0" at bounding box center [217, 305] width 29 height 37
type input "25"
click at [208, 349] on input "0" at bounding box center [217, 364] width 29 height 37
click at [198, 424] on input "0" at bounding box center [188, 439] width 27 height 37
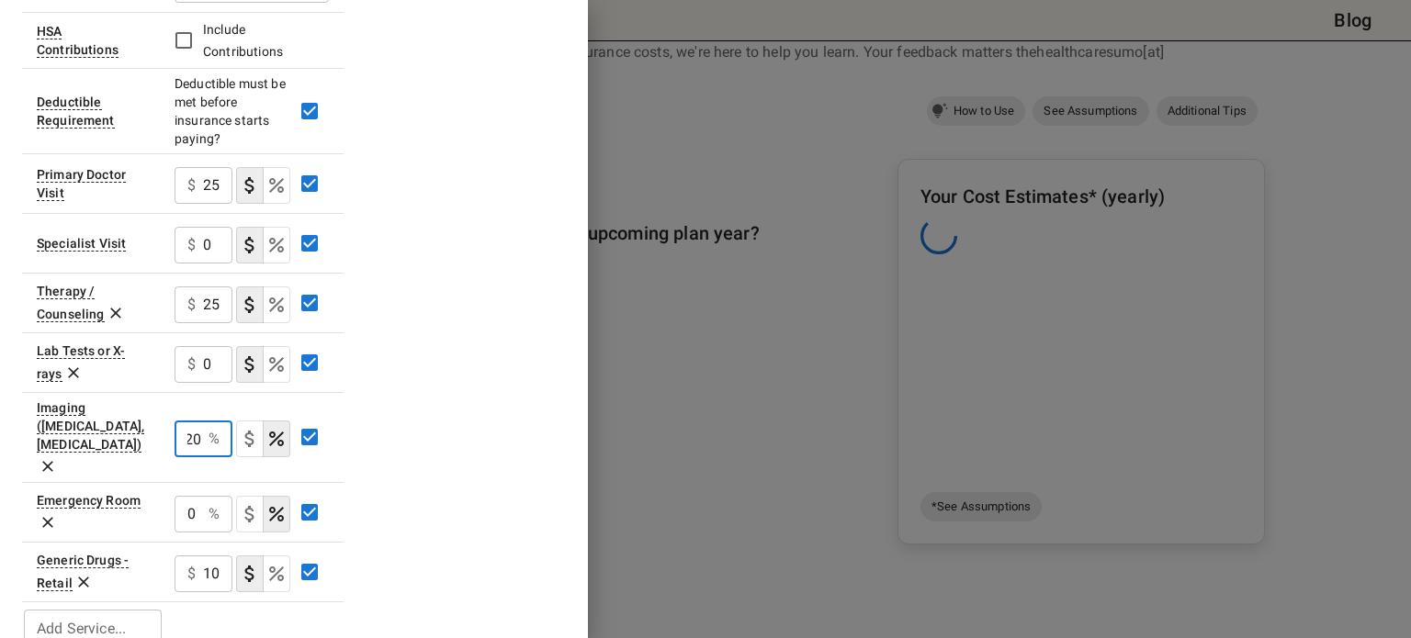
type input "20"
click at [253, 503] on icon "Select if this service charges a copay (or copayment), a set dollar amount (e.g…" at bounding box center [250, 514] width 22 height 22
click at [195, 503] on p "$" at bounding box center [191, 514] width 8 height 22
click at [220, 496] on input "0" at bounding box center [217, 514] width 29 height 37
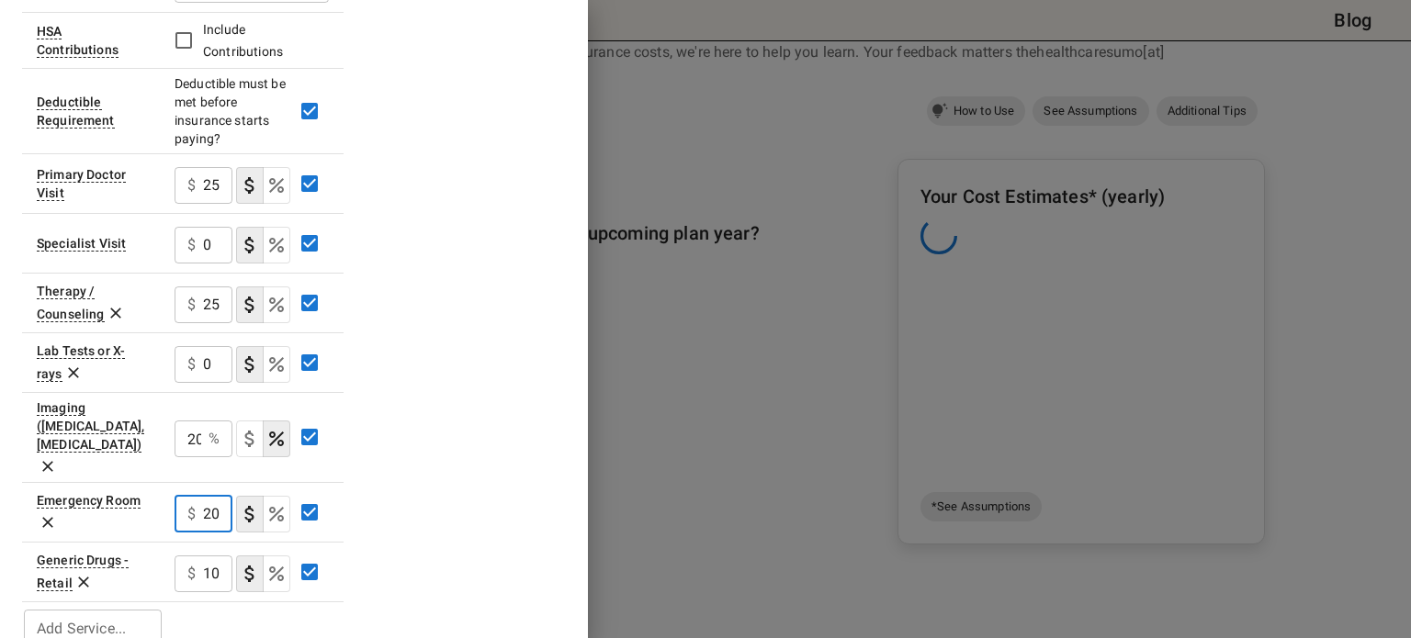
scroll to position [0, 8]
type input "200"
click at [470, 370] on div "Plan A In Network Deductible $ 375 ​ Out of Pocket Maximum $ 9200 ​ Price Per M…" at bounding box center [294, 204] width 544 height 892
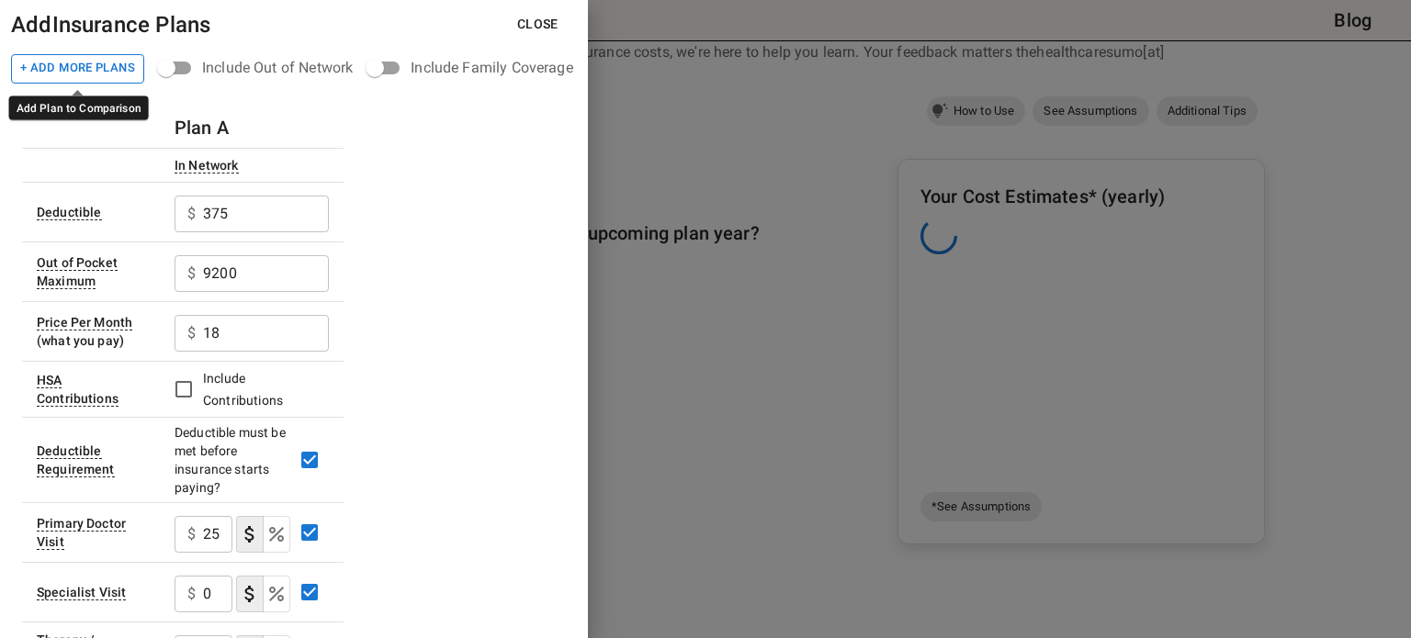
click at [110, 68] on button "+ Add More Plans" at bounding box center [77, 68] width 133 height 29
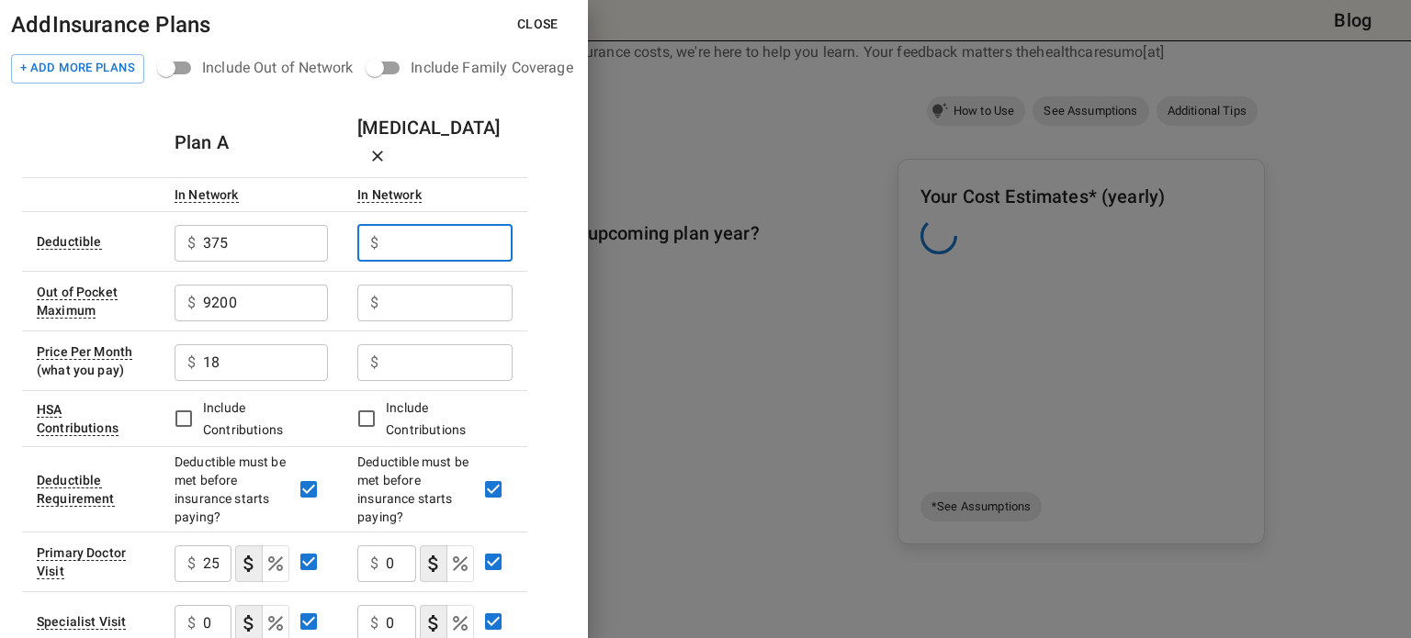
click at [438, 225] on input "text" at bounding box center [449, 243] width 127 height 37
type input "1650"
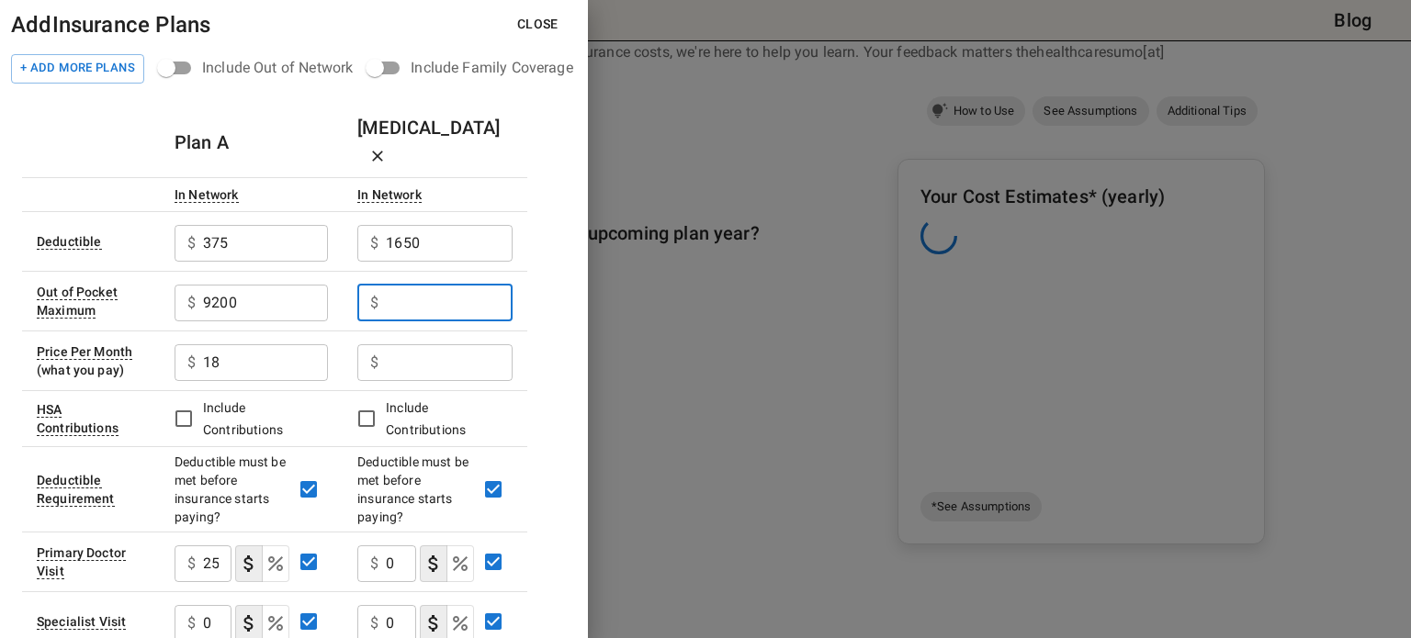
click at [434, 285] on input "text" at bounding box center [449, 303] width 127 height 37
type input "4000"
click at [452, 344] on input "text" at bounding box center [449, 362] width 127 height 37
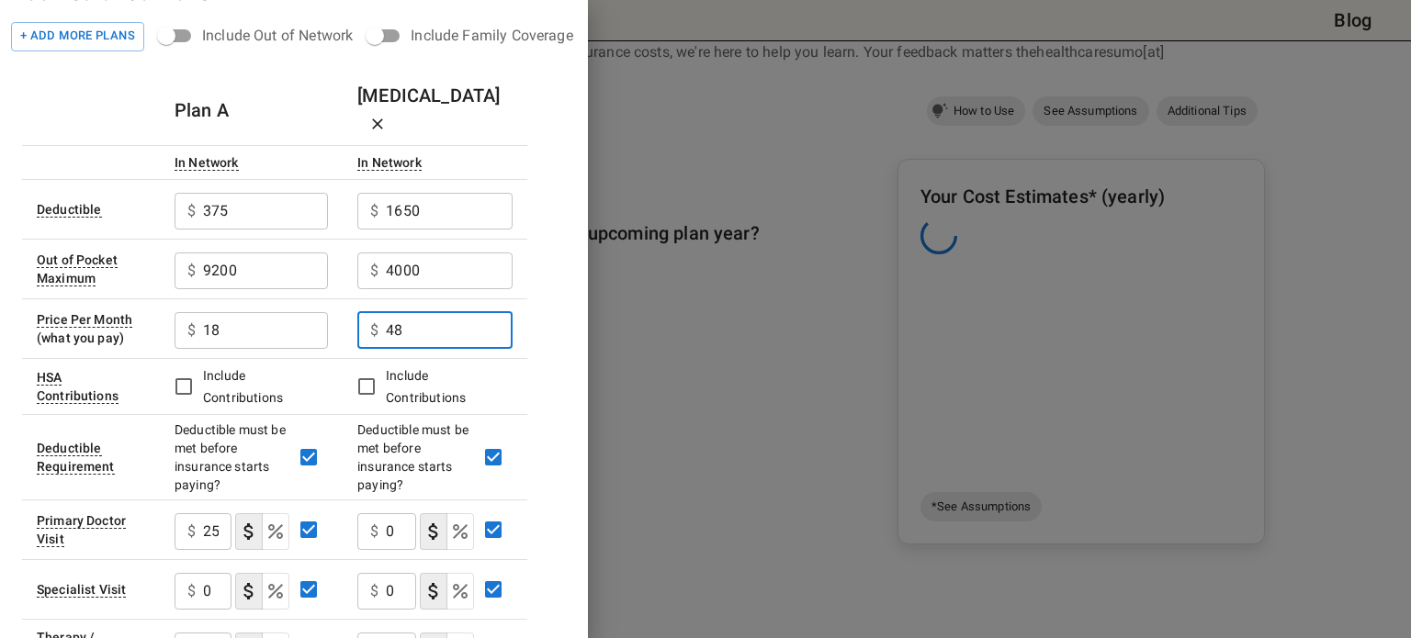
scroll to position [47, 0]
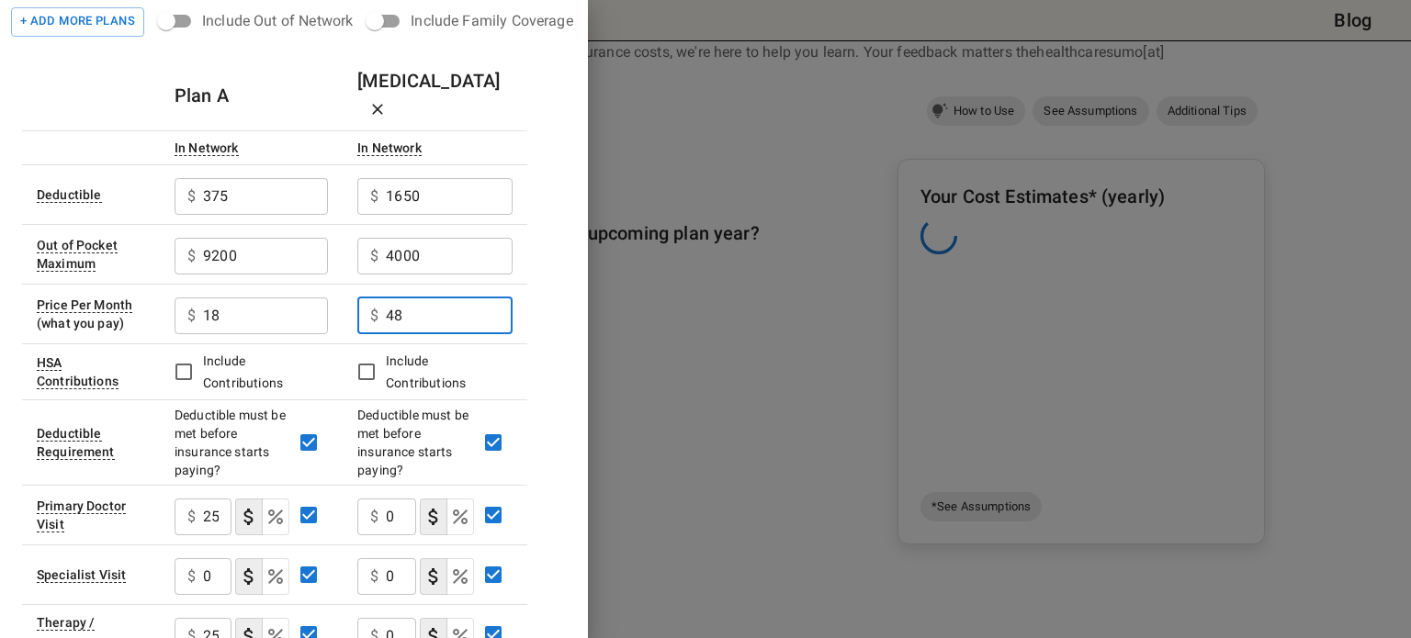
type input "48"
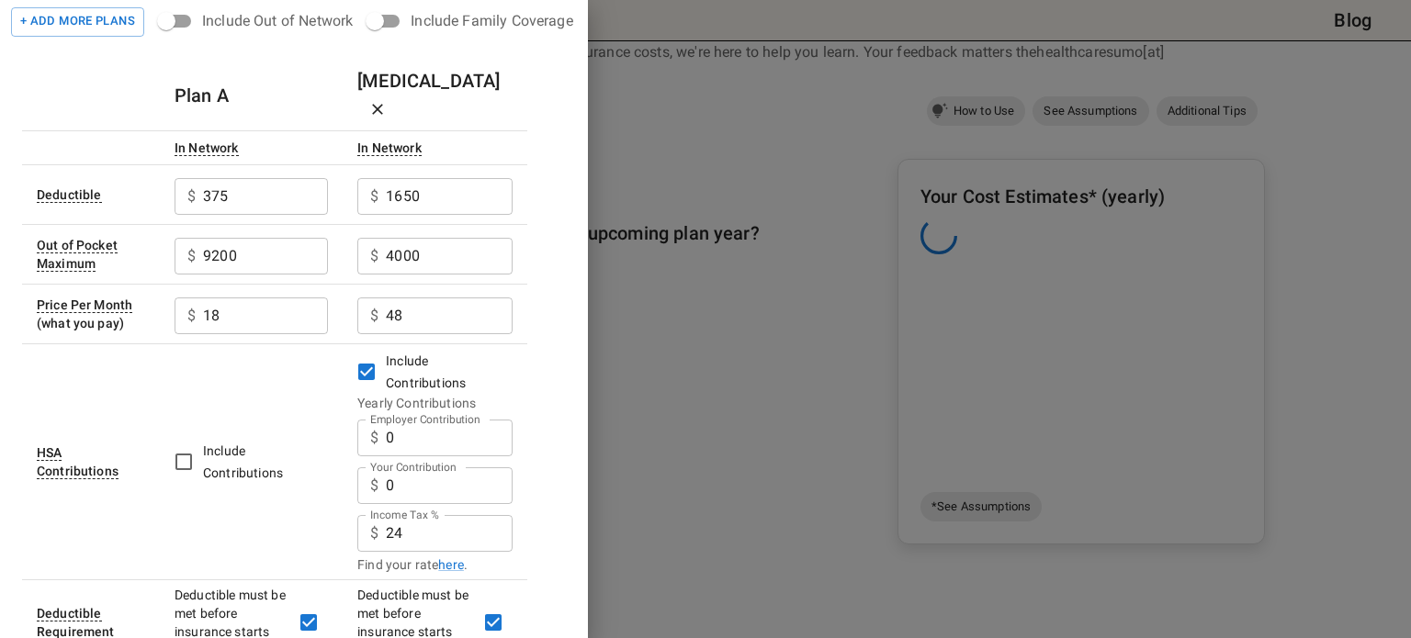
click at [415, 468] on input "0" at bounding box center [449, 486] width 127 height 37
type input "1500"
click at [401, 515] on input "24" at bounding box center [449, 533] width 127 height 37
type input "25"
click at [547, 311] on div "Plan A Plan B In Network In Network Deductible $ 375 ​ $ 1650 ​ Out of Pocket M…" at bounding box center [294, 611] width 544 height 1101
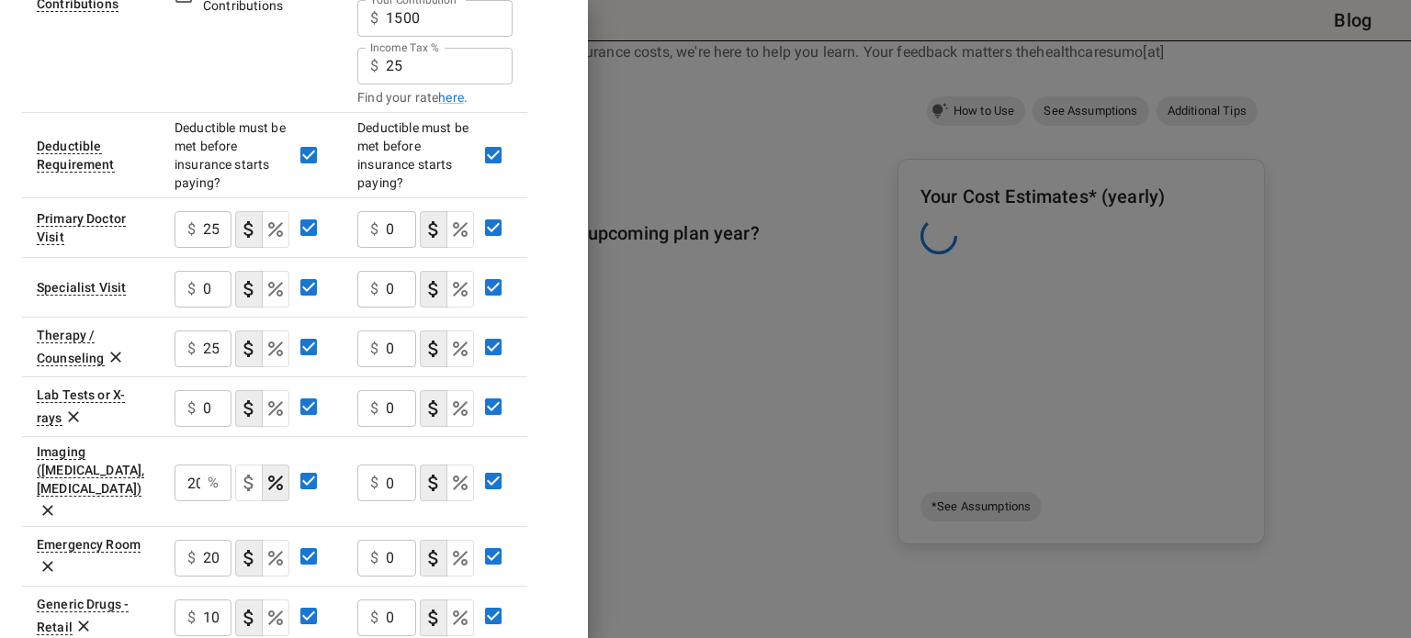
scroll to position [517, 0]
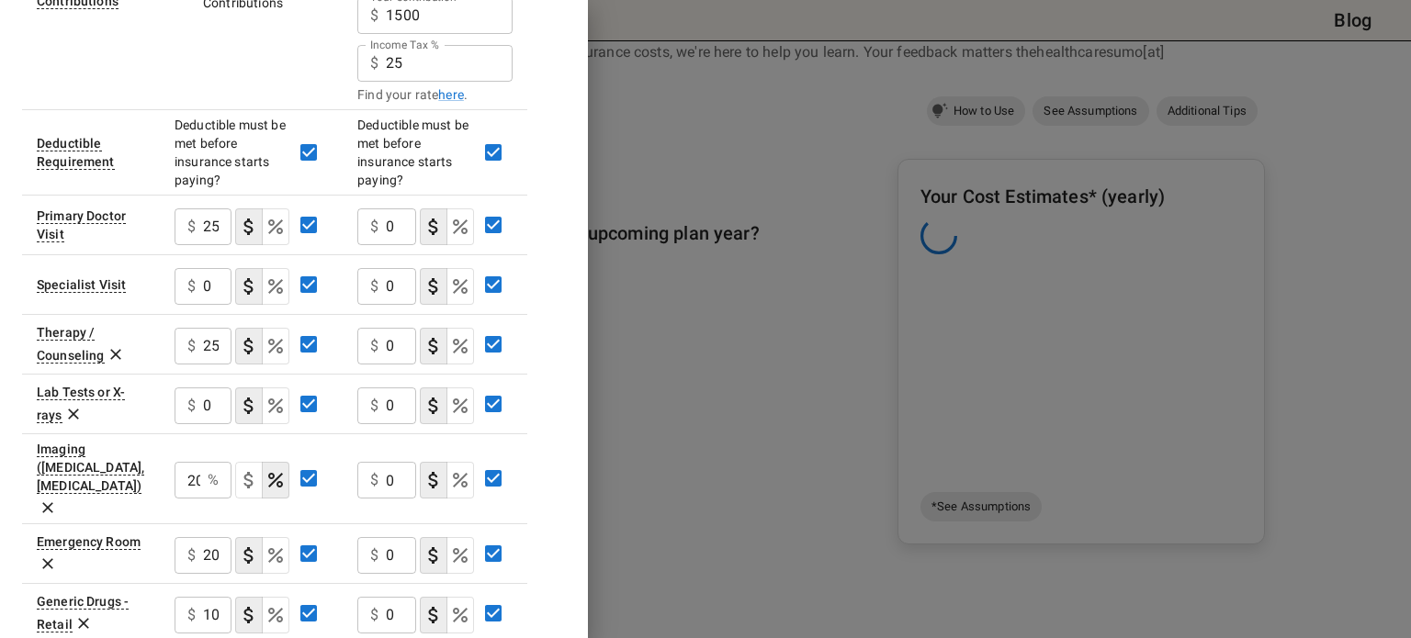
click at [390, 209] on input "0" at bounding box center [401, 227] width 30 height 37
click at [397, 209] on input "0" at bounding box center [401, 227] width 30 height 37
type input "25"
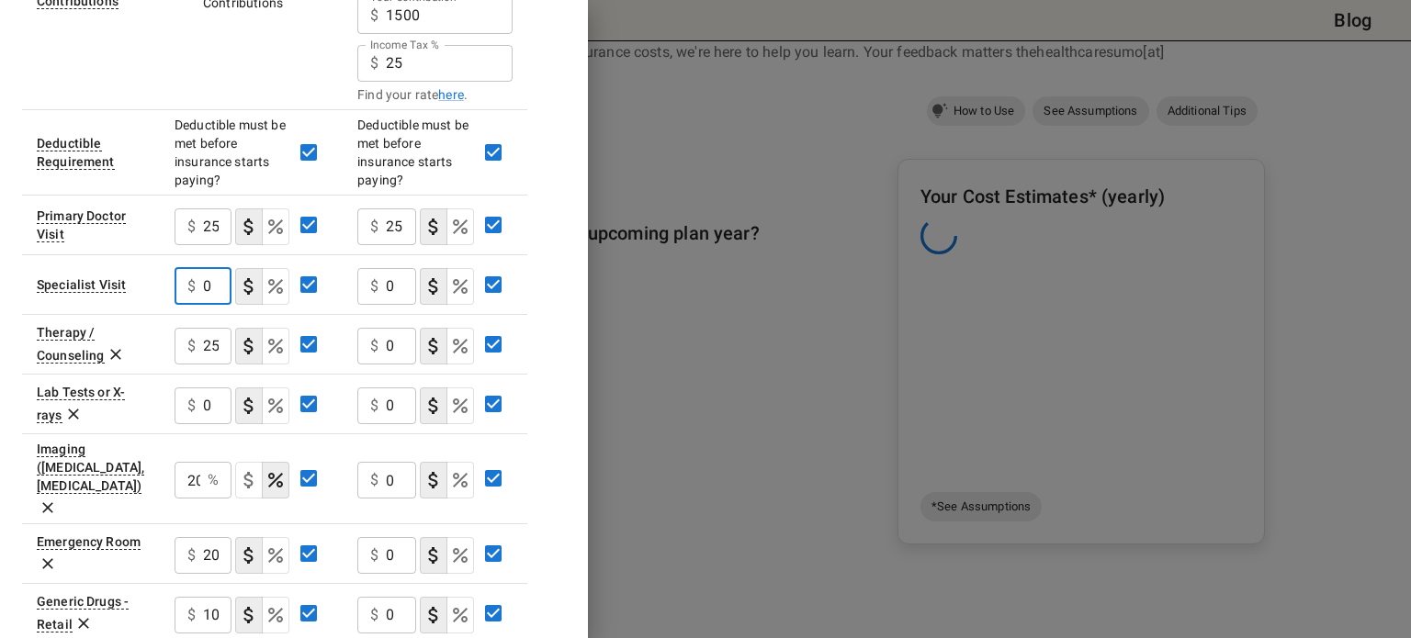
click at [207, 268] on input "0" at bounding box center [217, 286] width 28 height 37
type input "50"
click at [387, 268] on div "$ 0 ​" at bounding box center [386, 286] width 59 height 37
type input "50"
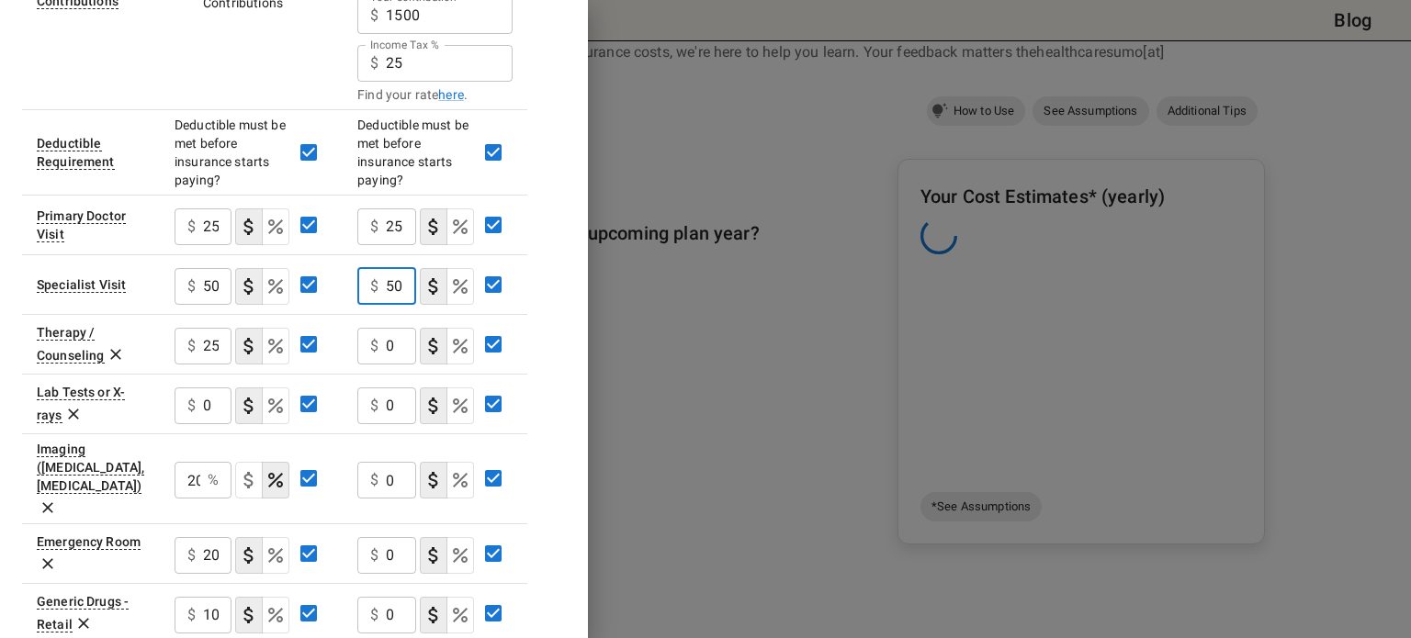
scroll to position [0, 0]
click at [391, 328] on input "0" at bounding box center [401, 346] width 30 height 37
type input "25"
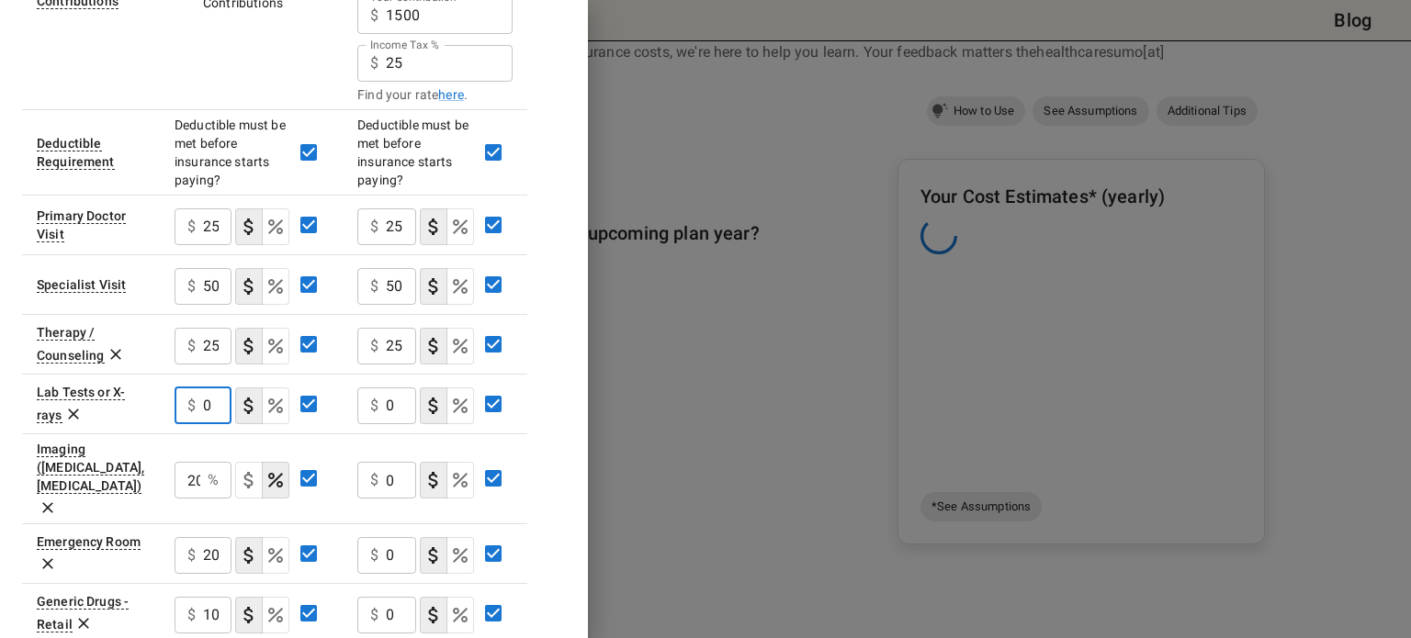
click at [222, 388] on input "0" at bounding box center [217, 406] width 28 height 37
click at [199, 388] on div "$ 0 ​" at bounding box center [203, 406] width 57 height 37
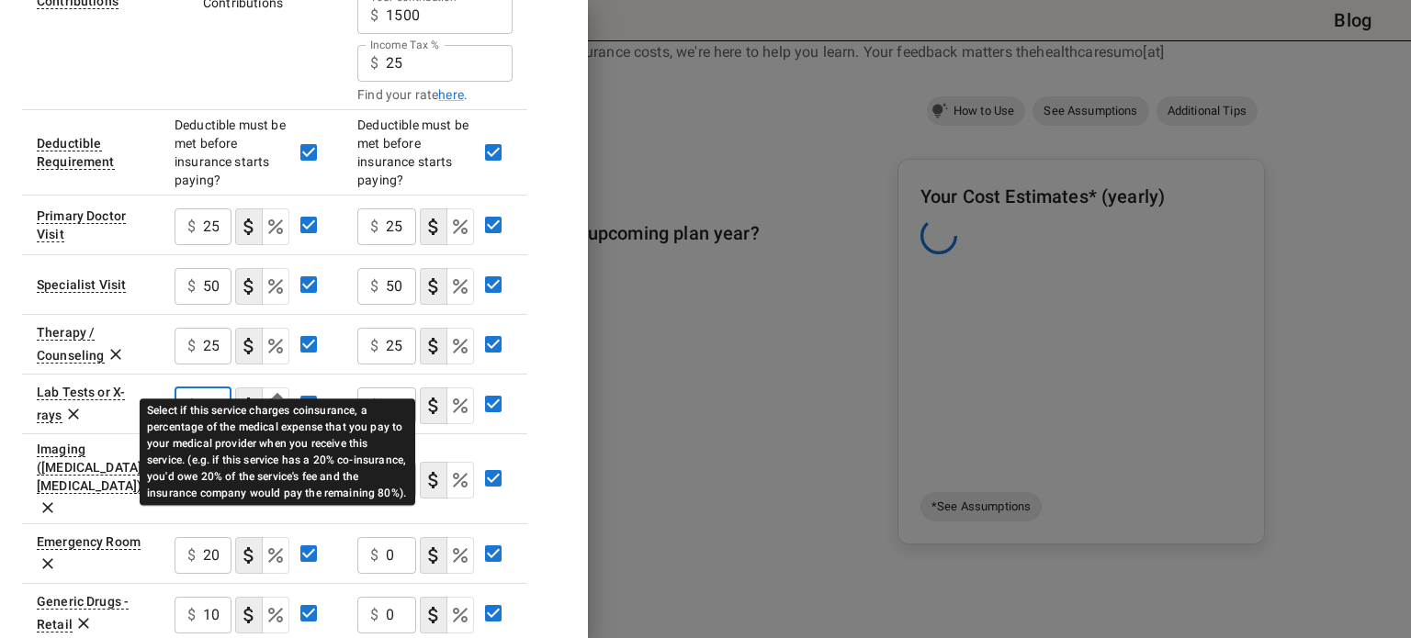
type input "20"
click at [273, 395] on icon "Select if this service charges coinsurance, a percentage of the medical expense…" at bounding box center [276, 406] width 22 height 22
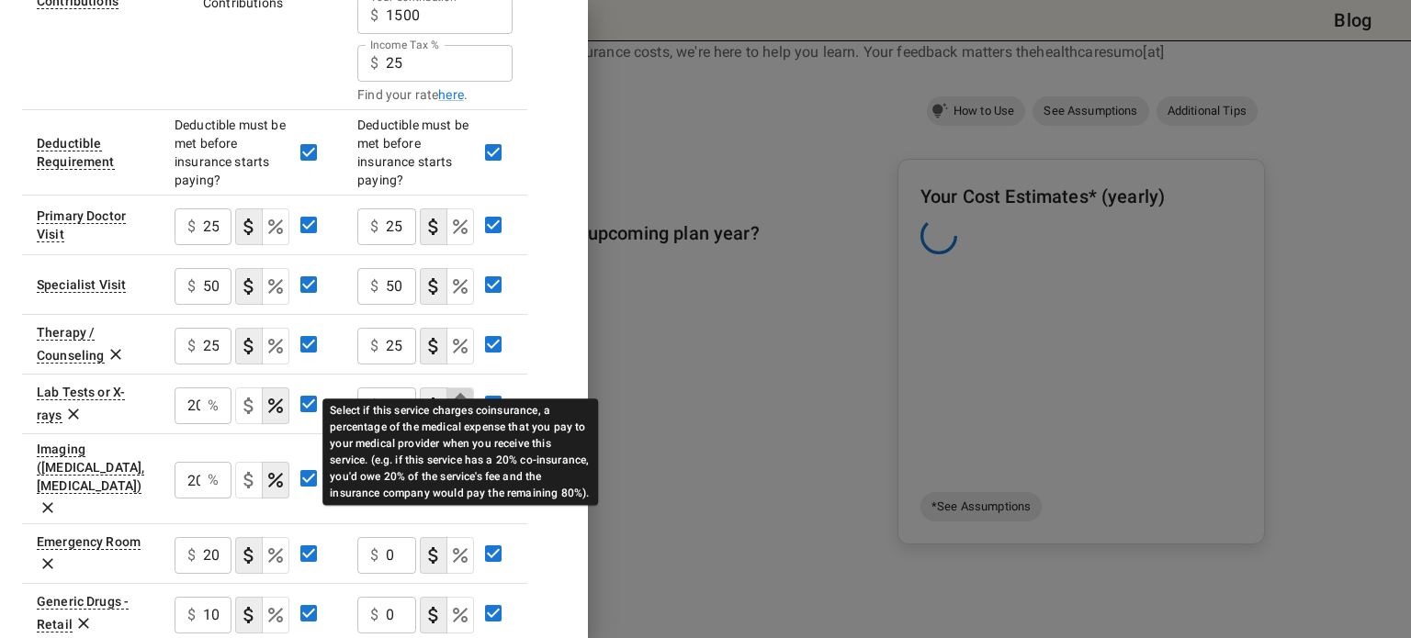
click at [453, 399] on icon "Select if this service charges coinsurance, a percentage of the medical expense…" at bounding box center [460, 406] width 15 height 15
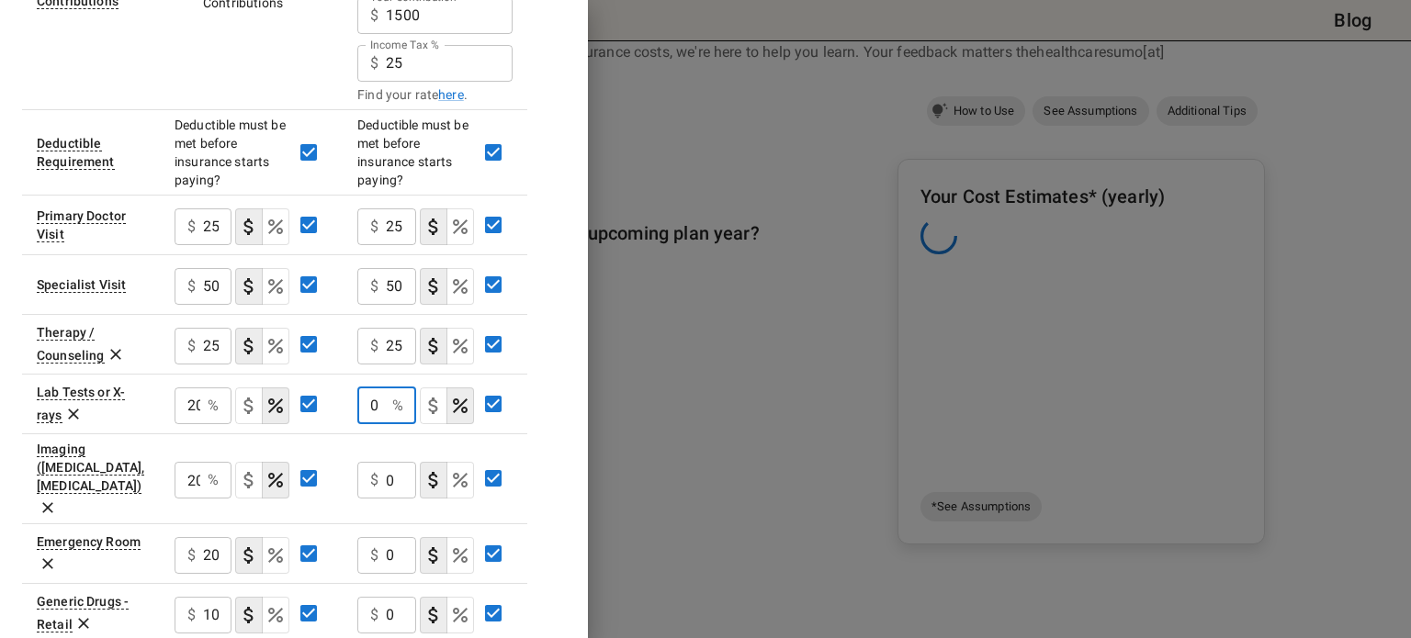
click at [371, 388] on input "0" at bounding box center [371, 406] width 28 height 37
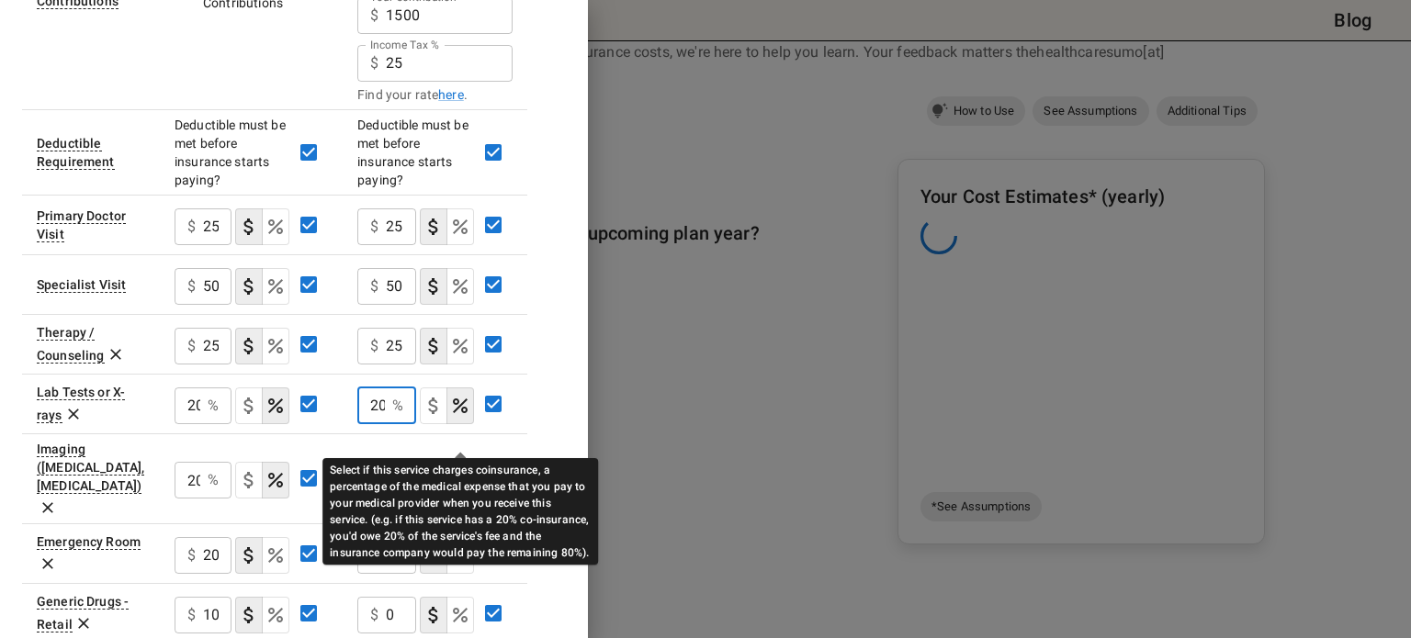
type input "20"
click at [466, 469] on icon "Select if this service charges coinsurance, a percentage of the medical expense…" at bounding box center [460, 480] width 22 height 22
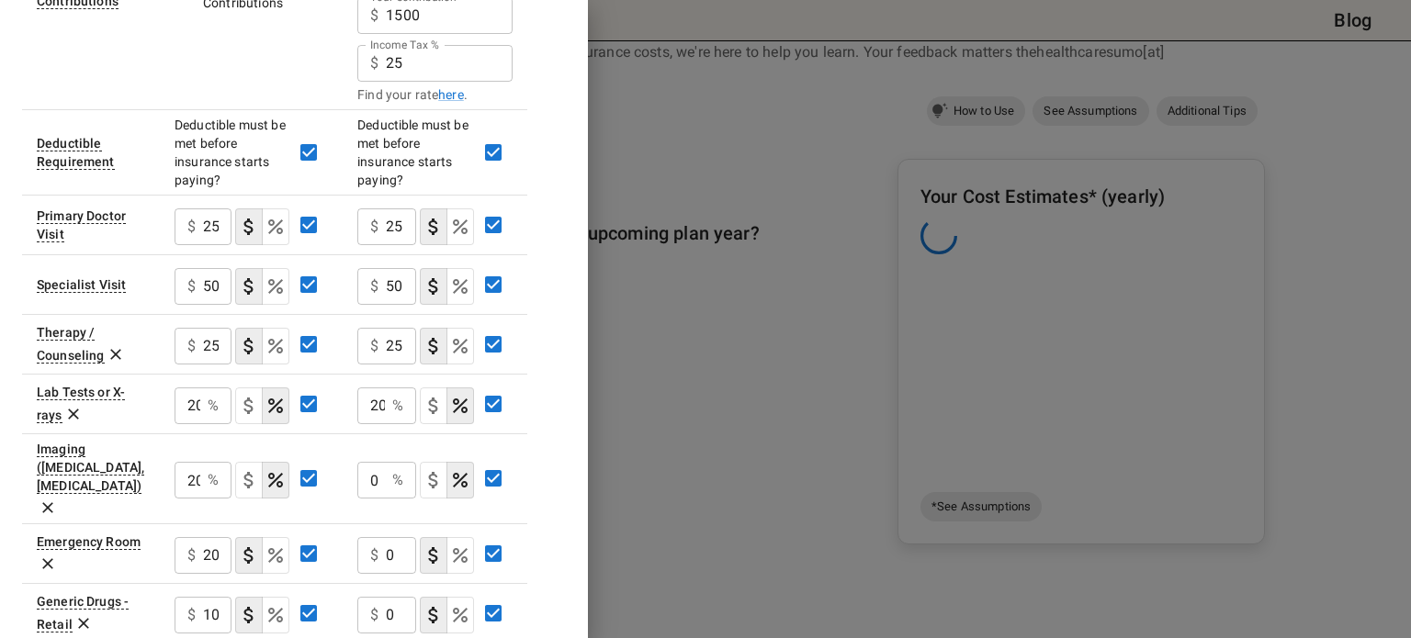
click at [356, 434] on td "0 % ​" at bounding box center [435, 479] width 185 height 90
click at [371, 462] on input "0" at bounding box center [371, 480] width 28 height 37
type input "20"
click at [390, 537] on input "0" at bounding box center [401, 555] width 30 height 37
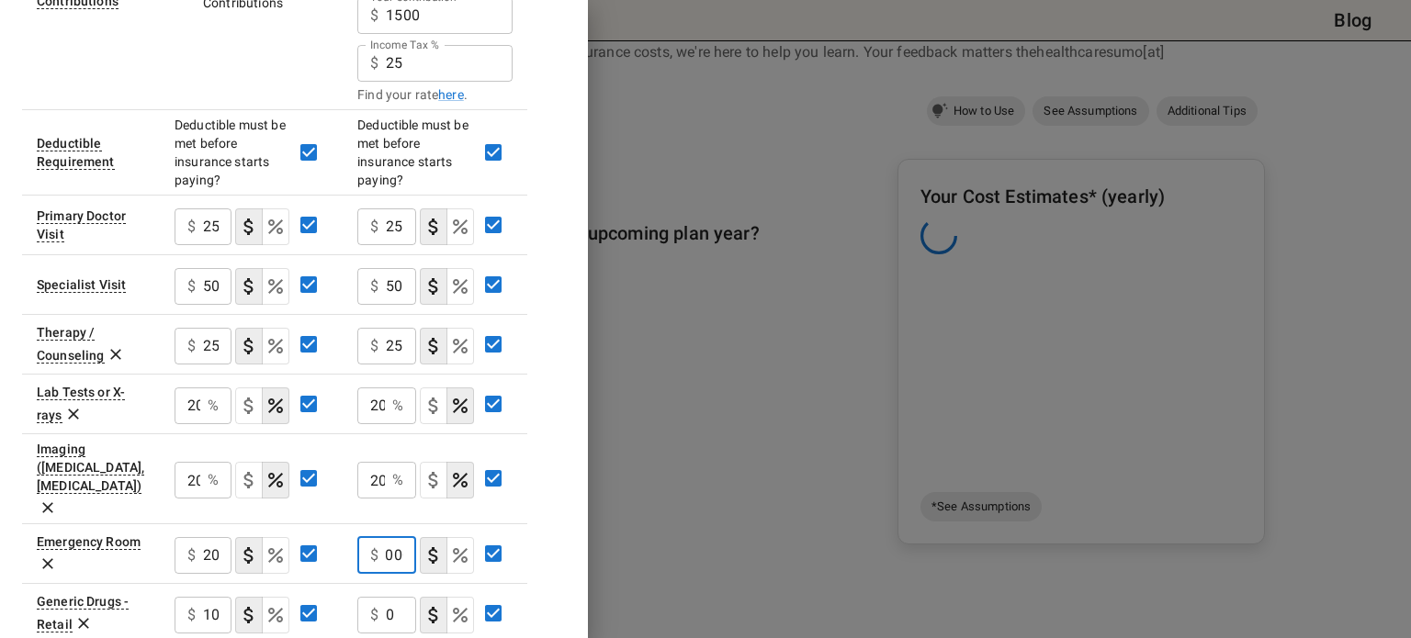
type input "2000"
click at [401, 597] on input "0" at bounding box center [401, 615] width 30 height 37
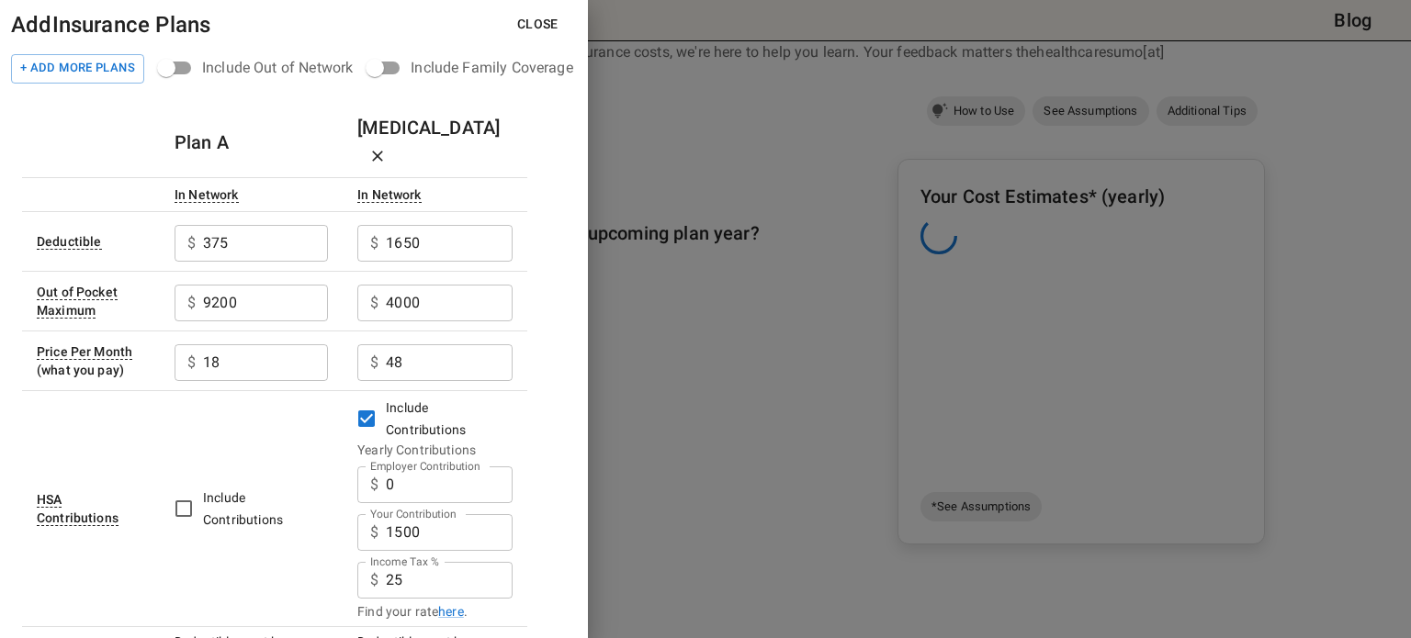
type input "10"
click at [536, 17] on button "Close" at bounding box center [537, 24] width 71 height 34
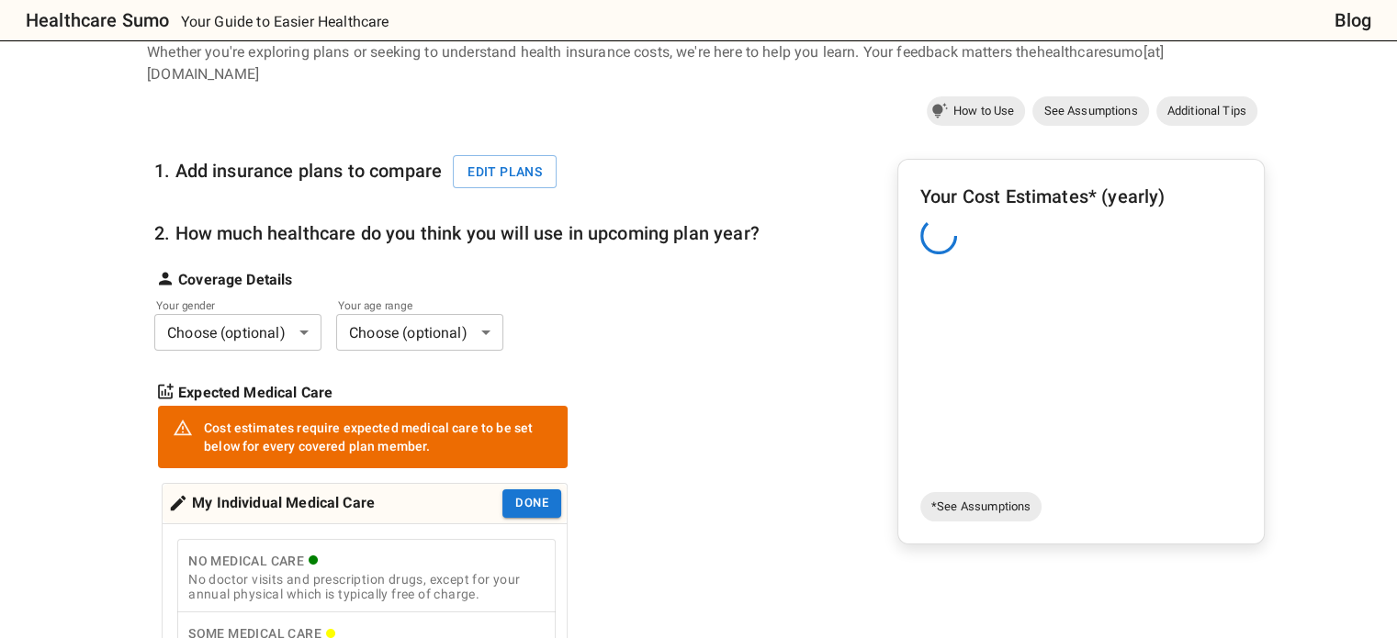
click at [479, 422] on div "Cost estimates require expected medical care to be set below for every covered …" at bounding box center [378, 437] width 349 height 51
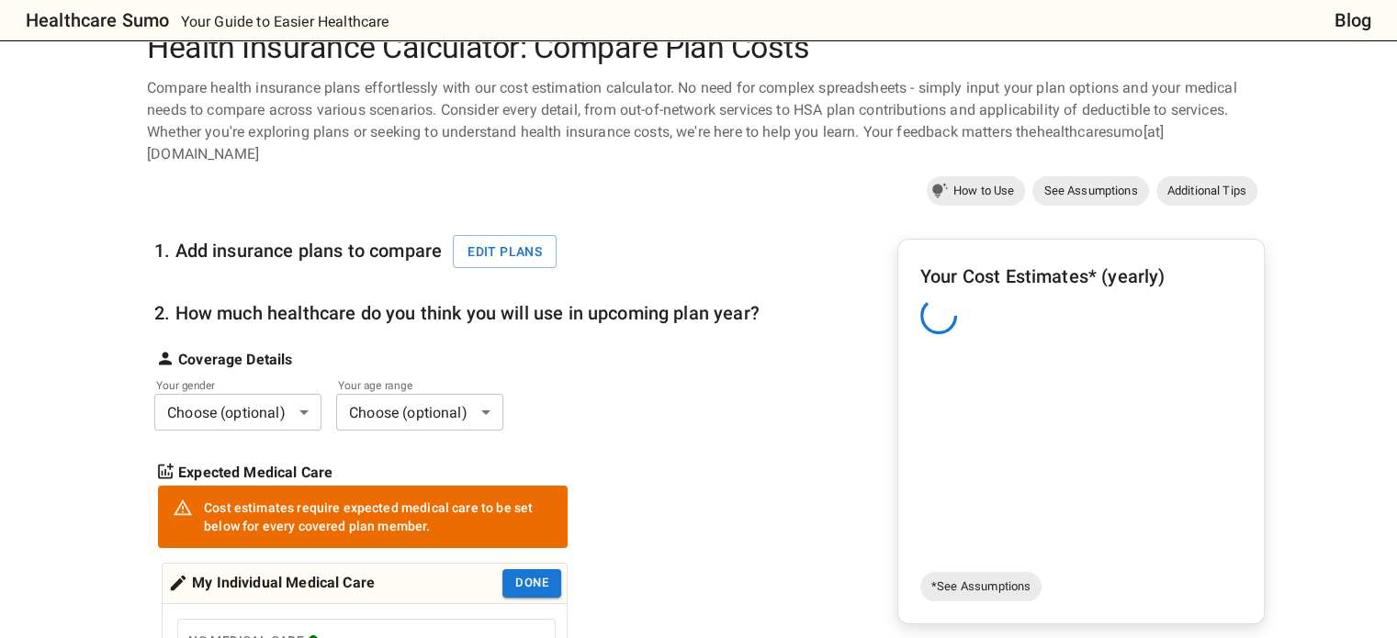
scroll to position [37, 0]
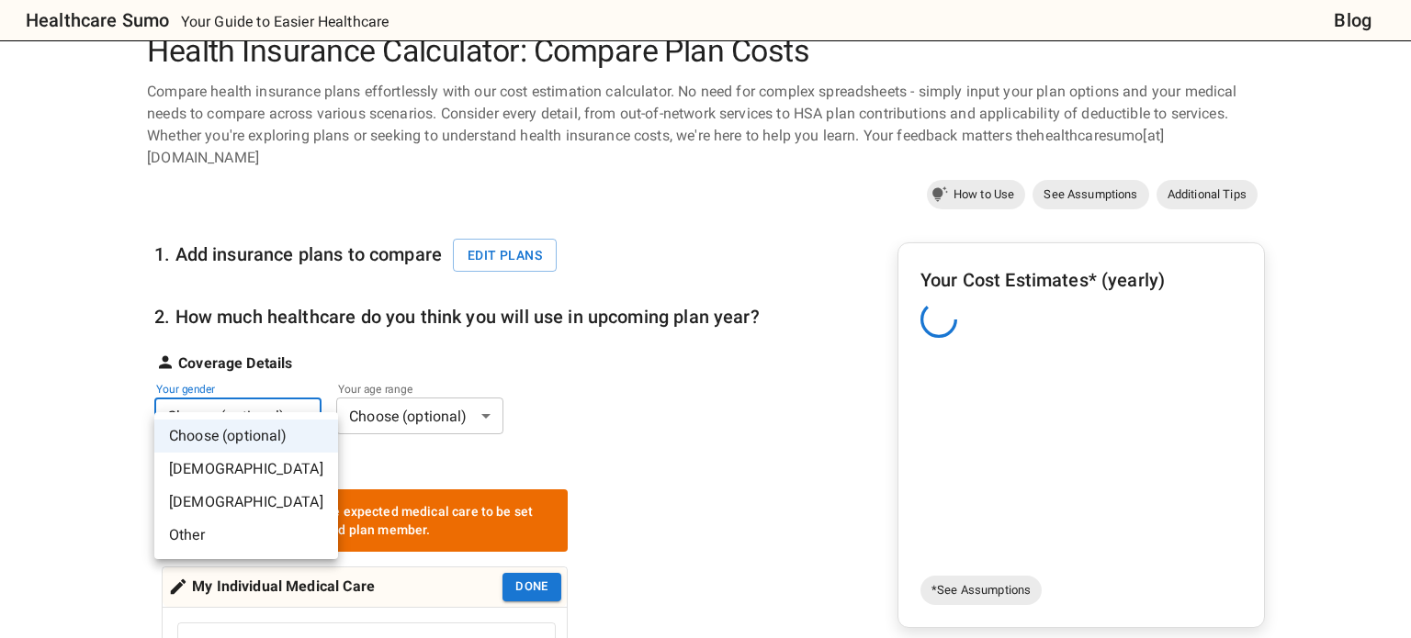
click at [241, 496] on li "Female" at bounding box center [246, 502] width 184 height 33
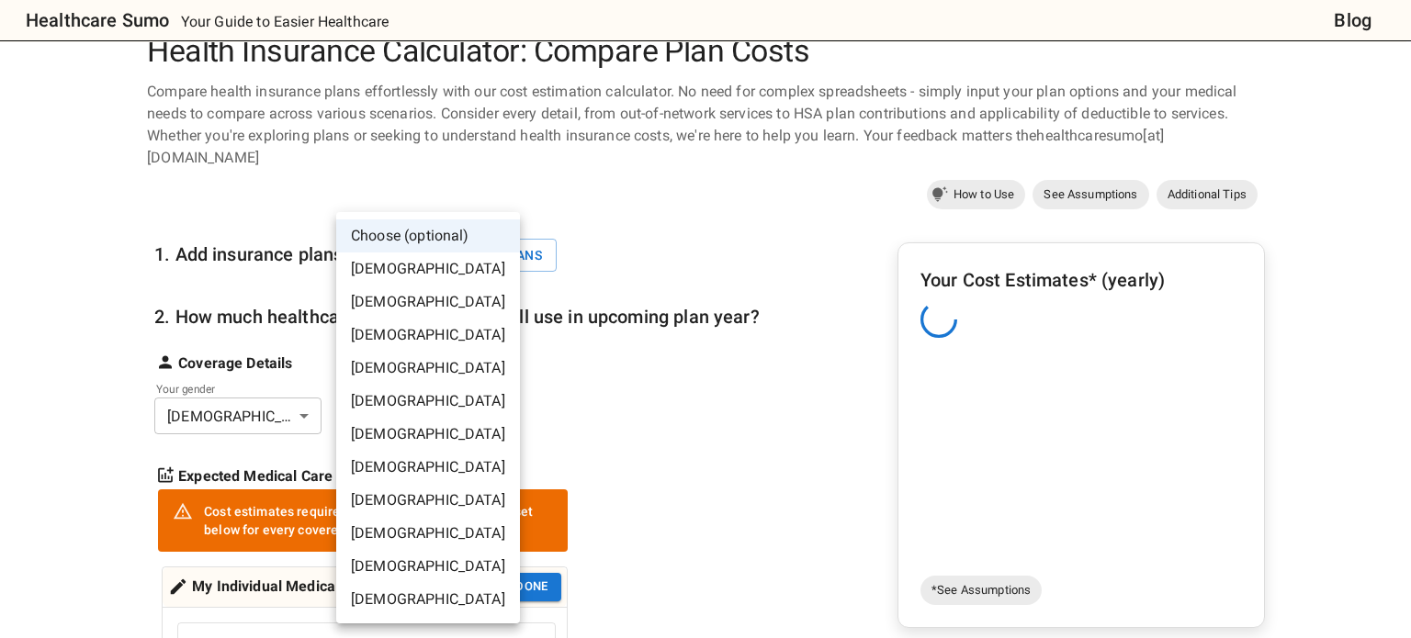
click at [384, 396] on li "[DEMOGRAPHIC_DATA]" at bounding box center [428, 401] width 184 height 33
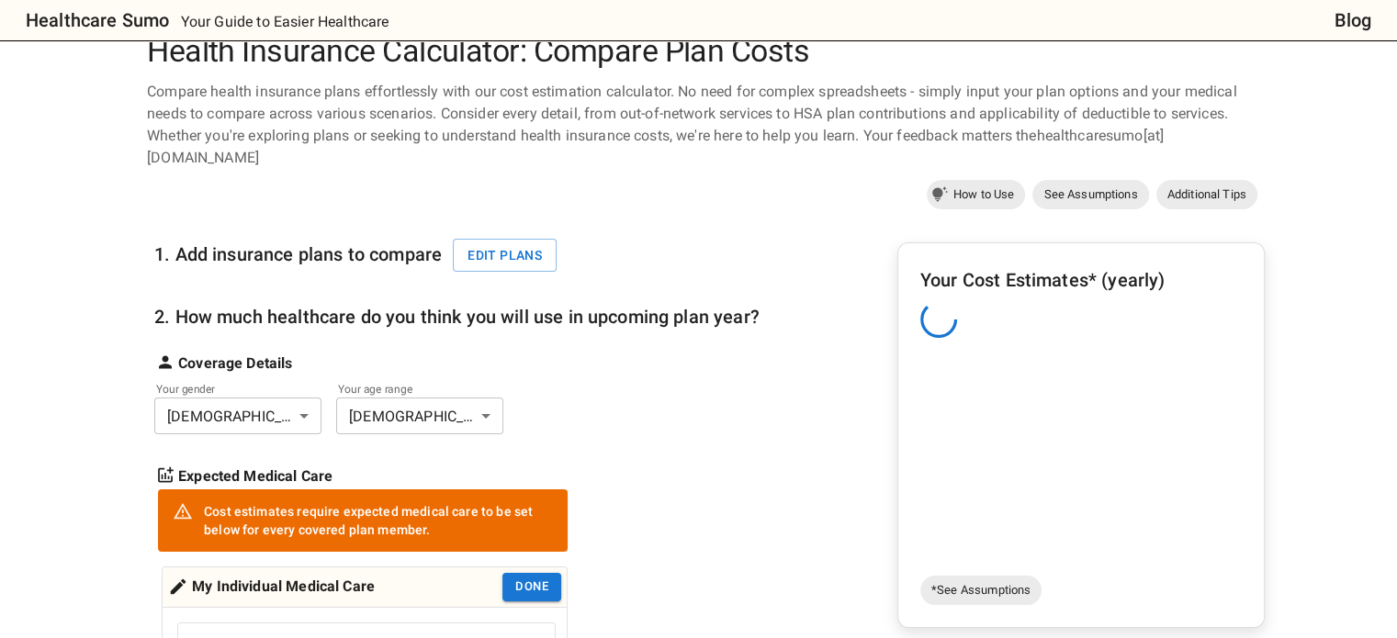
click at [680, 390] on div "Your gender Female * ​ Your age range 35-40 years old ** ​" at bounding box center [456, 412] width 605 height 45
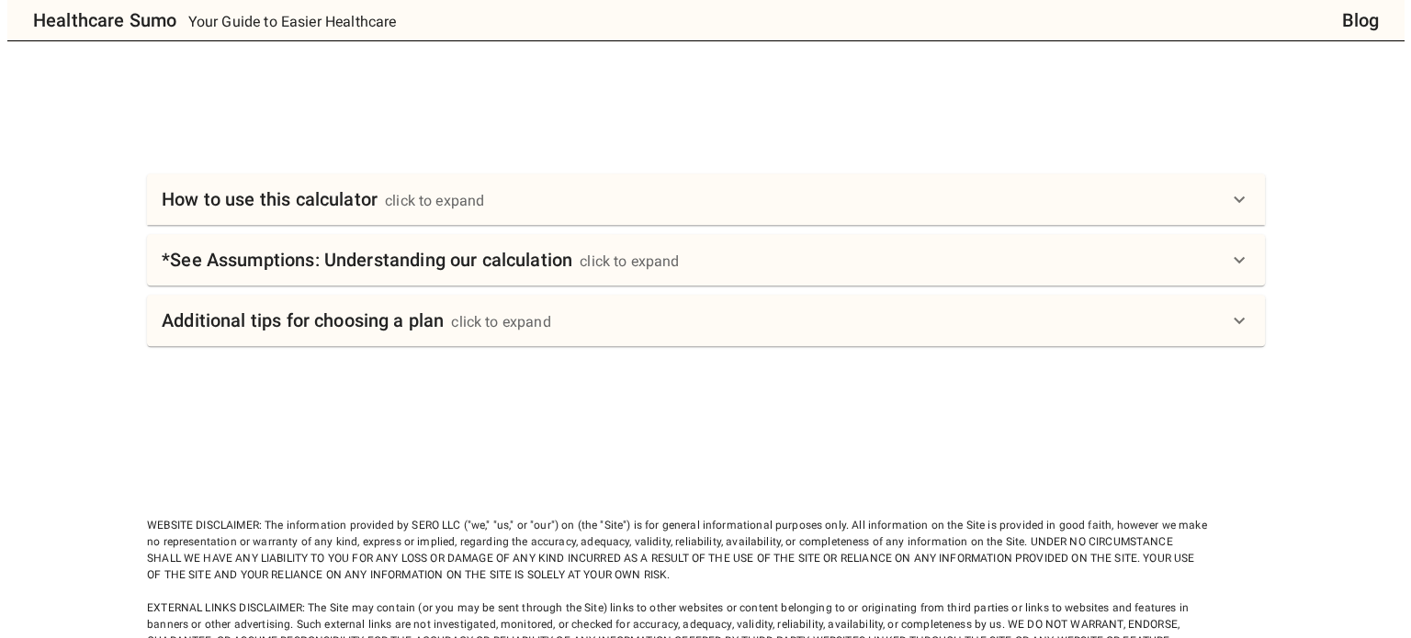
scroll to position [0, 0]
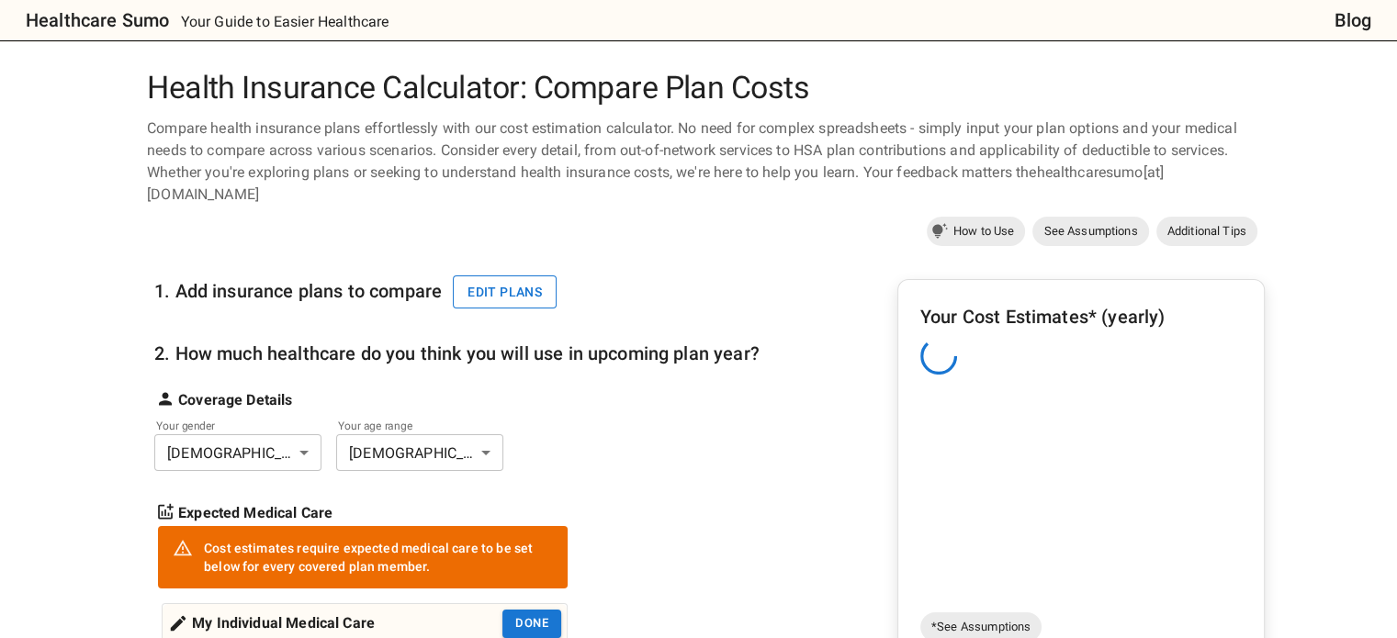
click at [536, 276] on button "Edit plans" at bounding box center [505, 293] width 104 height 34
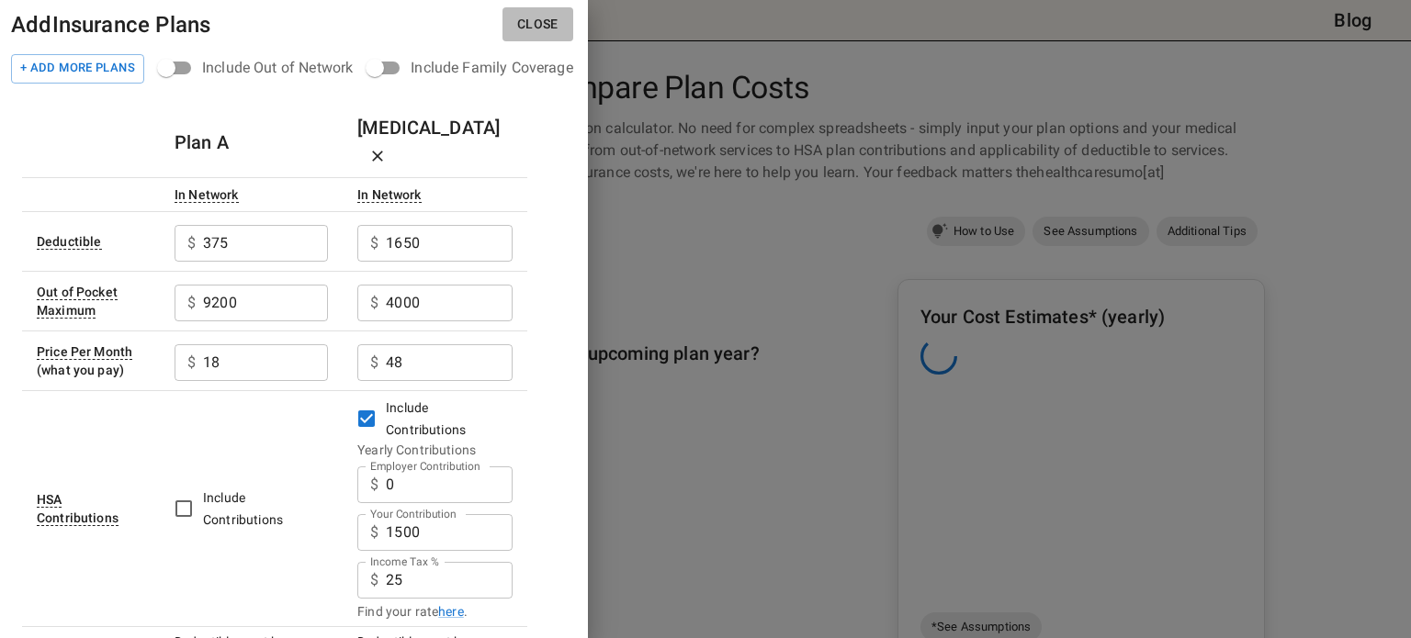
click at [534, 18] on button "Close" at bounding box center [537, 24] width 71 height 34
